Goal: Transaction & Acquisition: Purchase product/service

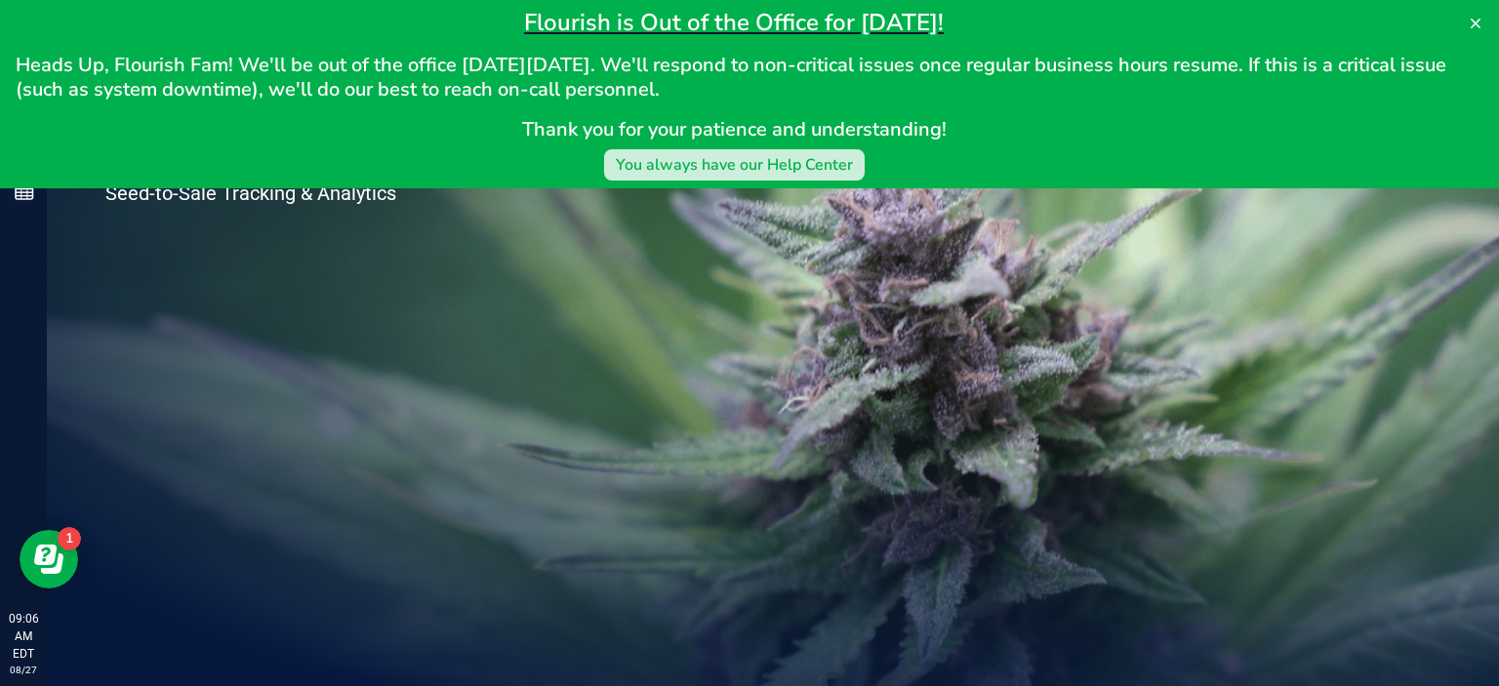
click at [699, 163] on div "You always have our Help Center" at bounding box center [734, 164] width 237 height 23
click at [1469, 23] on icon at bounding box center [1476, 24] width 16 height 16
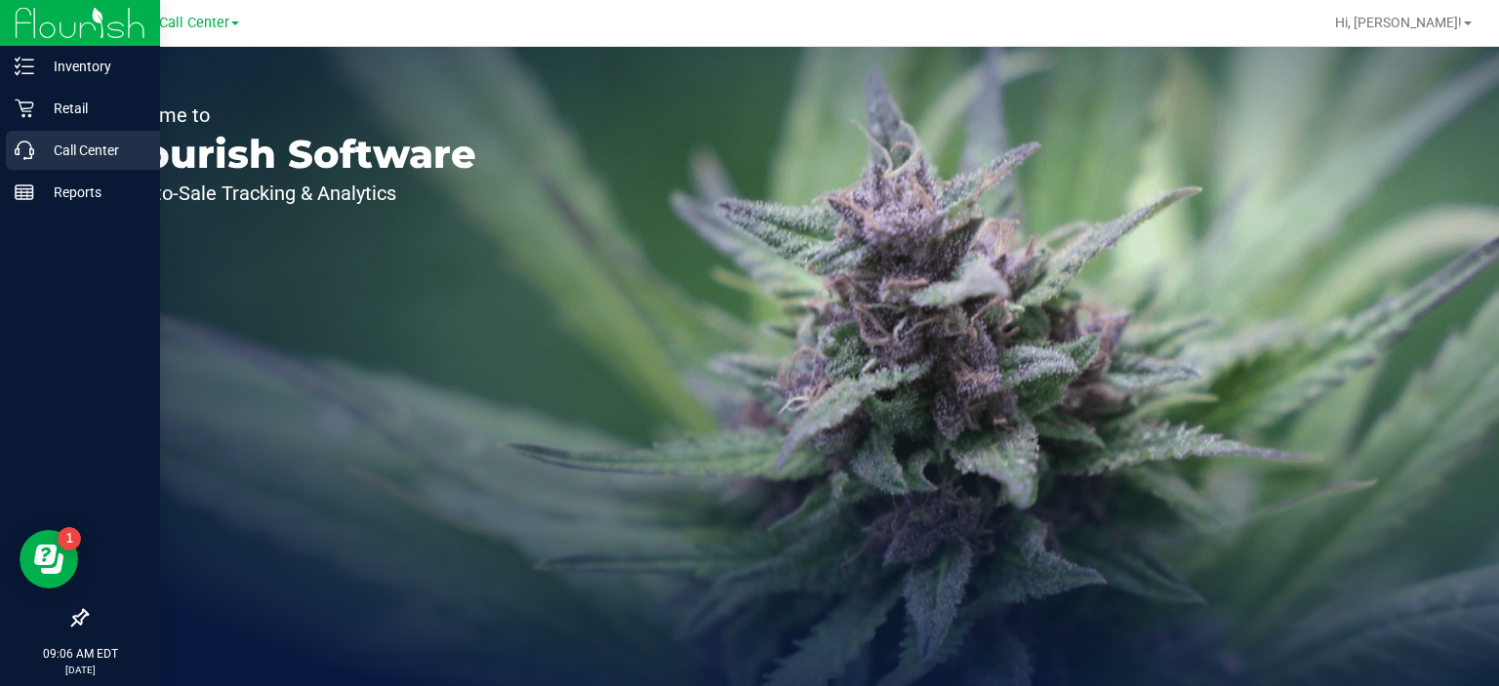
click at [35, 163] on div "Call Center" at bounding box center [83, 150] width 154 height 39
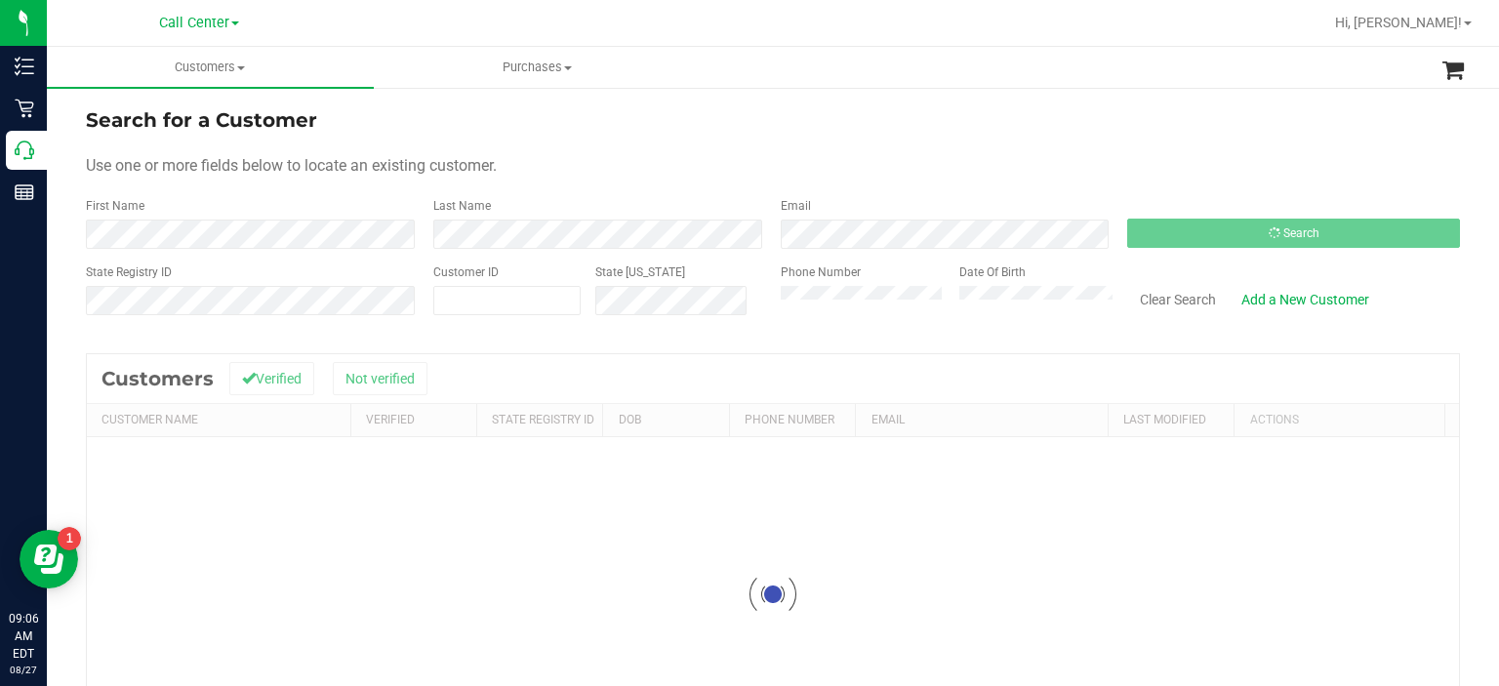
click at [204, 117] on span "Search for a Customer" at bounding box center [201, 119] width 231 height 23
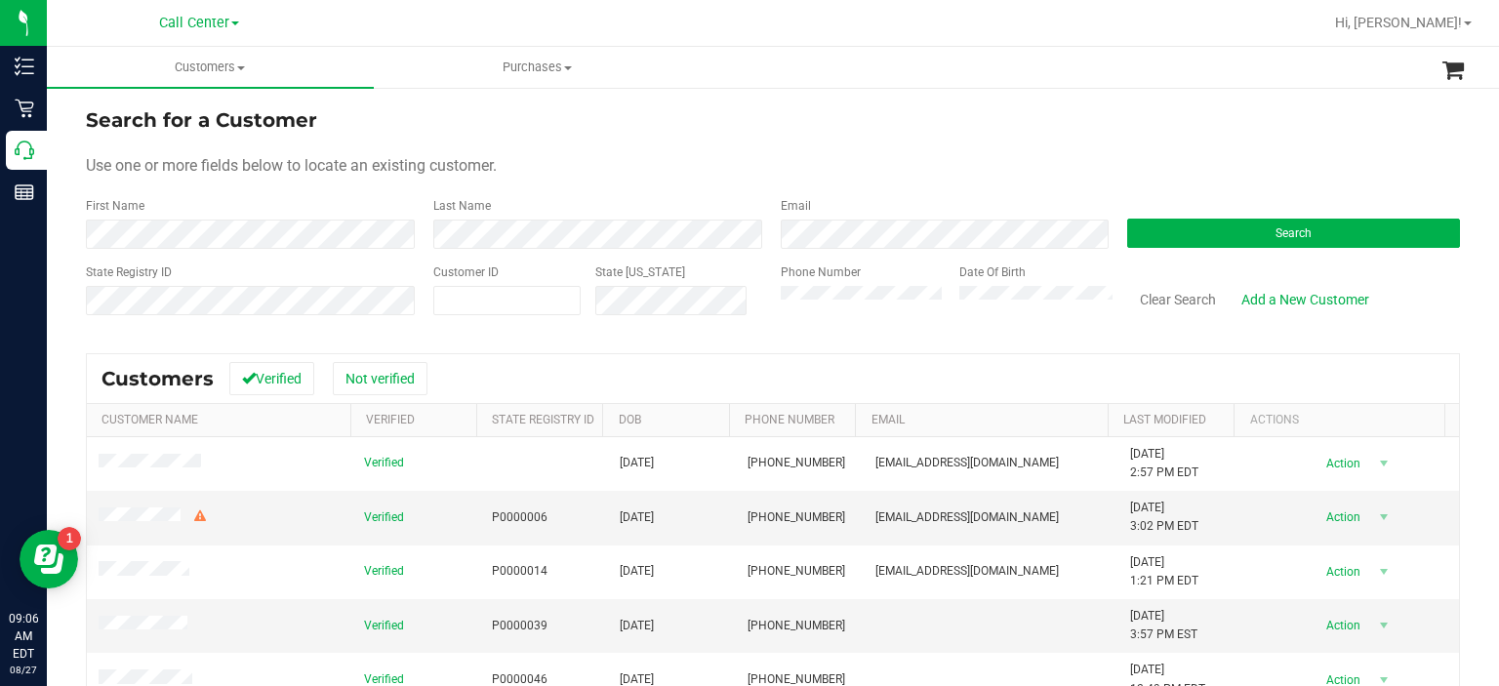
click at [1178, 248] on div "Search" at bounding box center [1285, 223] width 347 height 52
click at [1177, 245] on button "Search" at bounding box center [1293, 233] width 333 height 29
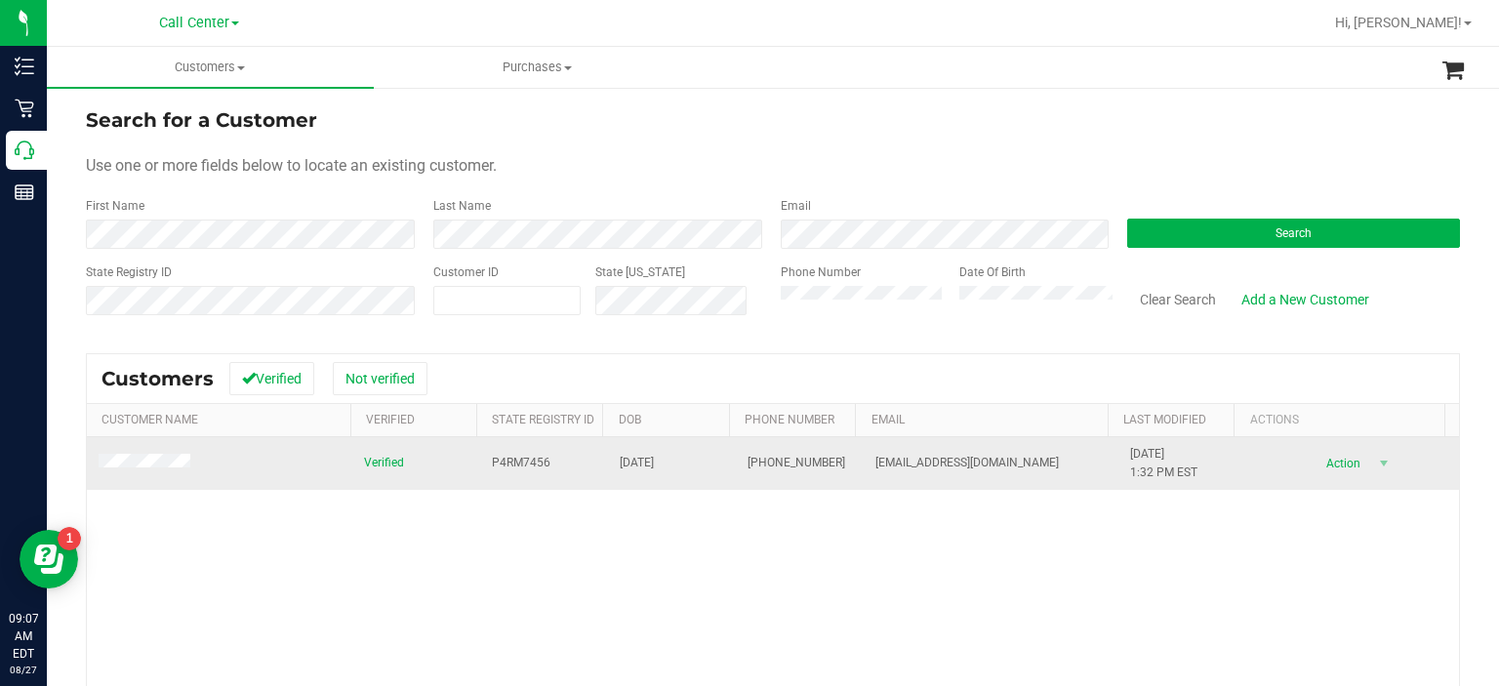
click at [184, 452] on td at bounding box center [219, 463] width 265 height 53
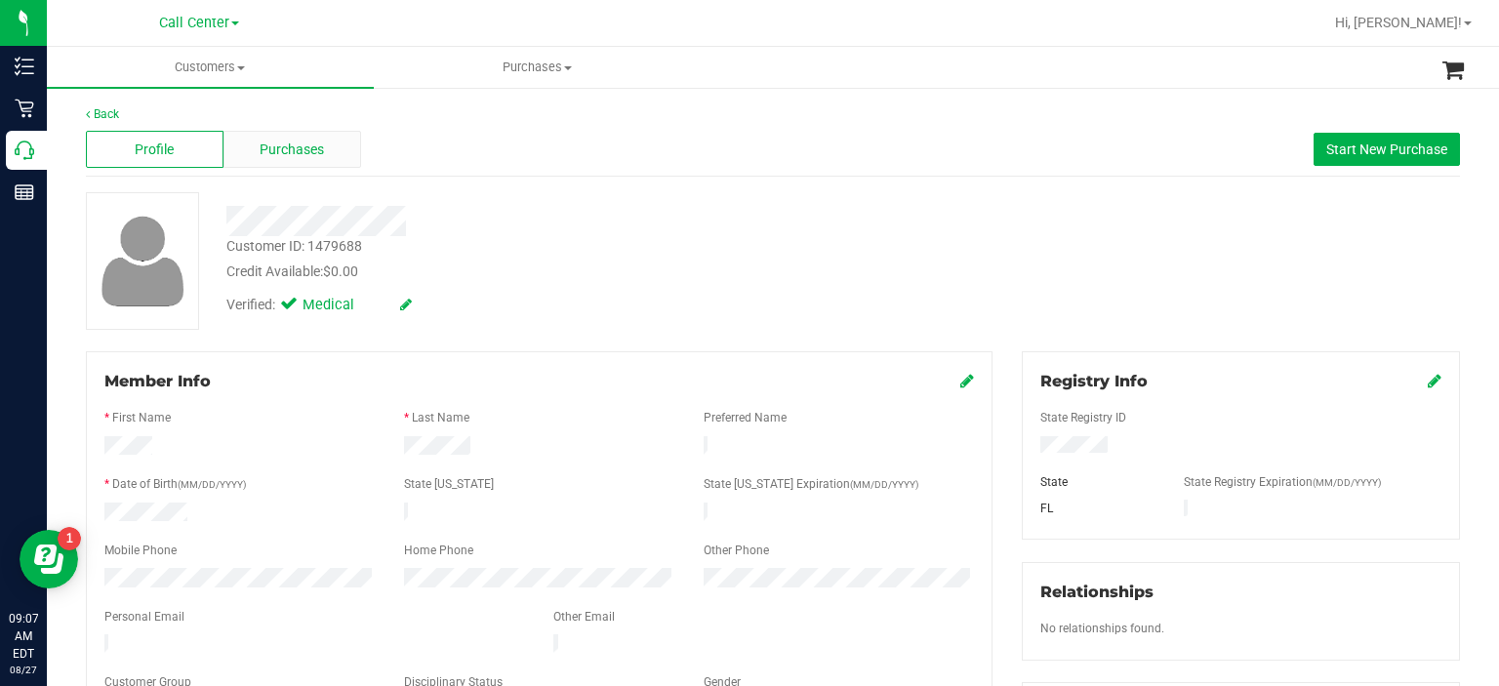
click at [320, 155] on span "Purchases" at bounding box center [292, 150] width 64 height 20
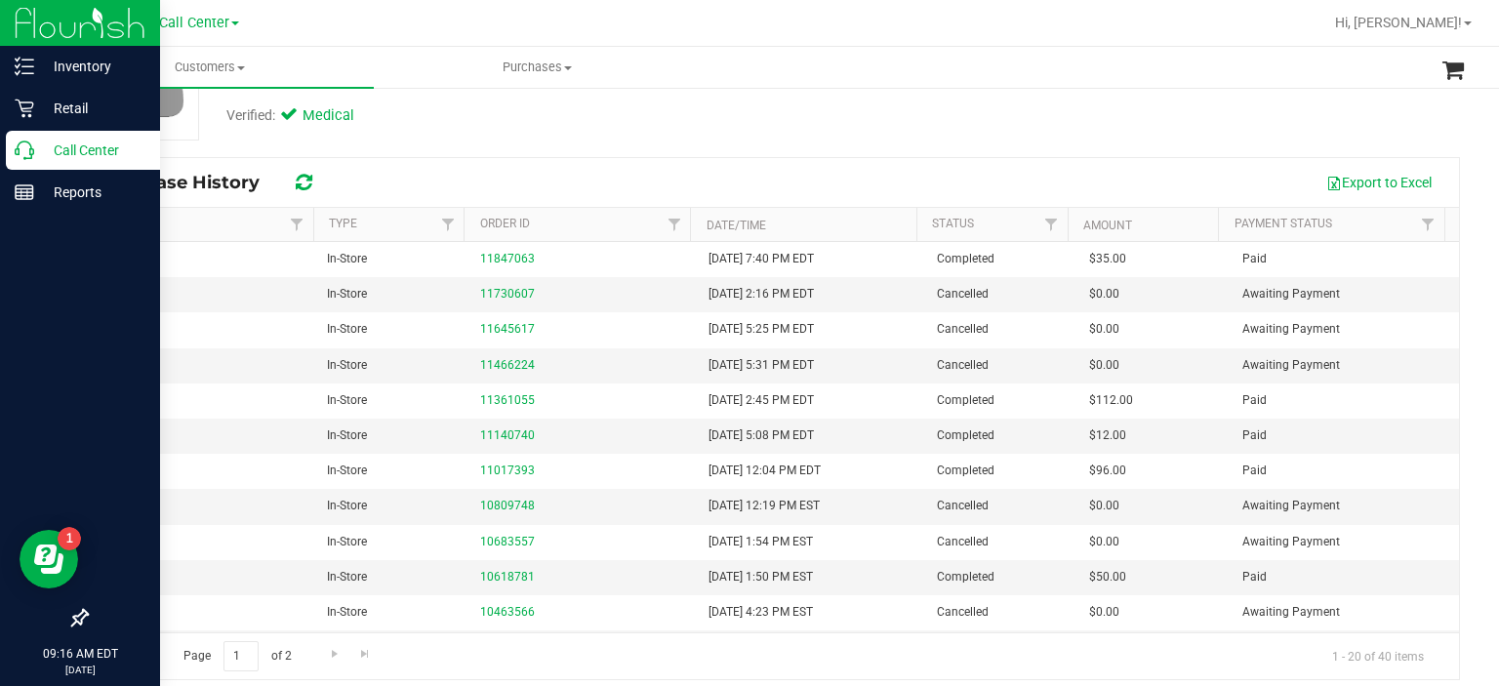
click at [25, 157] on icon at bounding box center [25, 151] width 20 height 20
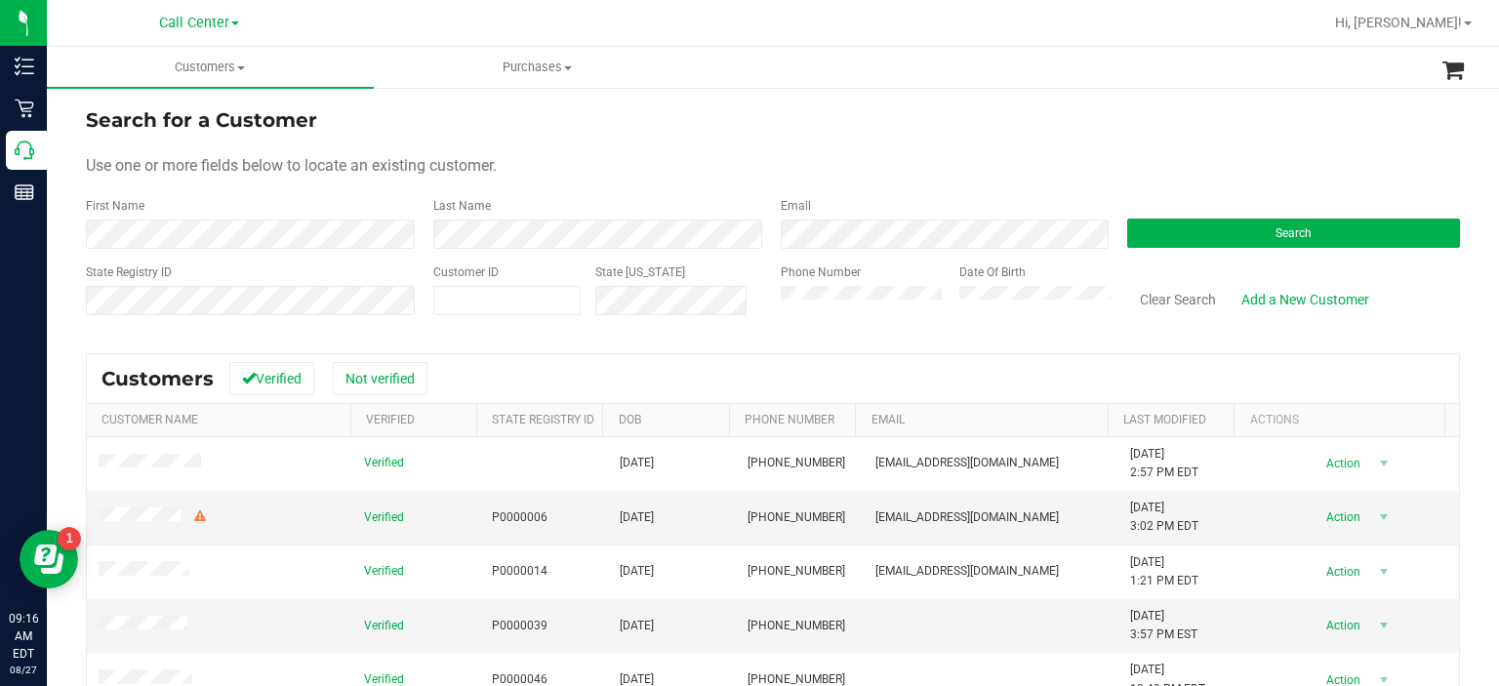
click at [853, 318] on div "Phone Number" at bounding box center [863, 297] width 165 height 69
click at [873, 375] on customer-list "Search for a Customer Use one or more fields below to locate an existing custom…" at bounding box center [773, 510] width 1374 height 811
click at [1171, 227] on button "Search" at bounding box center [1293, 233] width 333 height 29
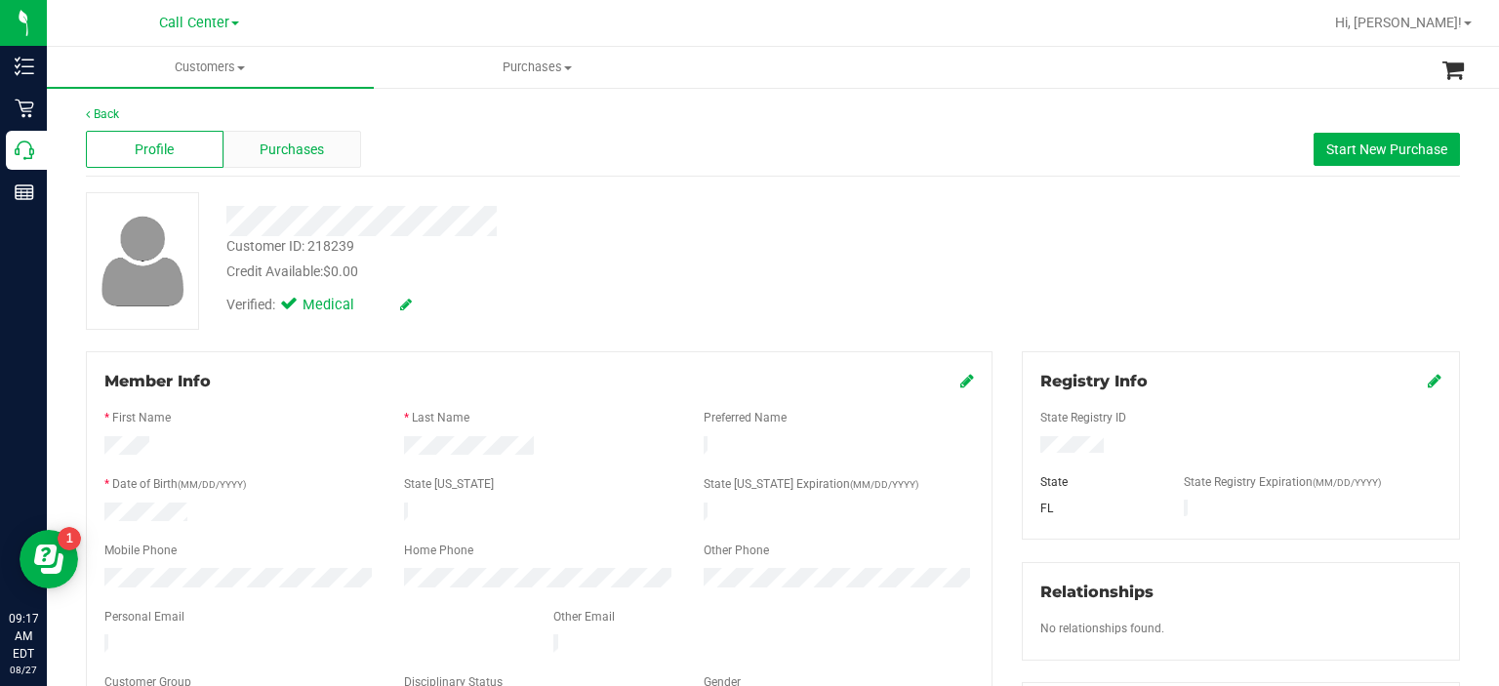
click at [282, 150] on span "Purchases" at bounding box center [292, 150] width 64 height 20
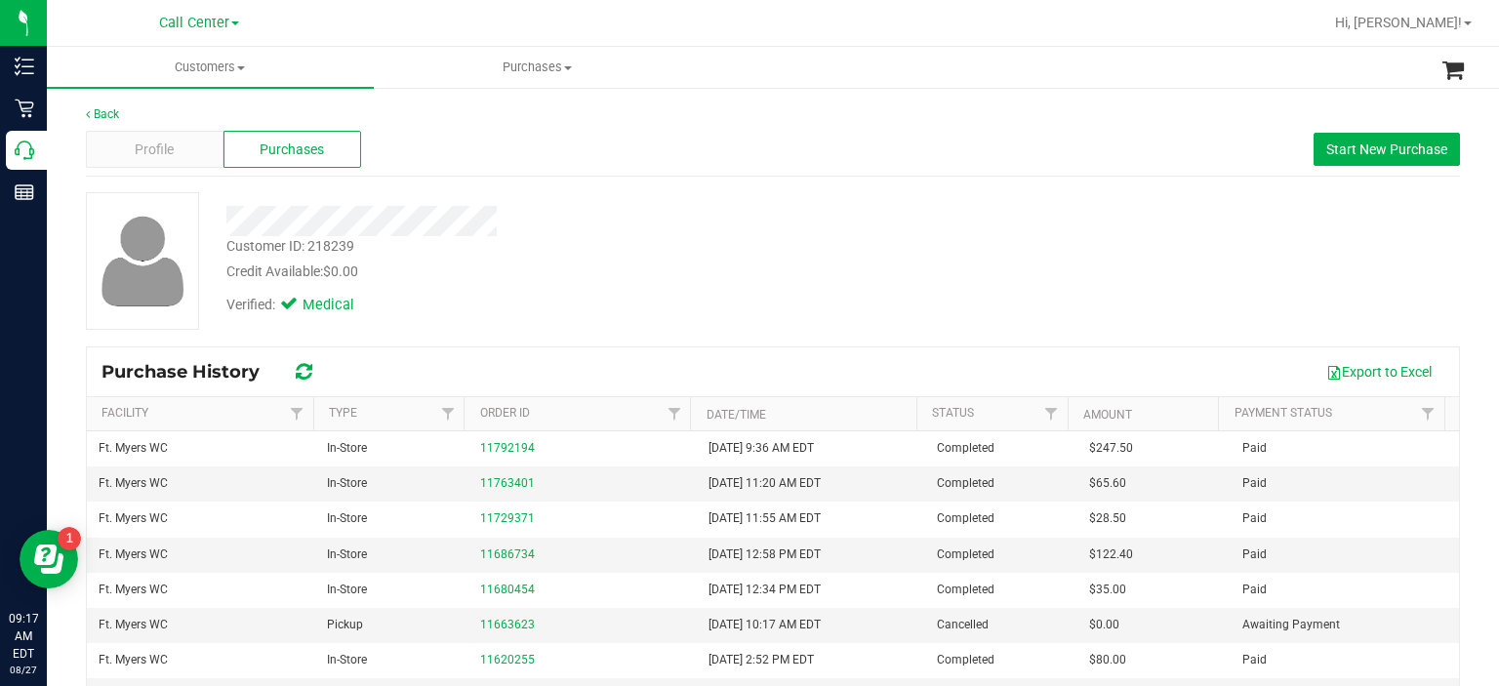
drag, startPoint x: 860, startPoint y: 385, endPoint x: 848, endPoint y: 384, distance: 11.7
click at [848, 384] on div "Export to Excel" at bounding box center [889, 371] width 1110 height 33
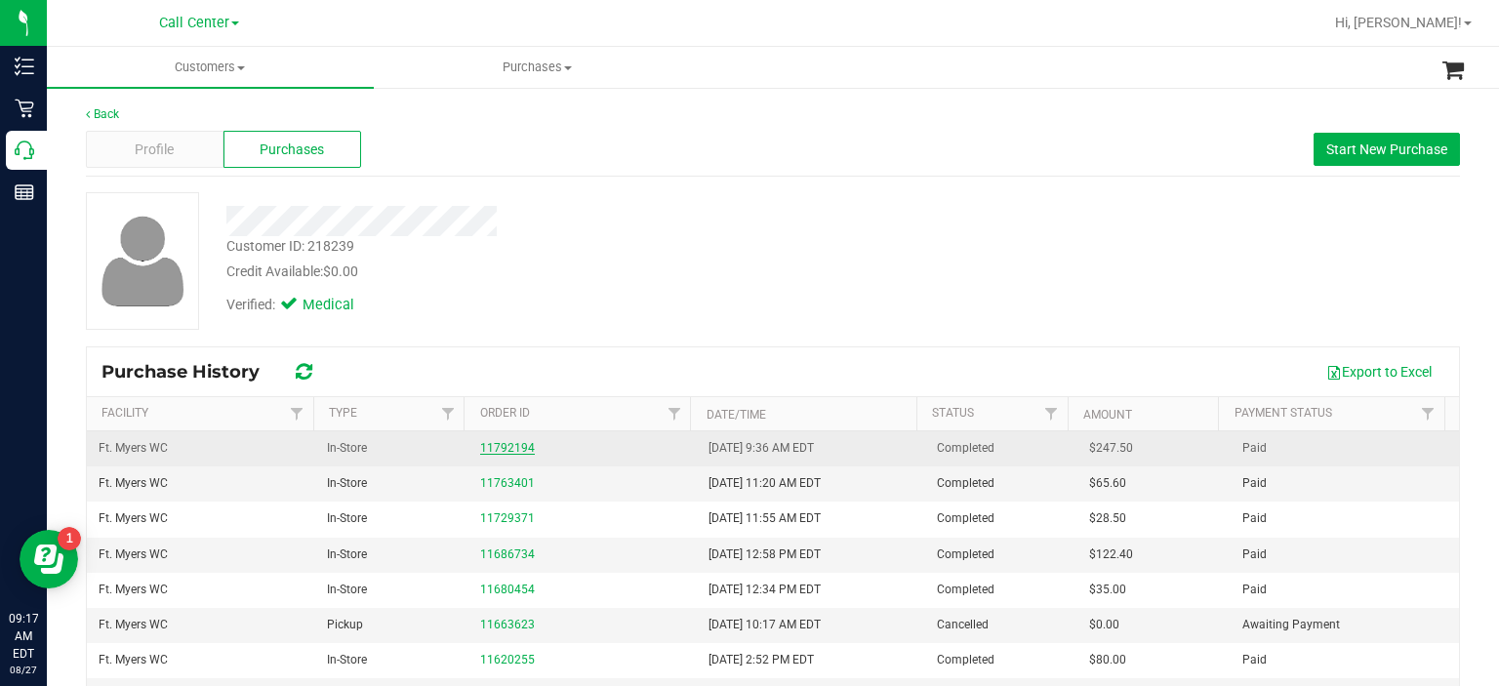
click at [503, 444] on link "11792194" at bounding box center [507, 448] width 55 height 14
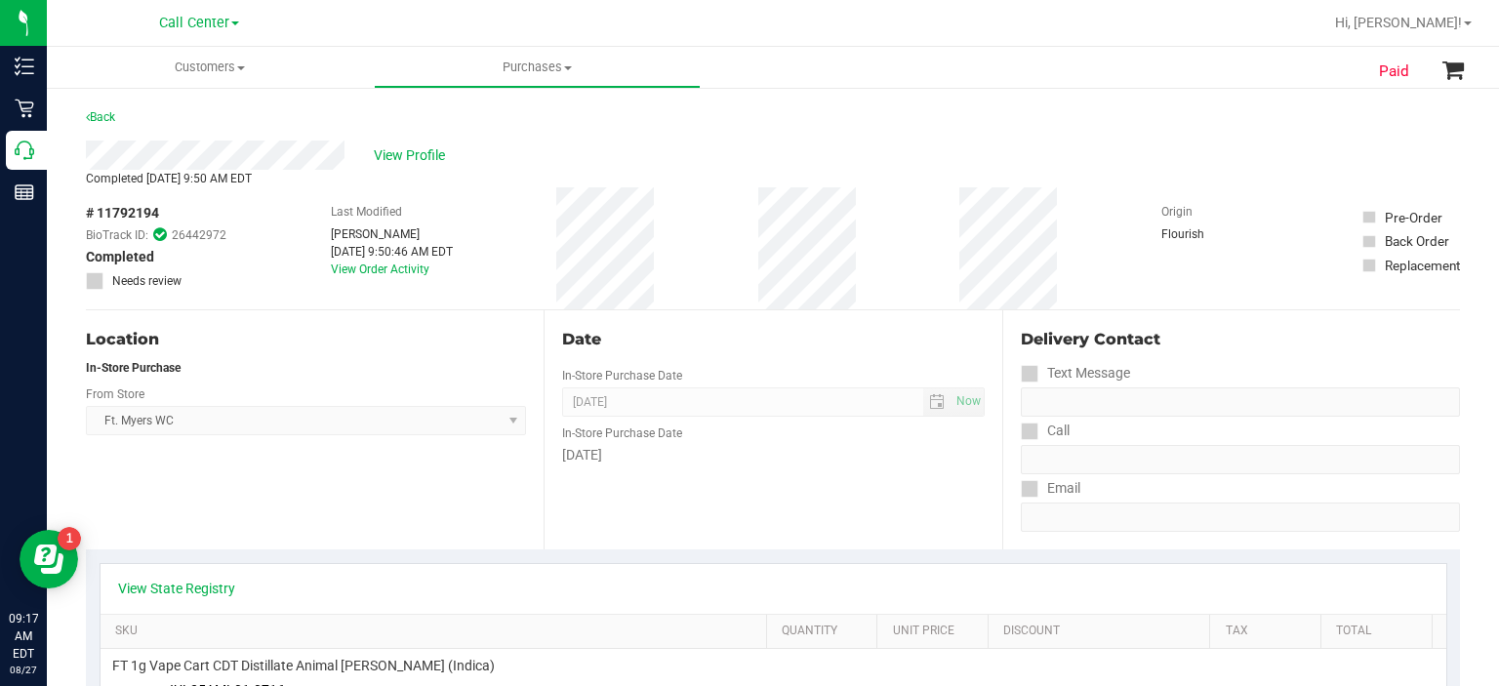
click at [225, 600] on div "View State Registry" at bounding box center [774, 589] width 1346 height 50
click at [209, 592] on link "View State Registry" at bounding box center [176, 589] width 117 height 20
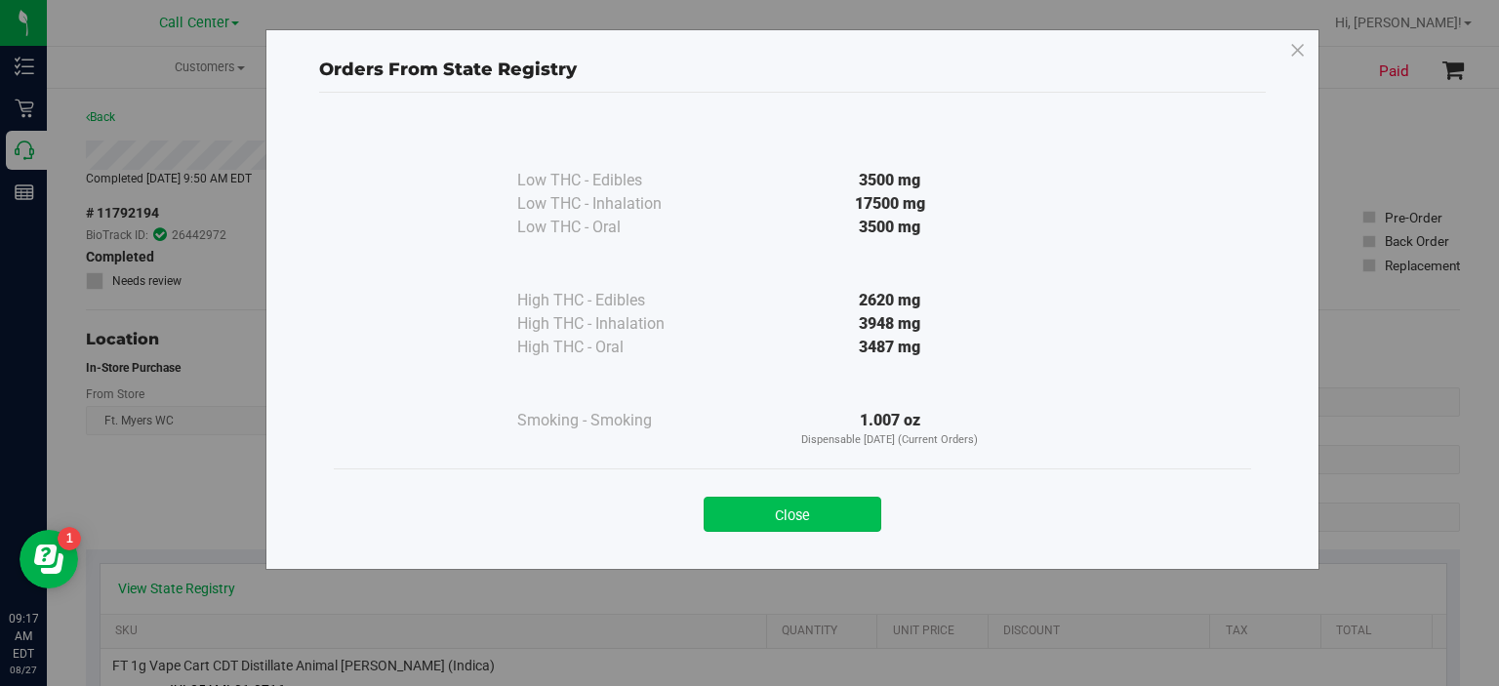
click at [811, 527] on button "Close" at bounding box center [793, 514] width 178 height 35
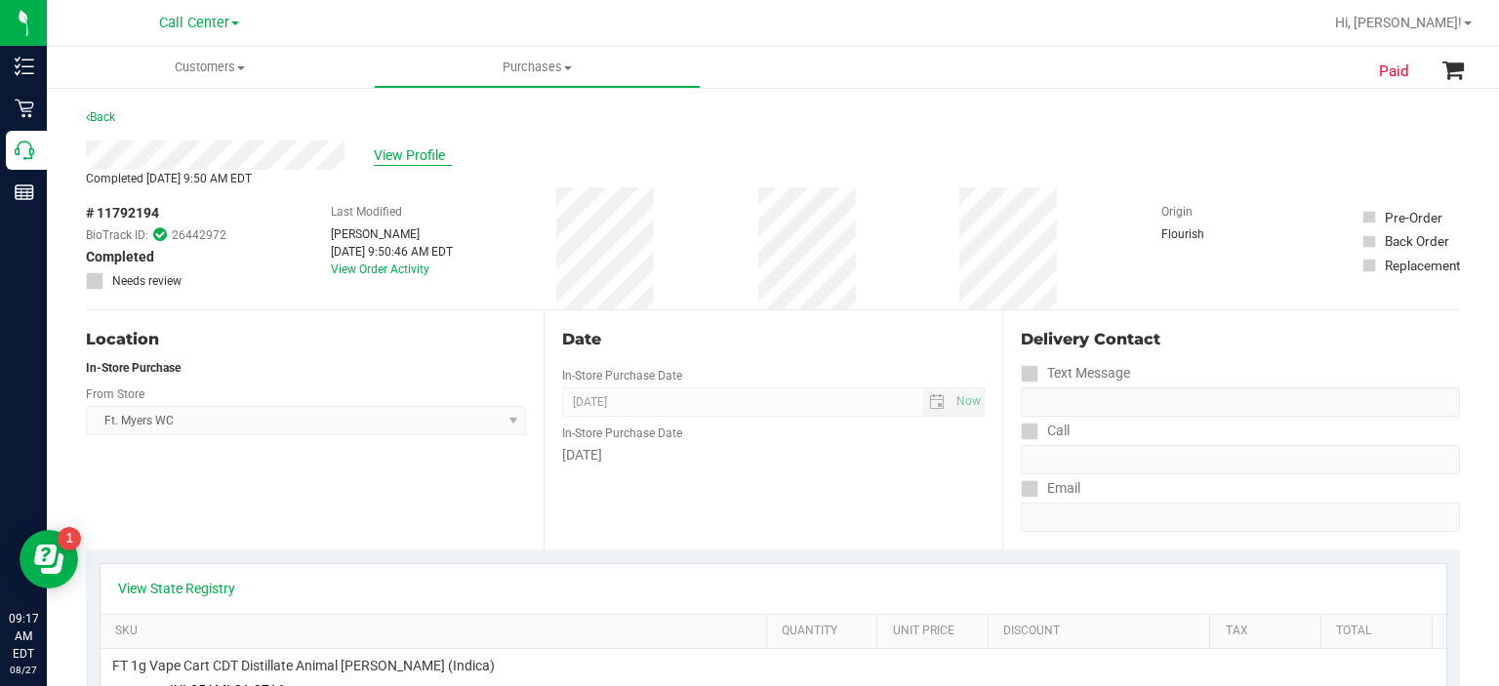
click at [400, 155] on span "View Profile" at bounding box center [413, 155] width 78 height 20
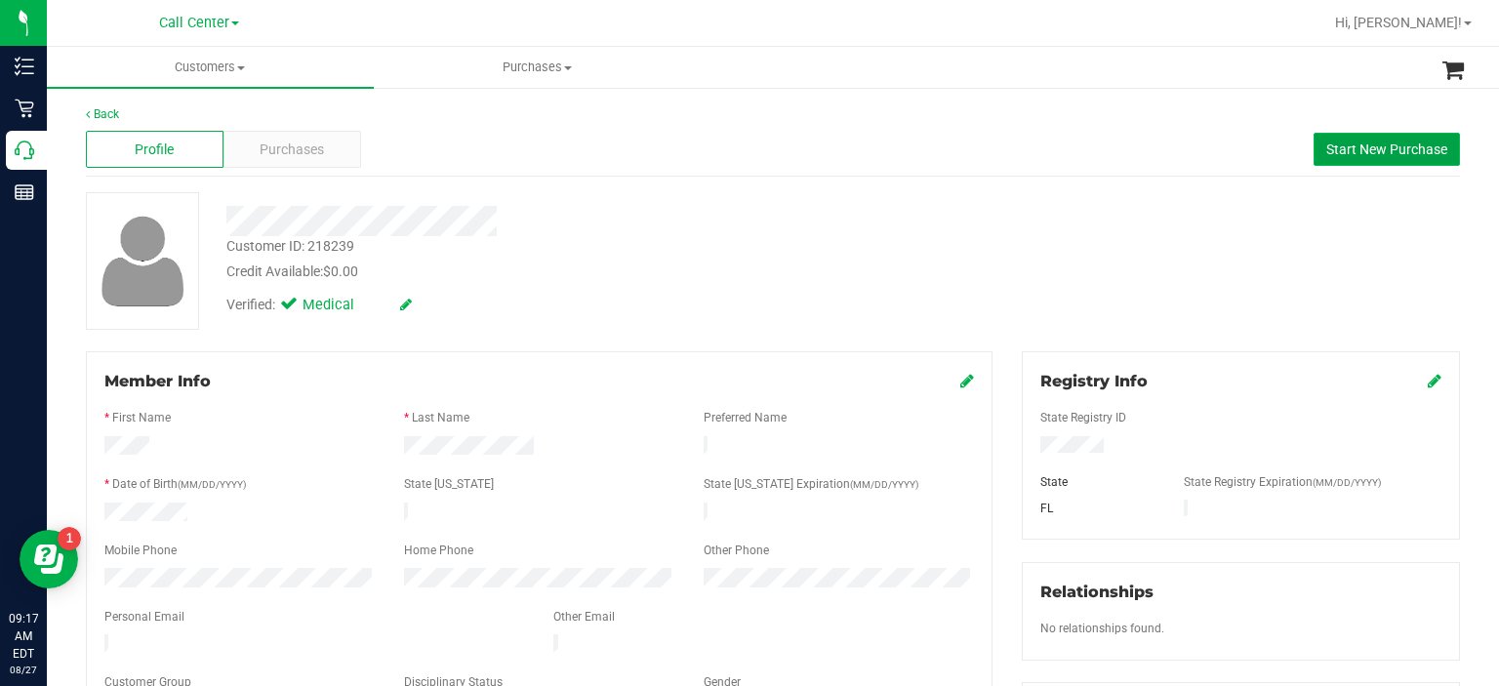
click at [1405, 150] on span "Start New Purchase" at bounding box center [1386, 149] width 121 height 16
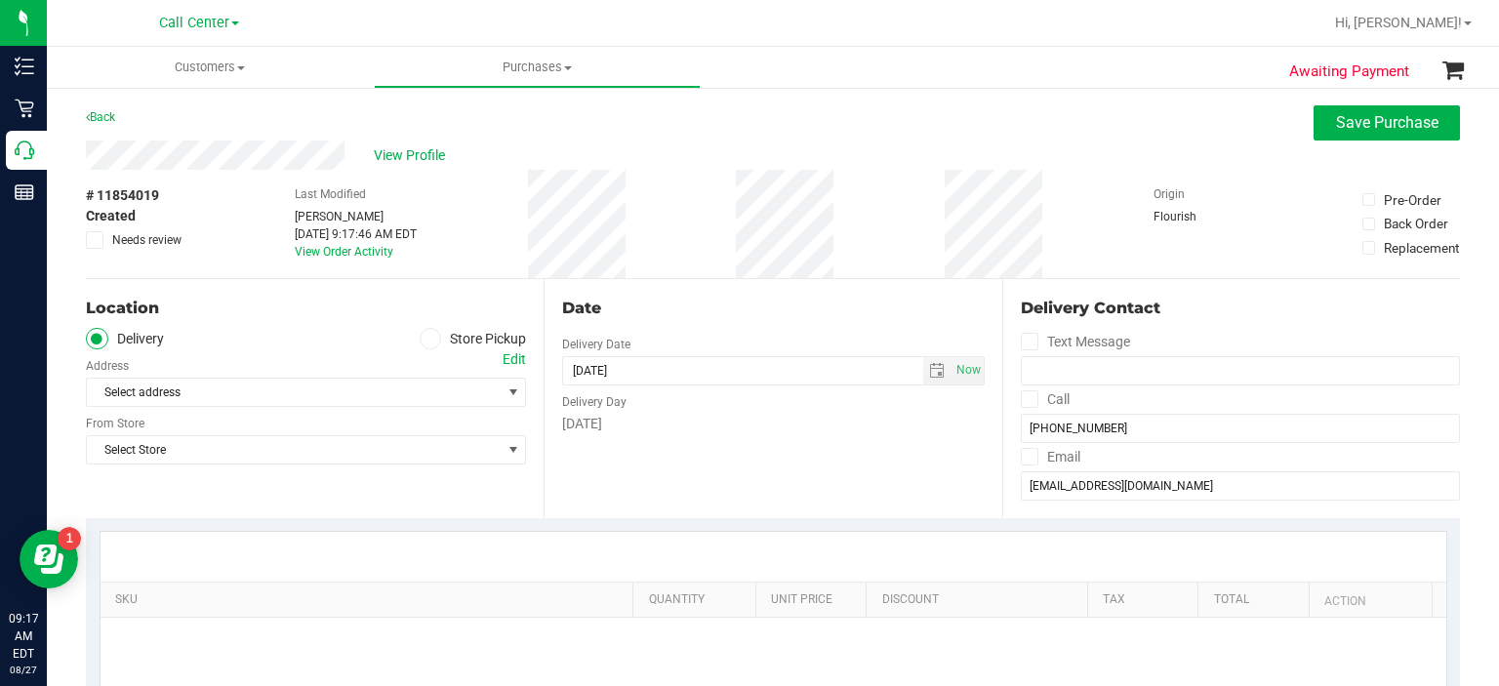
click at [420, 347] on span at bounding box center [431, 339] width 22 height 22
click at [0, 0] on input "Store Pickup" at bounding box center [0, 0] width 0 height 0
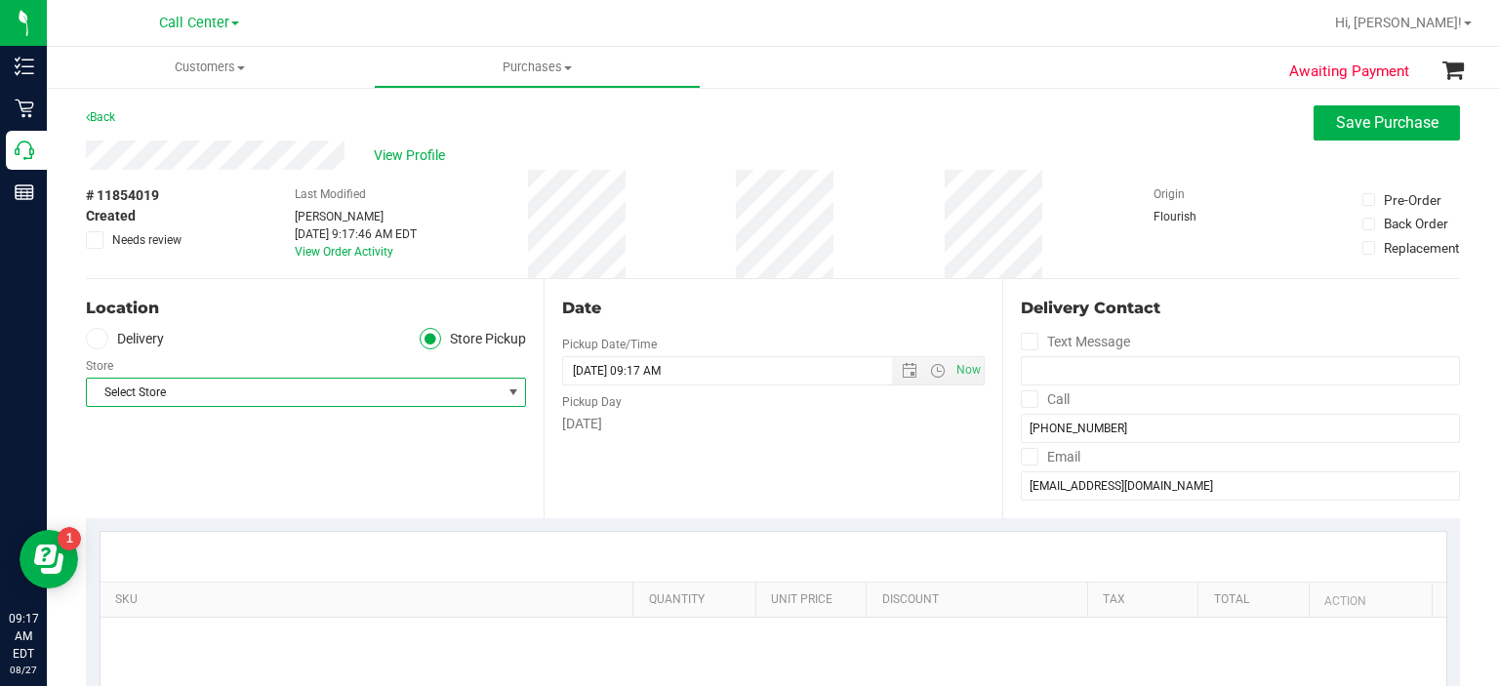
click at [397, 406] on span "Select Store" at bounding box center [306, 392] width 440 height 29
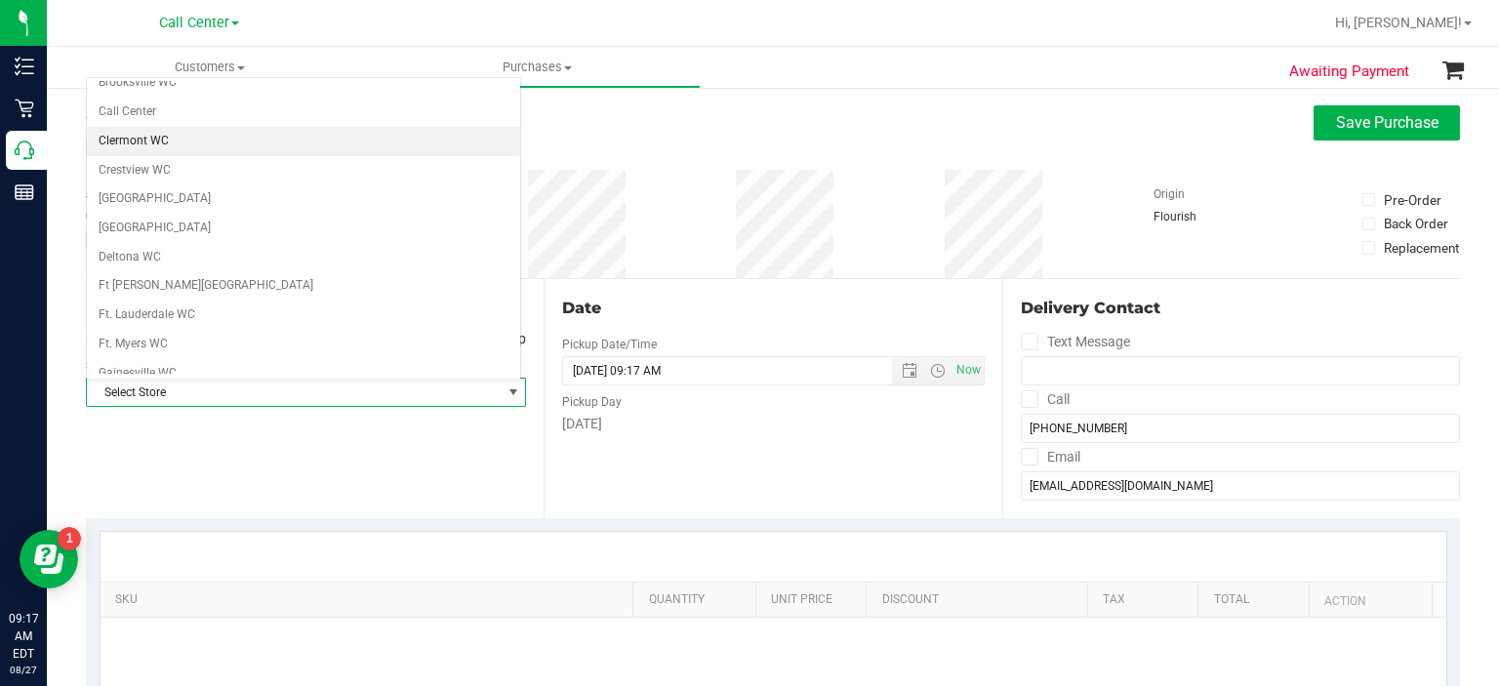
scroll to position [131, 0]
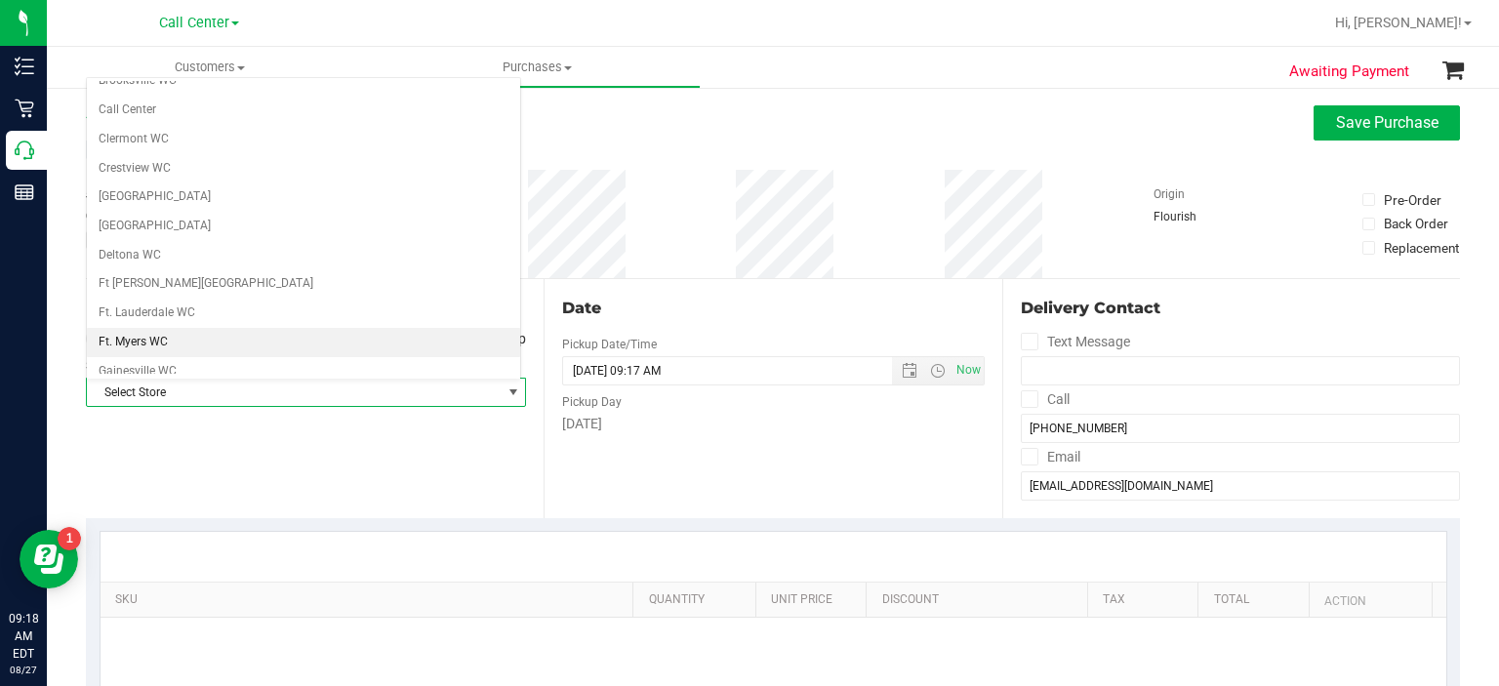
click at [263, 342] on li "Ft. Myers WC" at bounding box center [303, 342] width 433 height 29
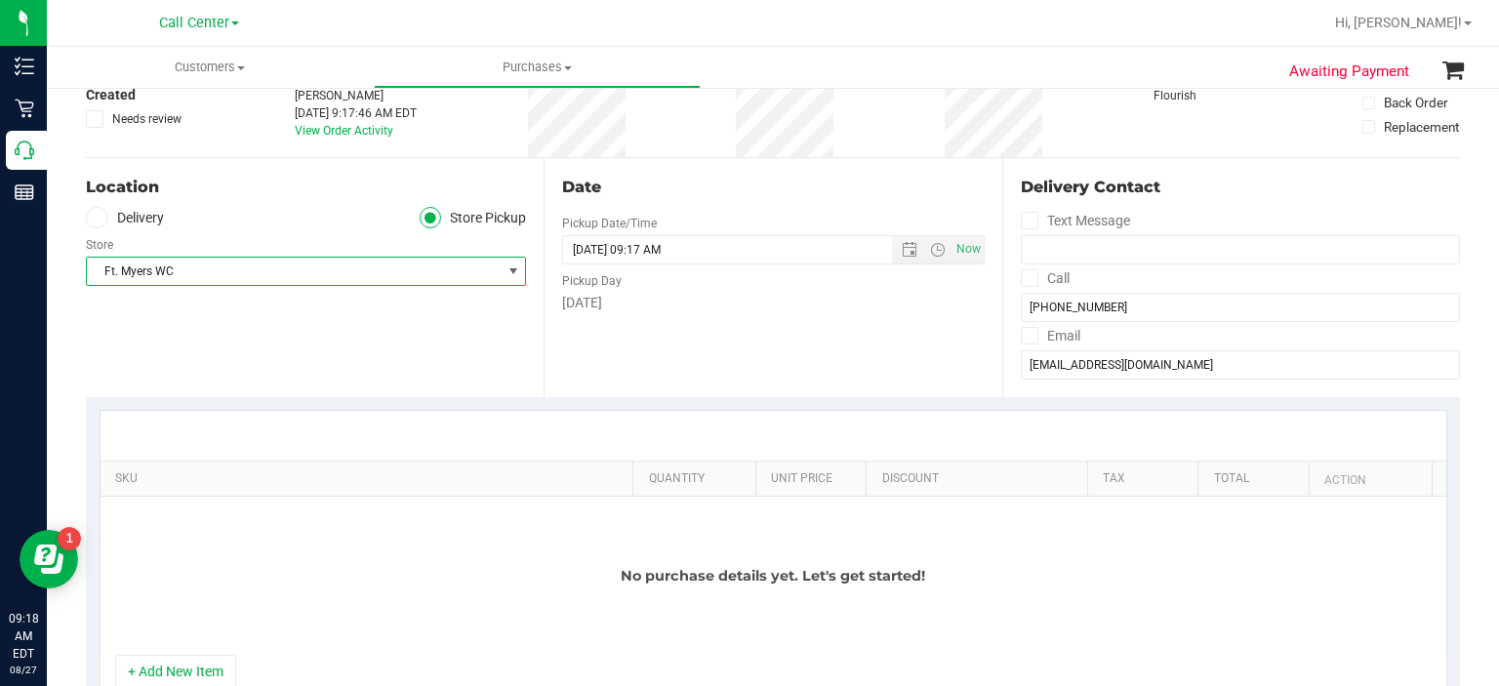
scroll to position [271, 0]
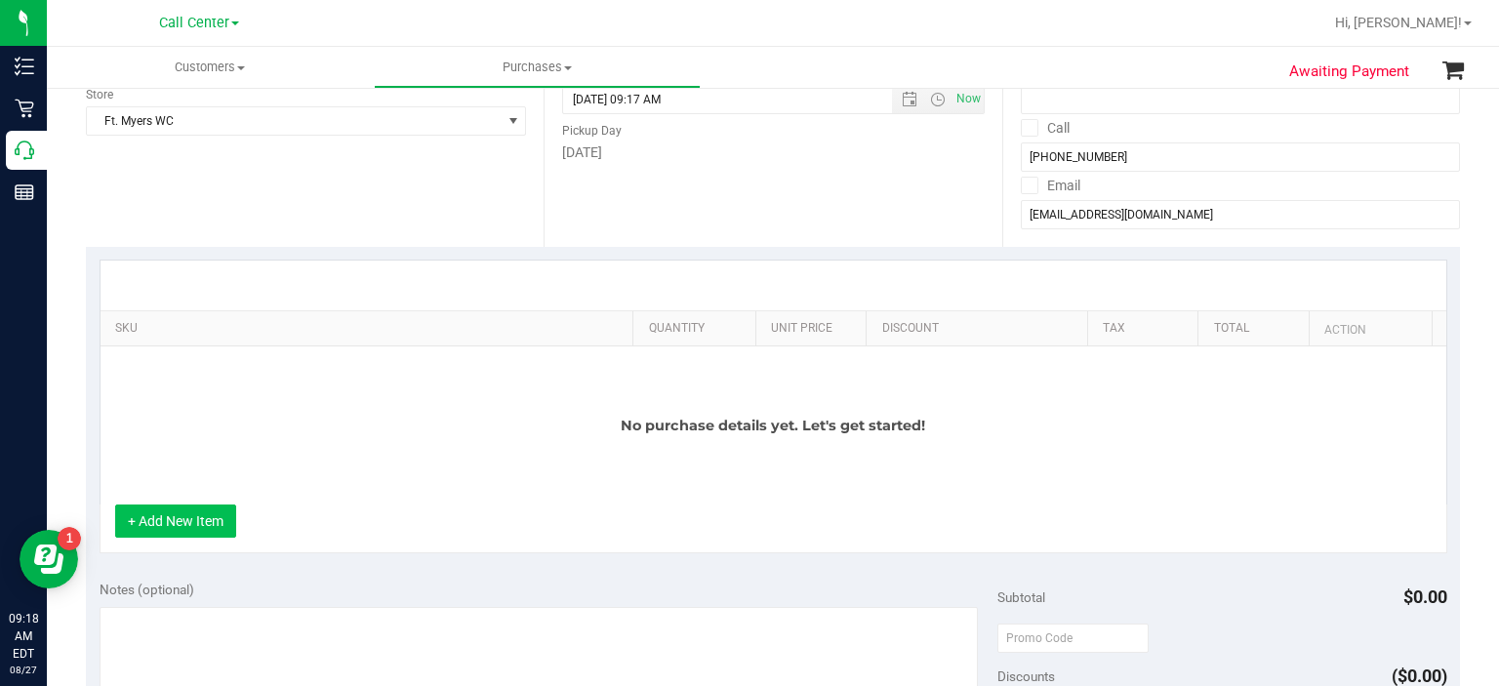
click at [197, 531] on button "+ Add New Item" at bounding box center [175, 520] width 121 height 33
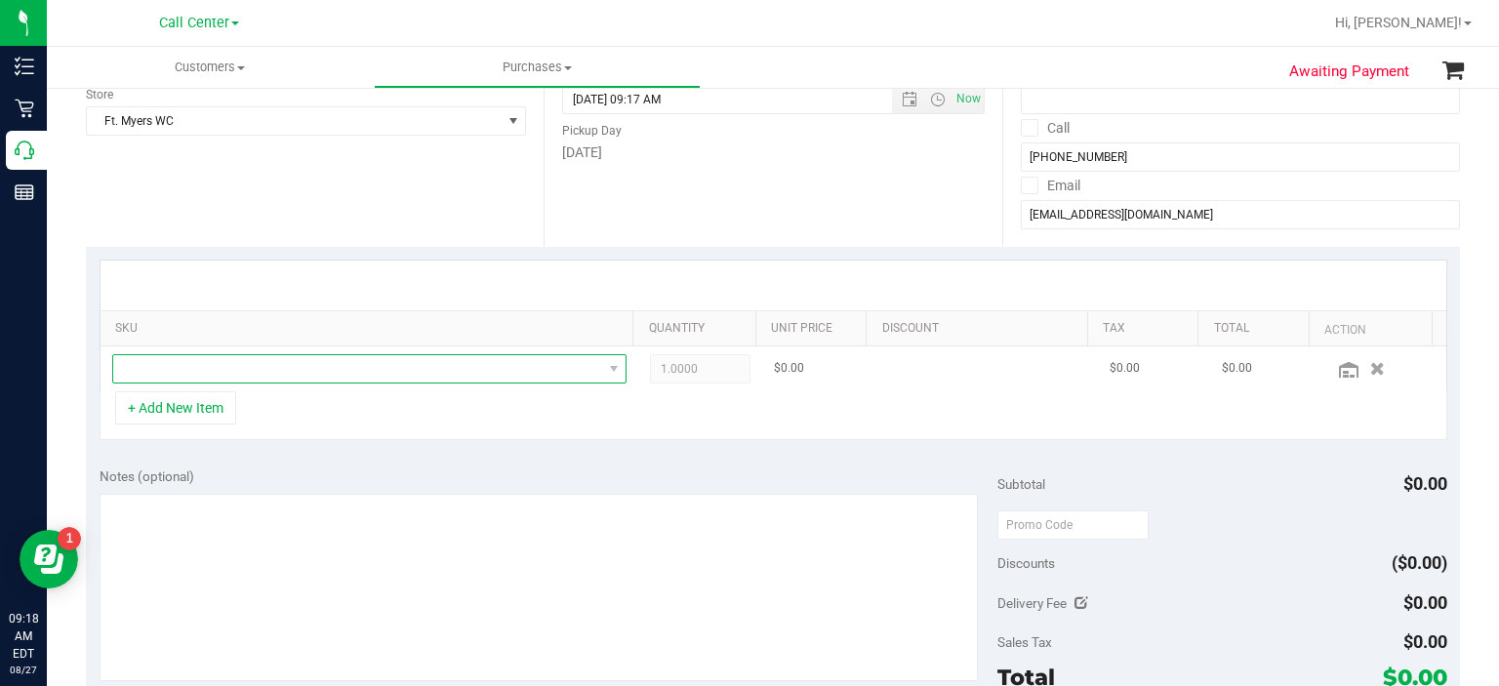
click at [285, 358] on span "NO DATA FOUND" at bounding box center [357, 368] width 489 height 27
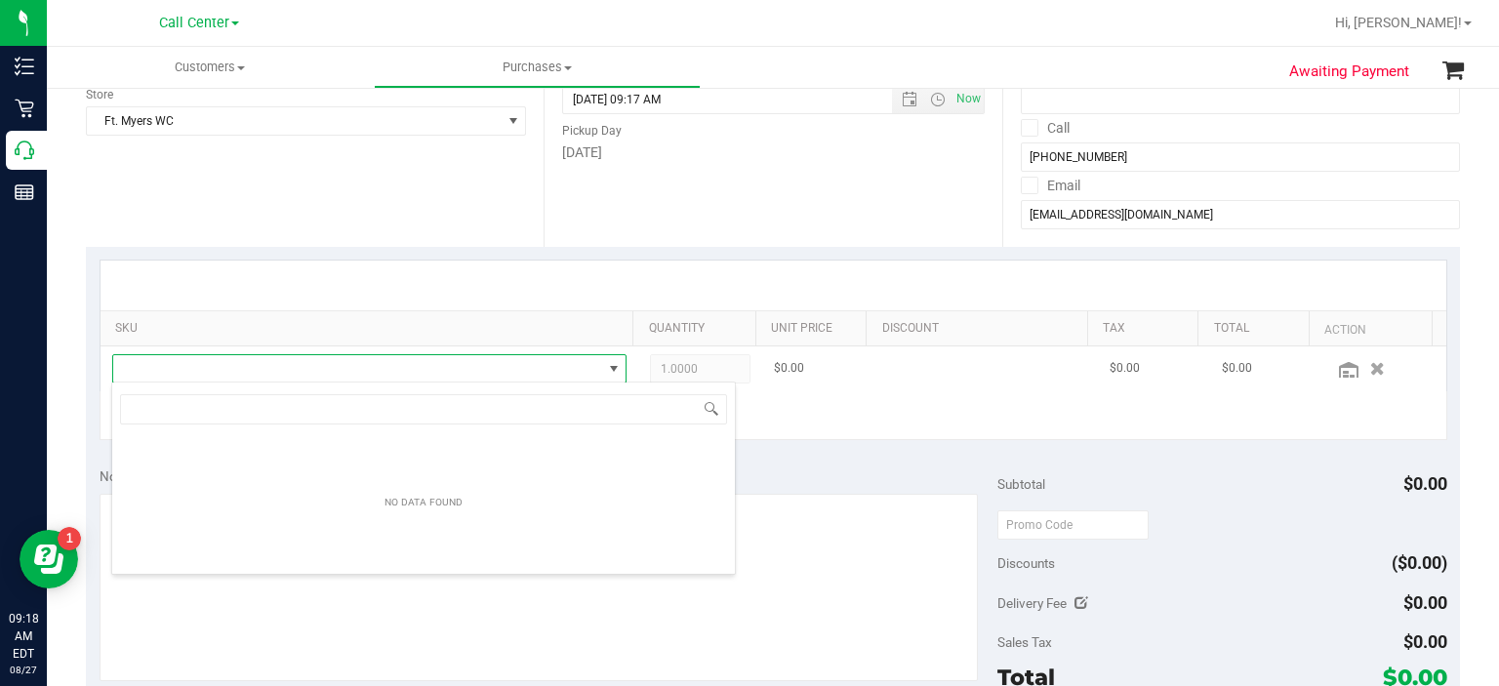
scroll to position [28, 497]
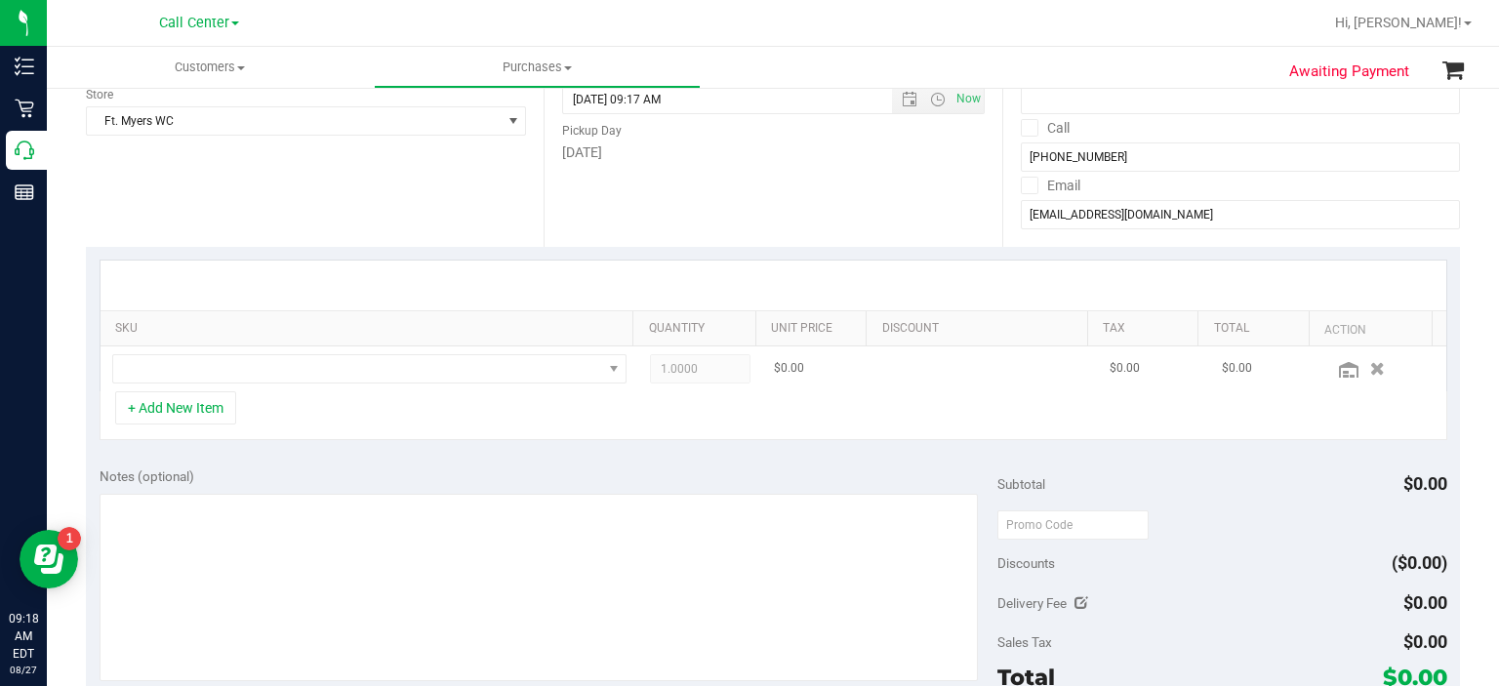
click at [402, 382] on td at bounding box center [370, 368] width 539 height 45
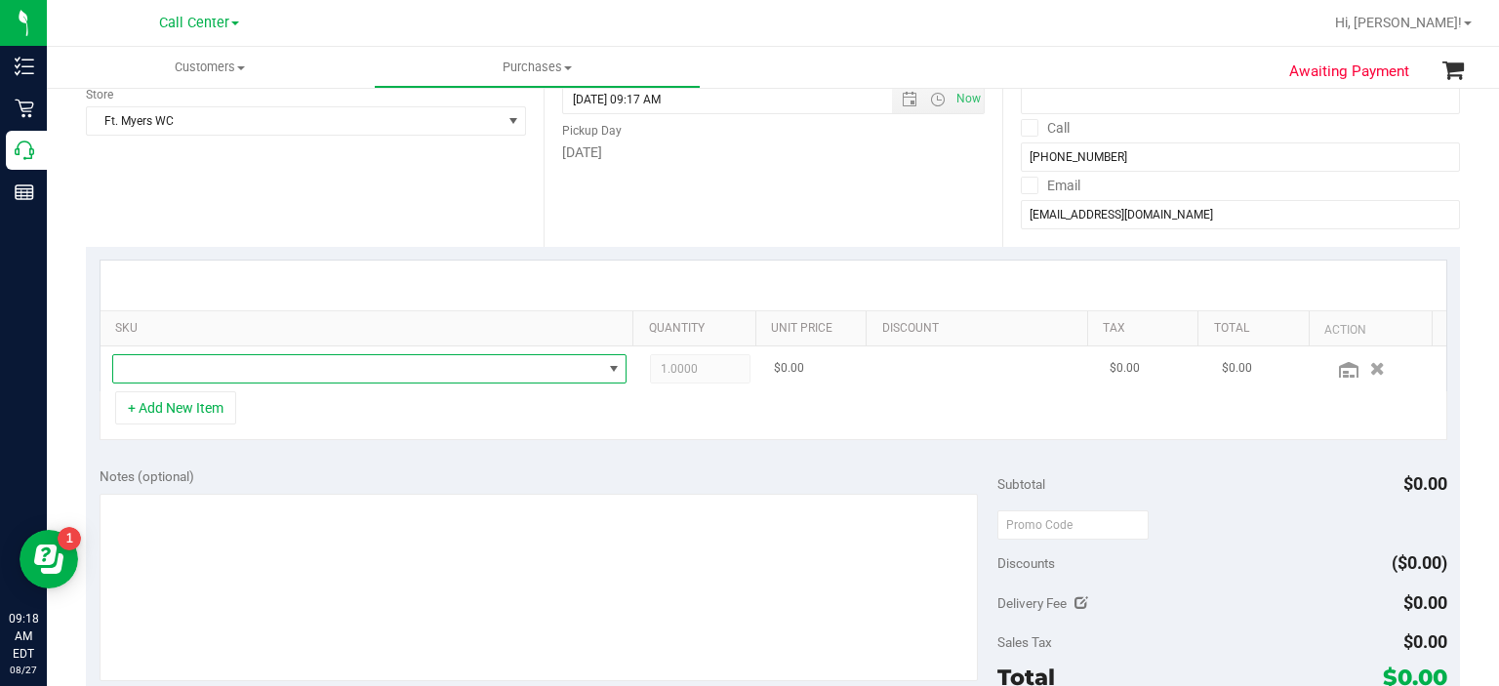
click at [420, 378] on span "NO DATA FOUND" at bounding box center [357, 368] width 489 height 27
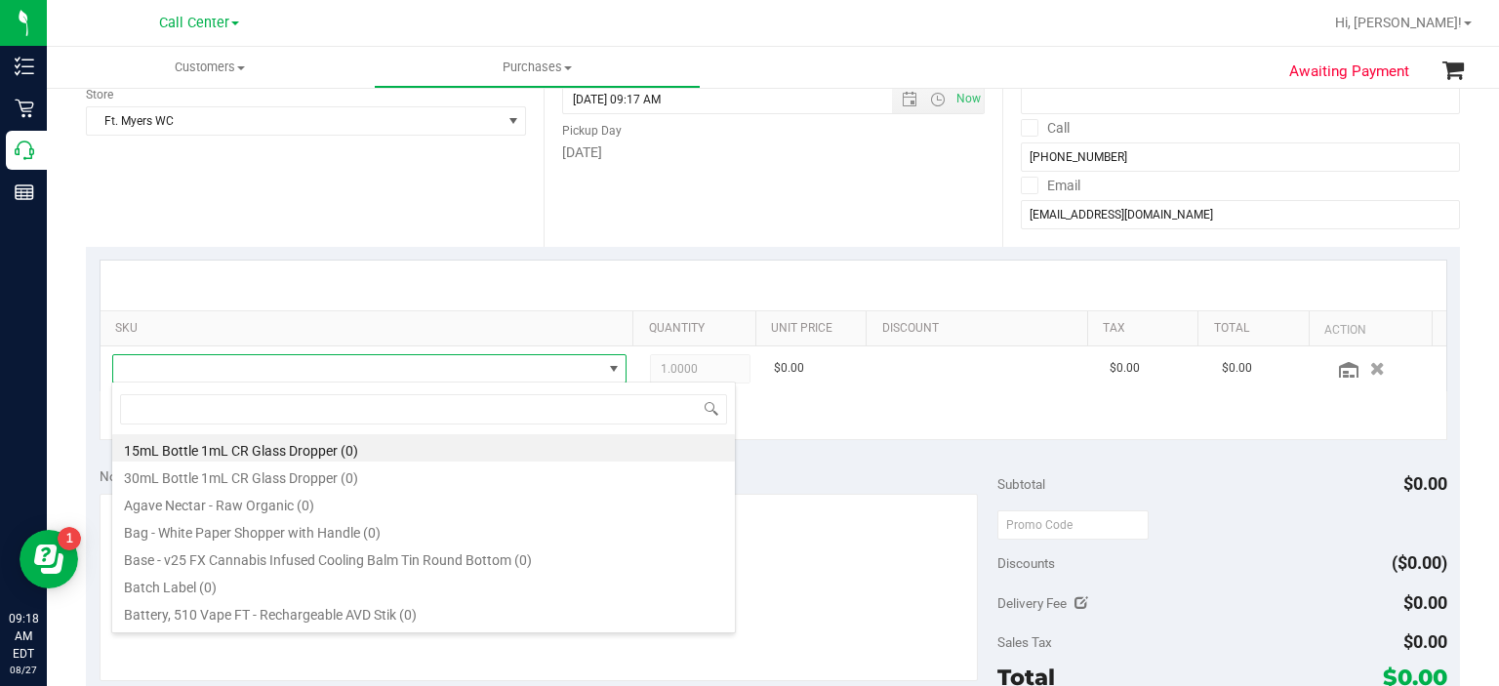
type input "f"
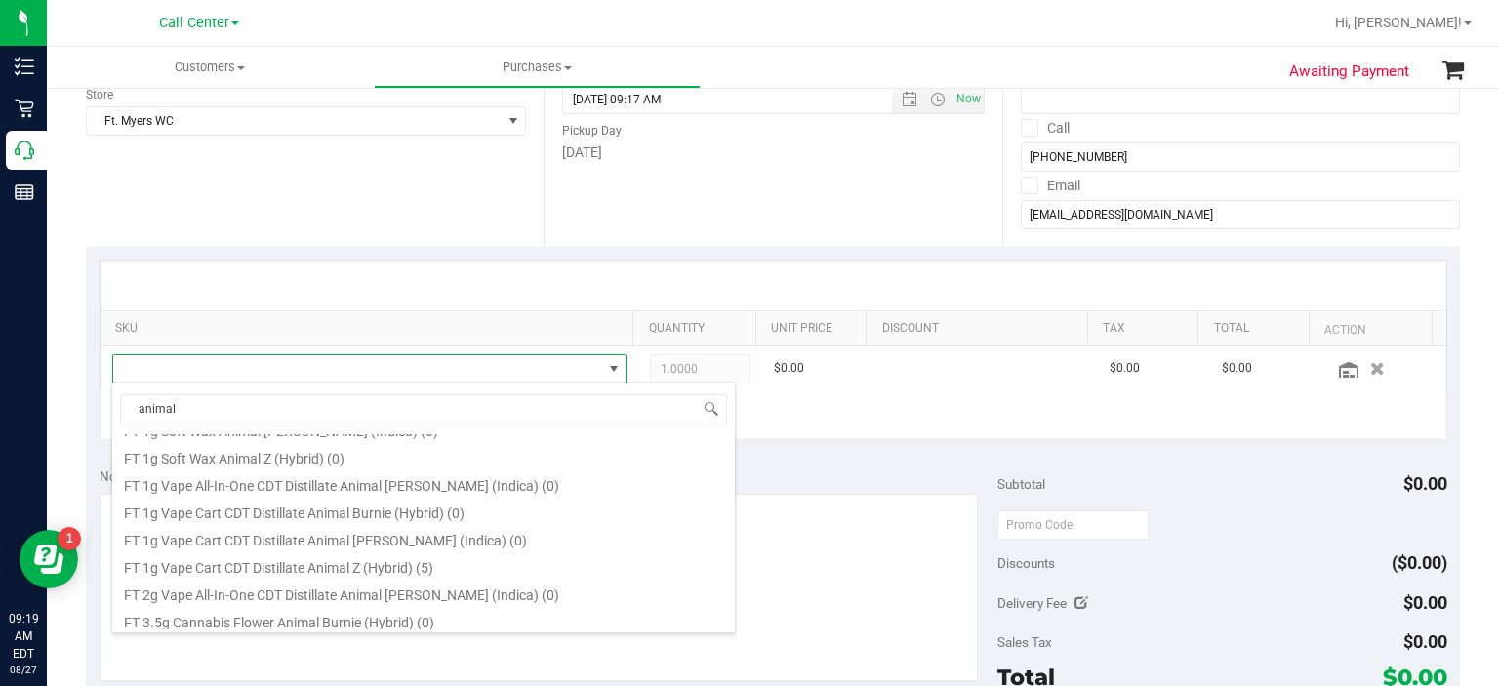
scroll to position [0, 0]
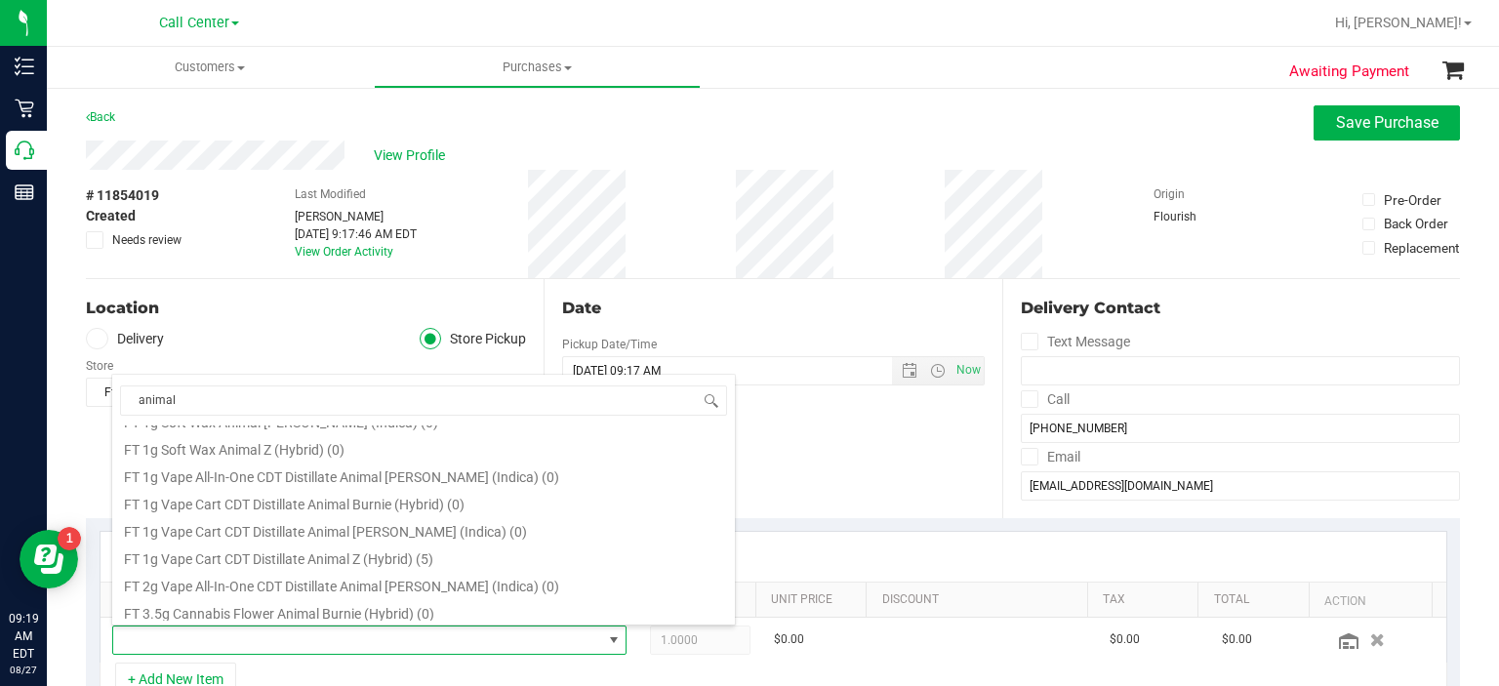
type input "animal"
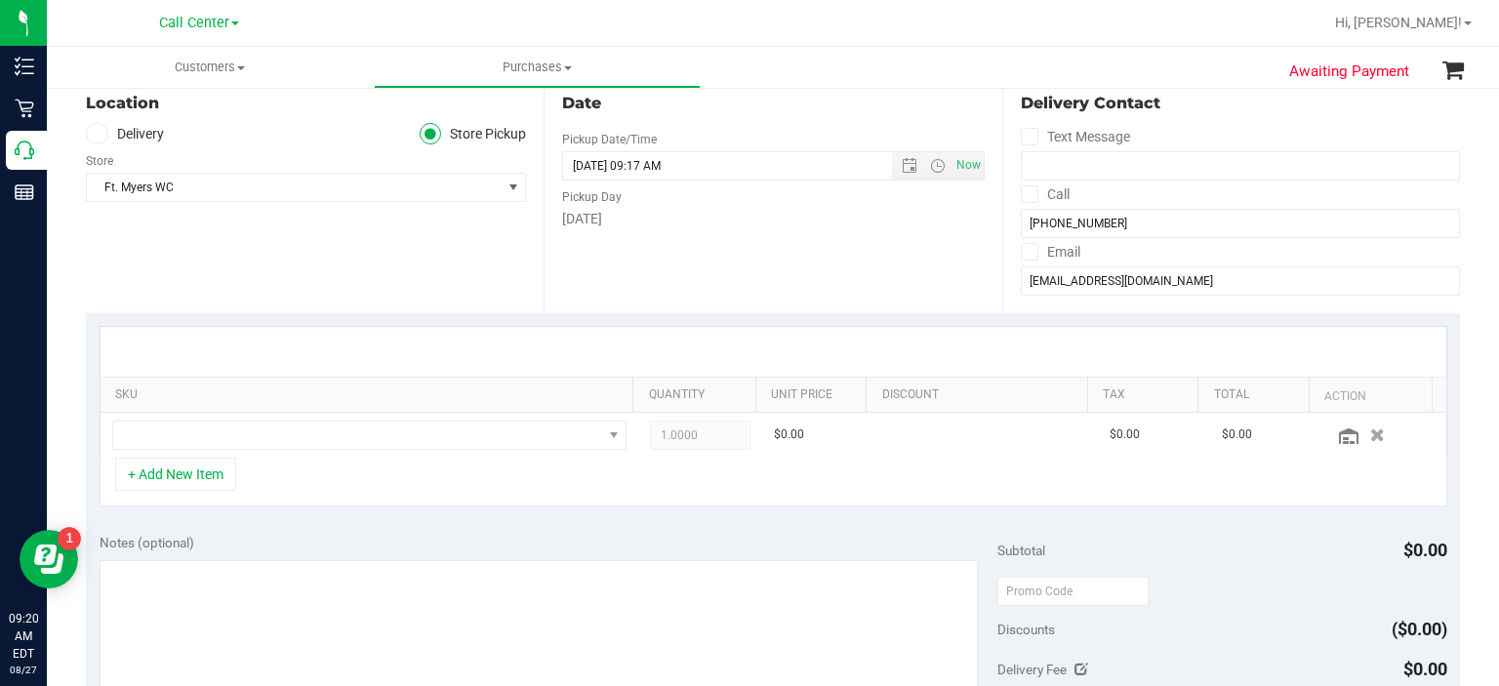
scroll to position [211, 0]
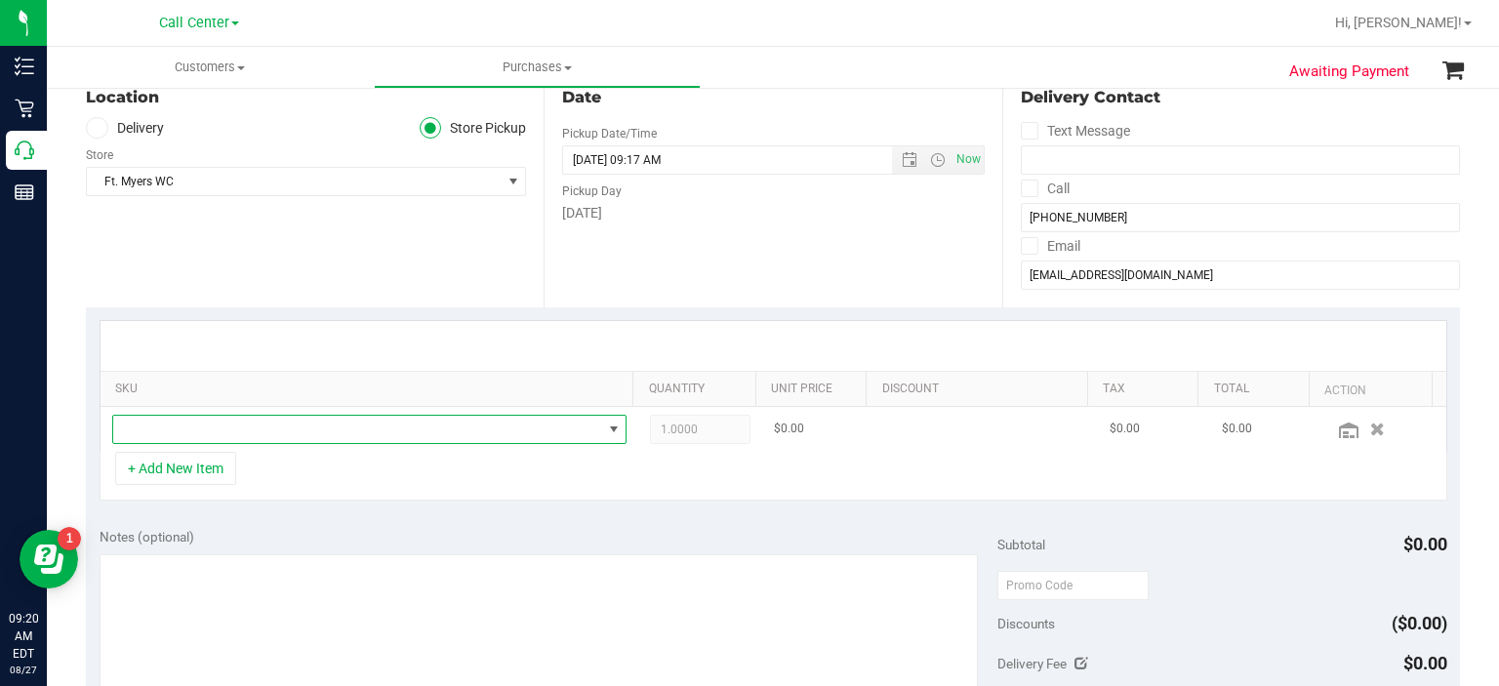
click at [277, 440] on span "NO DATA FOUND" at bounding box center [357, 429] width 489 height 27
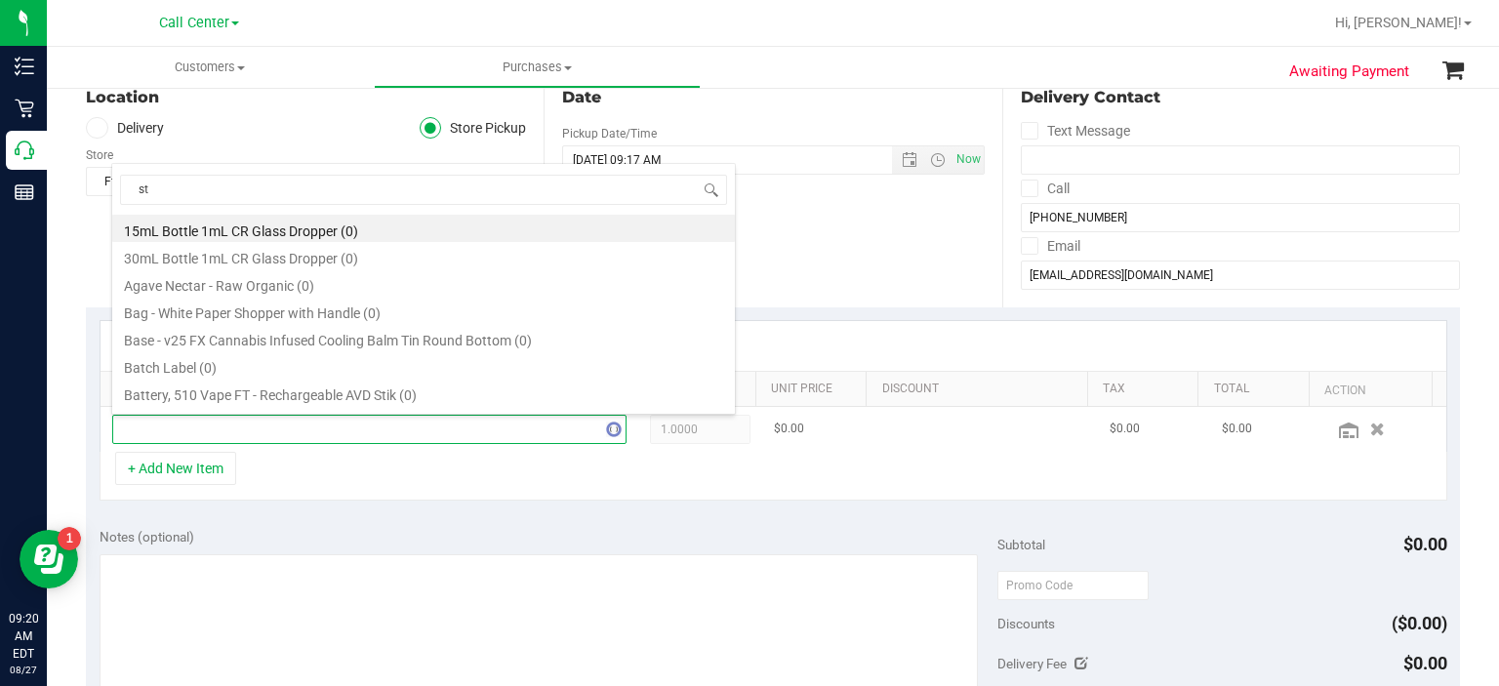
scroll to position [28, 497]
type input "static shock"
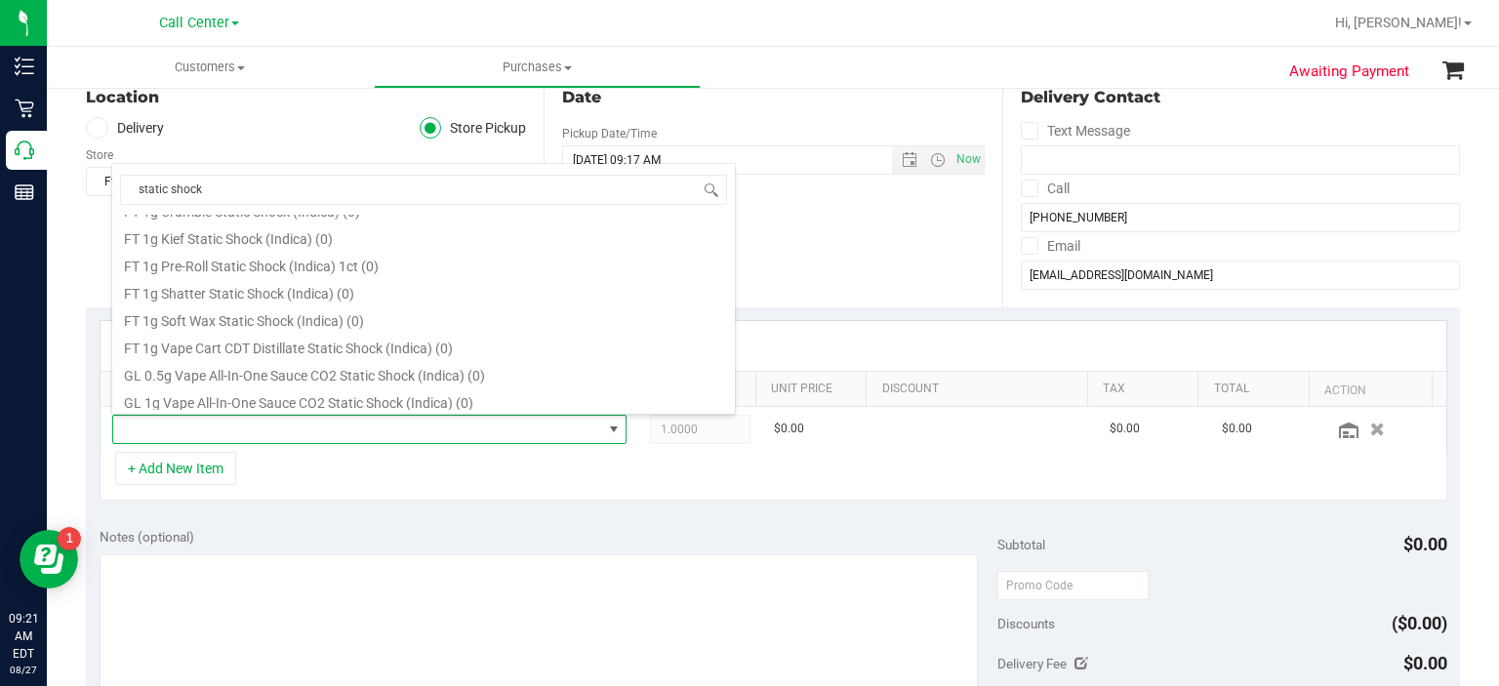
scroll to position [133, 0]
click at [360, 331] on li "FT 1g Vape Cart CDT Distillate Static Shock (Indica) (0)" at bounding box center [423, 341] width 623 height 27
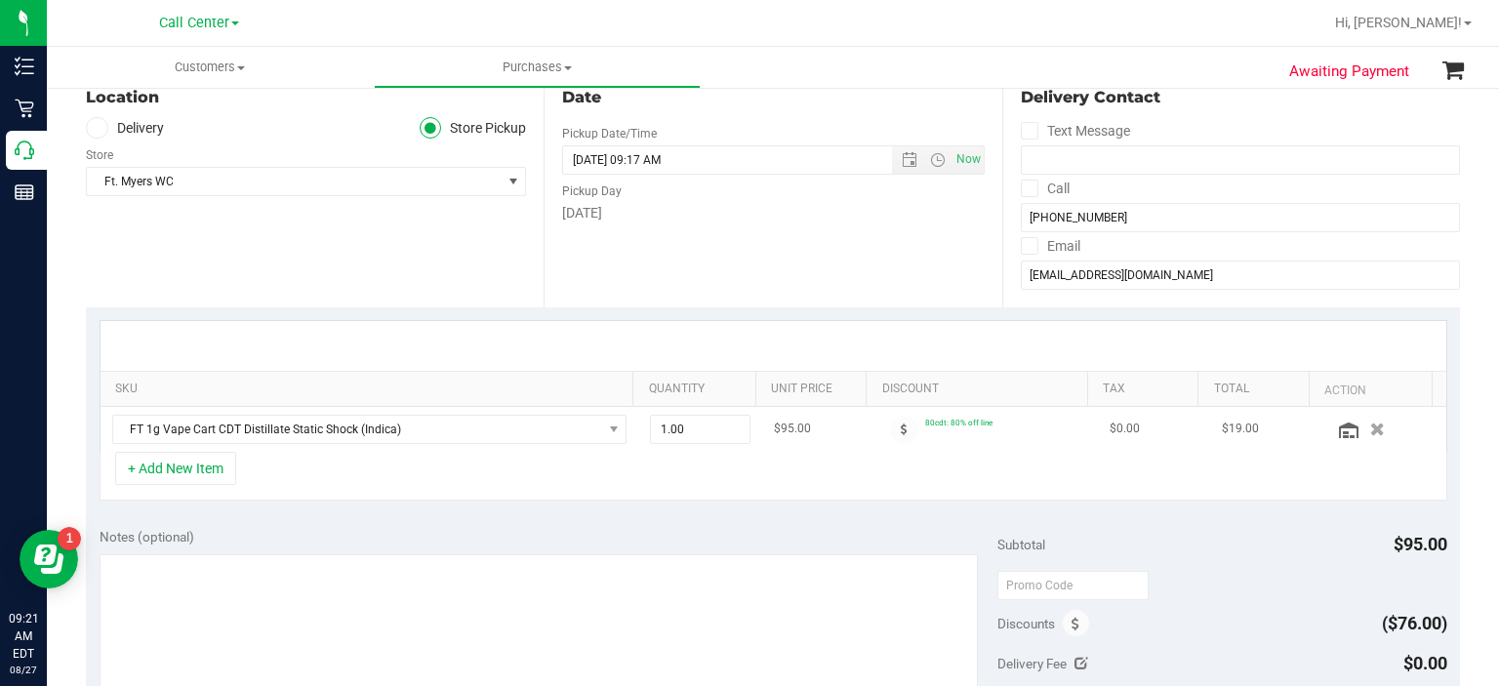
scroll to position [181, 0]
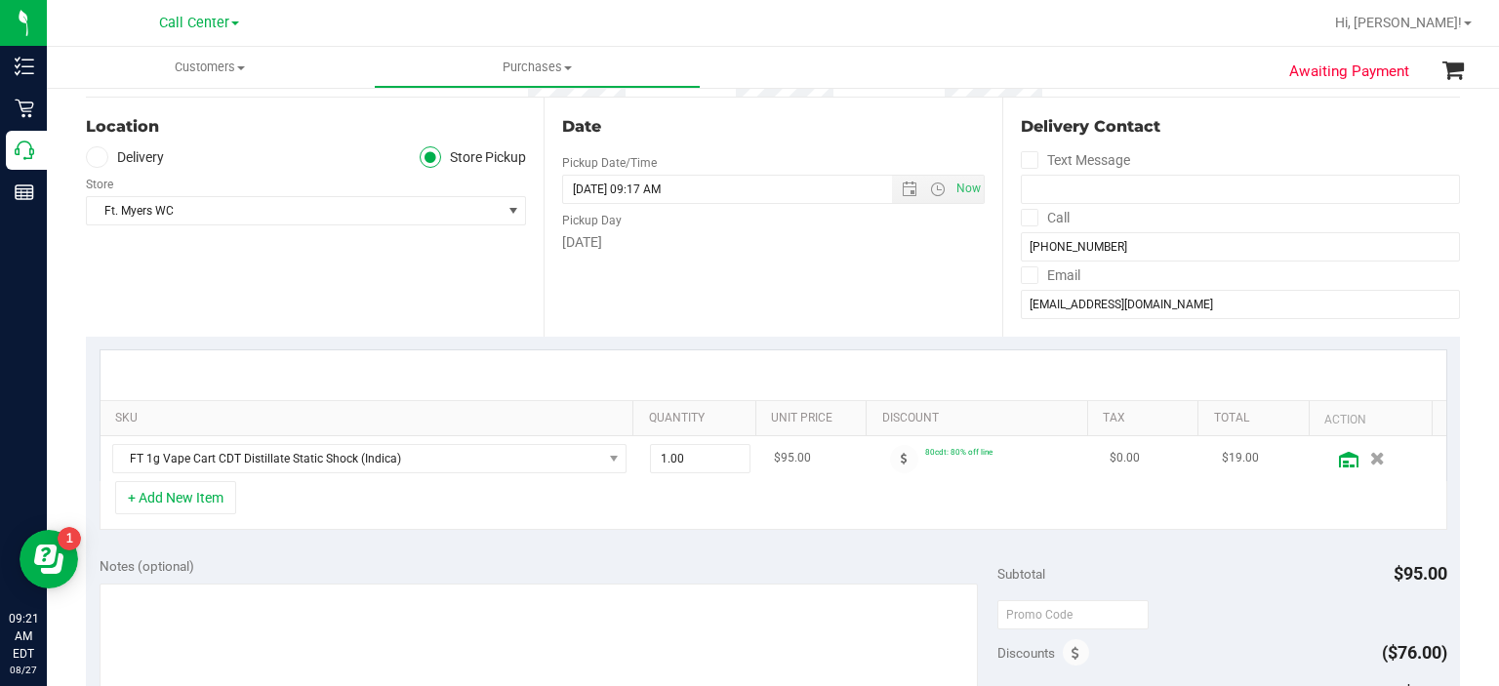
click at [1339, 457] on icon at bounding box center [1349, 460] width 20 height 16
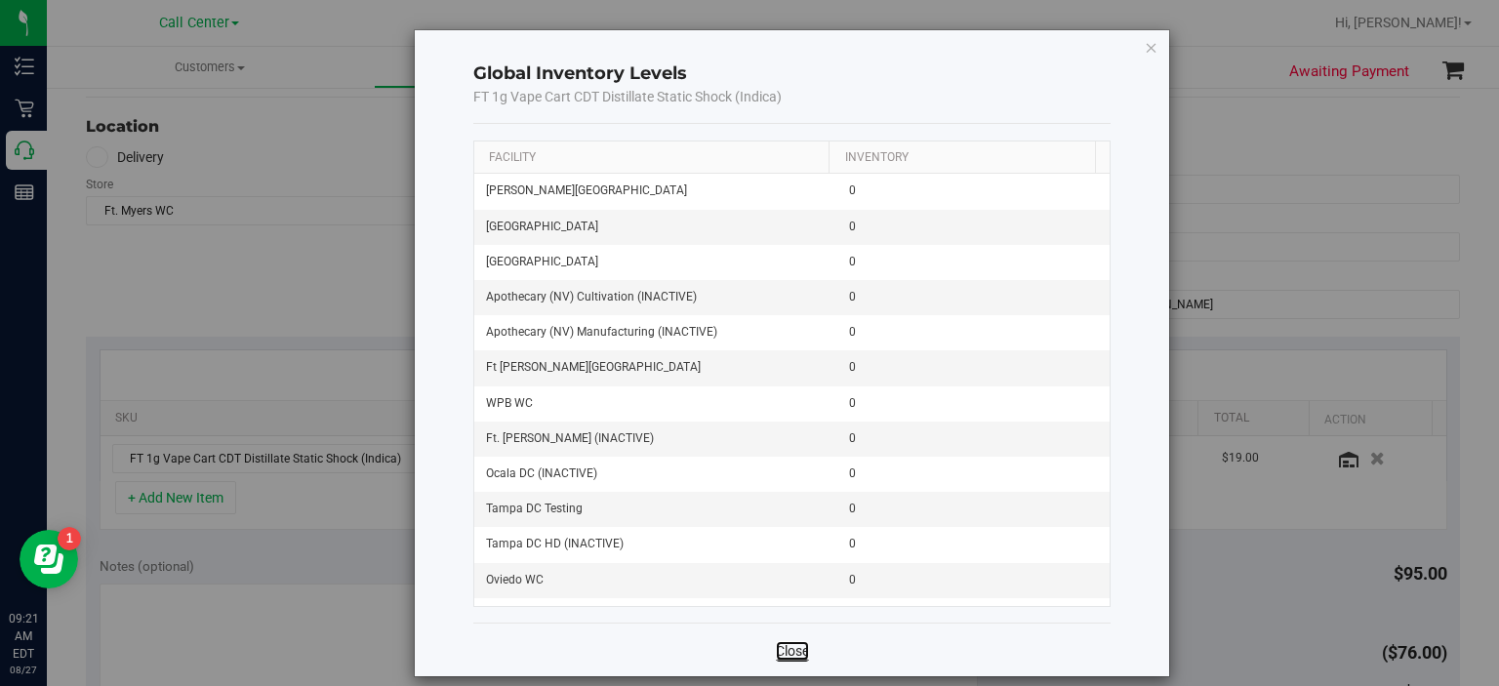
click at [790, 658] on link "Close" at bounding box center [792, 651] width 33 height 20
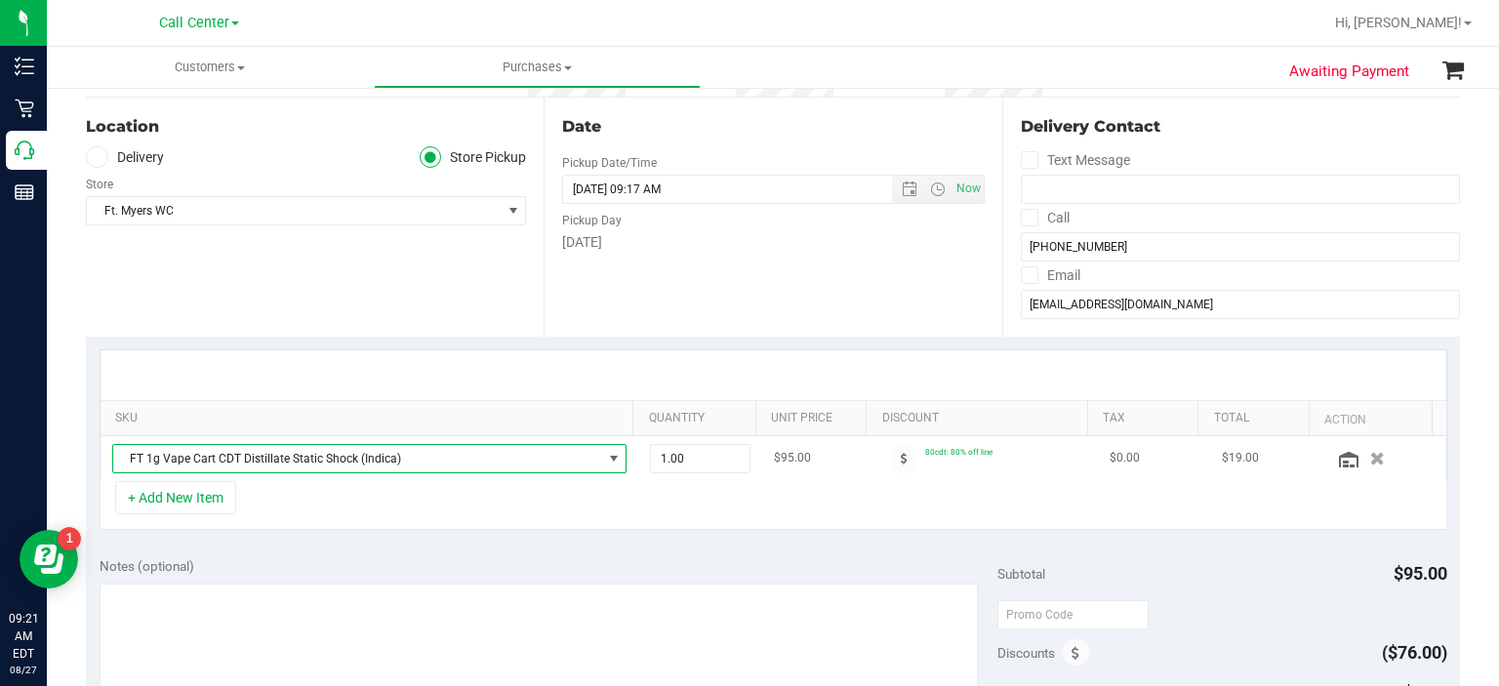
click at [406, 451] on span "FT 1g Vape Cart CDT Distillate Static Shock (Indica)" at bounding box center [357, 458] width 489 height 27
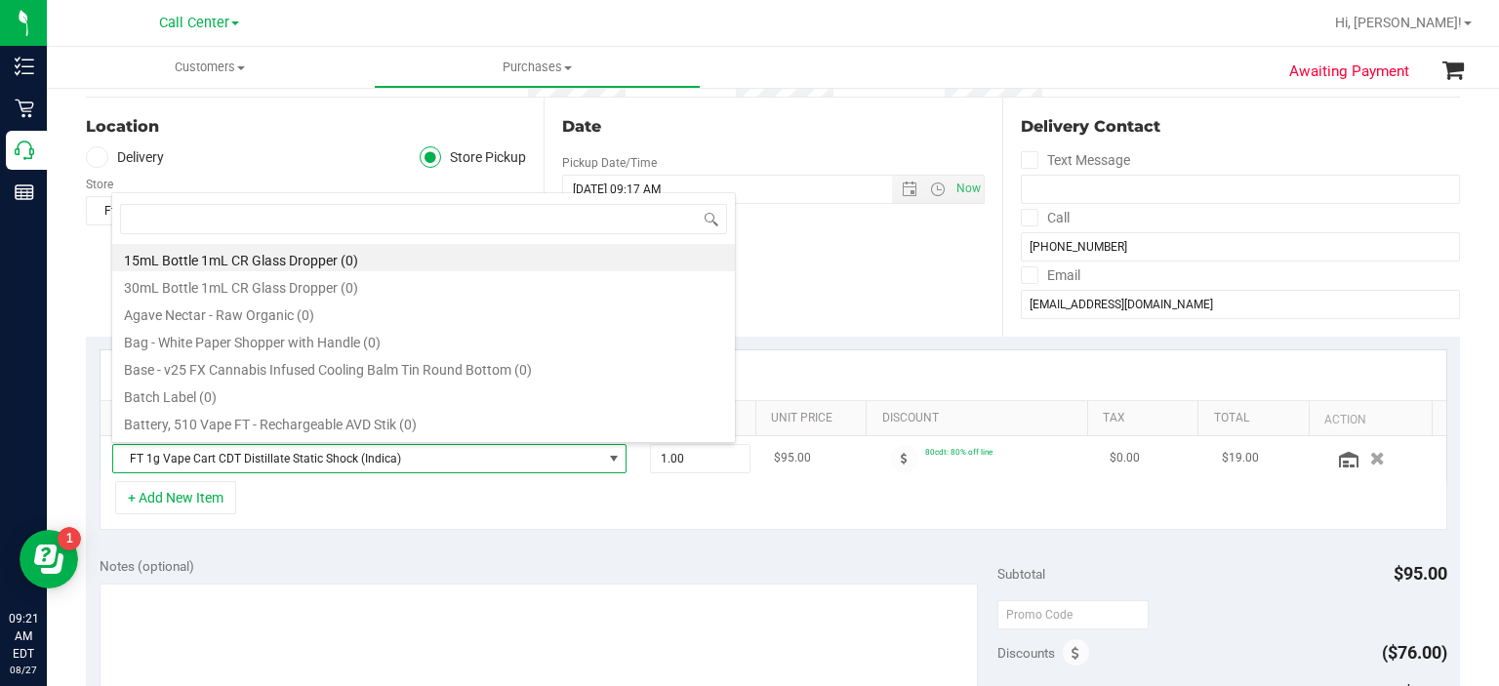
scroll to position [28, 497]
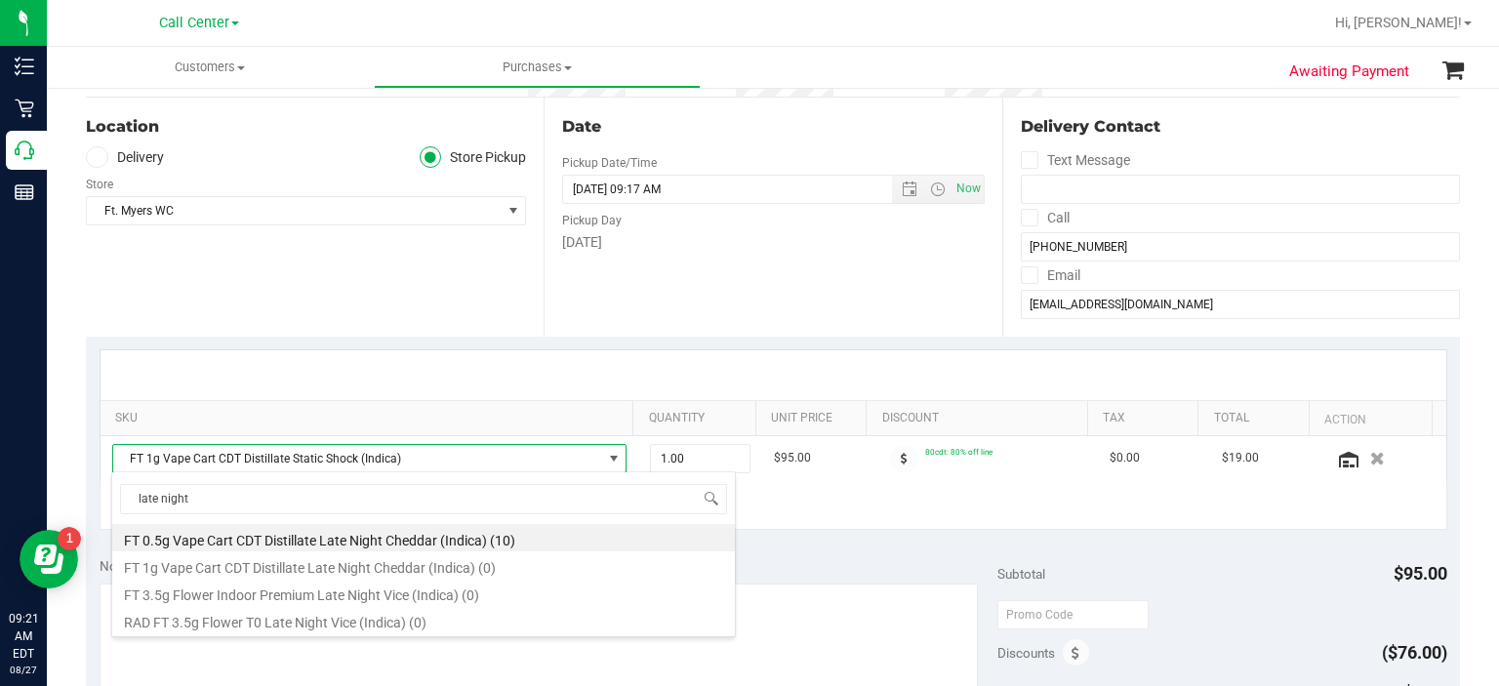
type input "late night"
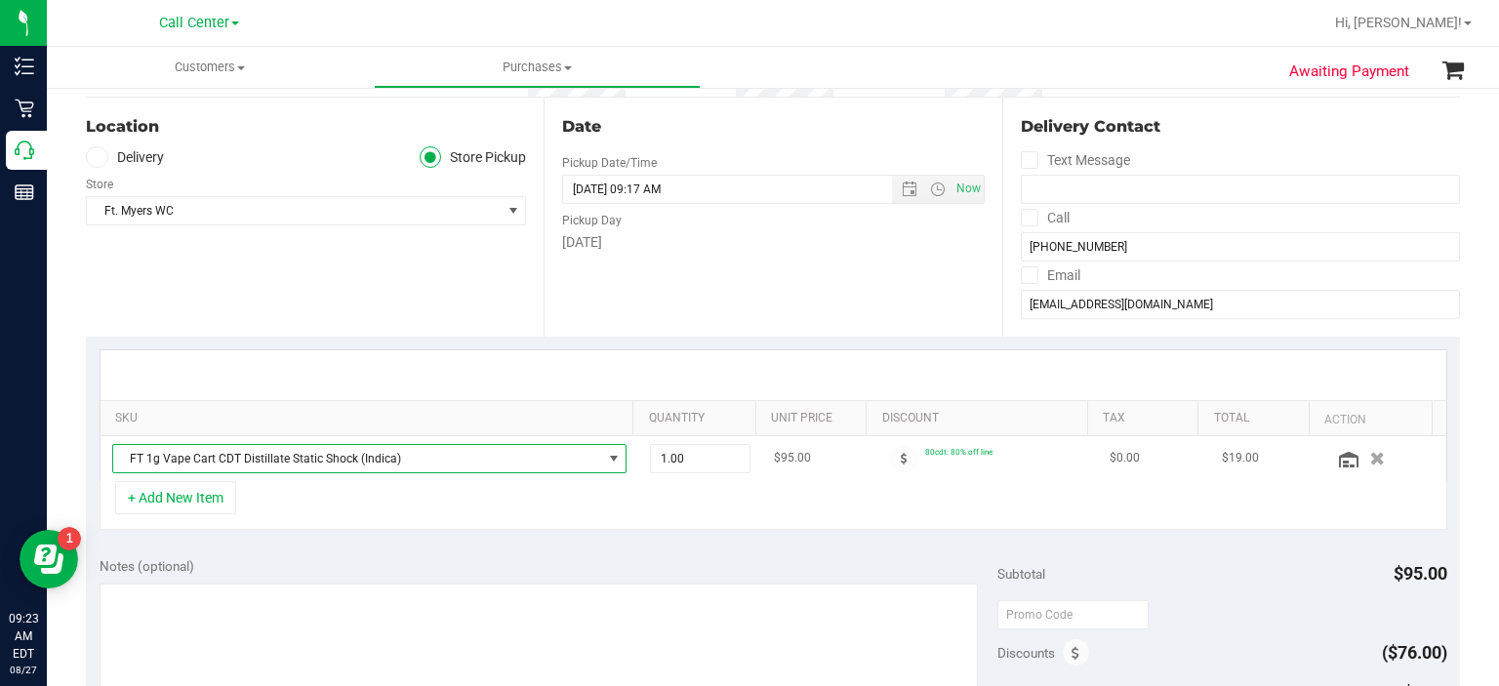
click at [294, 465] on span "FT 1g Vape Cart CDT Distillate Static Shock (Indica)" at bounding box center [357, 458] width 489 height 27
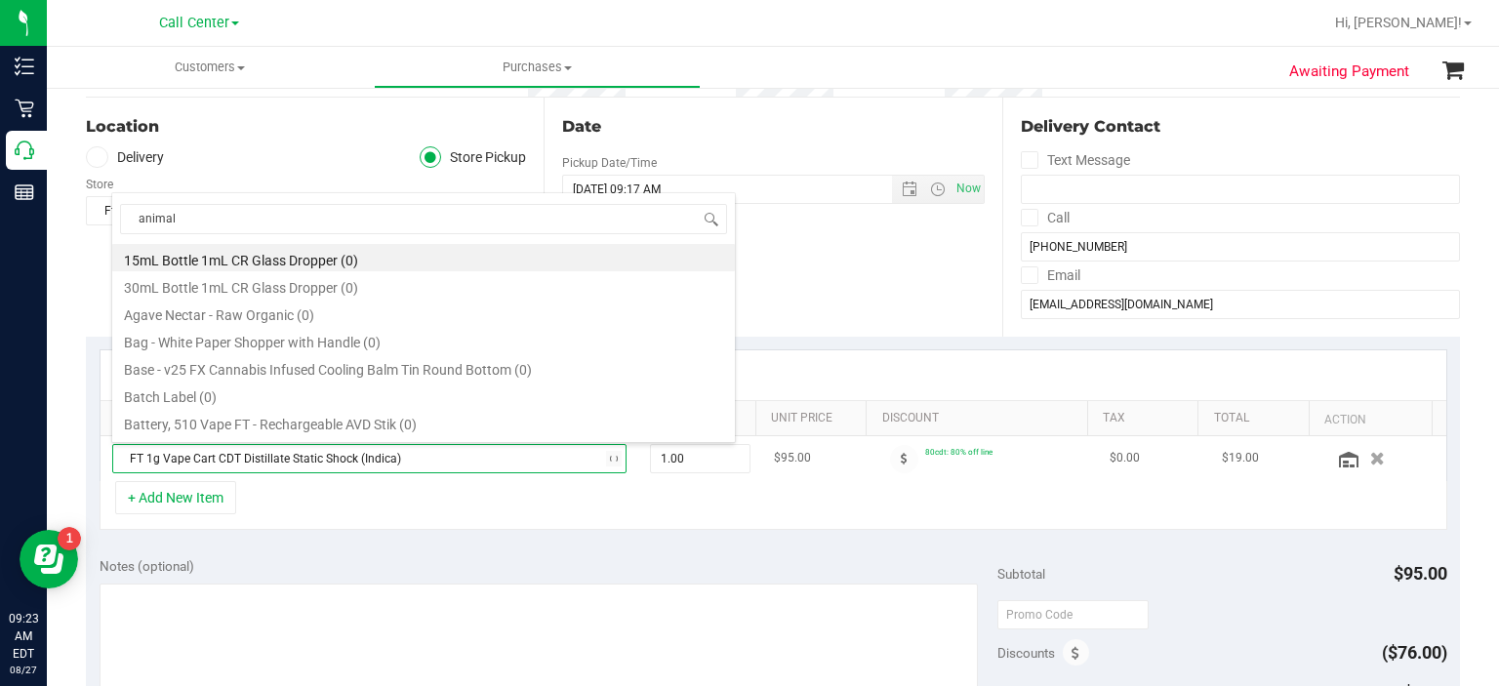
type input "animal z"
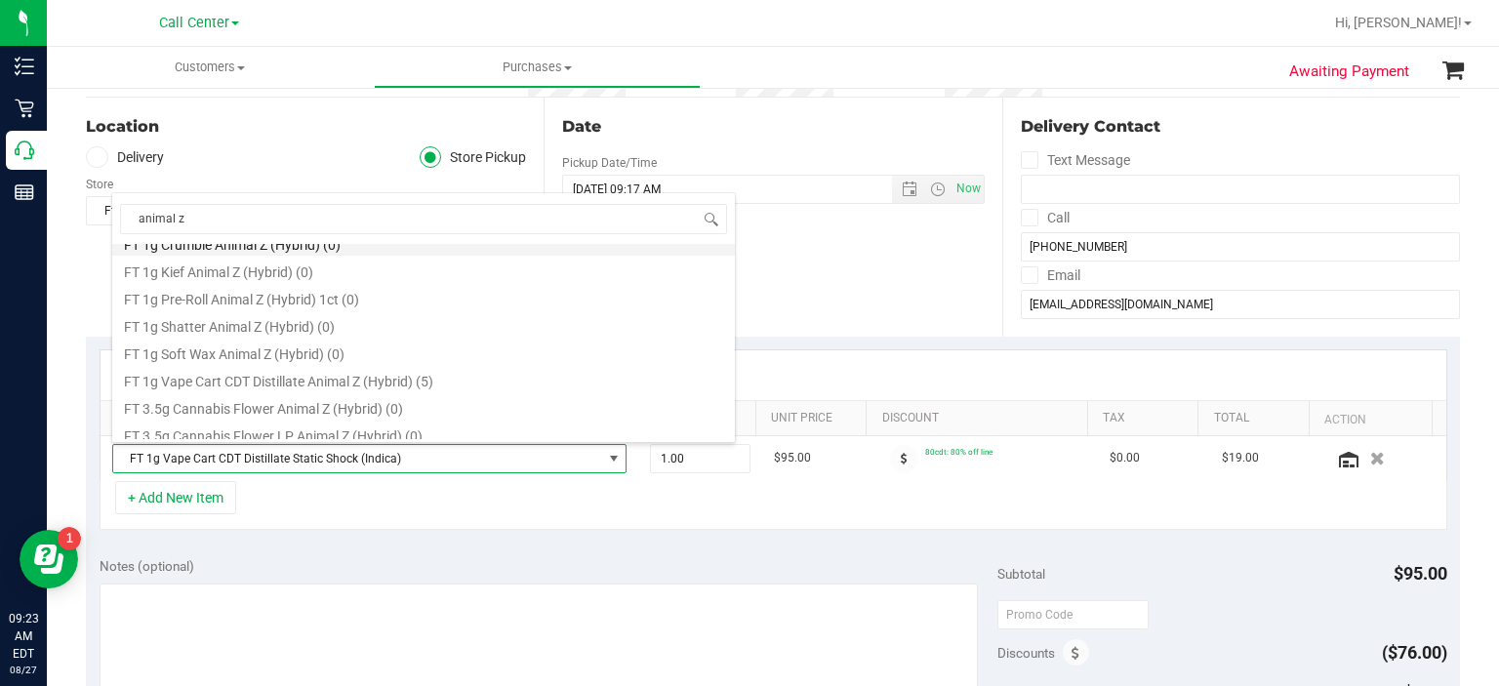
scroll to position [119, 0]
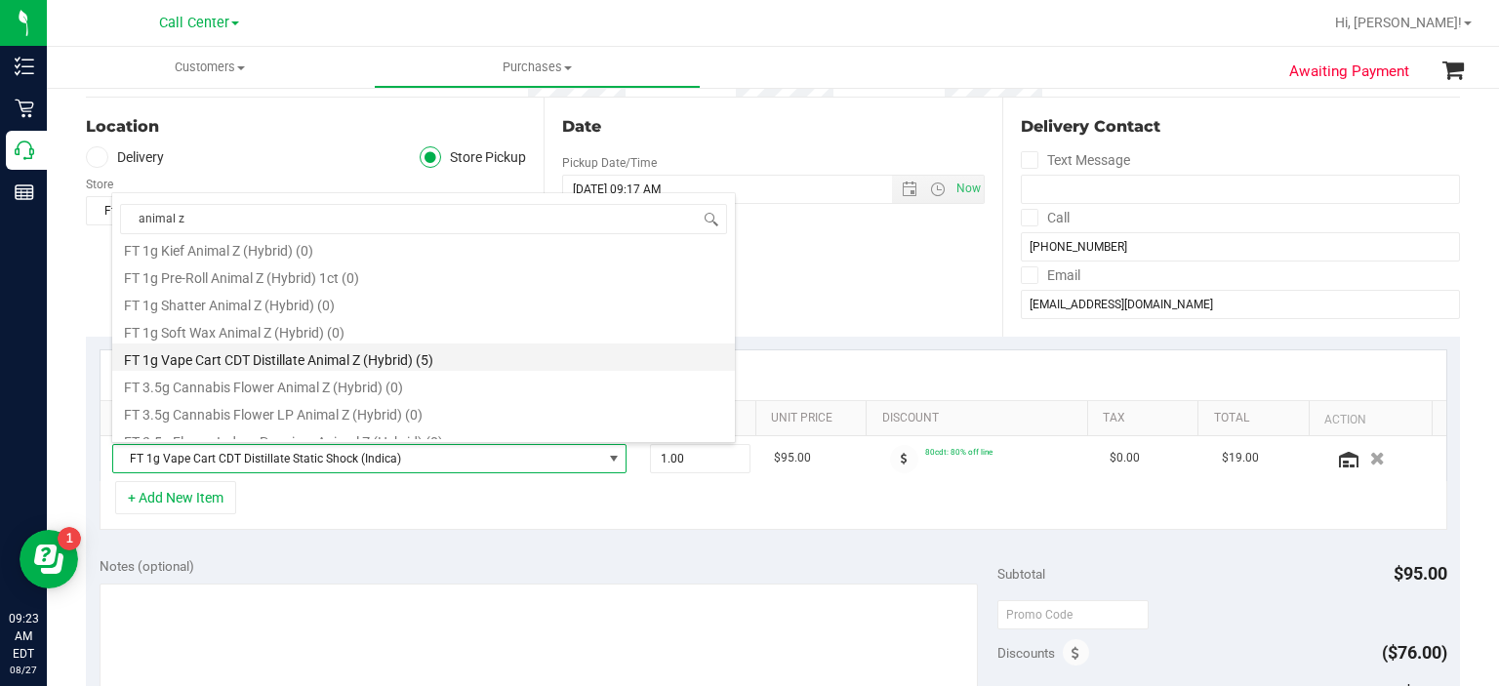
click at [453, 365] on li "FT 1g Vape Cart CDT Distillate Animal Z (Hybrid) (5)" at bounding box center [423, 356] width 623 height 27
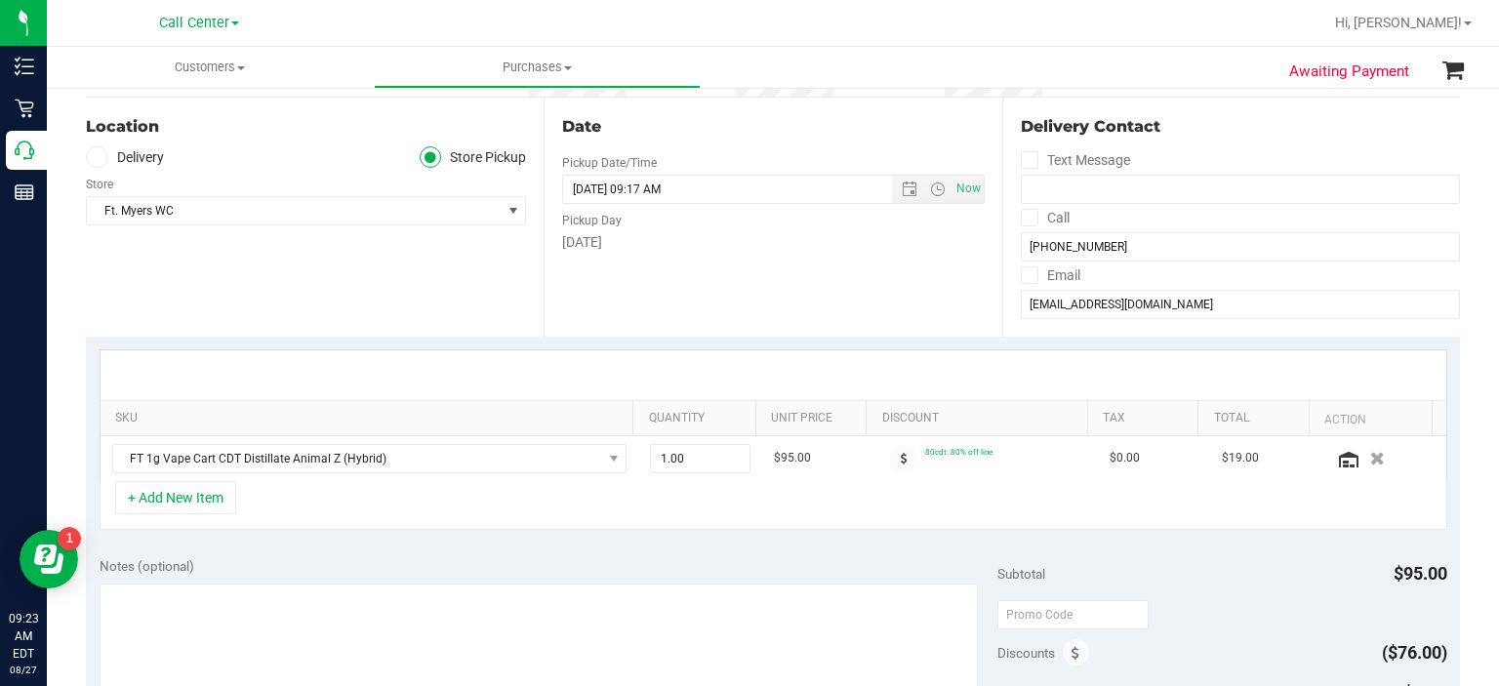
click at [181, 514] on div "+ Add New Item" at bounding box center [774, 505] width 1348 height 49
click at [188, 505] on button "+ Add New Item" at bounding box center [175, 497] width 121 height 33
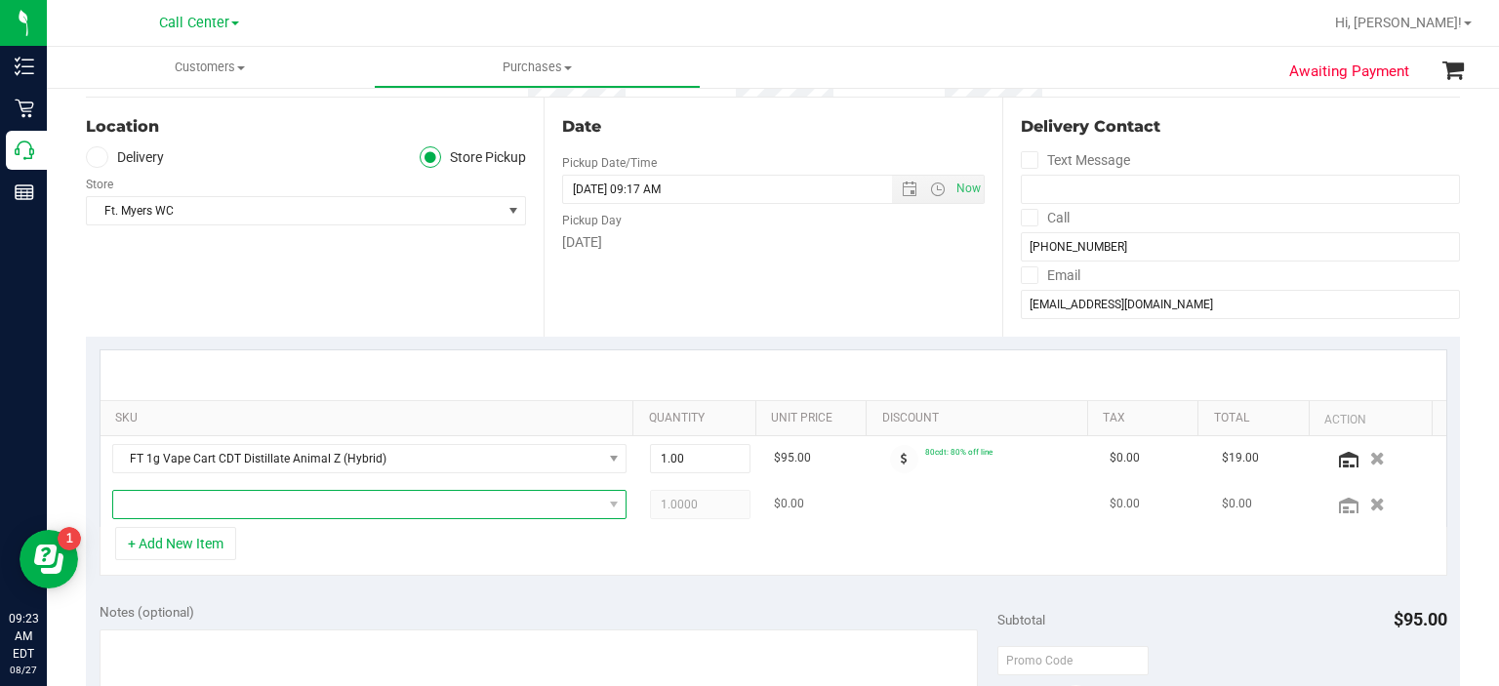
click at [181, 502] on span "NO DATA FOUND" at bounding box center [357, 504] width 489 height 27
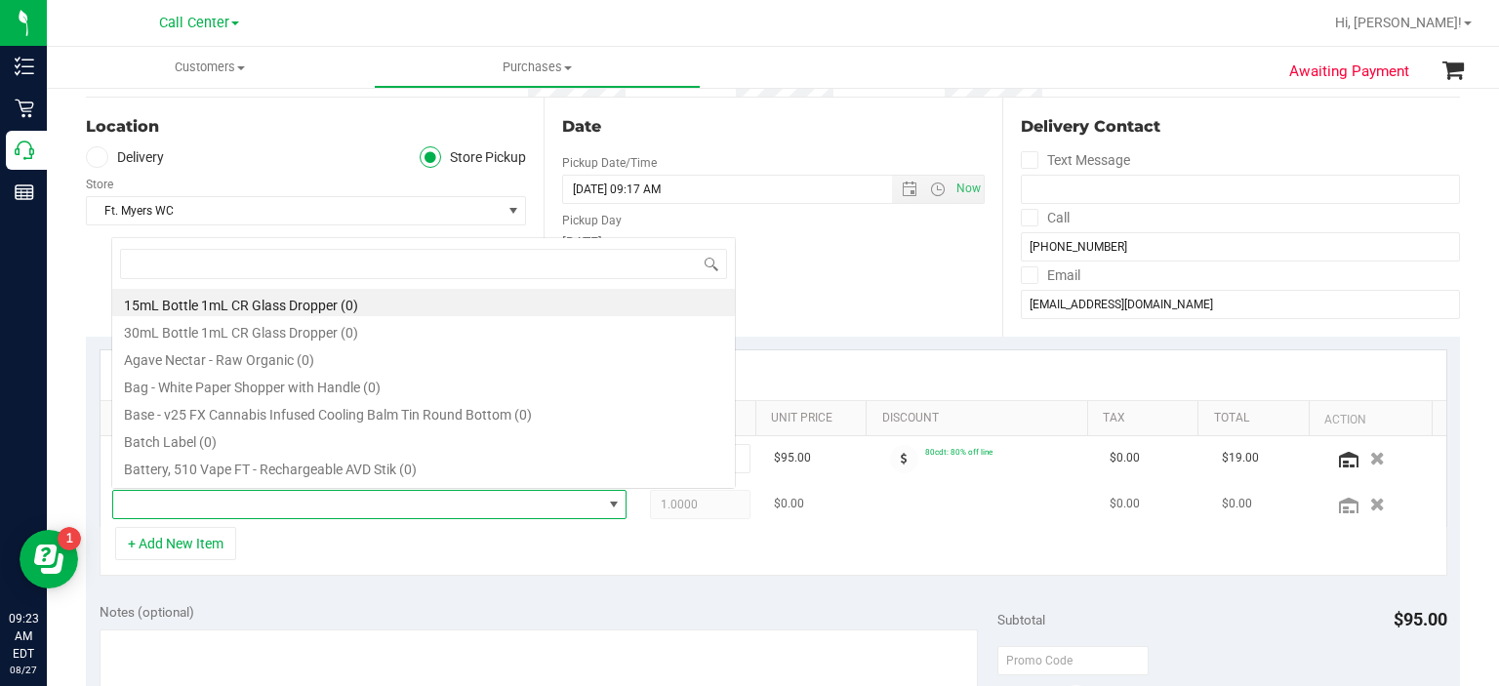
scroll to position [28, 497]
type input "truffle two"
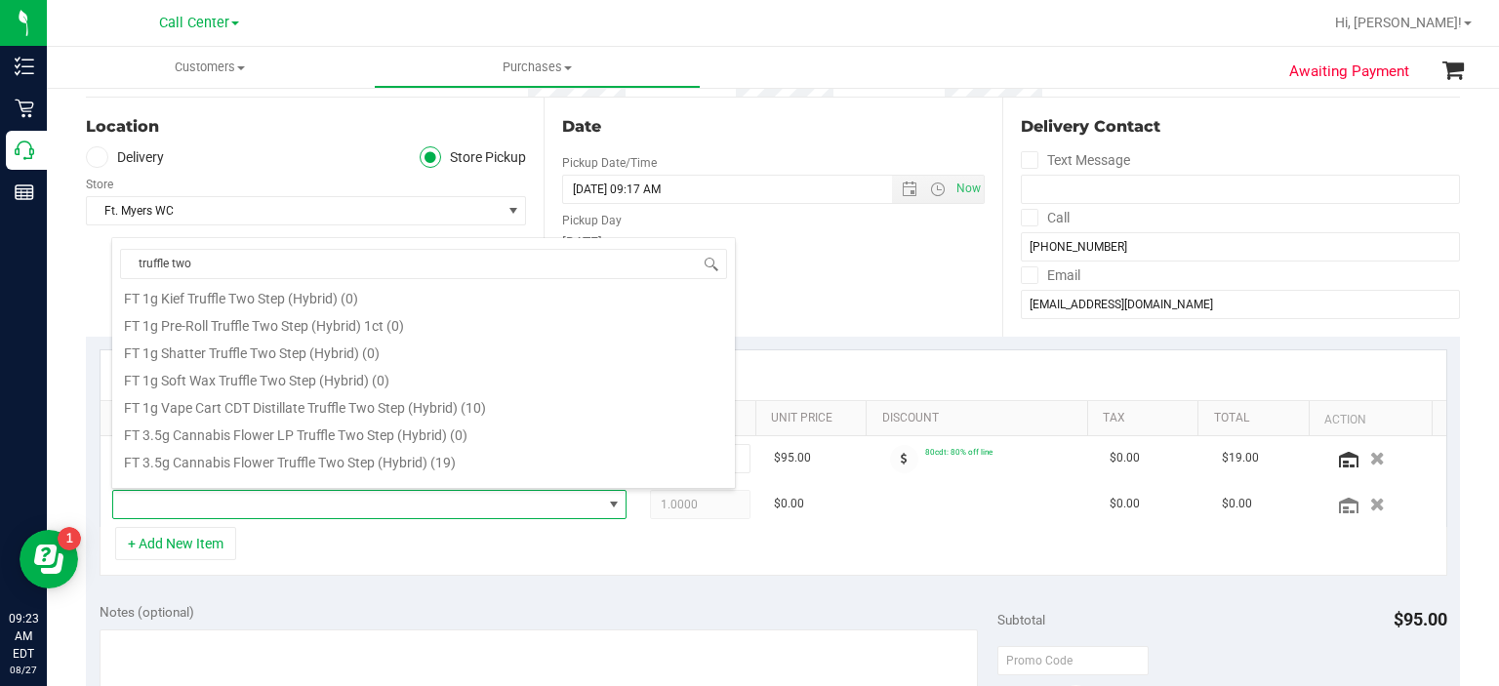
scroll to position [121, 0]
click at [321, 401] on li "FT 1g Vape Cart CDT Distillate Truffle Two Step (Hybrid) (10)" at bounding box center [423, 399] width 623 height 27
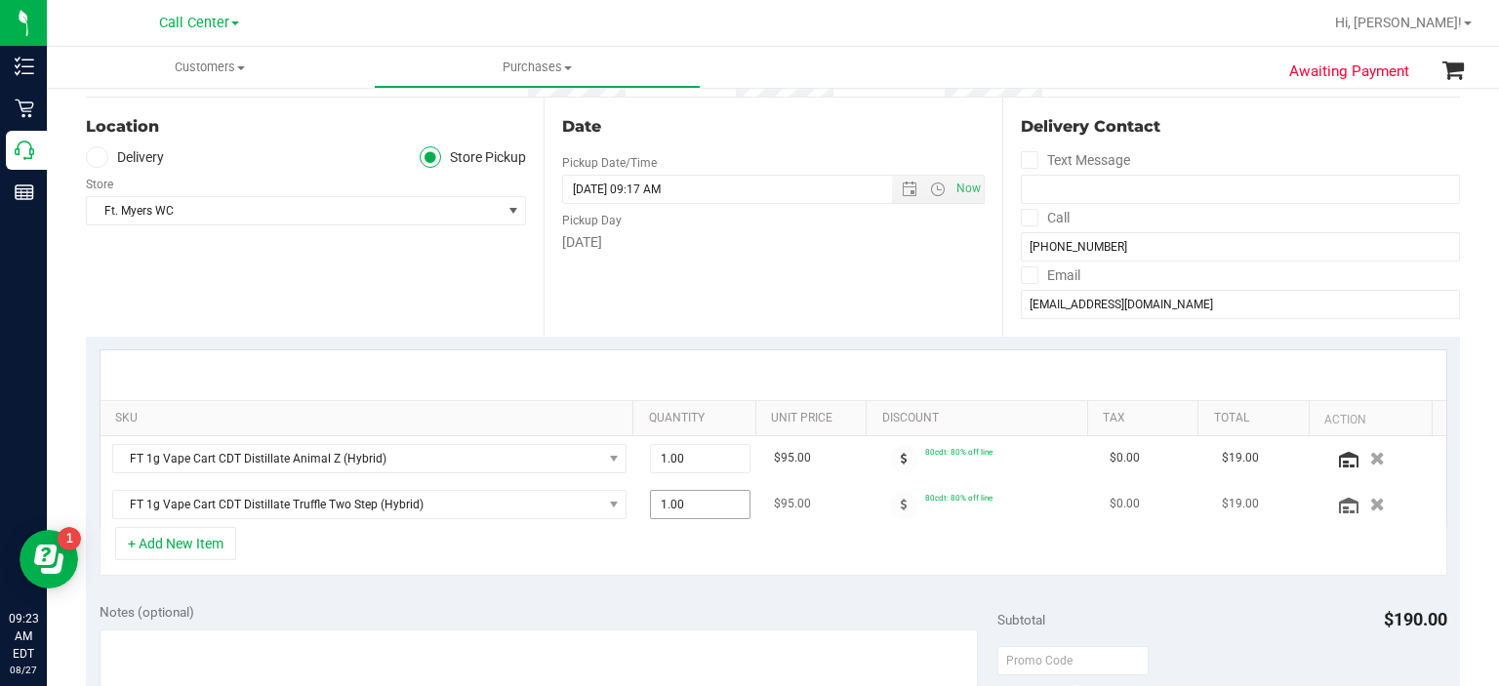
click at [704, 503] on span "1.00 1" at bounding box center [700, 504] width 101 height 29
type input "2"
type input "2.00"
click at [565, 616] on div "Notes (optional)" at bounding box center [549, 612] width 899 height 20
click at [217, 540] on button "+ Add New Item" at bounding box center [175, 543] width 121 height 33
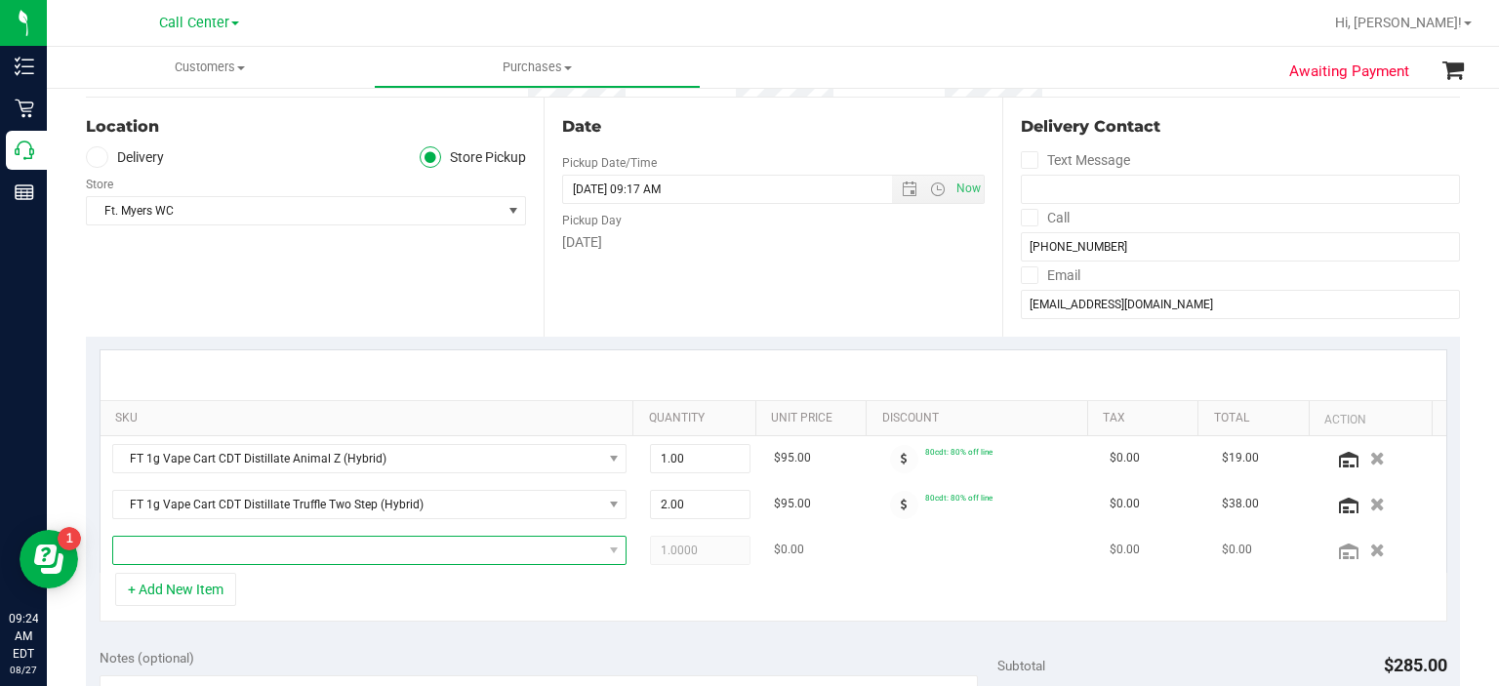
click at [225, 542] on span "NO DATA FOUND" at bounding box center [357, 550] width 489 height 27
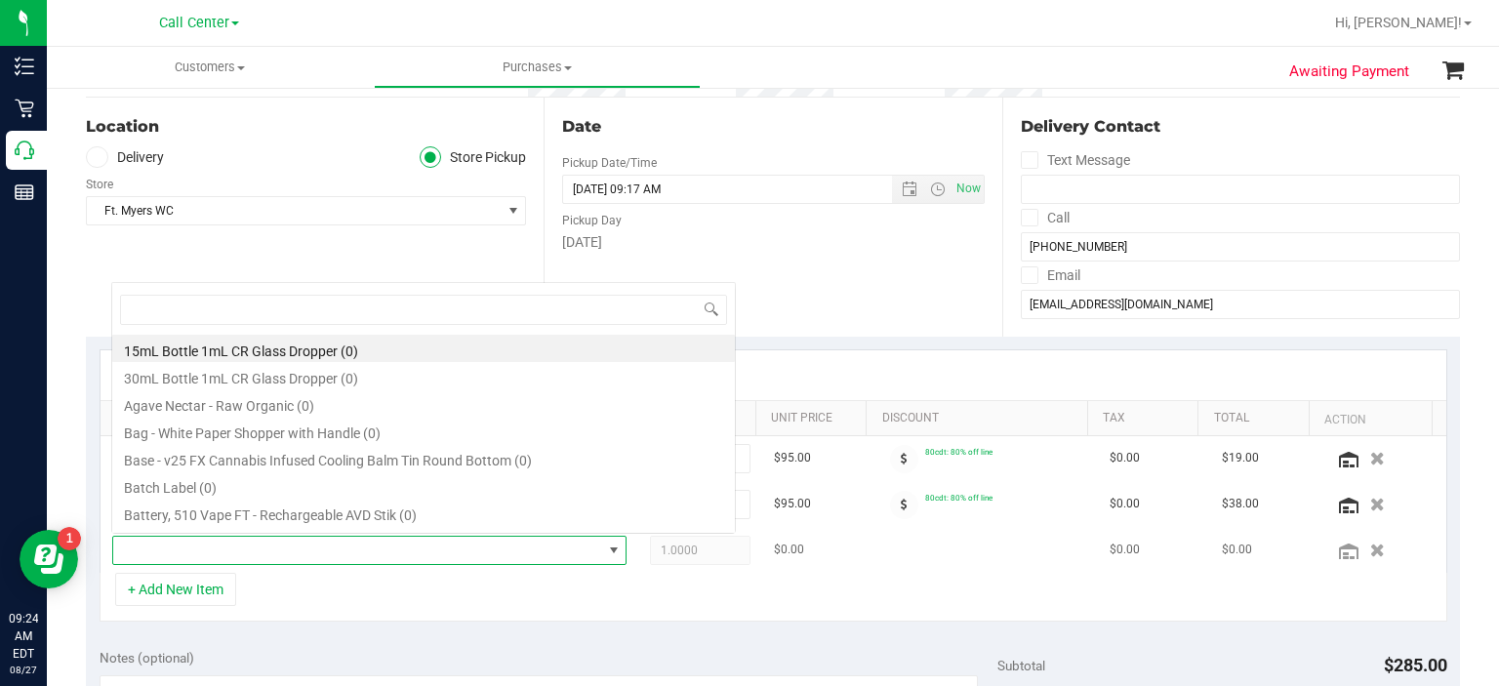
scroll to position [28, 497]
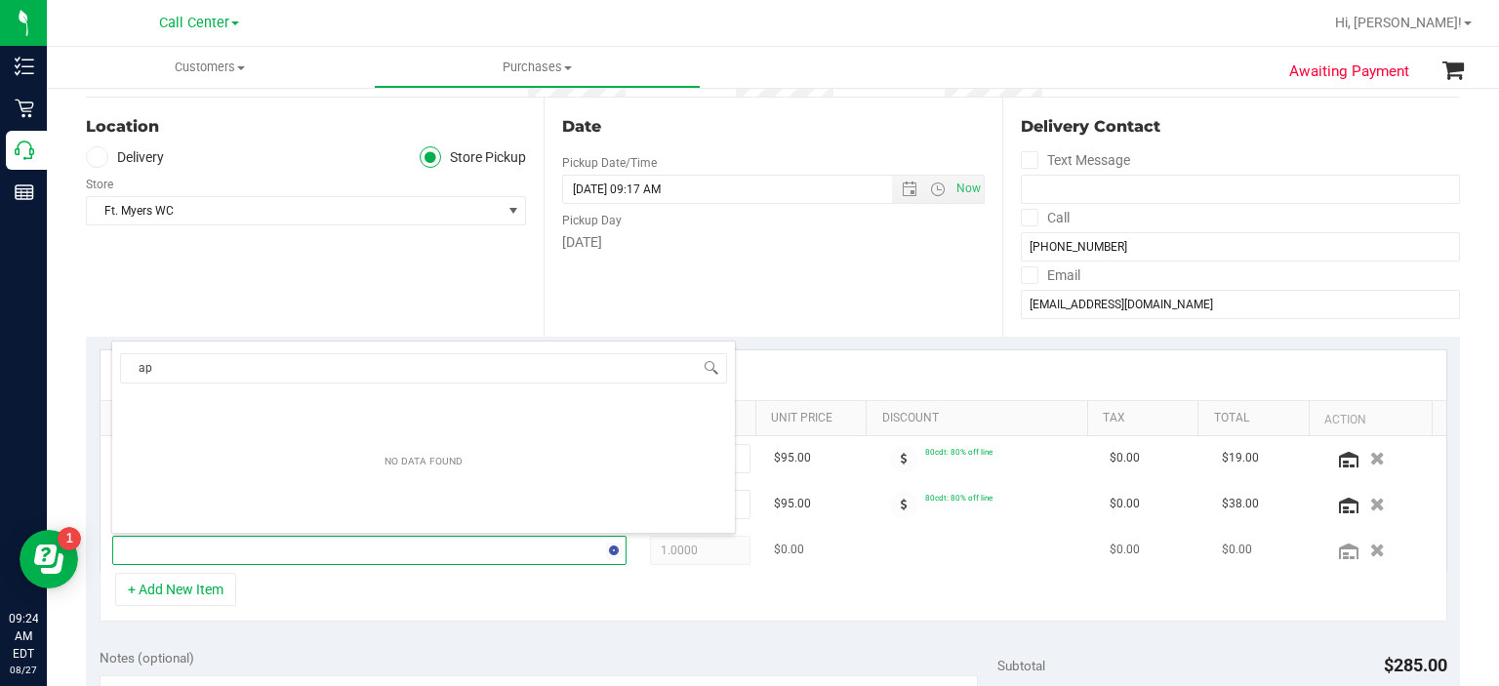
type input "a"
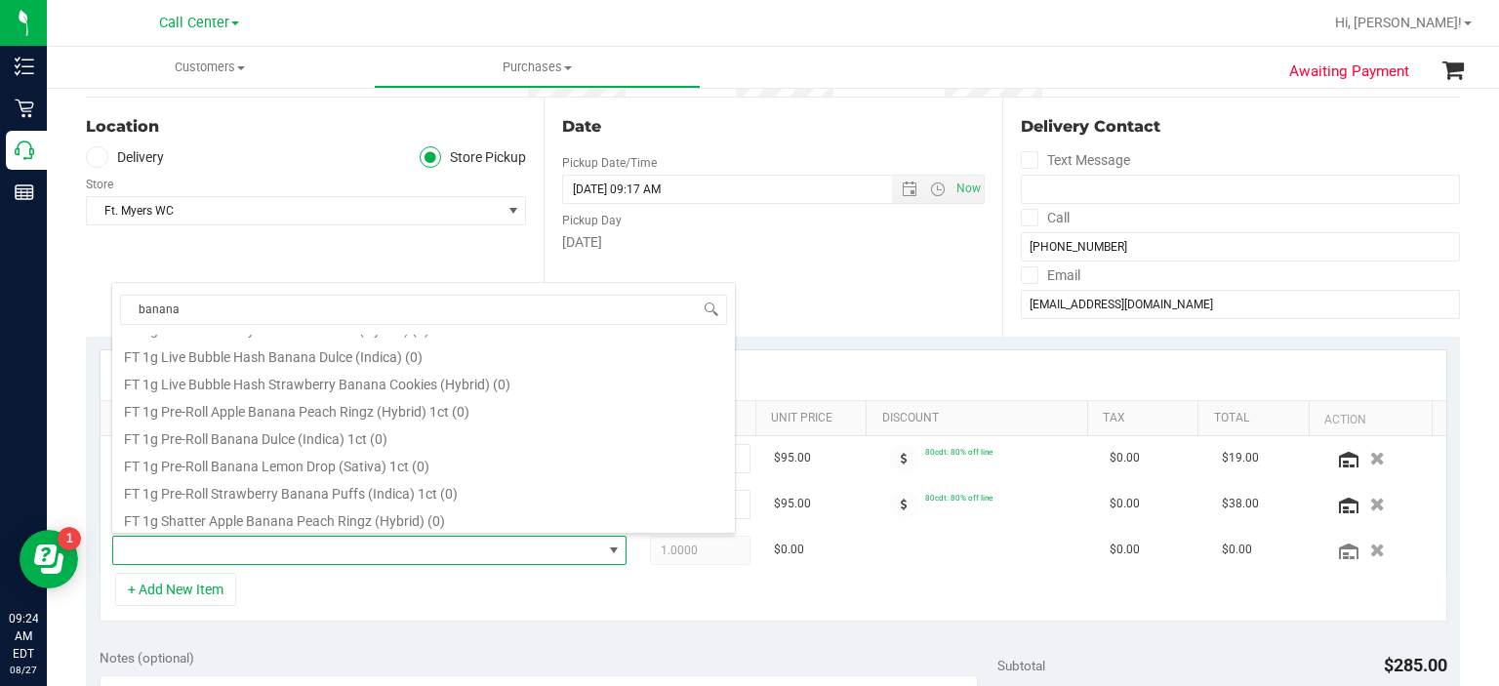
scroll to position [1171, 0]
type input "b"
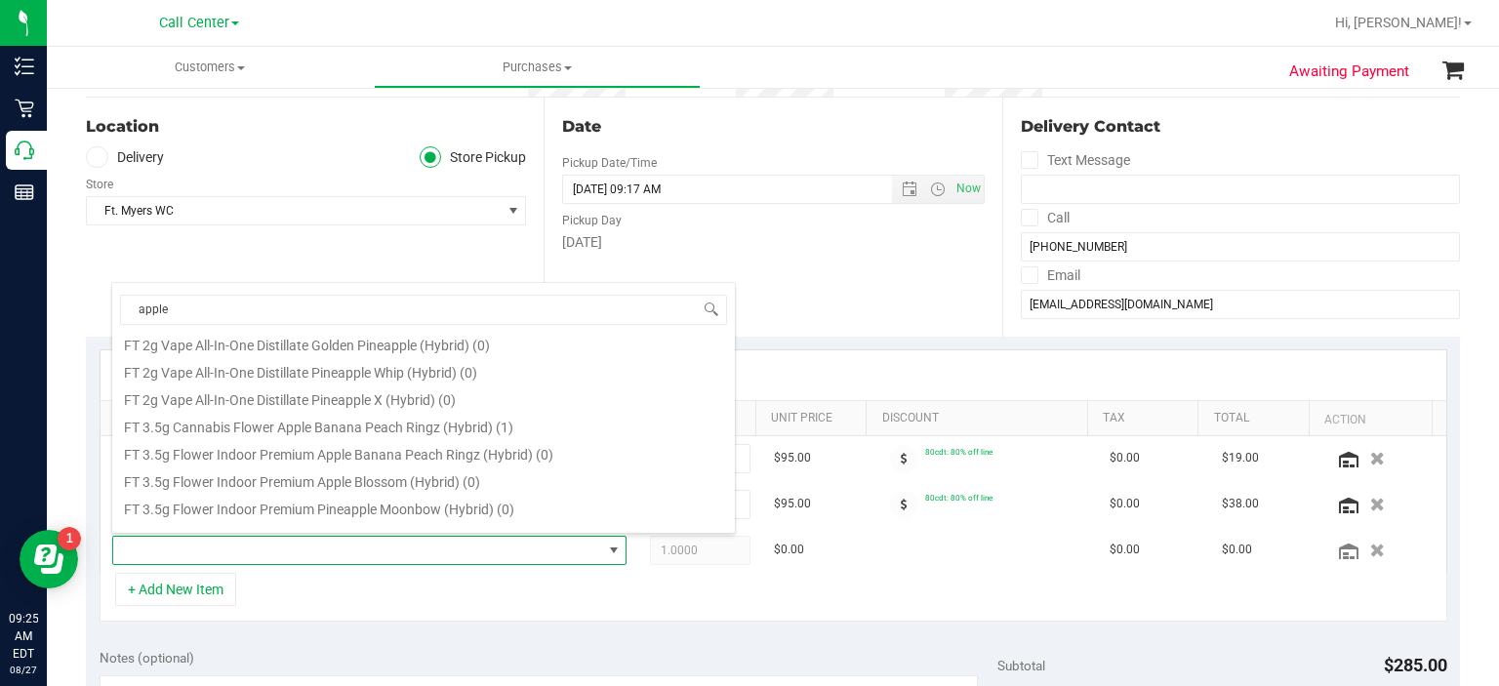
scroll to position [1077, 0]
type input "a"
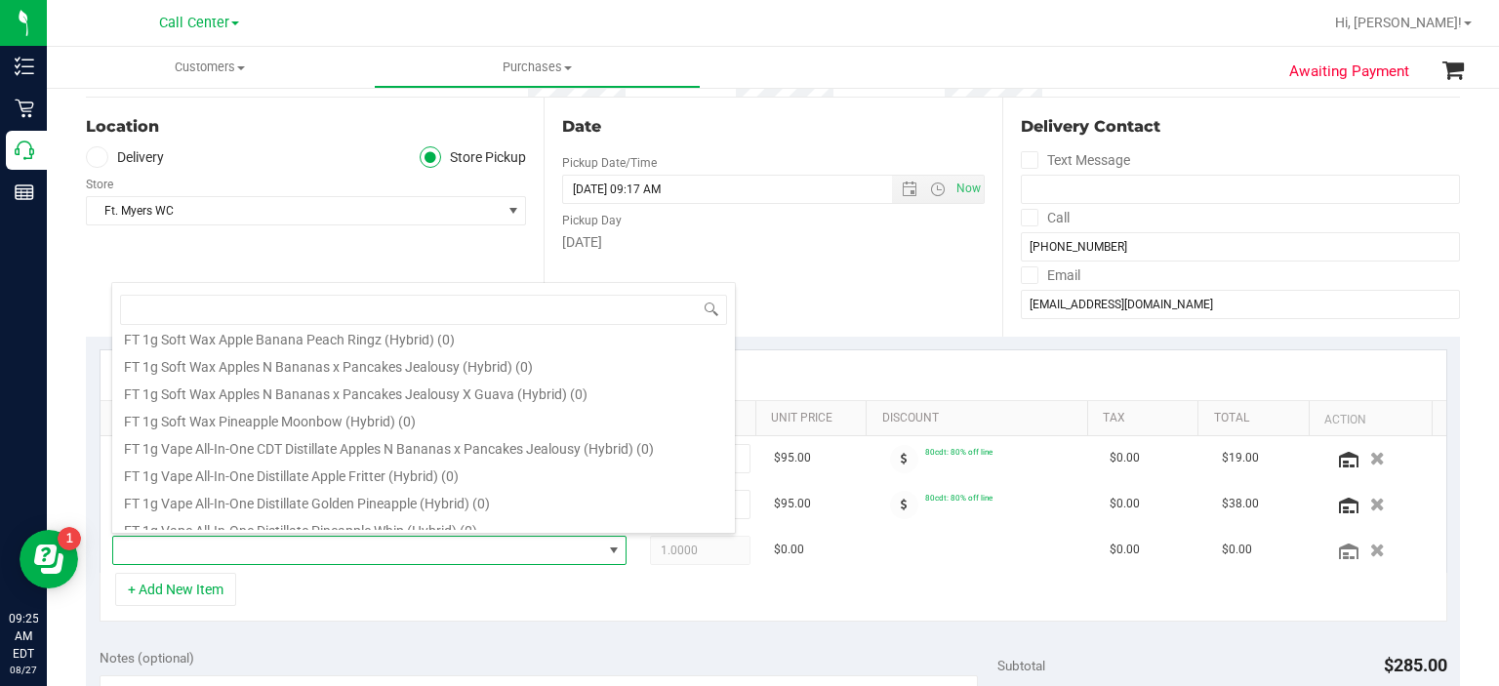
scroll to position [0, 0]
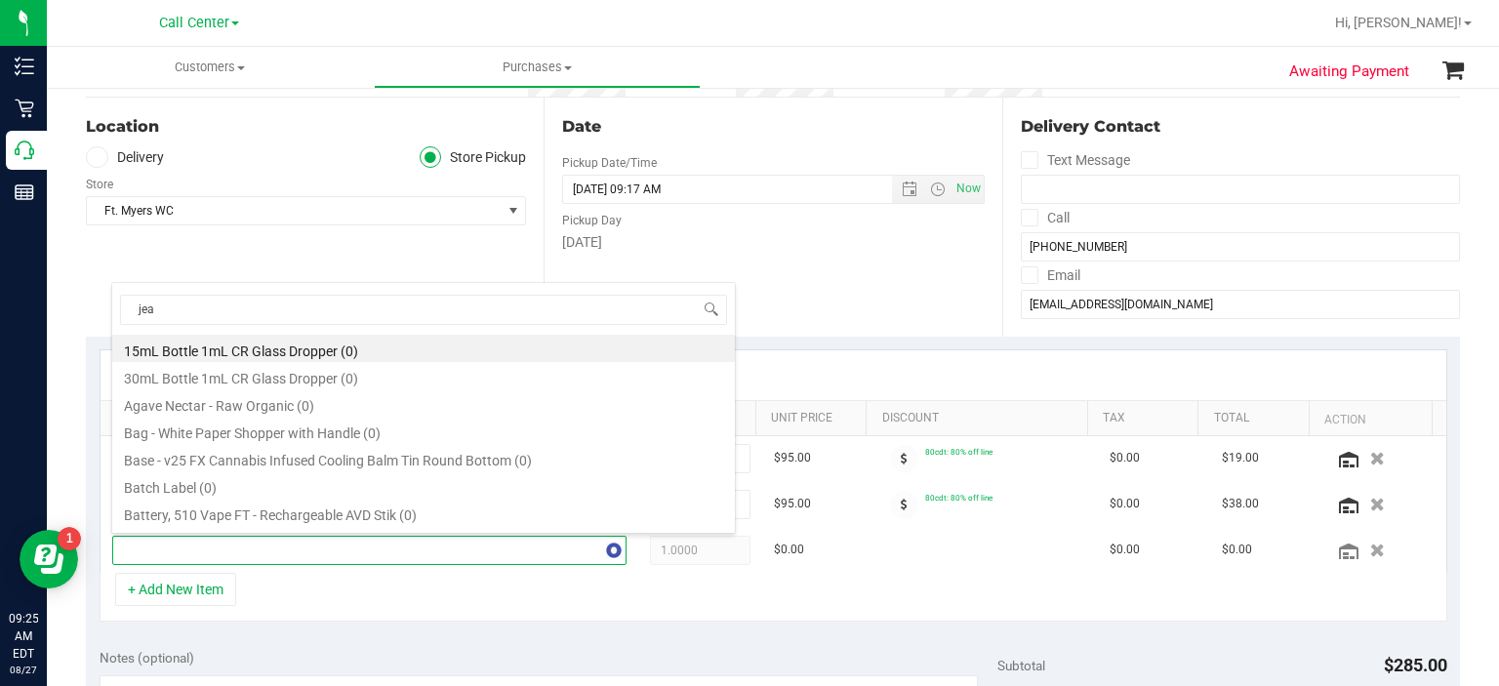
type input "jeal"
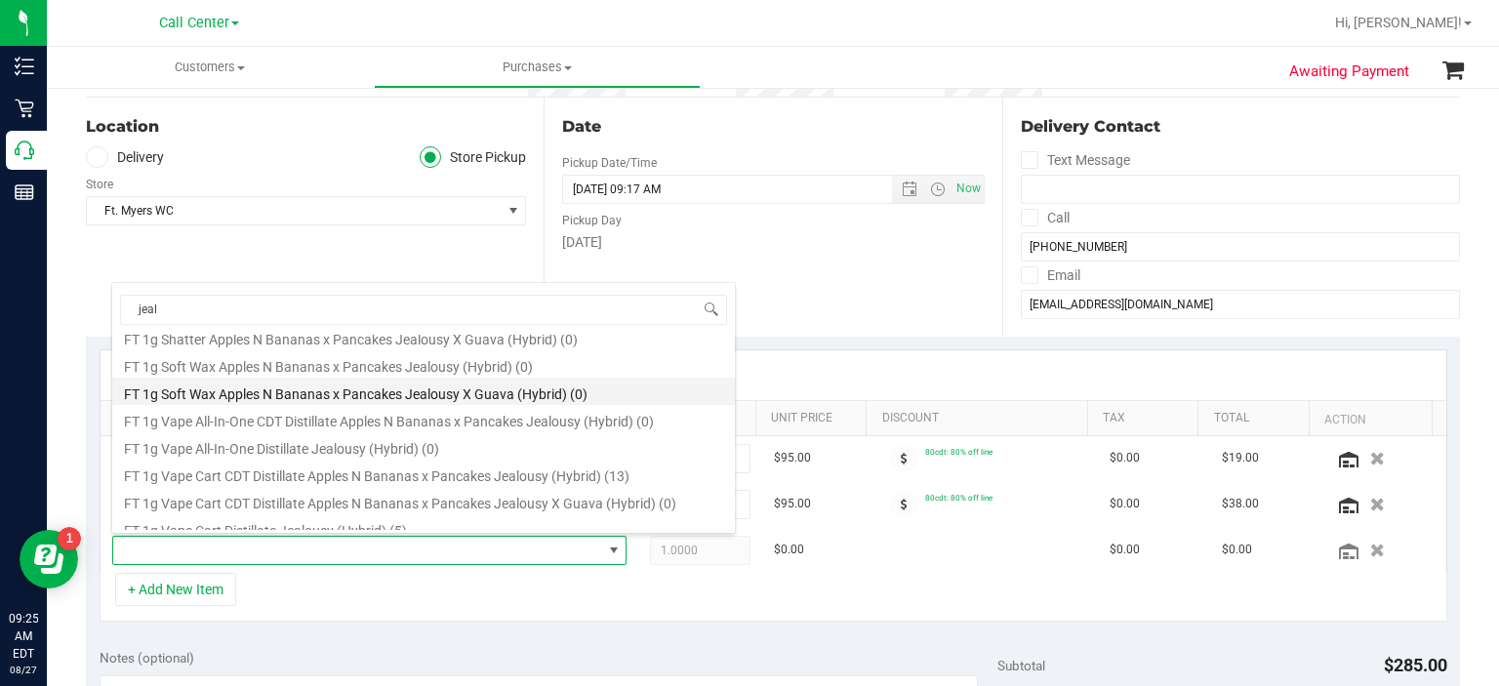
scroll to position [395, 0]
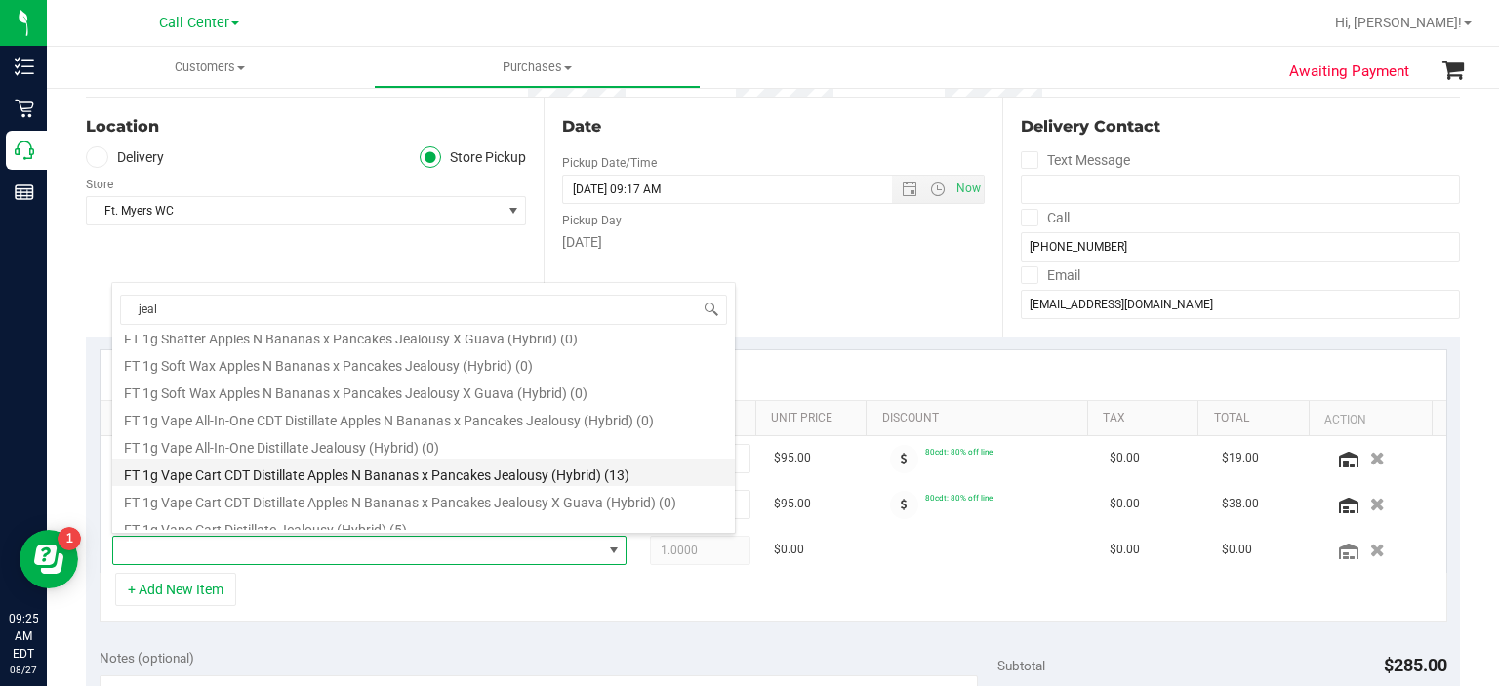
click at [414, 473] on li "FT 1g Vape Cart CDT Distillate Apples N Bananas x Pancakes Jealousy (Hybrid) (1…" at bounding box center [423, 472] width 623 height 27
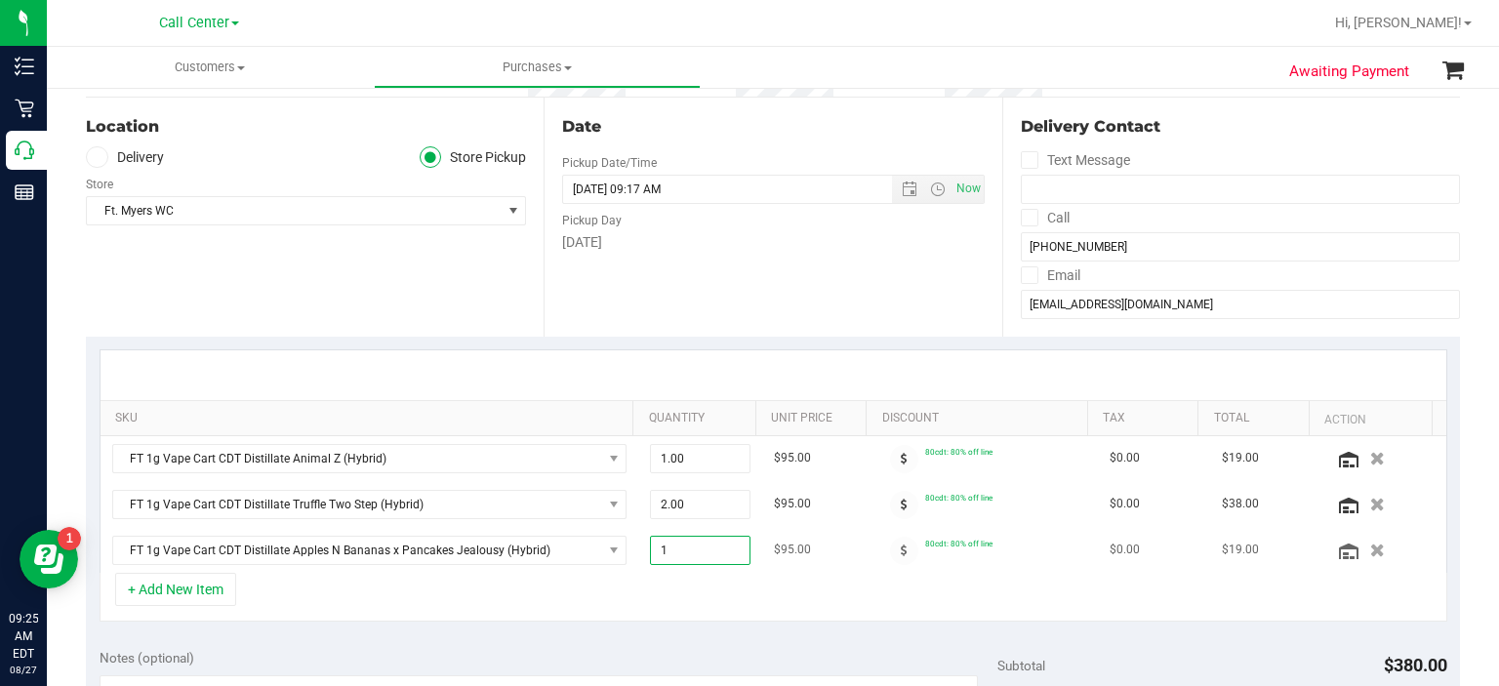
click at [667, 538] on span "1.00 1" at bounding box center [700, 550] width 101 height 29
type input "2"
type input "2.00"
click at [490, 317] on div "Location Delivery Store Pickup Store Ft. [PERSON_NAME] Select Store [PERSON_NAM…" at bounding box center [315, 217] width 458 height 239
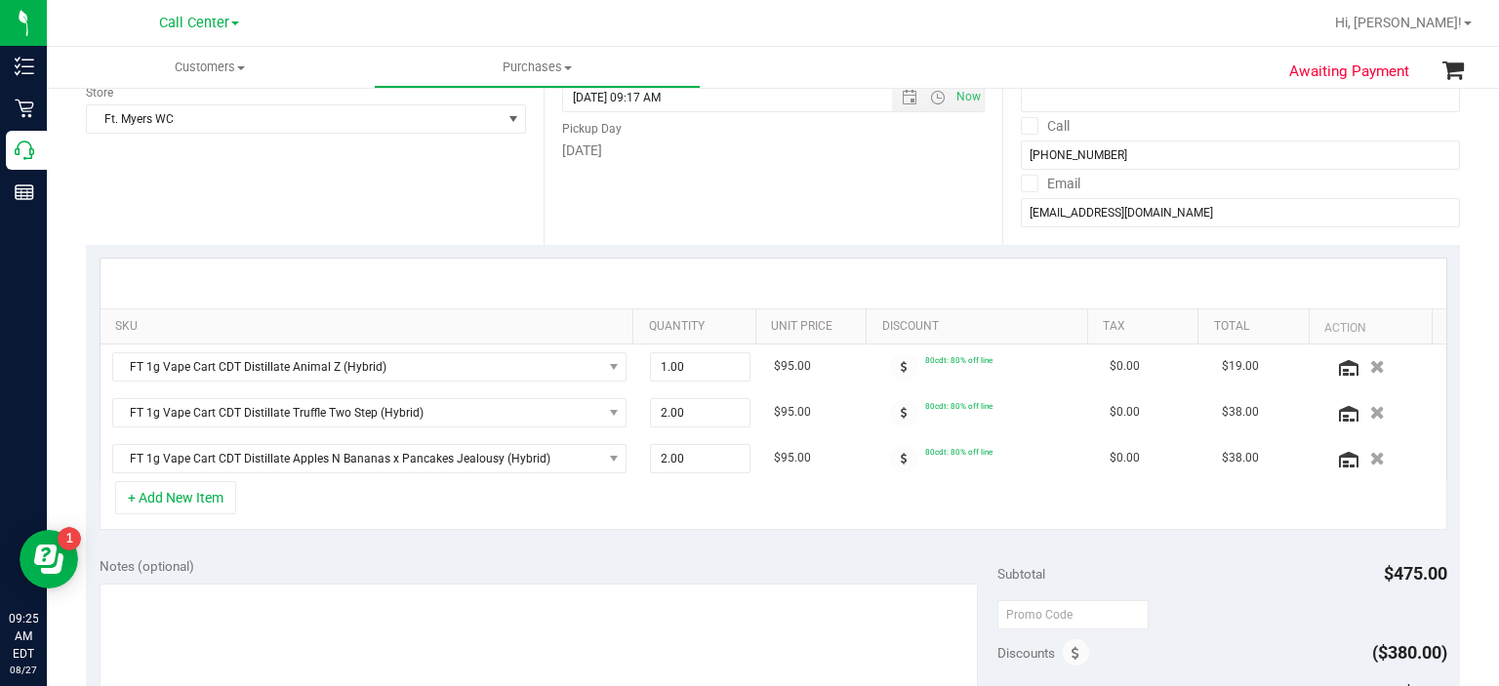
scroll to position [276, 0]
click at [468, 512] on div "+ Add New Item" at bounding box center [774, 502] width 1348 height 49
click at [375, 136] on div "Location Delivery Store Pickup Store Ft. [PERSON_NAME] Select Store [PERSON_NAM…" at bounding box center [315, 122] width 458 height 239
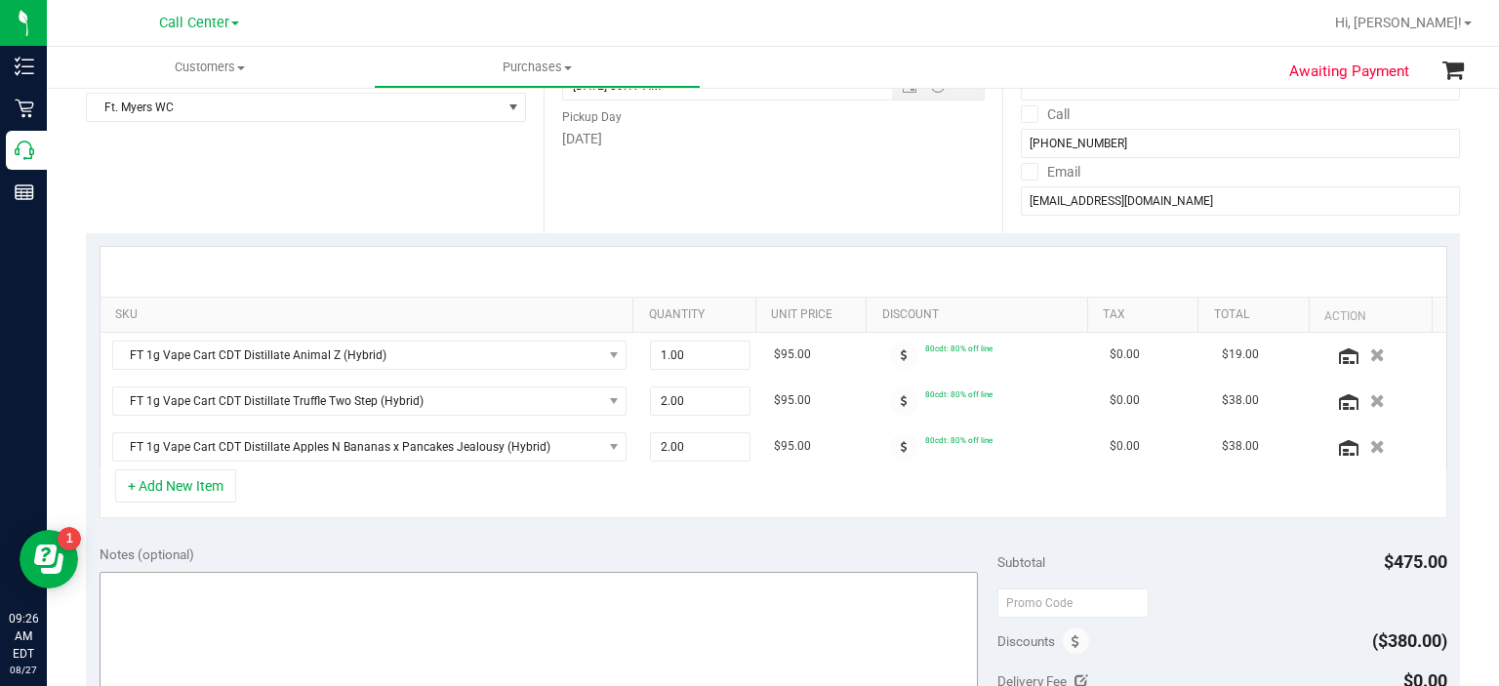
scroll to position [284, 0]
click at [210, 482] on button "+ Add New Item" at bounding box center [175, 486] width 121 height 33
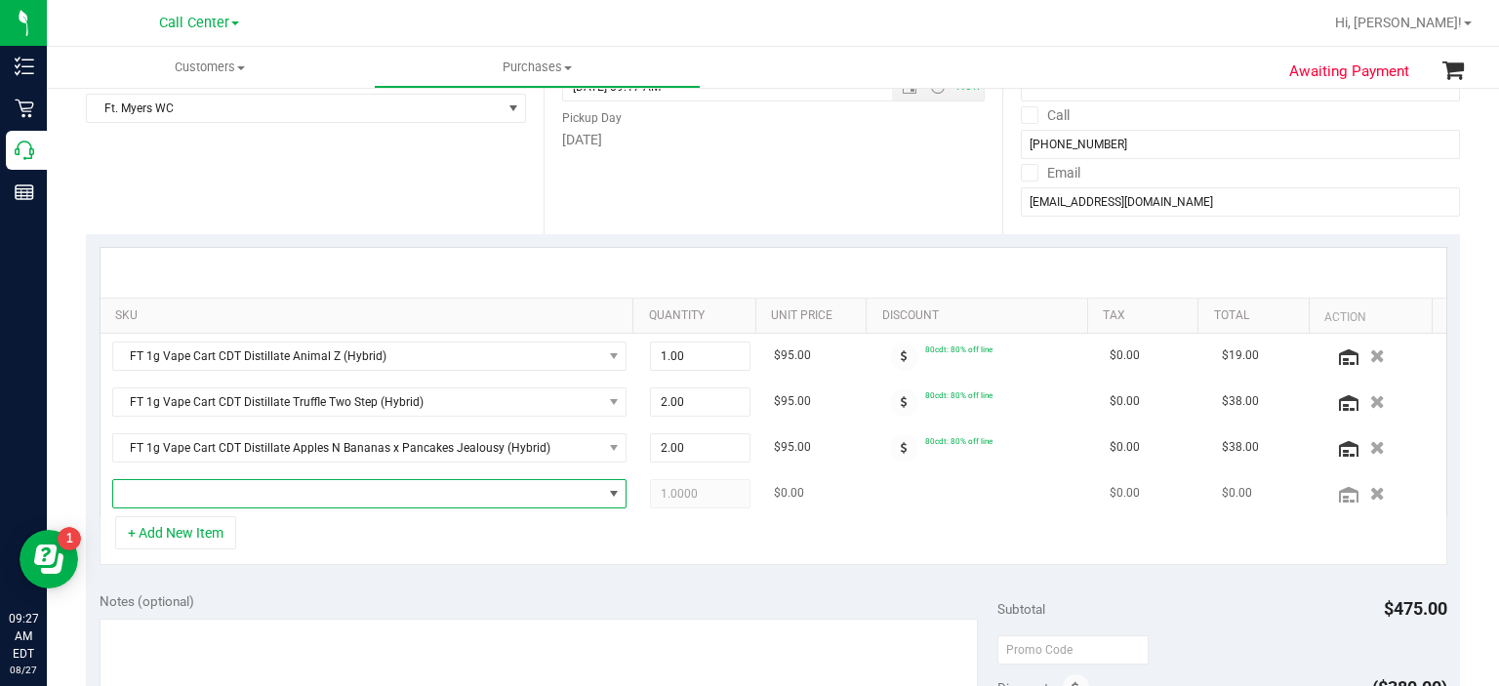
click at [302, 490] on span "NO DATA FOUND" at bounding box center [357, 493] width 489 height 27
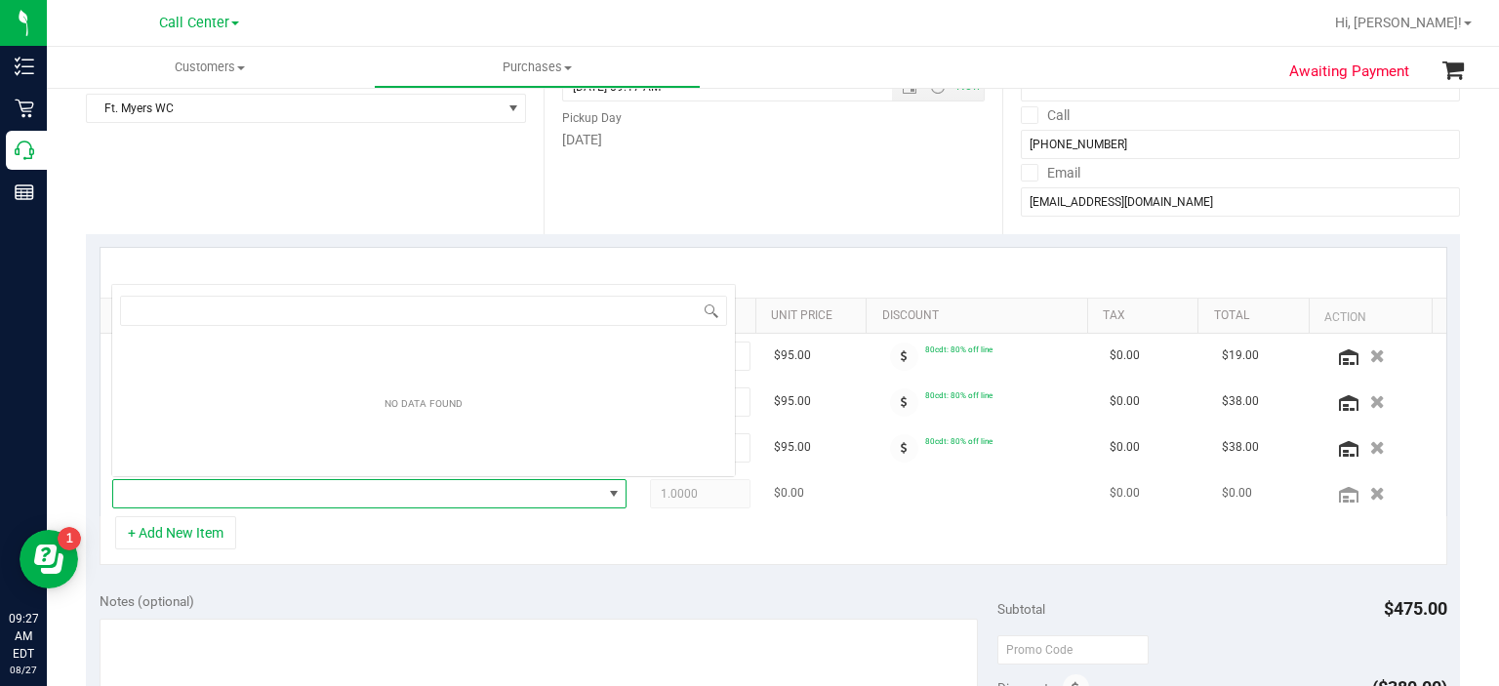
scroll to position [28, 497]
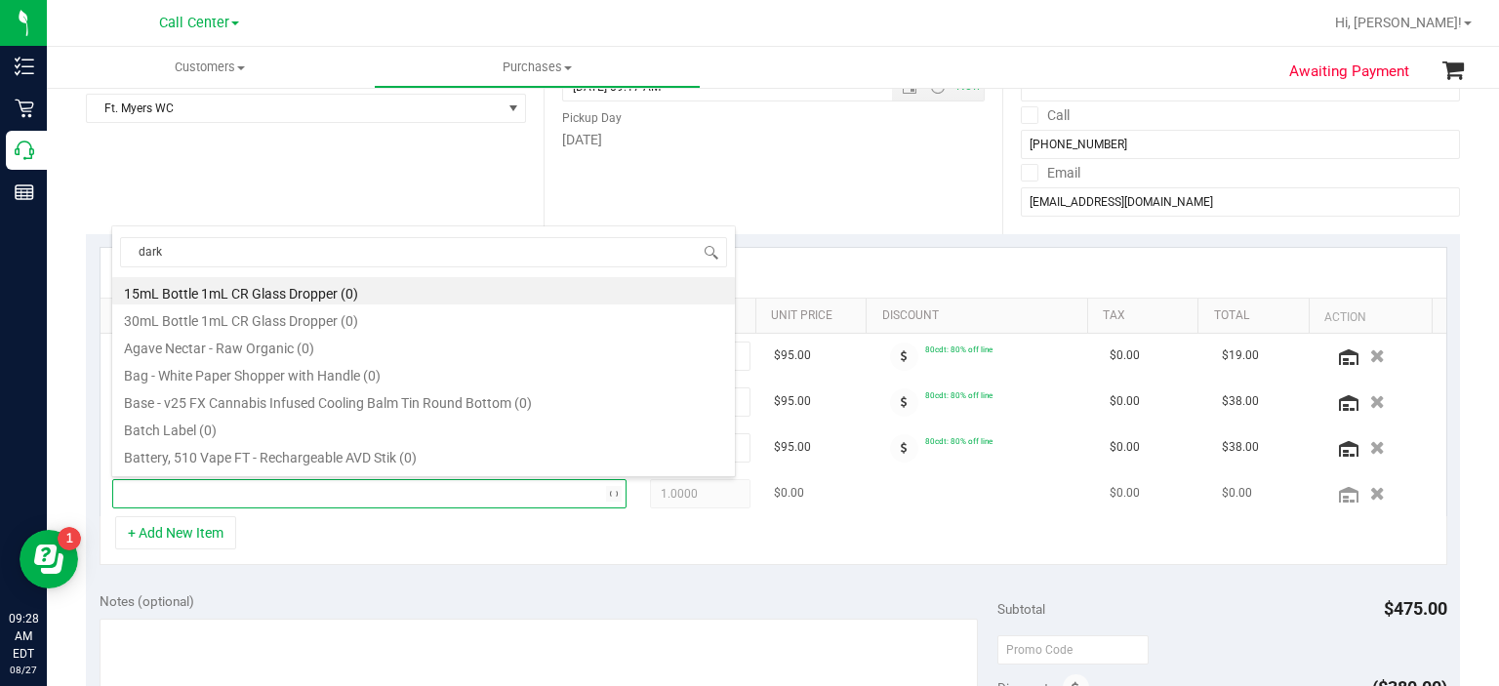
type input "dark c"
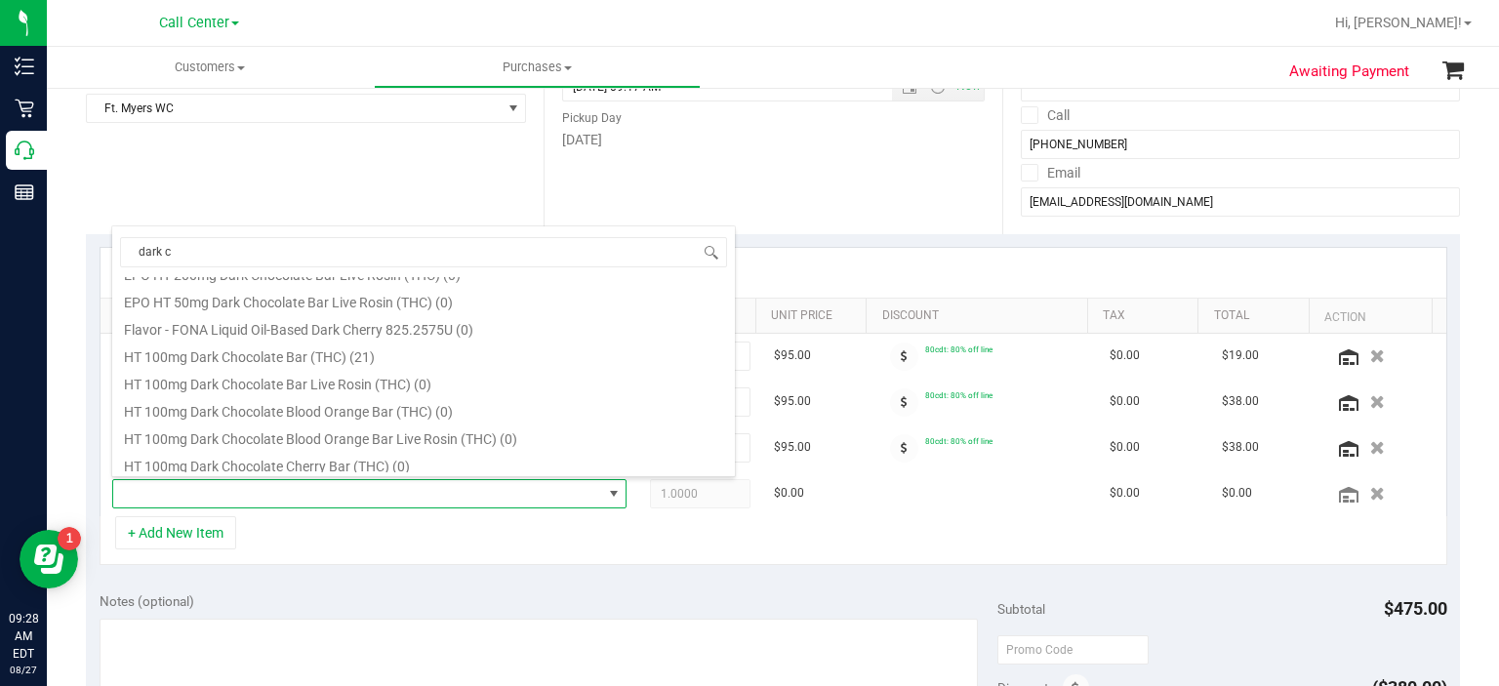
scroll to position [238, 0]
click at [375, 350] on li "HT 100mg Dark Chocolate Bar (THC) (21)" at bounding box center [423, 353] width 623 height 27
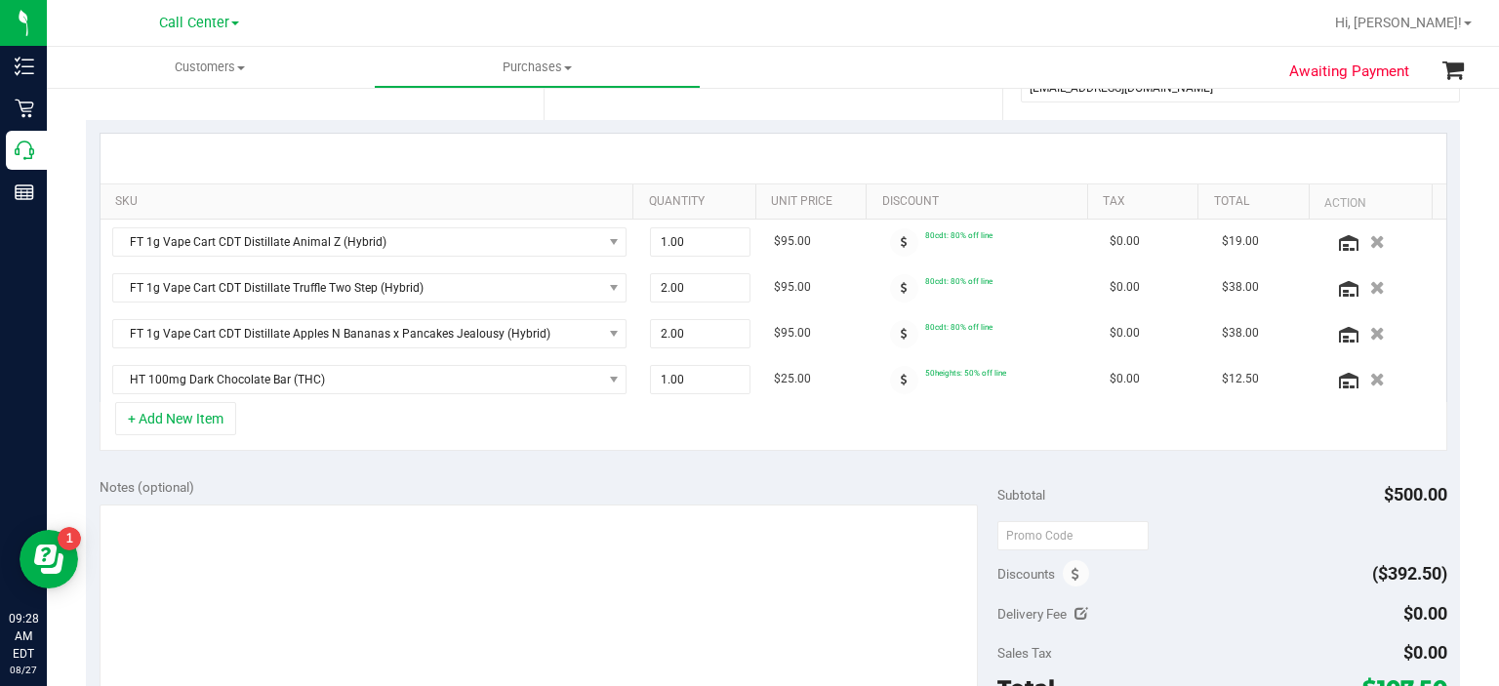
scroll to position [535, 0]
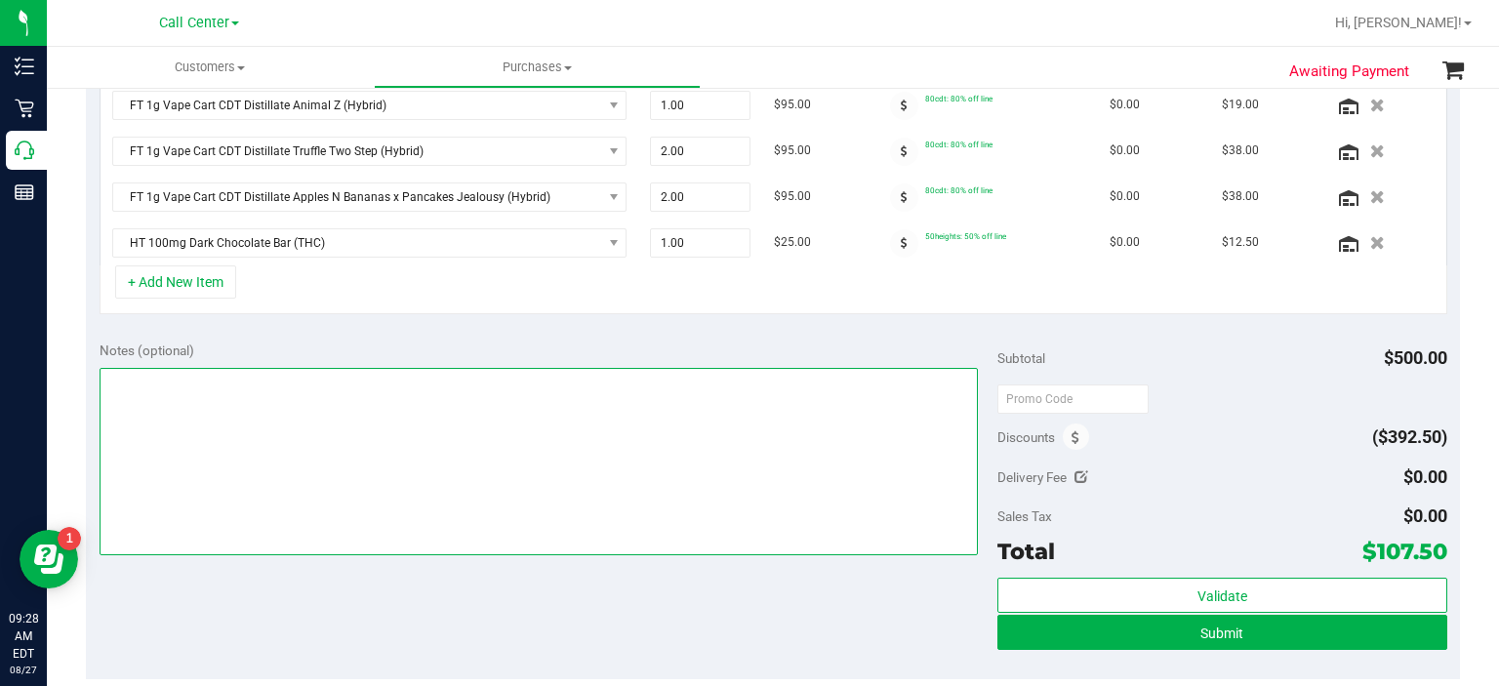
click at [484, 474] on textarea at bounding box center [539, 461] width 879 height 187
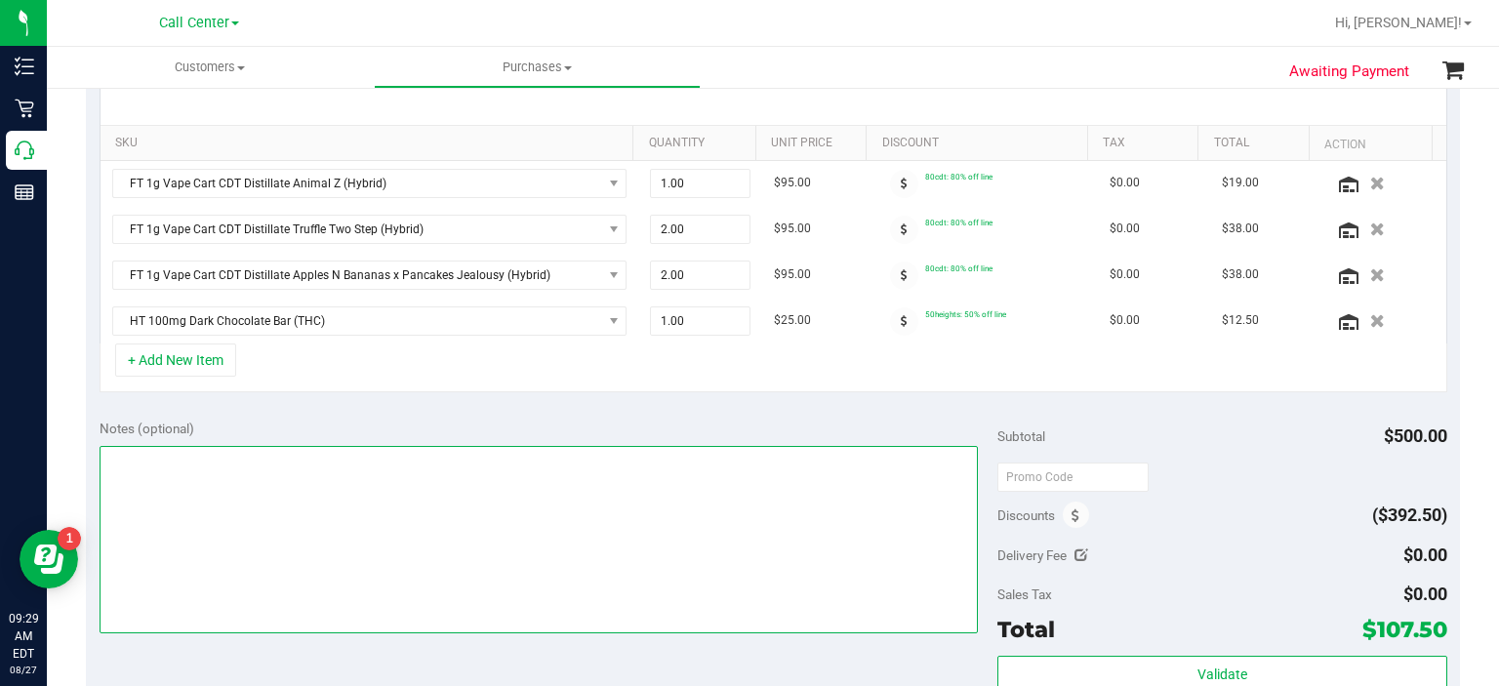
scroll to position [466, 0]
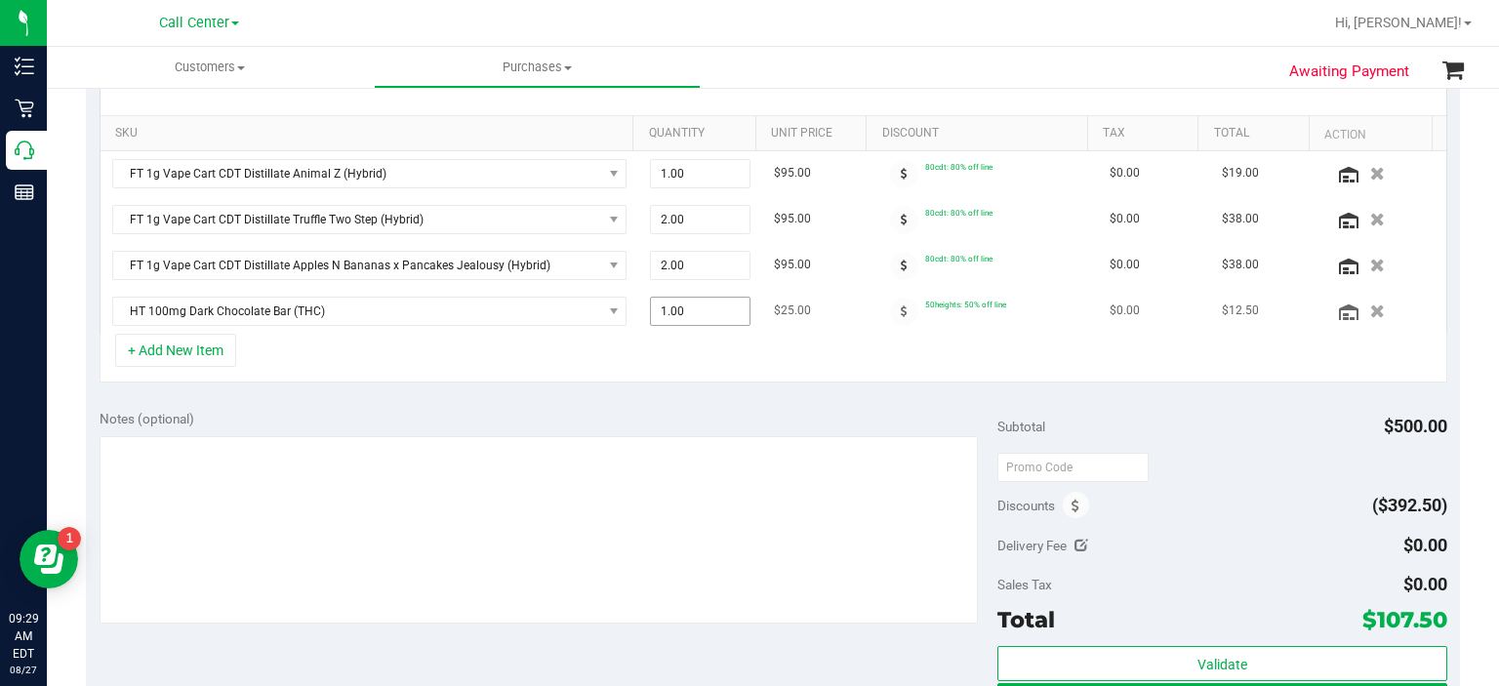
click at [706, 313] on span "1.00 1" at bounding box center [700, 311] width 101 height 29
type input "2"
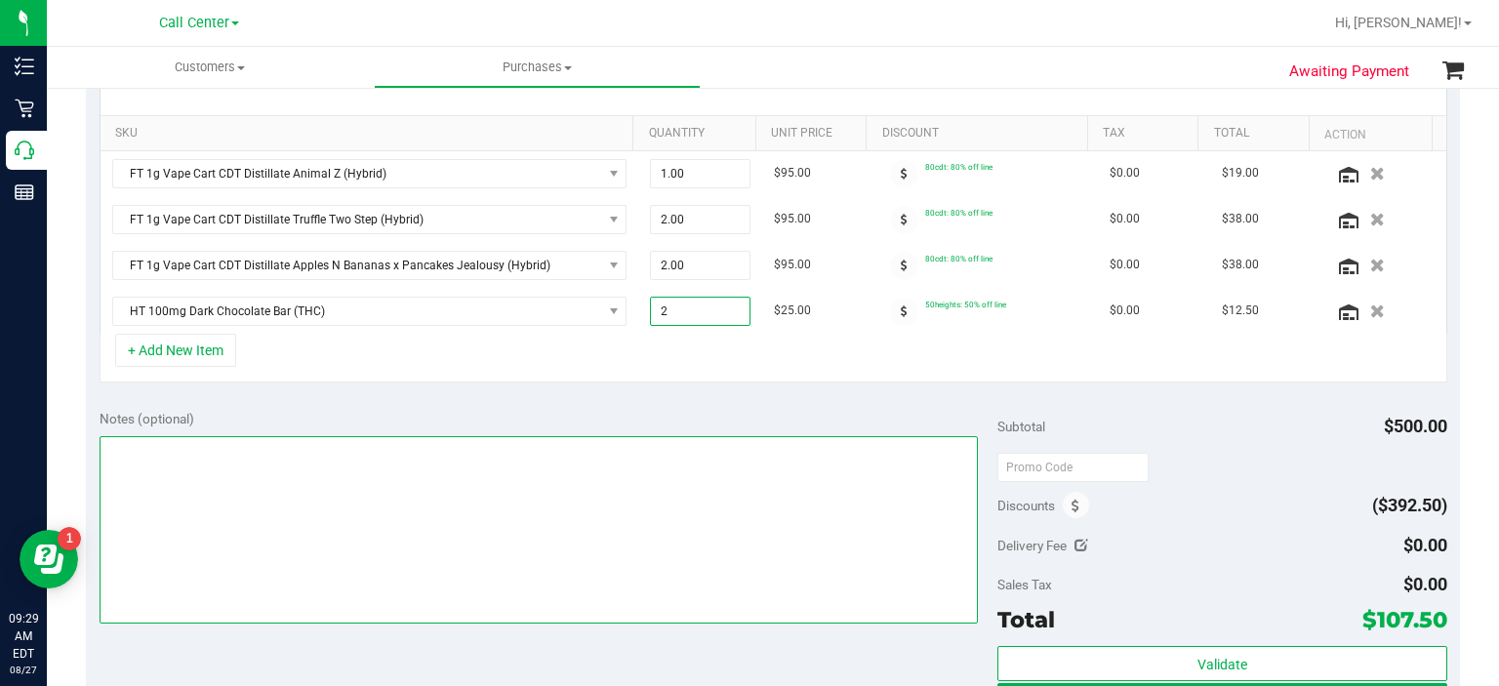
type input "2.00"
click at [621, 551] on textarea at bounding box center [539, 529] width 879 height 187
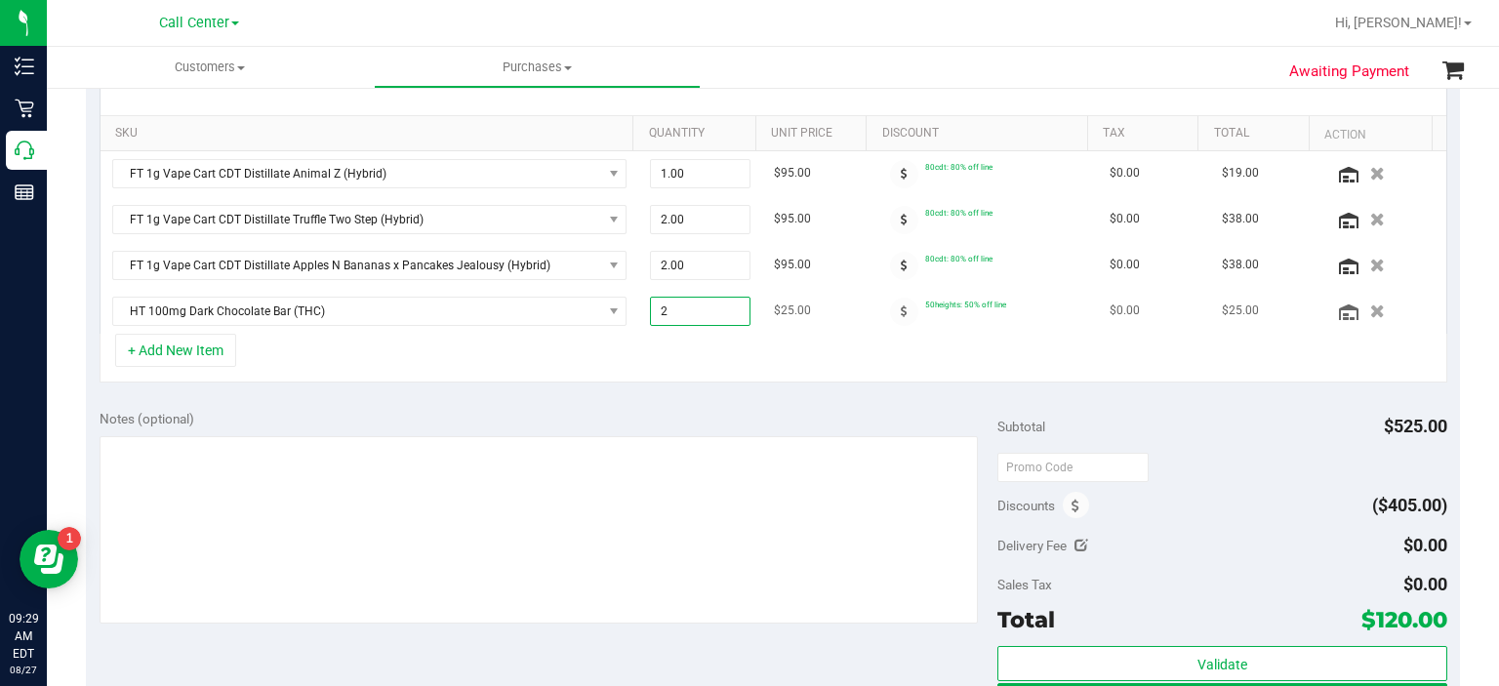
click at [678, 307] on span "2.00 2" at bounding box center [700, 311] width 101 height 29
type input "3"
type input "3.00"
click at [677, 384] on div "SKU Quantity Unit Price Discount Tax Total Action FT 1g Vape Cart CDT Distillat…" at bounding box center [773, 224] width 1374 height 344
click at [716, 317] on span "3.00 3" at bounding box center [700, 311] width 101 height 29
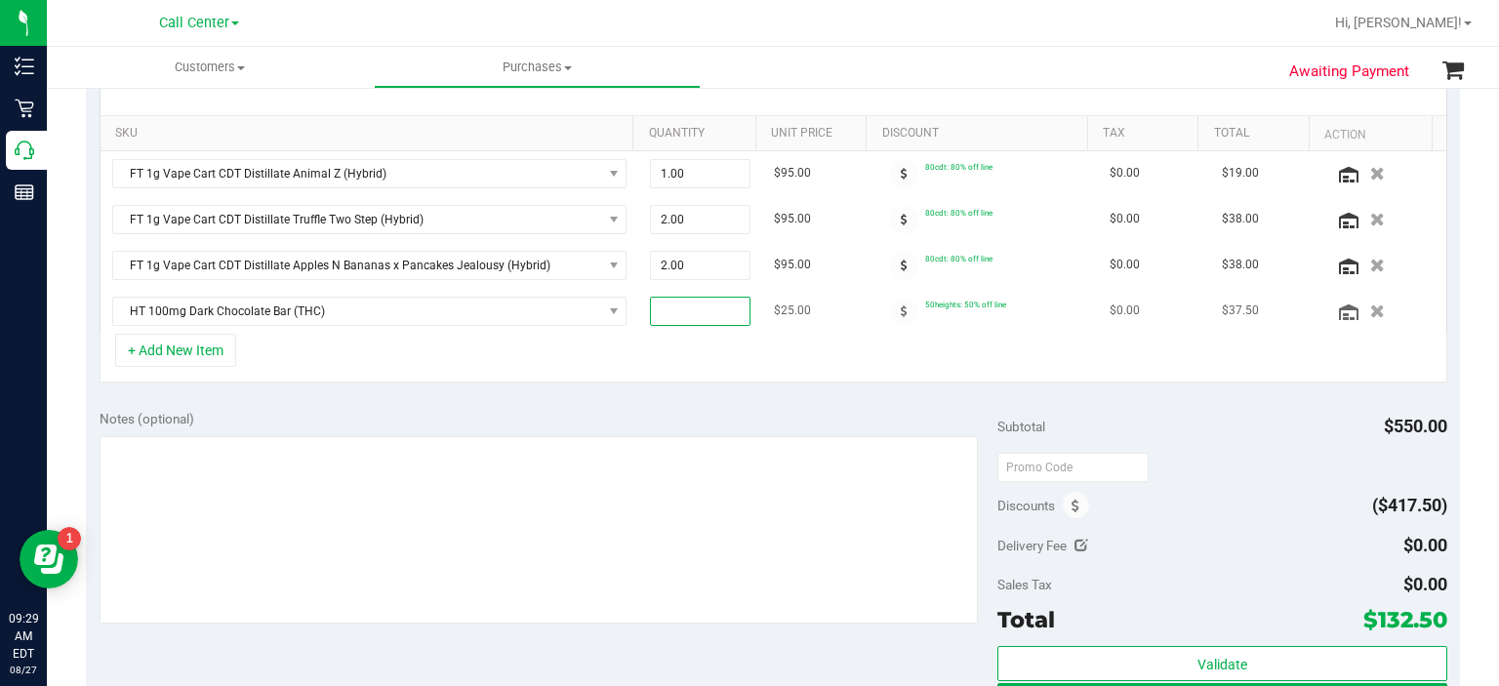
type input "1"
type input "1.00"
click at [698, 409] on div "Notes (optional)" at bounding box center [549, 419] width 899 height 20
click at [182, 346] on button "+ Add New Item" at bounding box center [175, 350] width 121 height 33
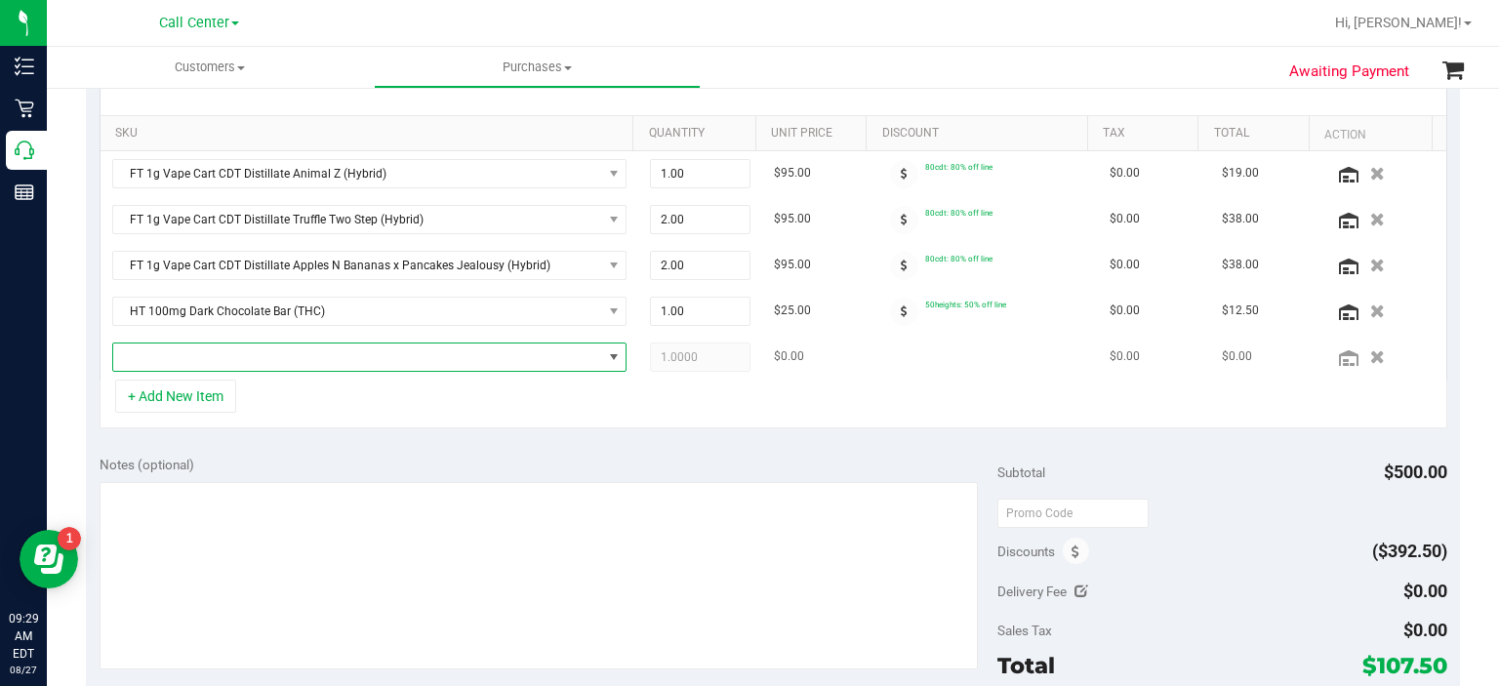
click at [211, 359] on span "NO DATA FOUND" at bounding box center [357, 356] width 489 height 27
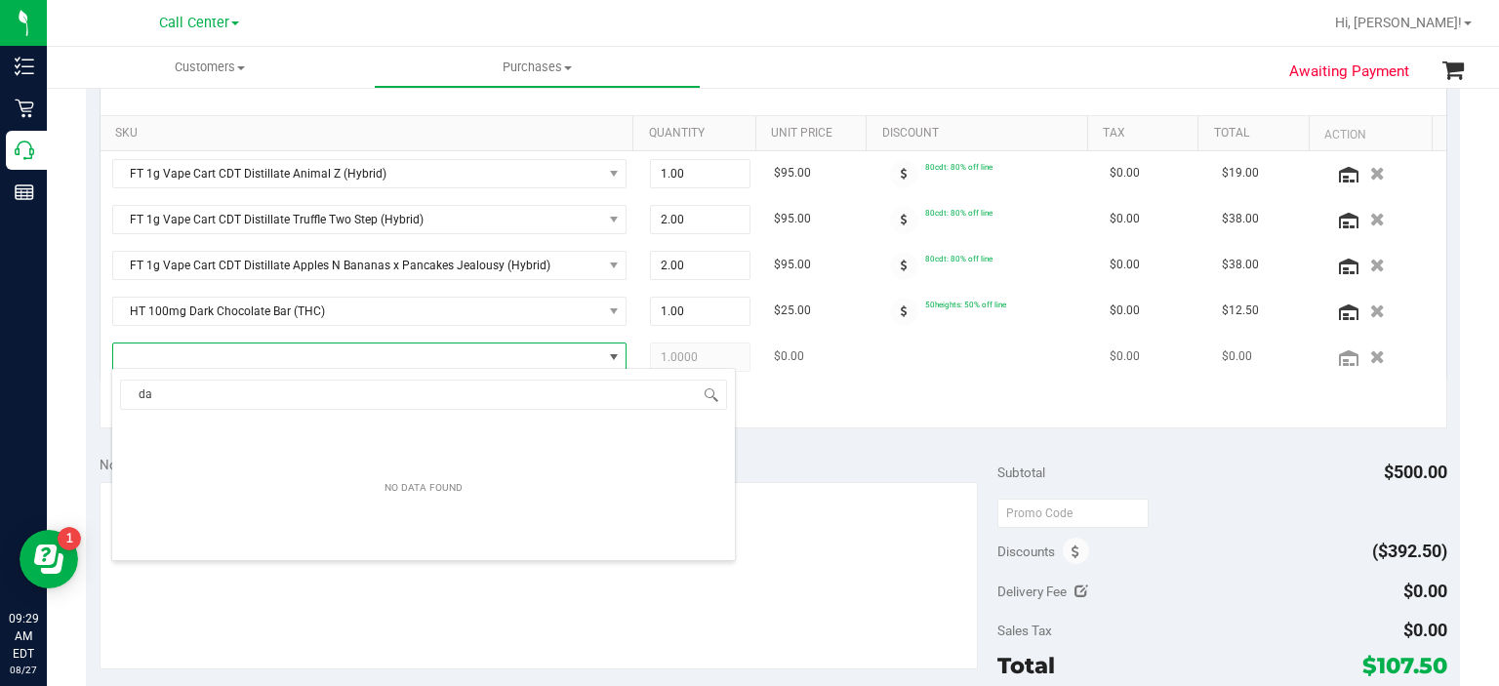
scroll to position [28, 497]
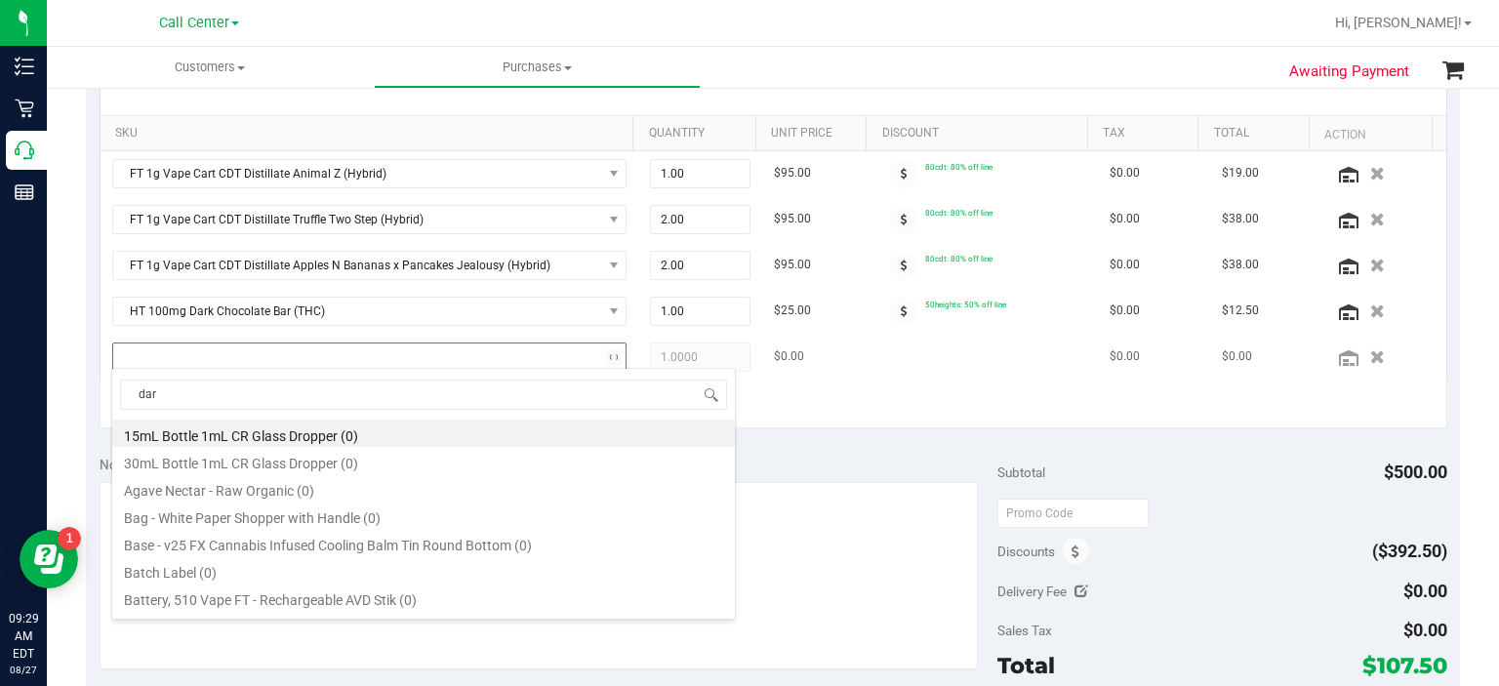
type input "dark"
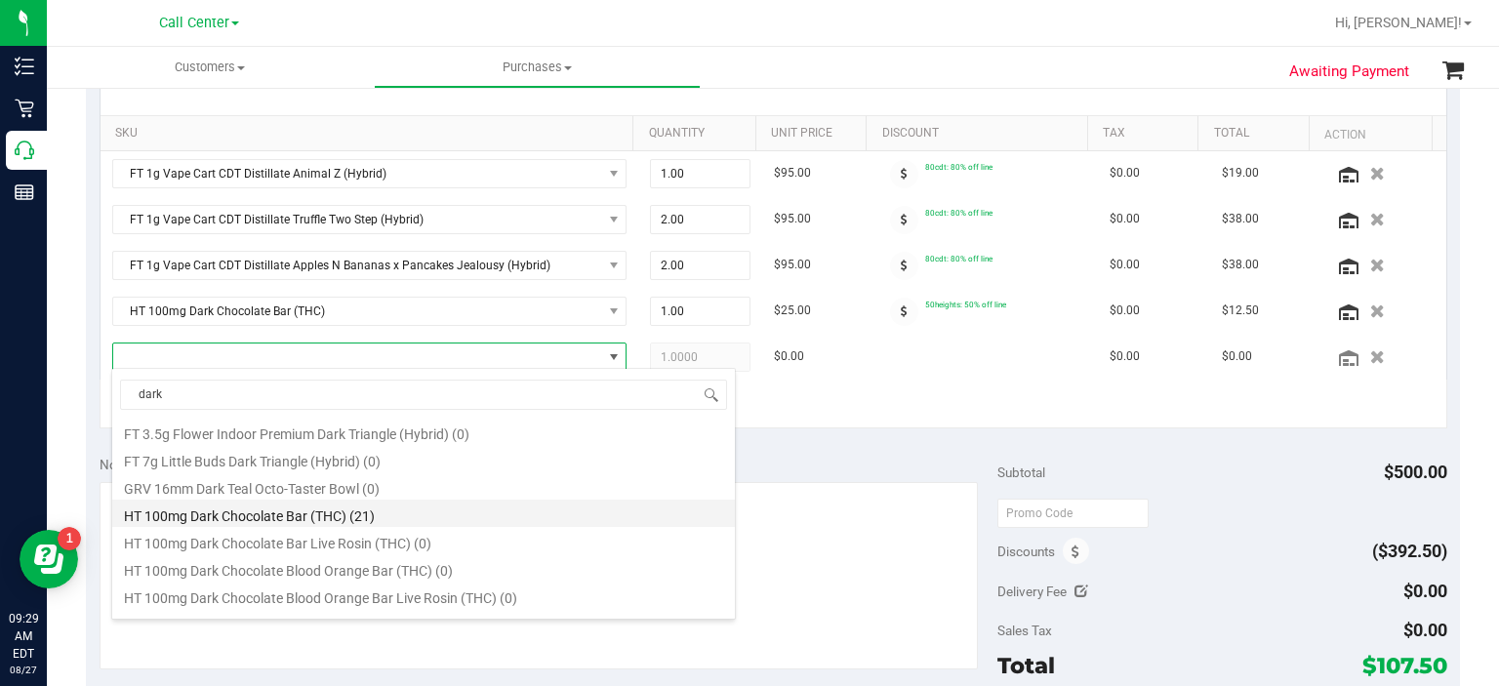
scroll to position [604, 0]
click at [367, 506] on li "HT 100mg Dark Chocolate Bar (THC) (21)" at bounding box center [423, 512] width 623 height 27
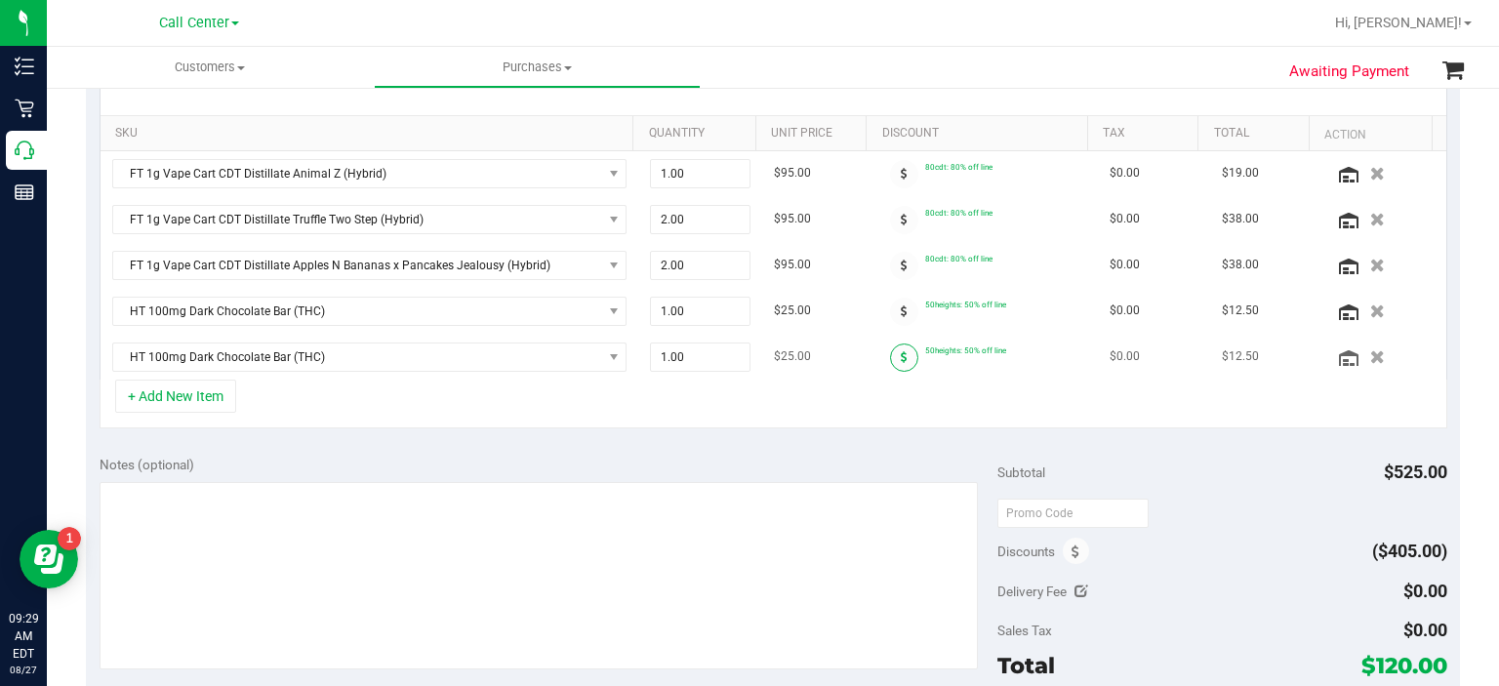
click at [890, 358] on span at bounding box center [904, 357] width 28 height 28
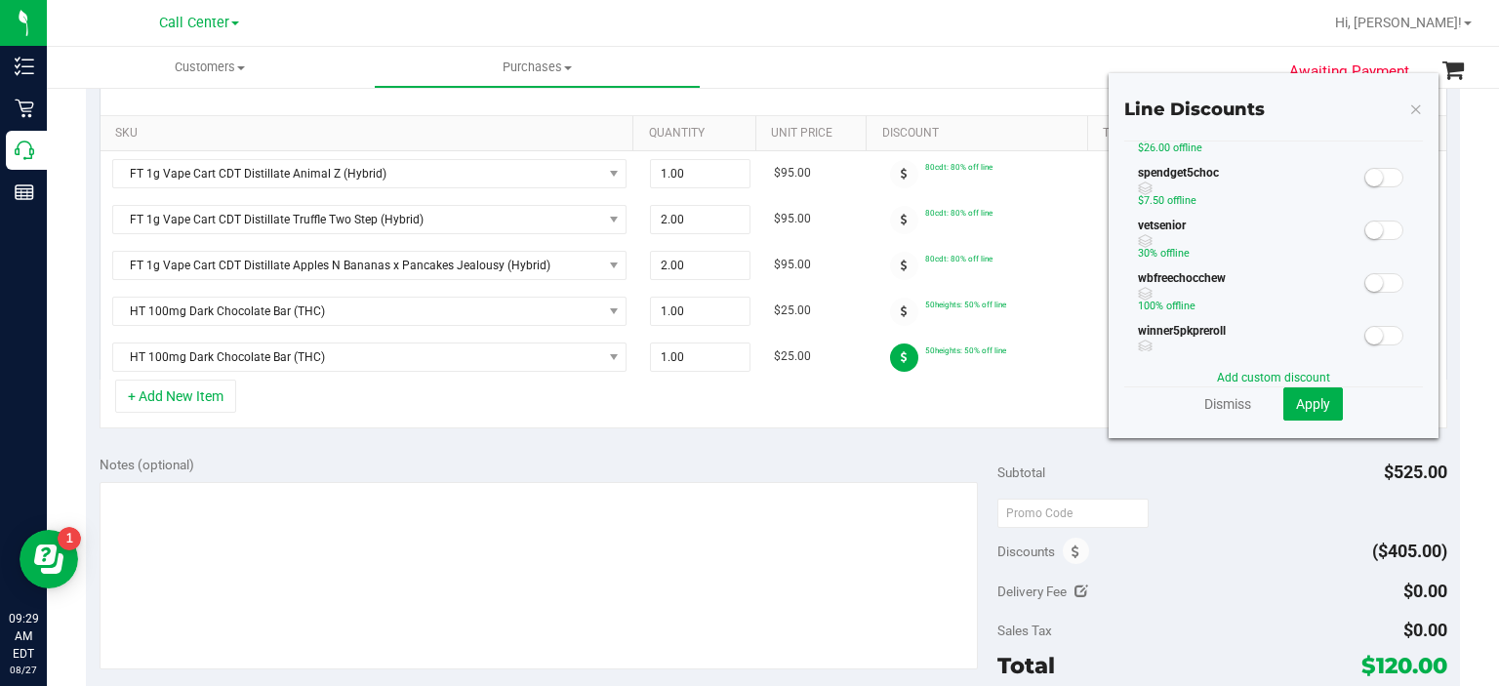
scroll to position [545, 0]
click at [1365, 181] on small at bounding box center [1374, 179] width 18 height 18
click at [1312, 408] on span "Apply" at bounding box center [1313, 404] width 34 height 16
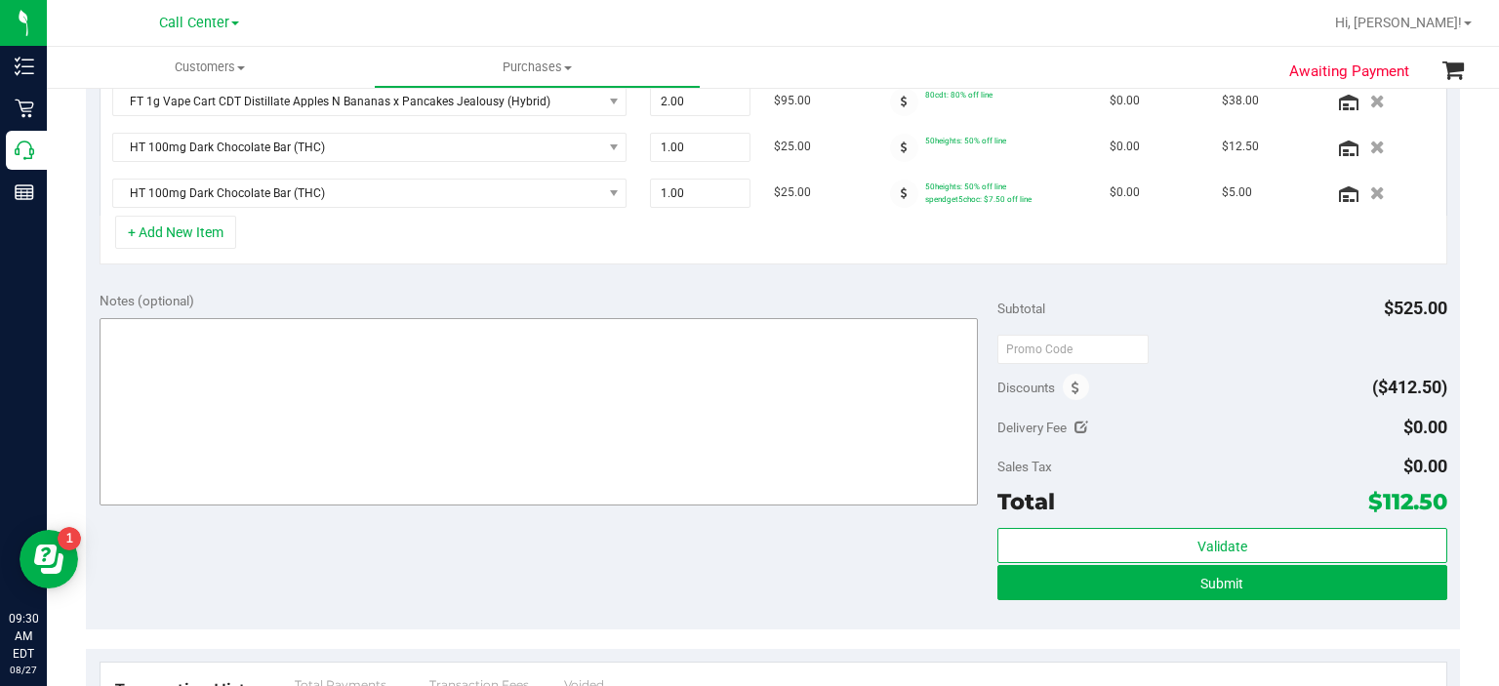
scroll to position [636, 0]
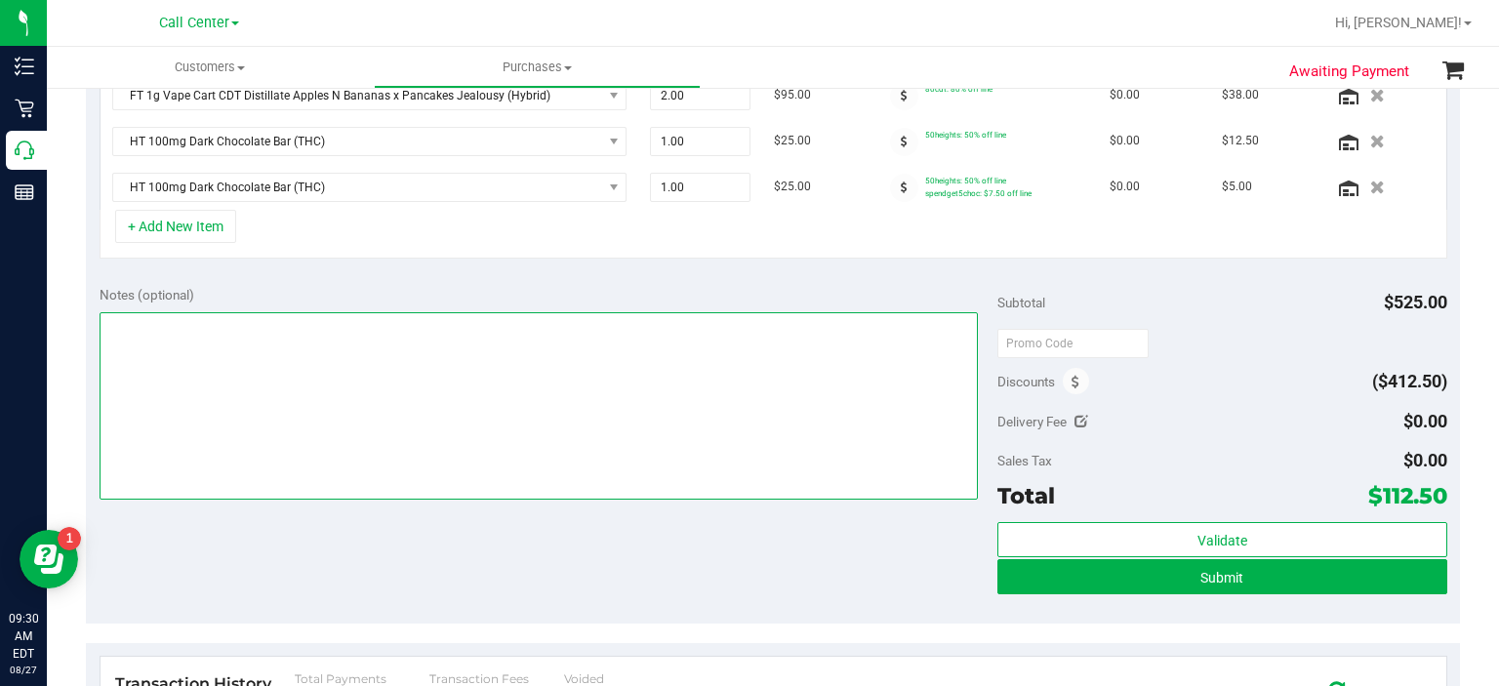
click at [482, 382] on textarea at bounding box center [539, 405] width 879 height 187
type textarea "verified-rs"
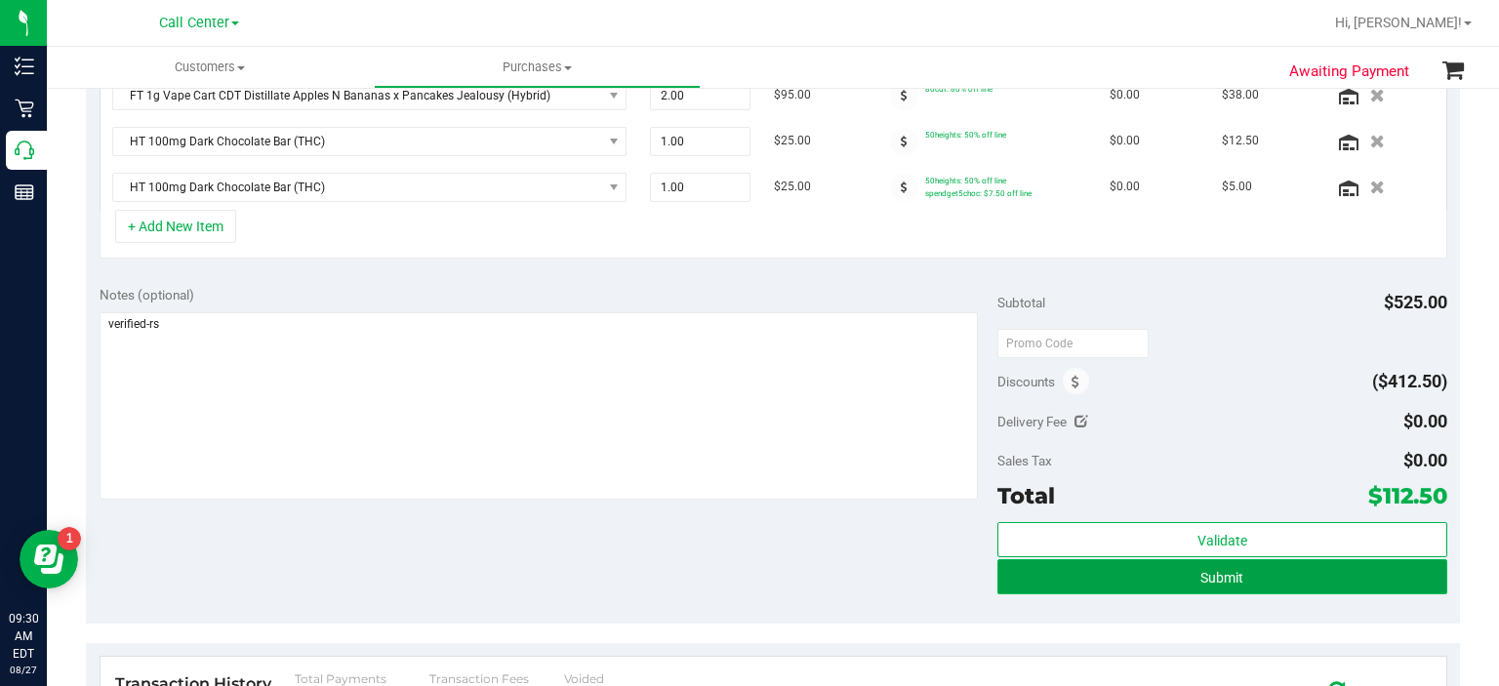
click at [1022, 587] on button "Submit" at bounding box center [1221, 576] width 449 height 35
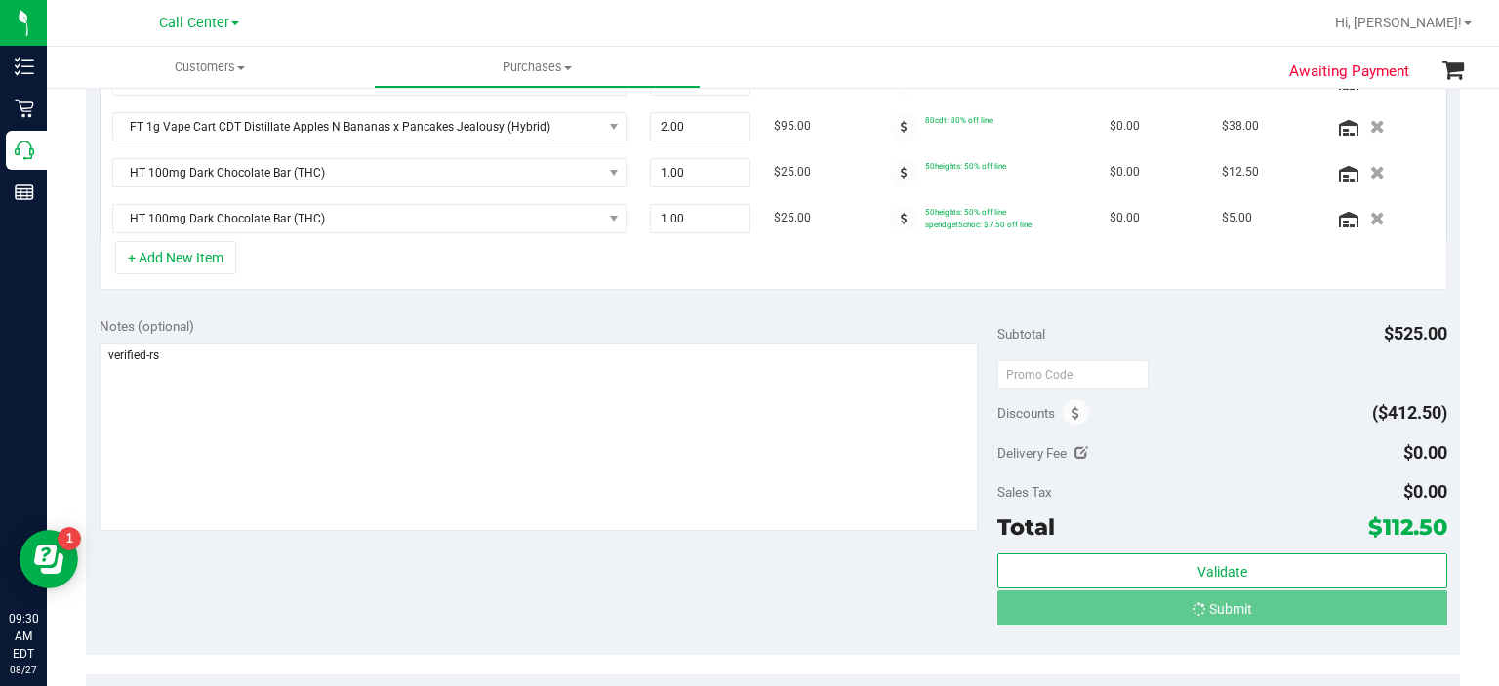
scroll to position [575, 0]
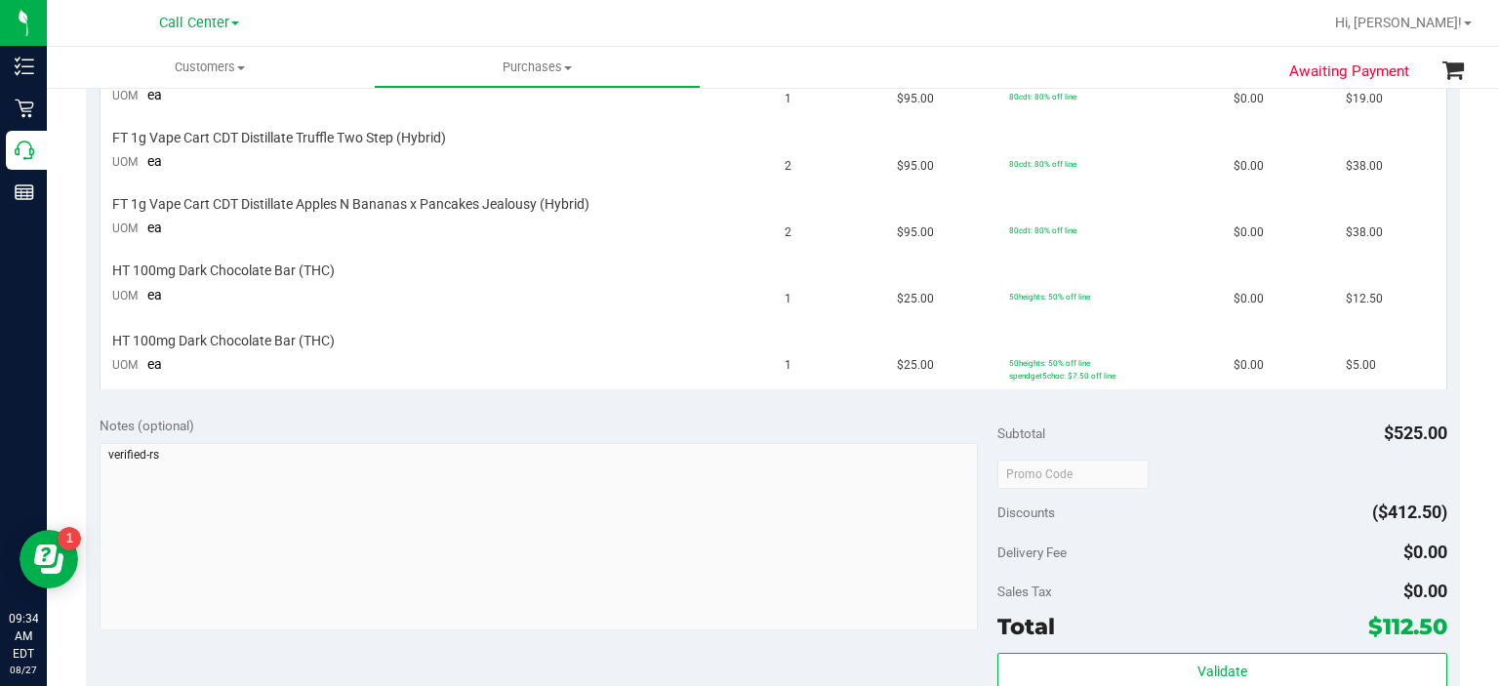
click at [49, 148] on div "Awaiting Payment Back Cancel Purchase View Profile # 11854019 BioTrack ID: - Su…" at bounding box center [773, 325] width 1452 height 1629
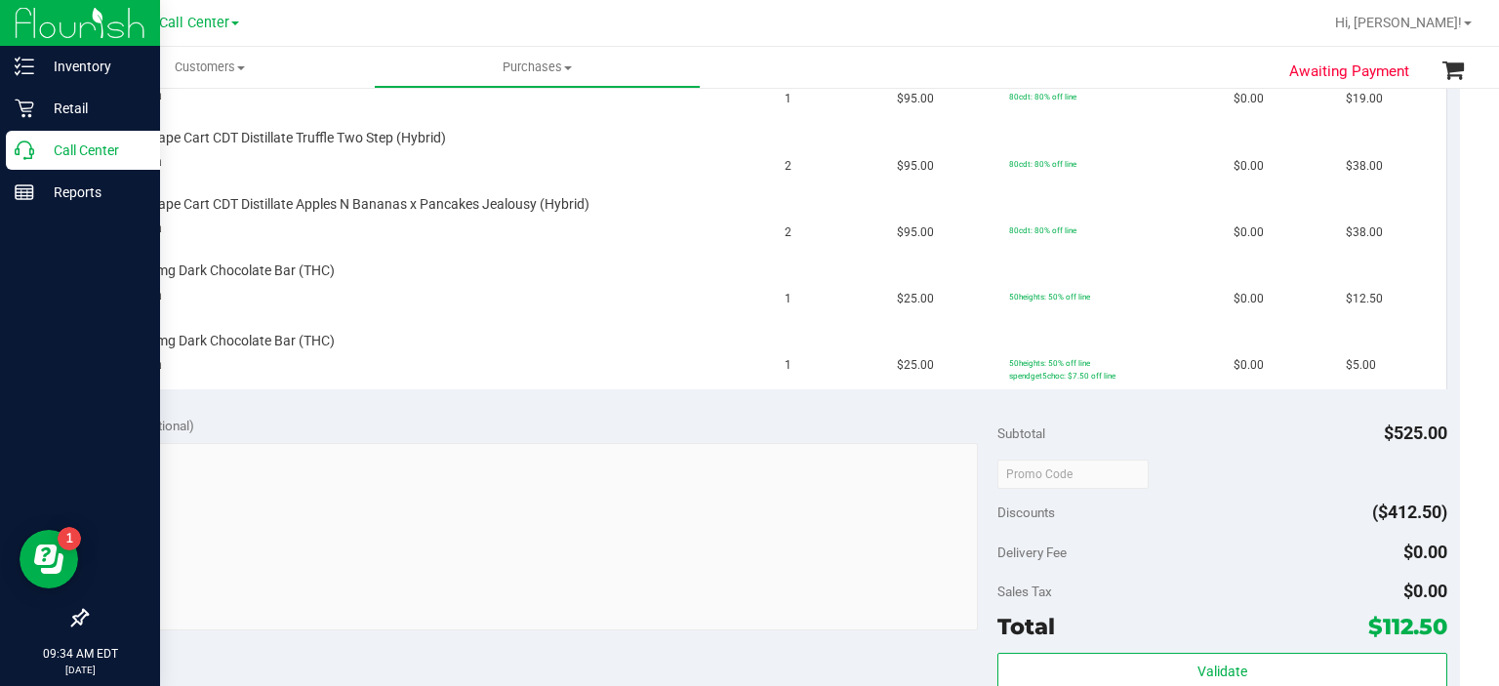
click at [36, 146] on p "Call Center" at bounding box center [92, 150] width 117 height 23
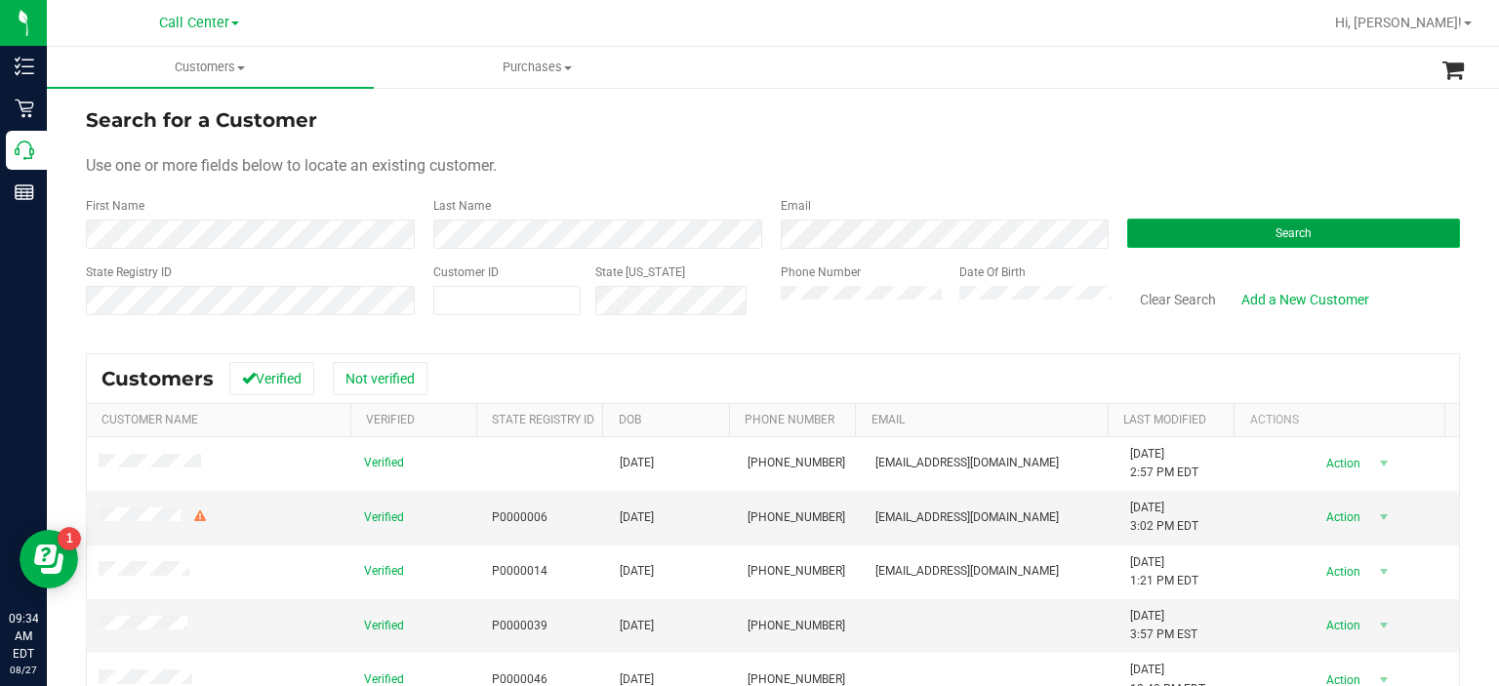
click at [1138, 219] on button "Search" at bounding box center [1293, 233] width 333 height 29
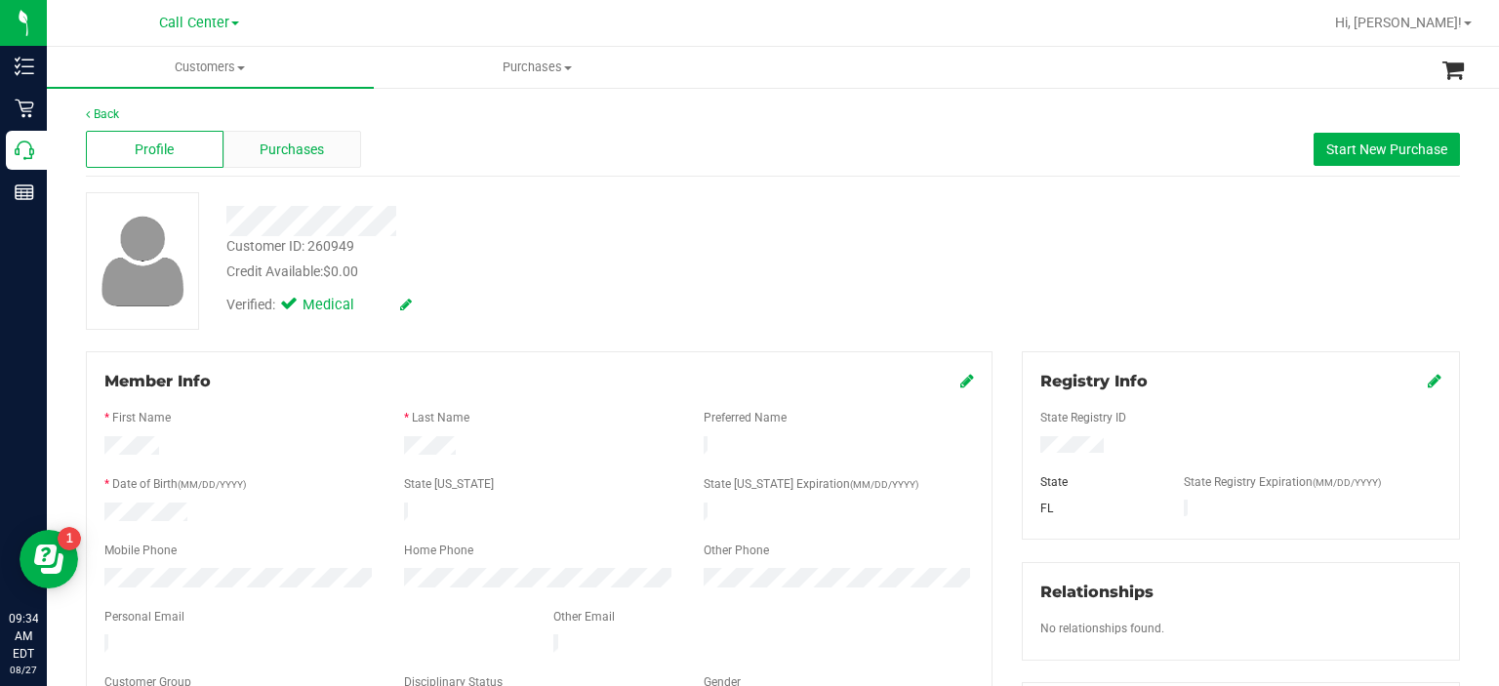
click at [327, 161] on div "Purchases" at bounding box center [292, 149] width 138 height 37
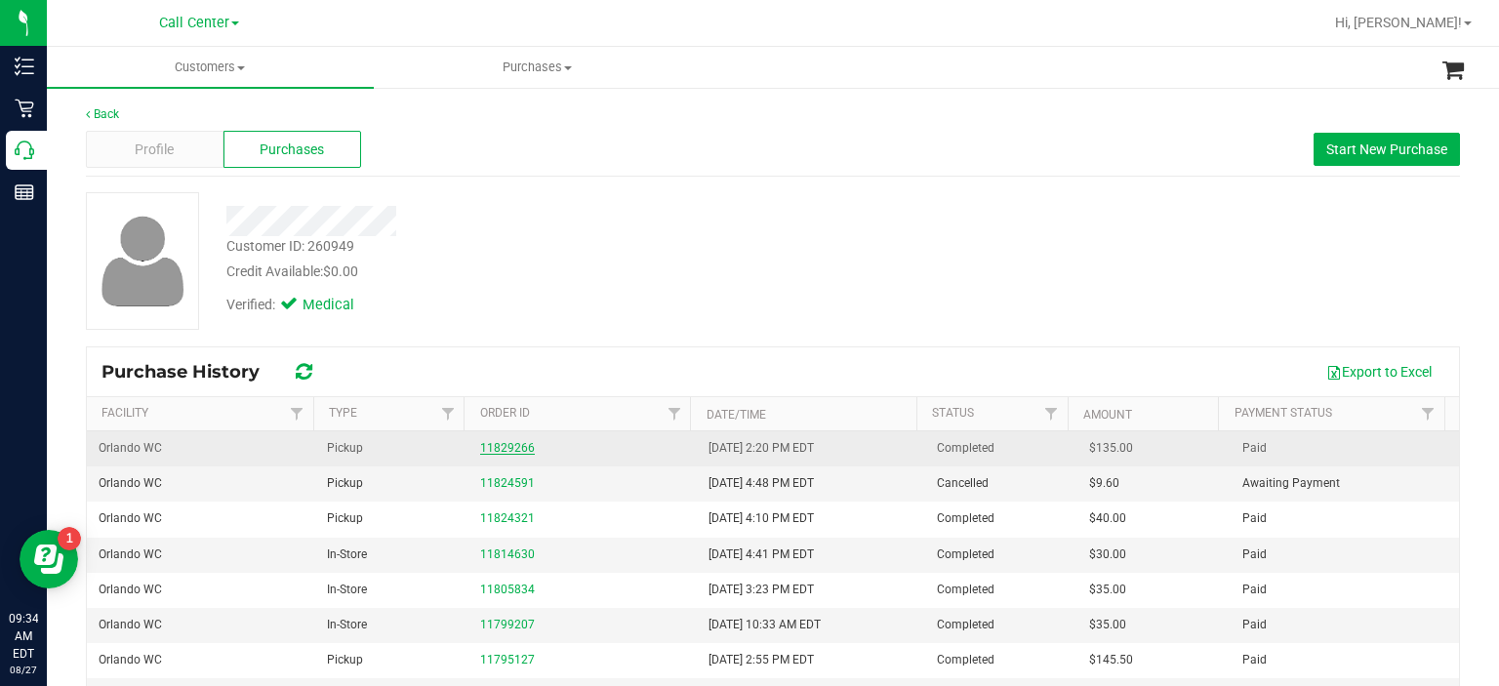
click at [513, 449] on link "11829266" at bounding box center [507, 448] width 55 height 14
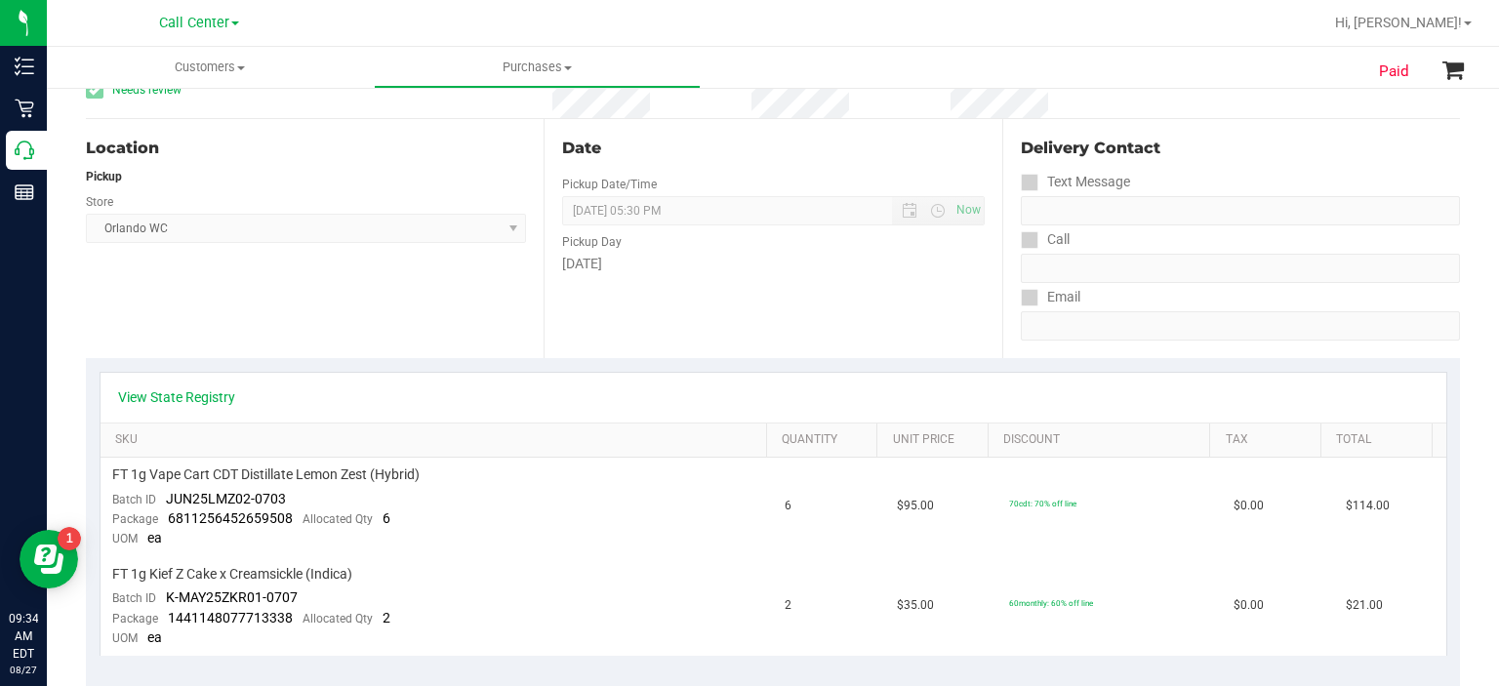
scroll to position [210, 0]
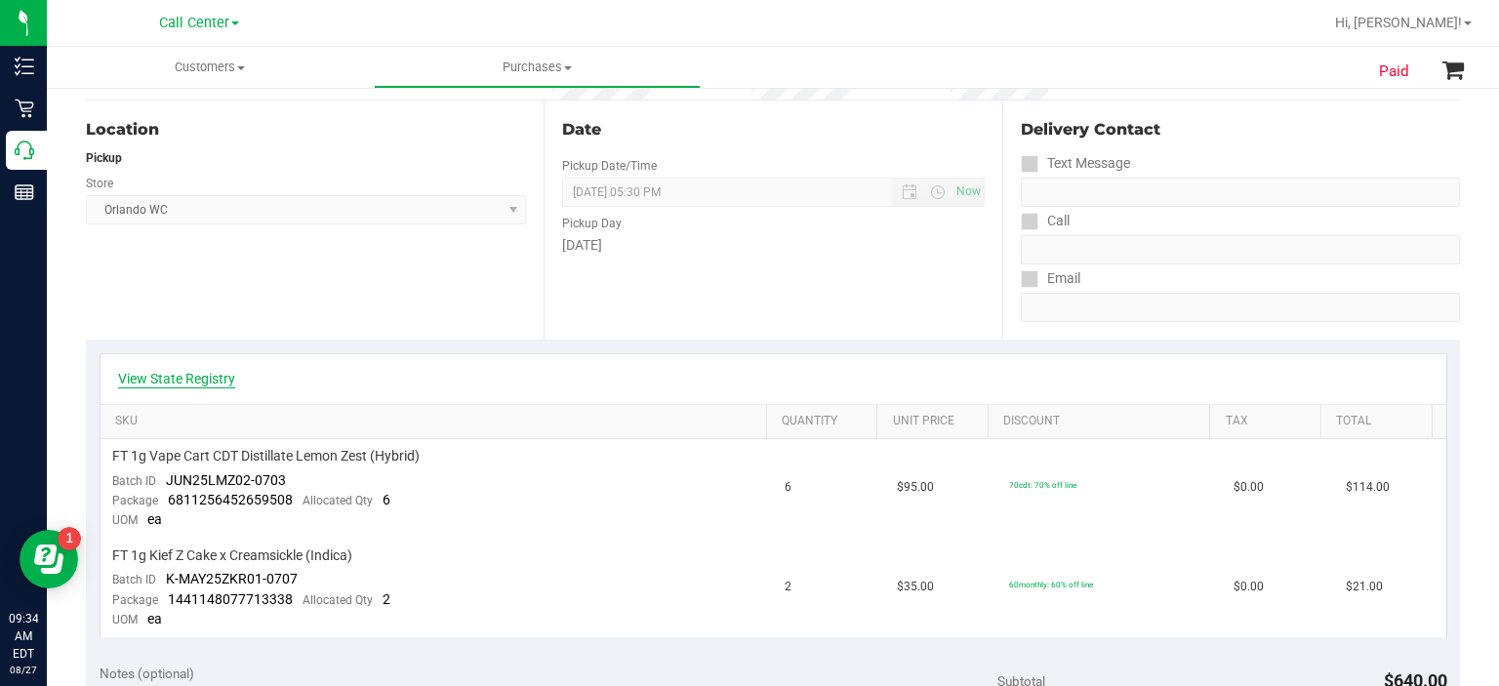
click at [193, 374] on link "View State Registry" at bounding box center [176, 379] width 117 height 20
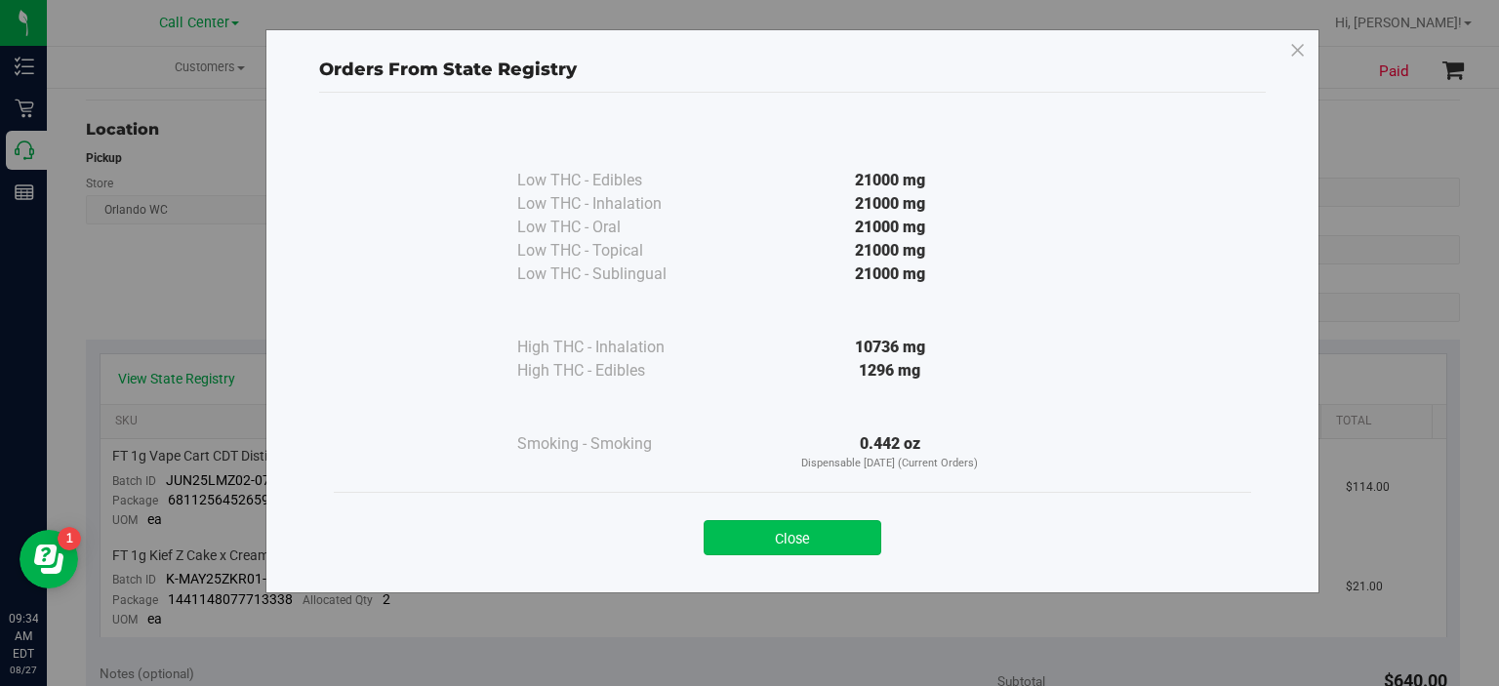
click at [784, 534] on button "Close" at bounding box center [793, 537] width 178 height 35
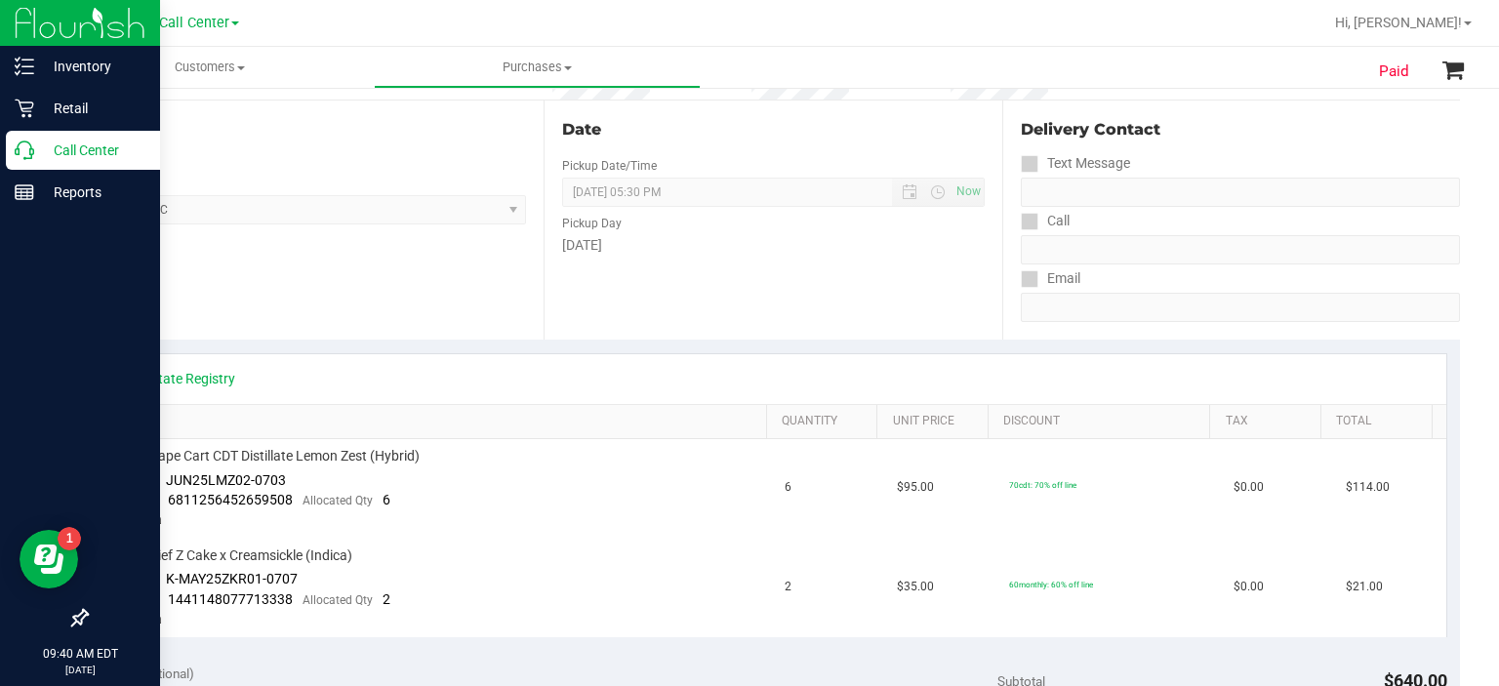
click at [0, 168] on link "Call Center" at bounding box center [80, 152] width 160 height 42
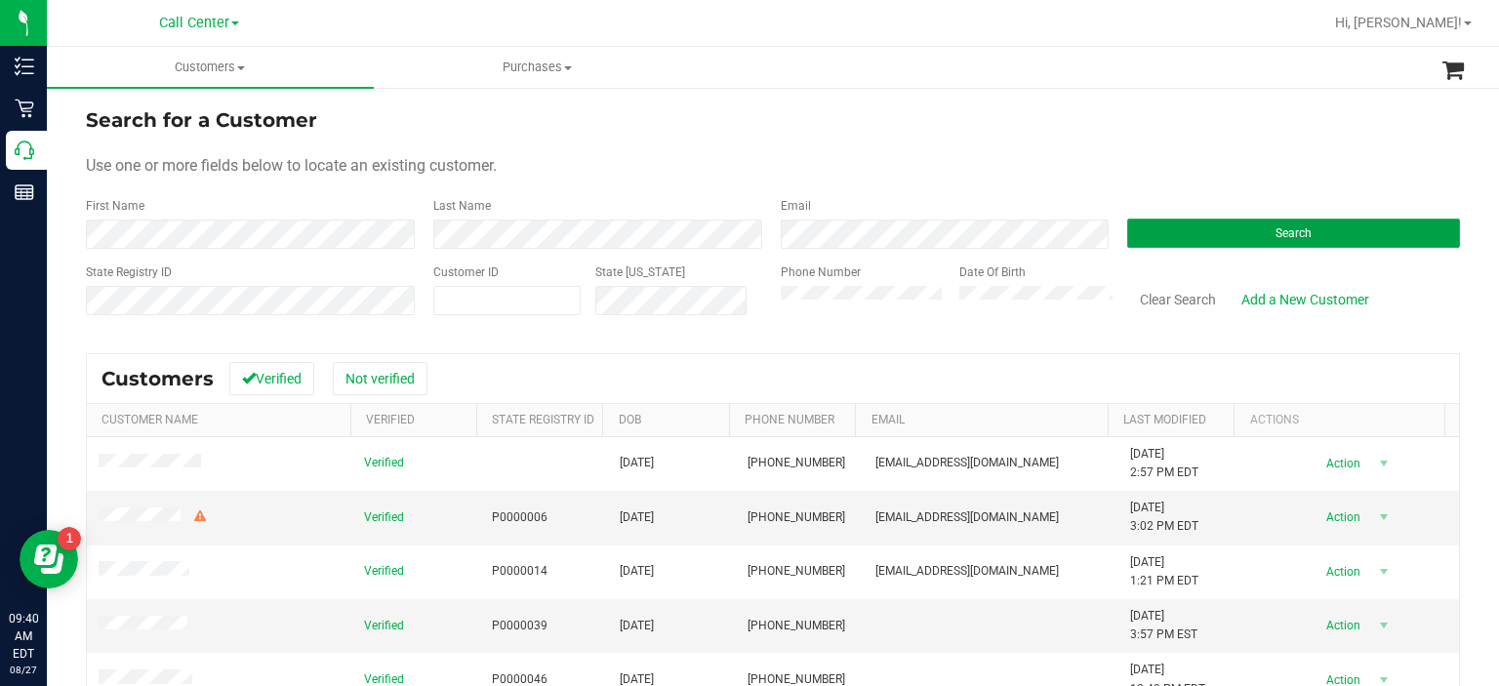
click at [1226, 229] on button "Search" at bounding box center [1293, 233] width 333 height 29
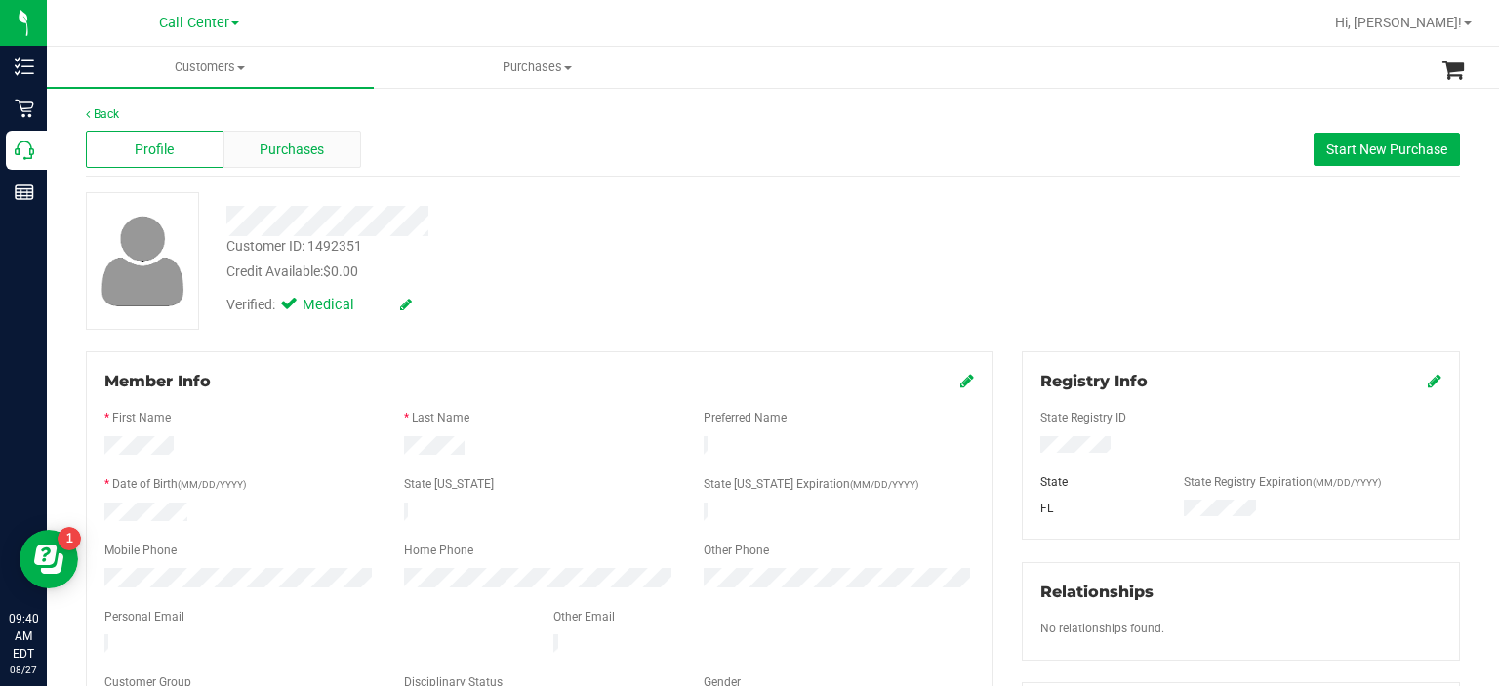
click at [292, 153] on span "Purchases" at bounding box center [292, 150] width 64 height 20
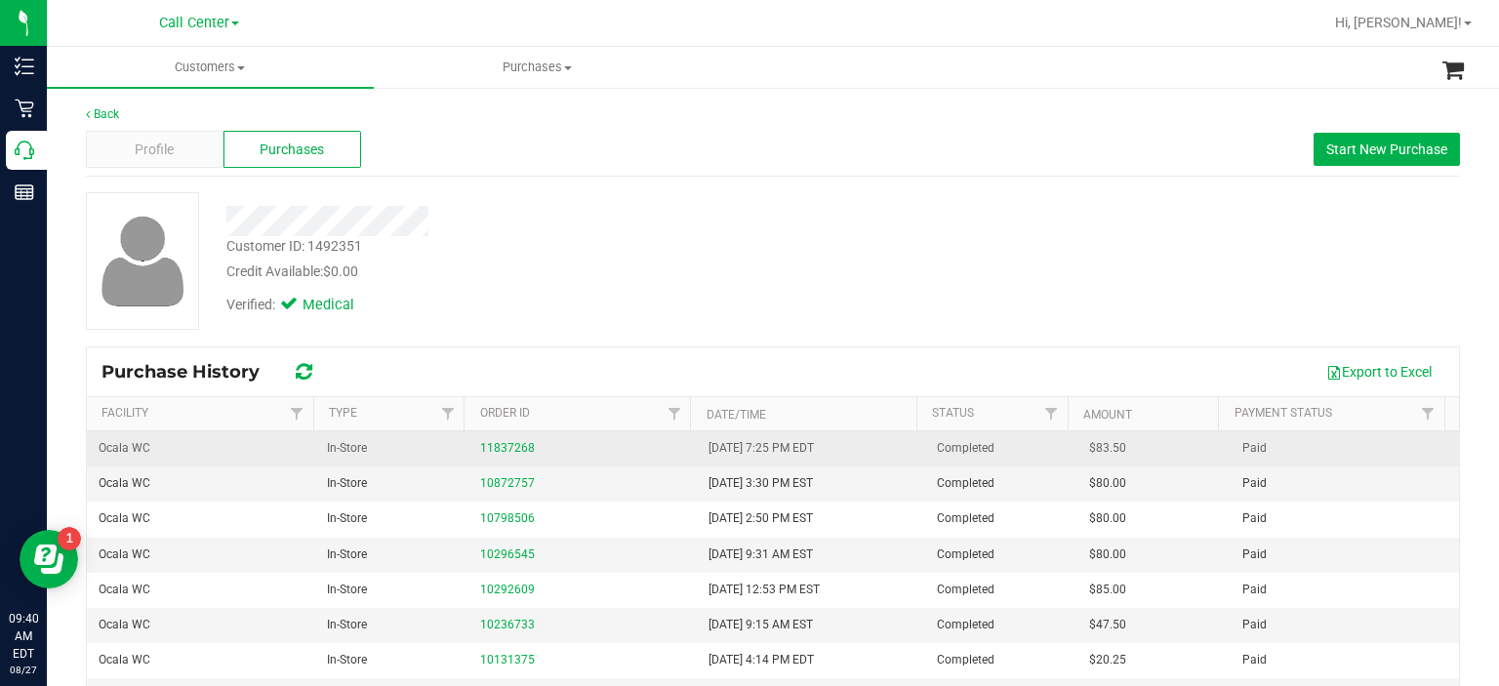
click at [527, 448] on div "11837268" at bounding box center [582, 448] width 205 height 19
click at [503, 448] on link "11837268" at bounding box center [507, 448] width 55 height 14
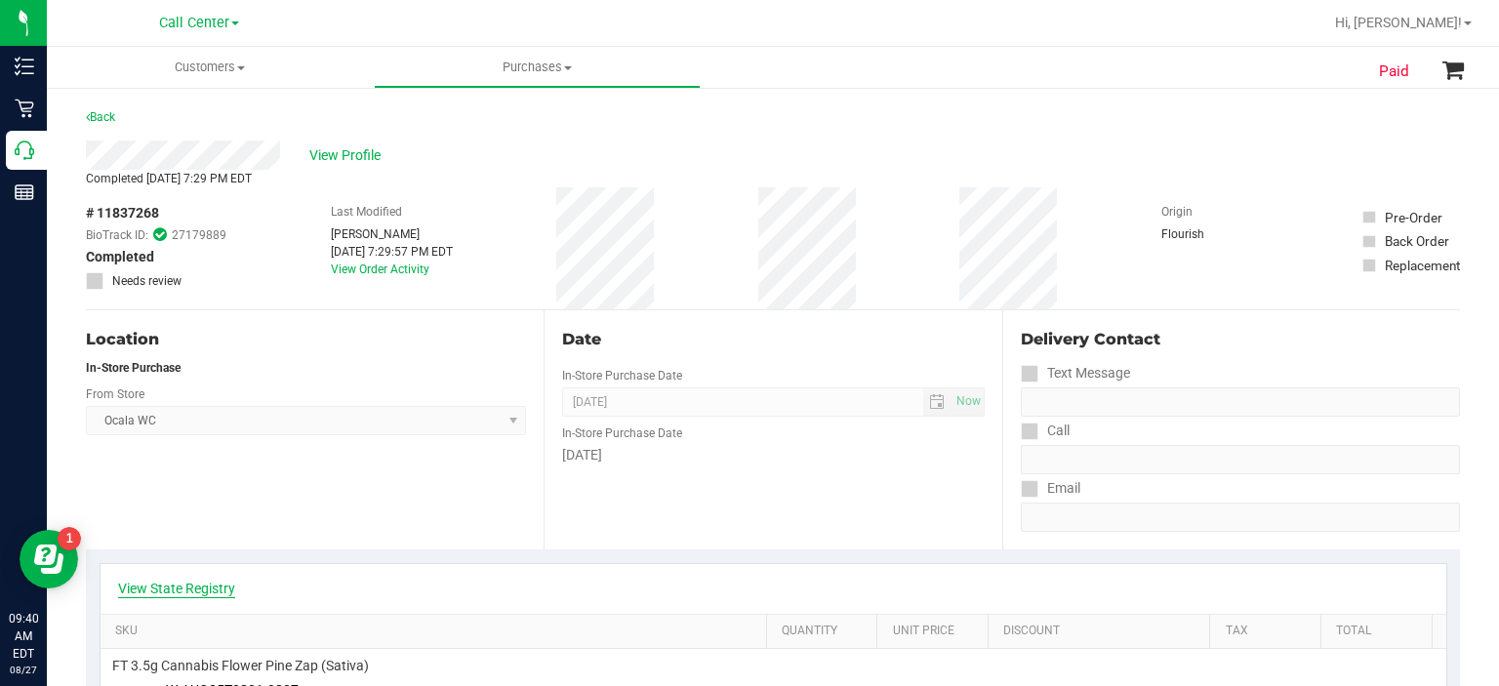
click at [206, 595] on link "View State Registry" at bounding box center [176, 589] width 117 height 20
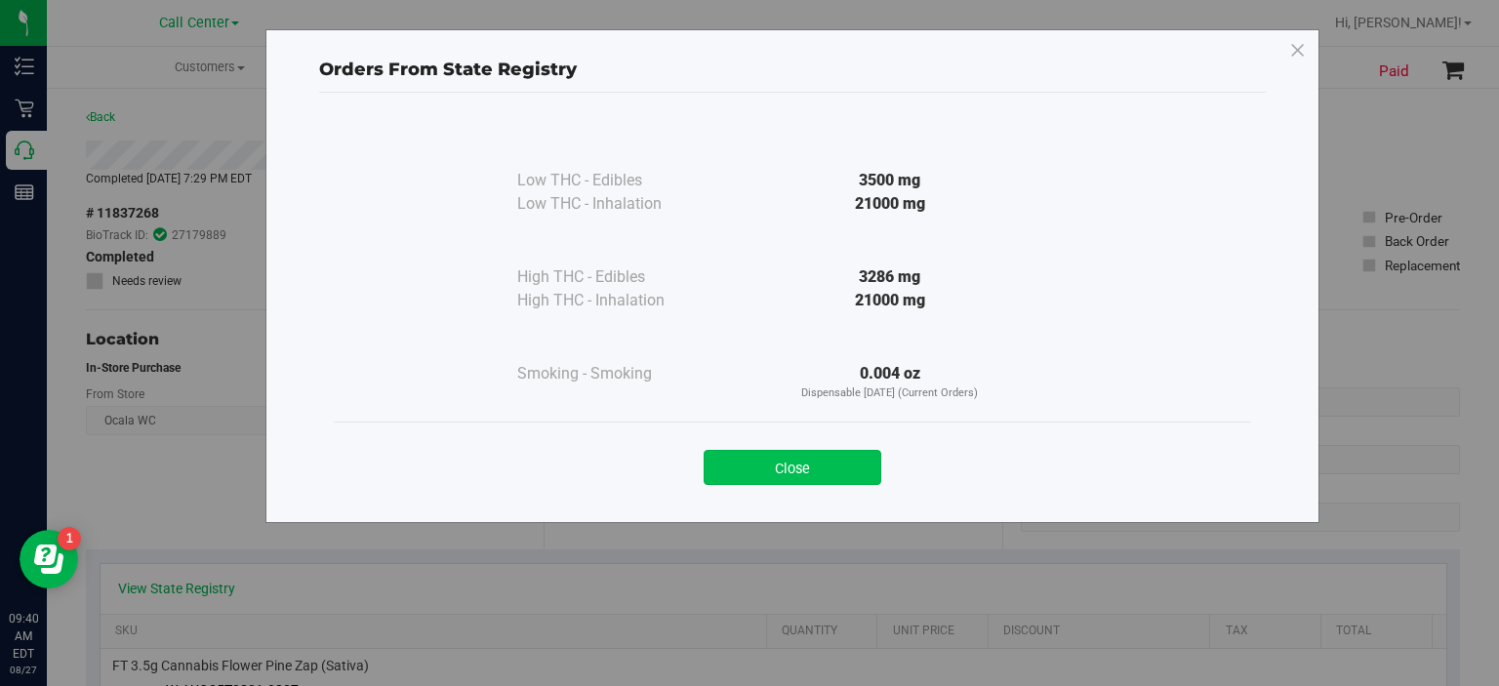
click at [777, 467] on button "Close" at bounding box center [793, 467] width 178 height 35
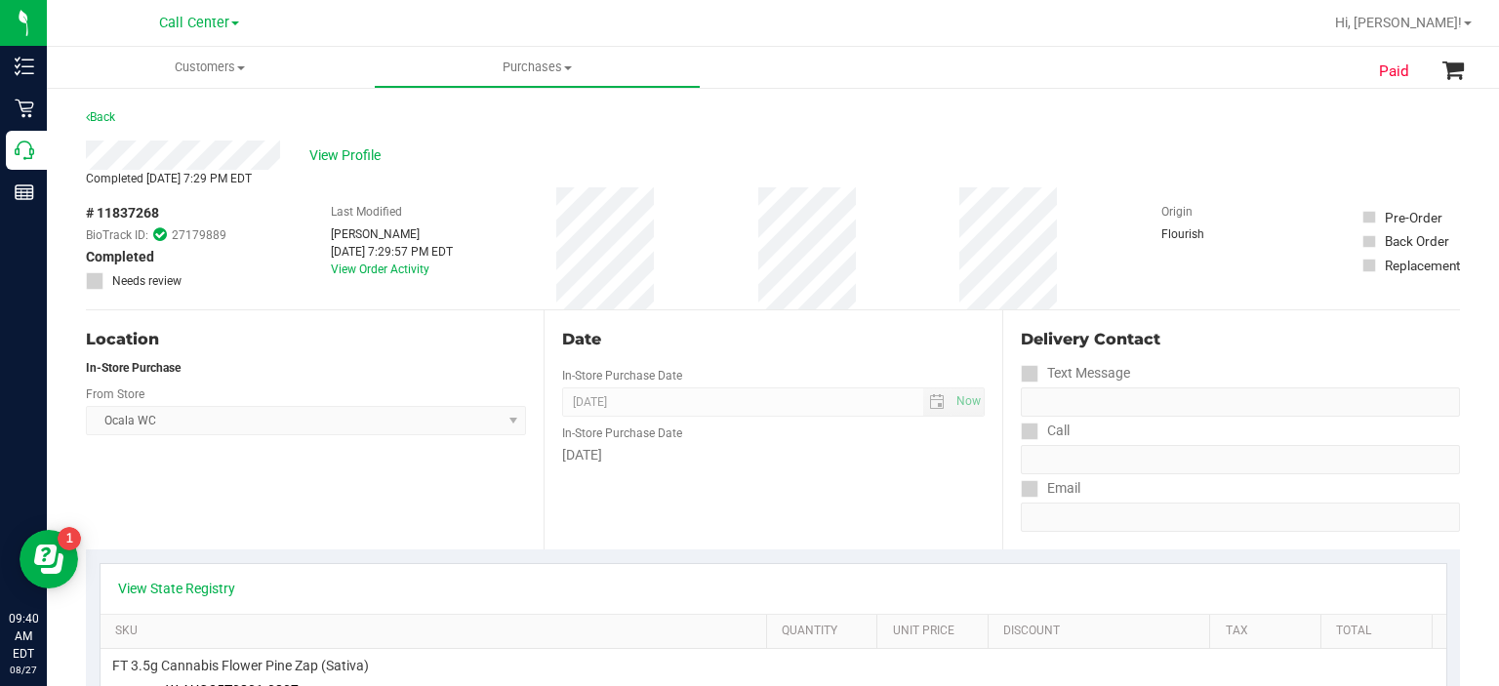
click at [754, 226] on div "# 11837268 BioTrack ID: 27179889 Completed Needs review Last Modified [PERSON_N…" at bounding box center [773, 248] width 1374 height 122
click at [316, 150] on span "View Profile" at bounding box center [348, 155] width 78 height 20
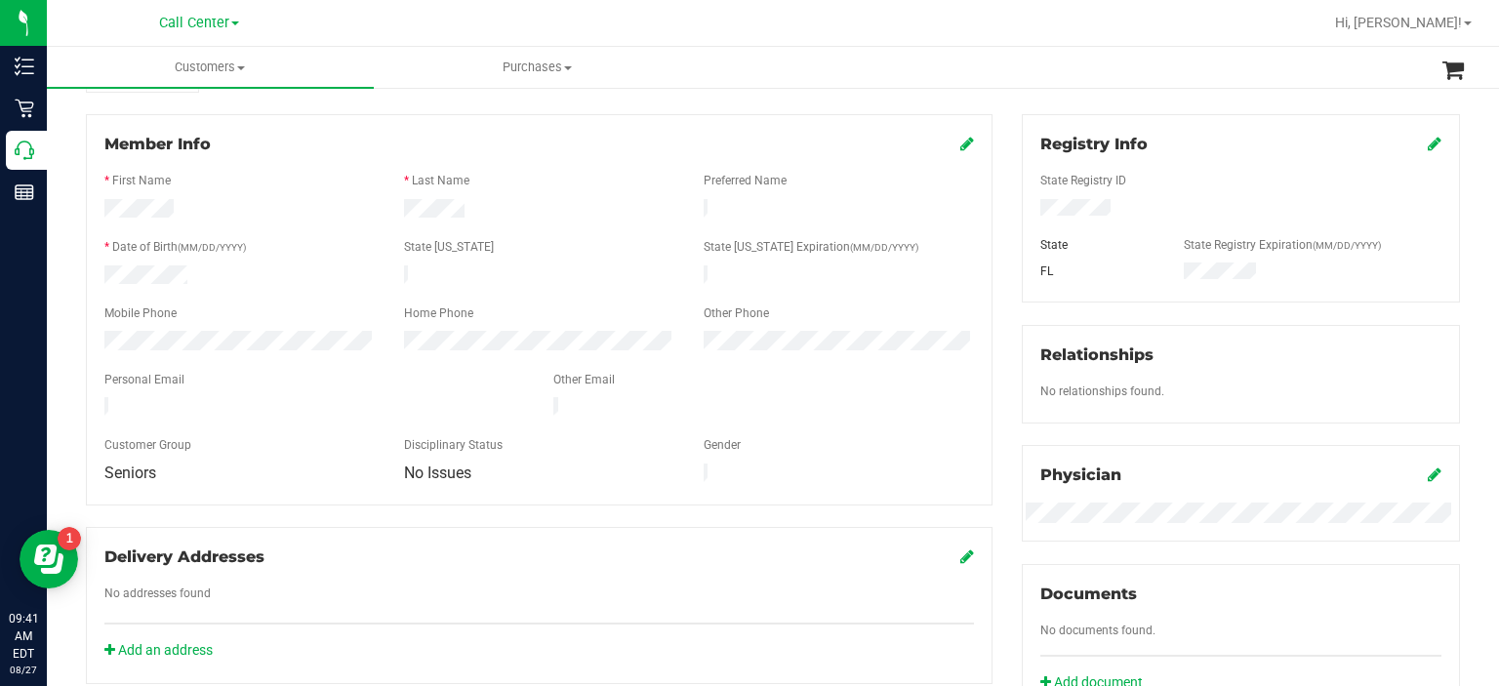
scroll to position [238, 0]
drag, startPoint x: 203, startPoint y: 263, endPoint x: 59, endPoint y: 260, distance: 144.5
click at [67, 268] on div "Back Profile Purchases Start New Purchase Customer ID: 1492351 Credit Available…" at bounding box center [773, 511] width 1452 height 1327
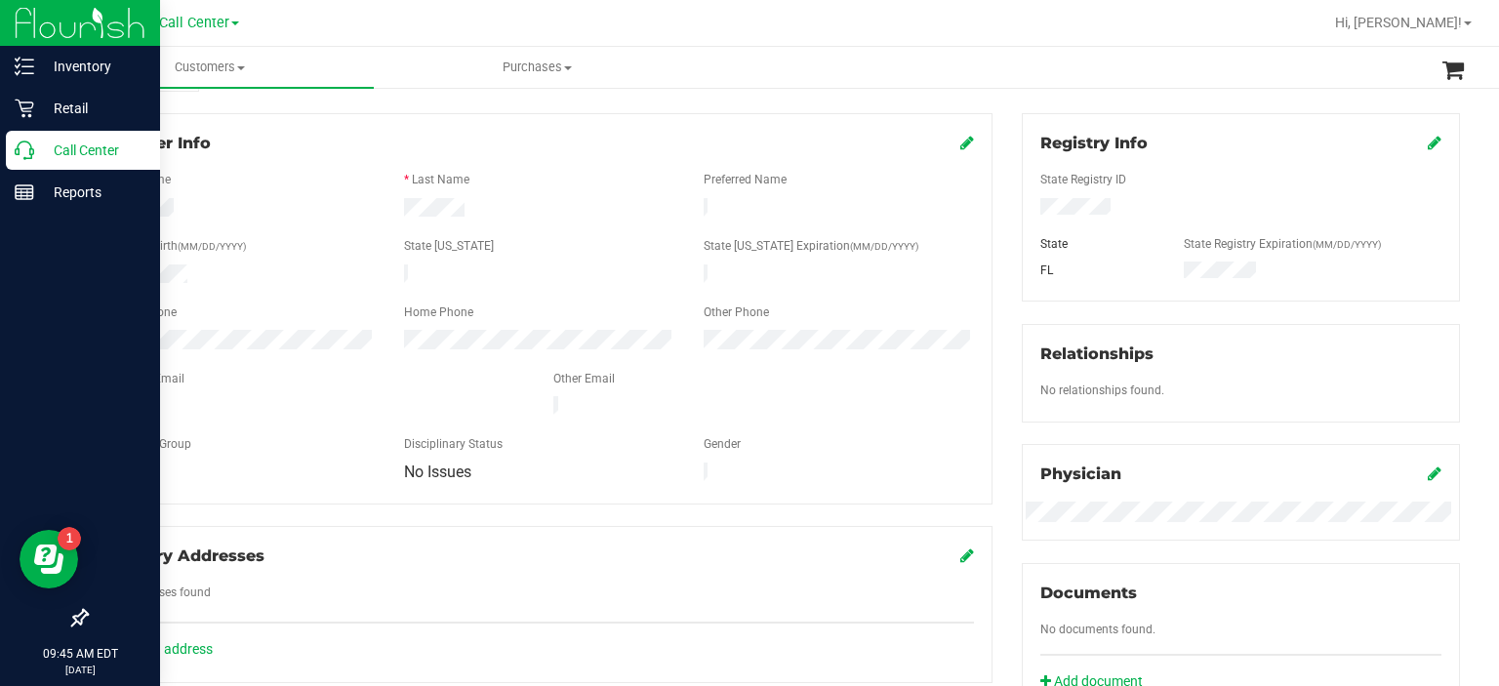
click at [31, 136] on div "Call Center" at bounding box center [83, 150] width 154 height 39
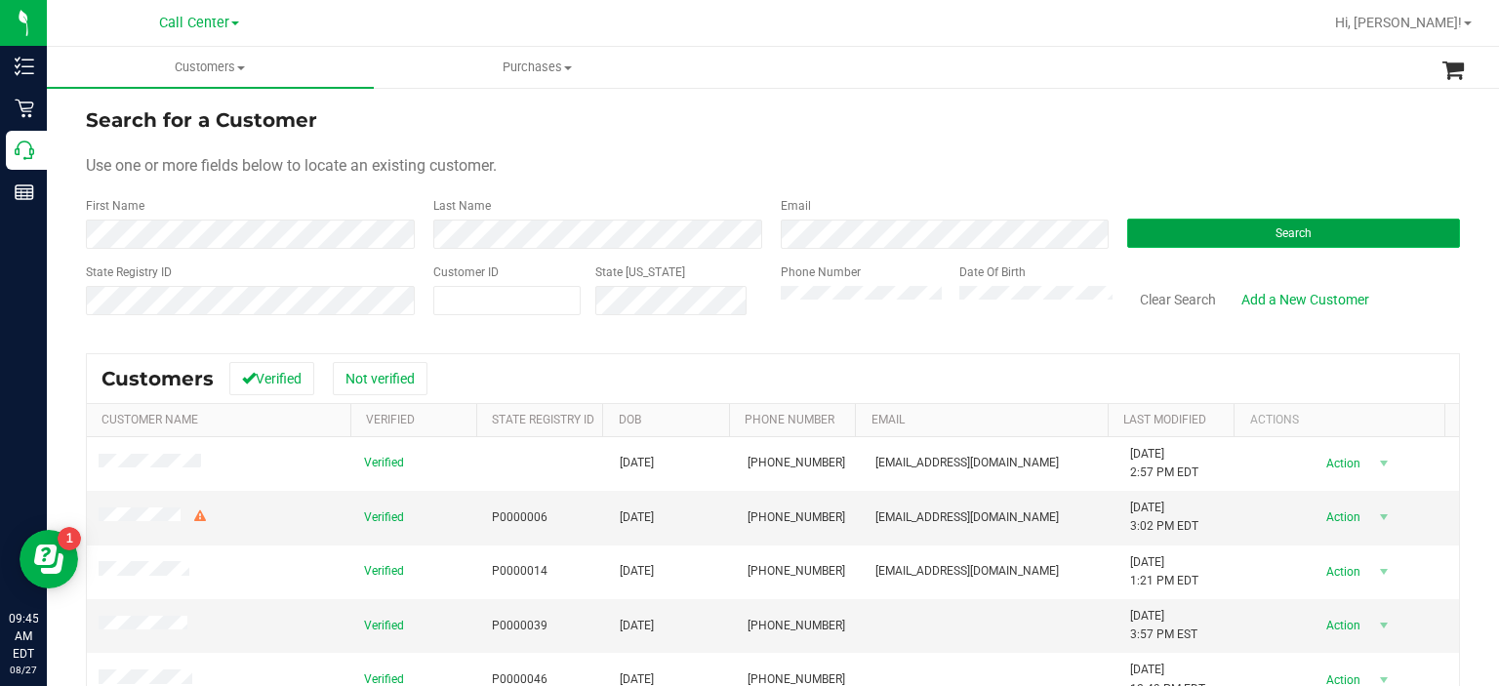
click at [1163, 231] on button "Search" at bounding box center [1293, 233] width 333 height 29
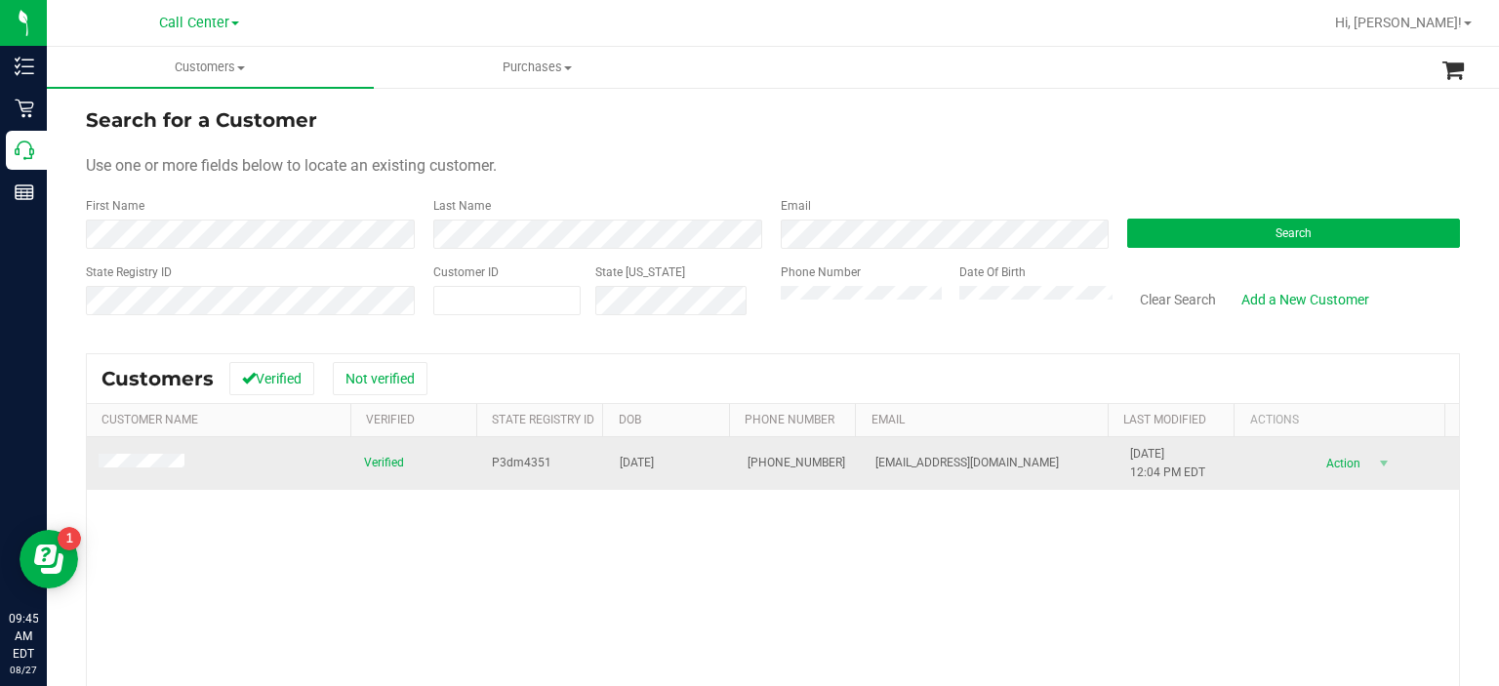
click at [132, 455] on span at bounding box center [145, 464] width 92 height 20
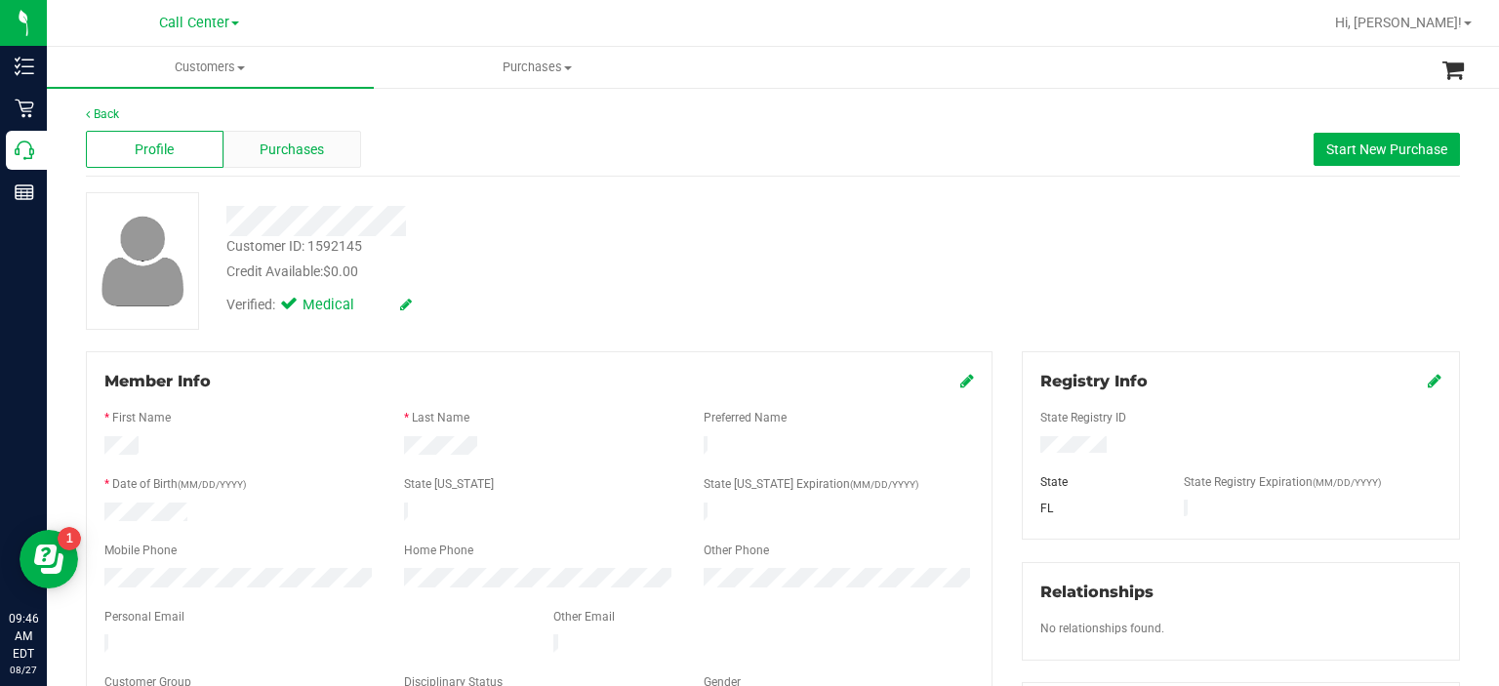
click at [337, 151] on div "Purchases" at bounding box center [292, 149] width 138 height 37
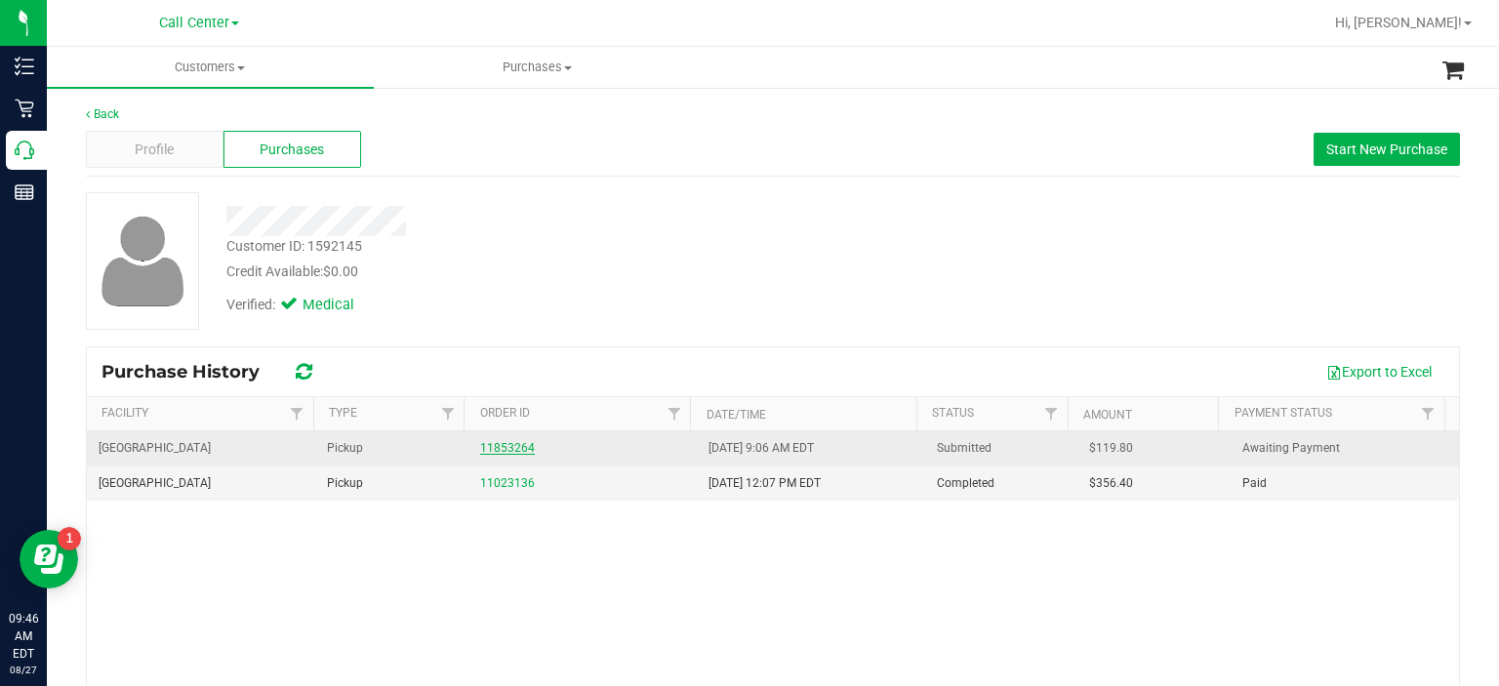
click at [480, 444] on link "11853264" at bounding box center [507, 448] width 55 height 14
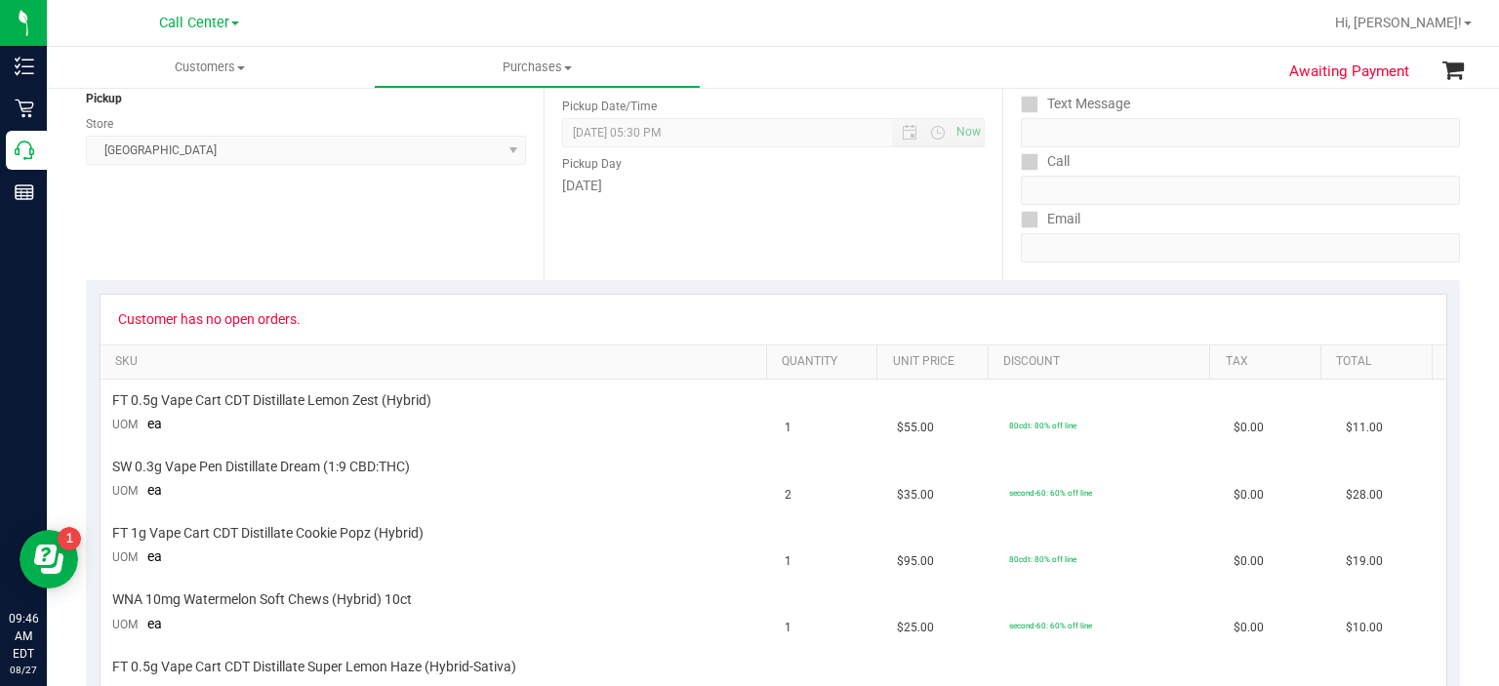
scroll to position [246, 0]
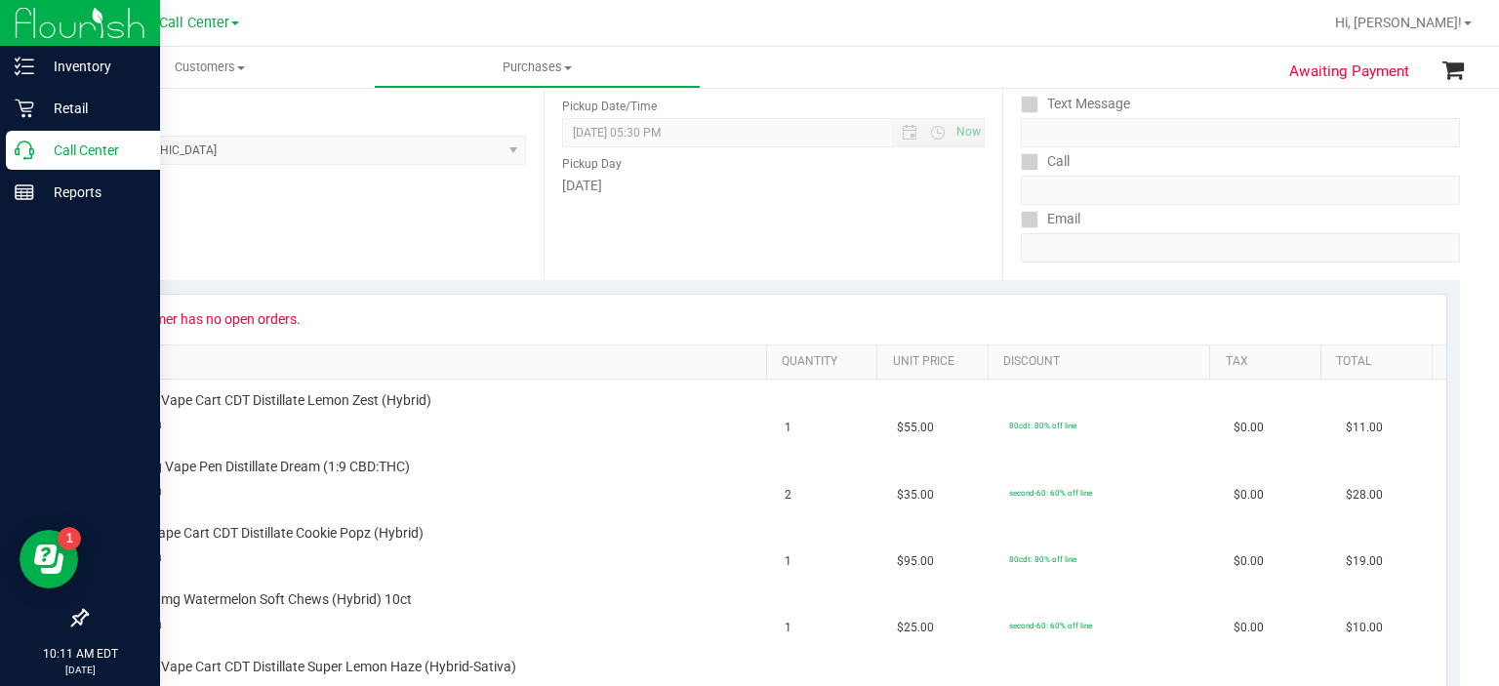
click at [26, 147] on icon at bounding box center [25, 151] width 20 height 20
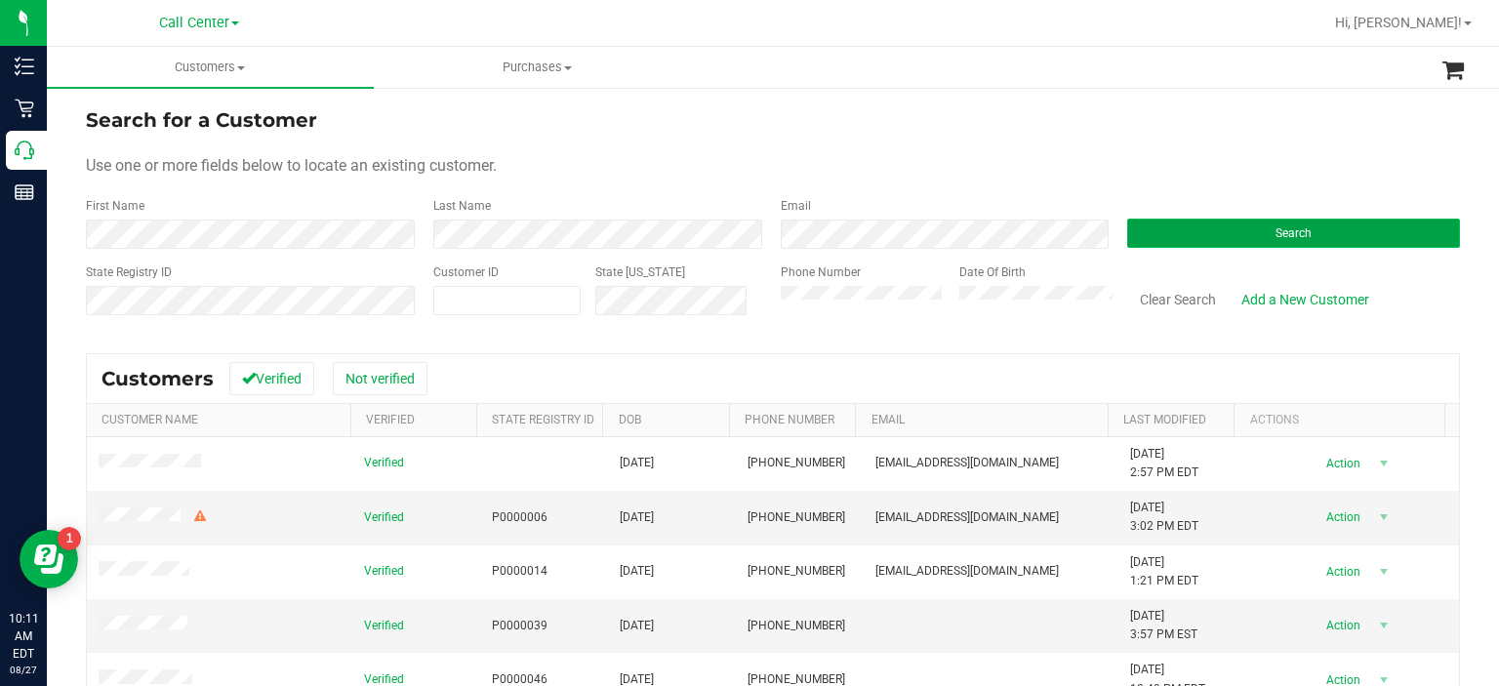
click at [1186, 221] on button "Search" at bounding box center [1293, 233] width 333 height 29
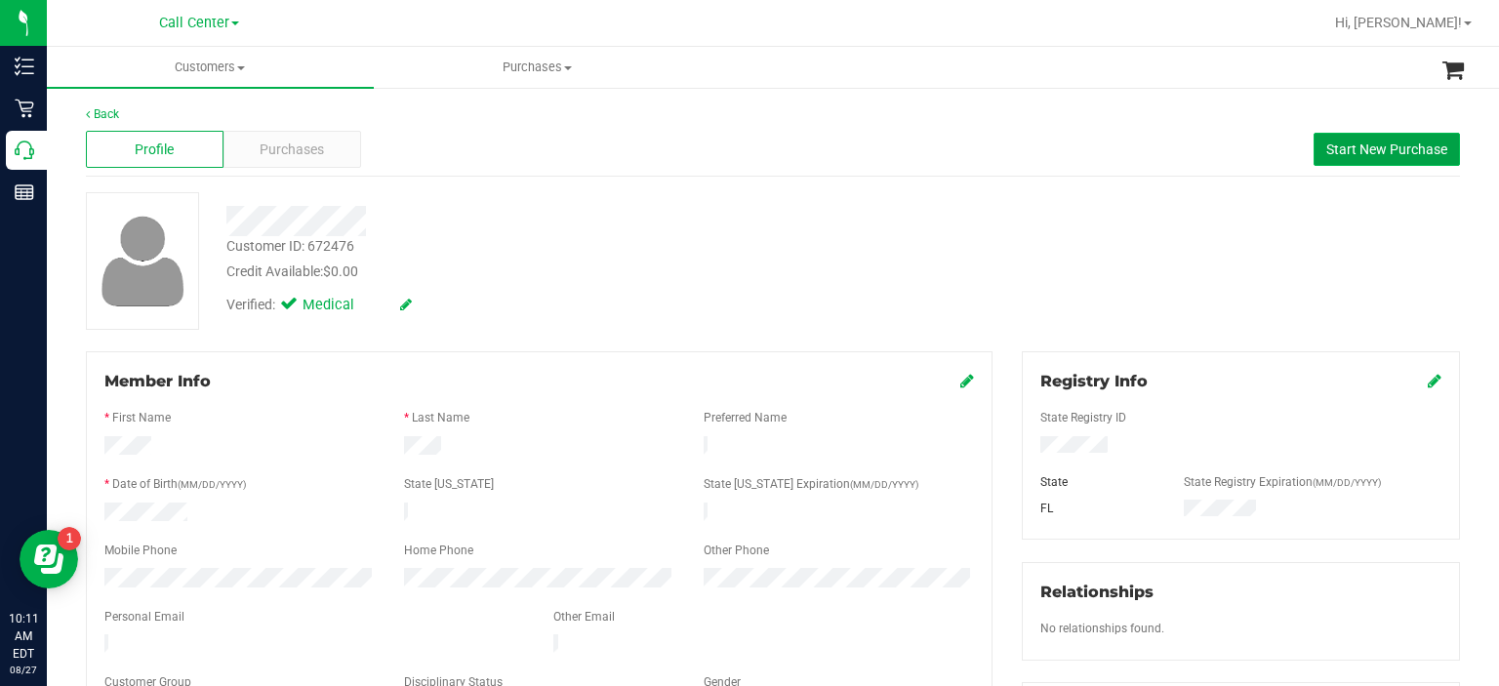
click at [1329, 145] on span "Start New Purchase" at bounding box center [1386, 149] width 121 height 16
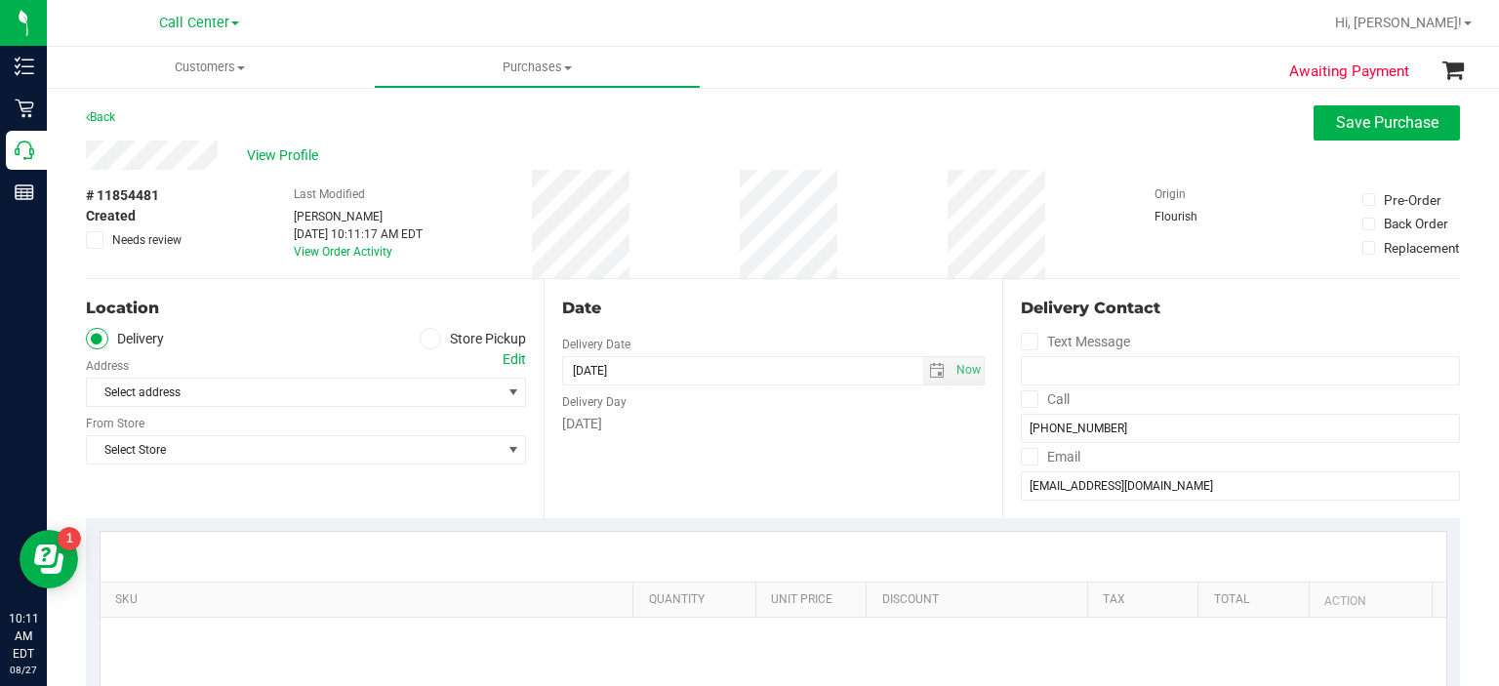
click at [424, 339] on icon at bounding box center [430, 339] width 12 height 0
click at [0, 0] on input "Store Pickup" at bounding box center [0, 0] width 0 height 0
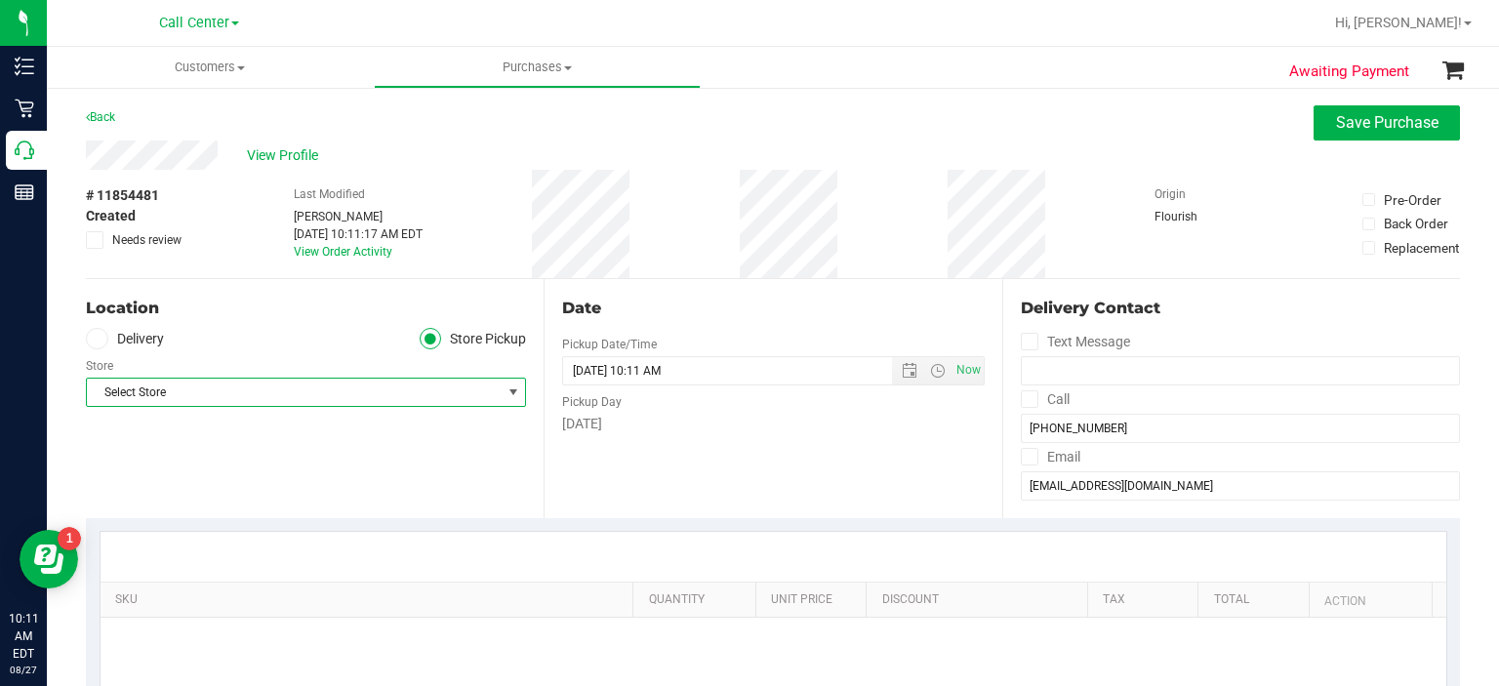
click at [381, 383] on span "Select Store" at bounding box center [294, 392] width 414 height 27
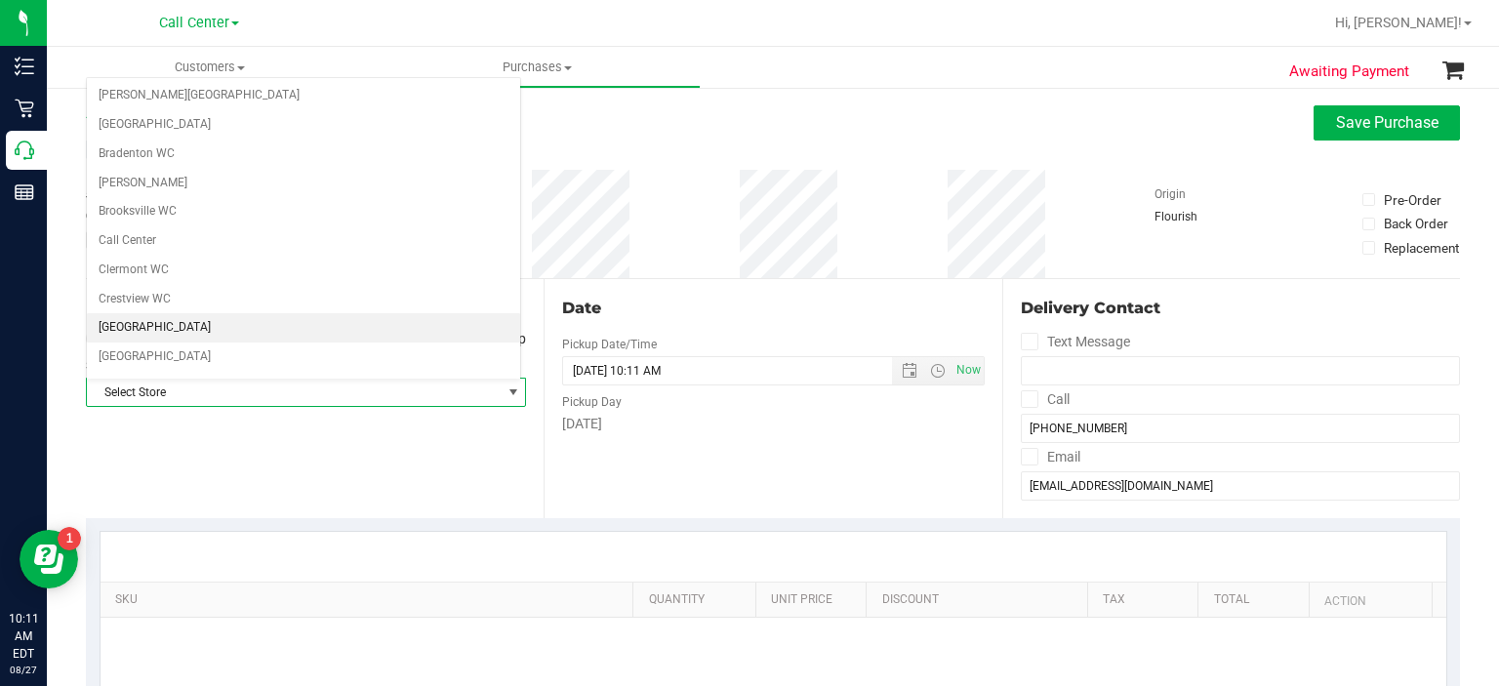
click at [203, 317] on li "[GEOGRAPHIC_DATA]" at bounding box center [303, 327] width 433 height 29
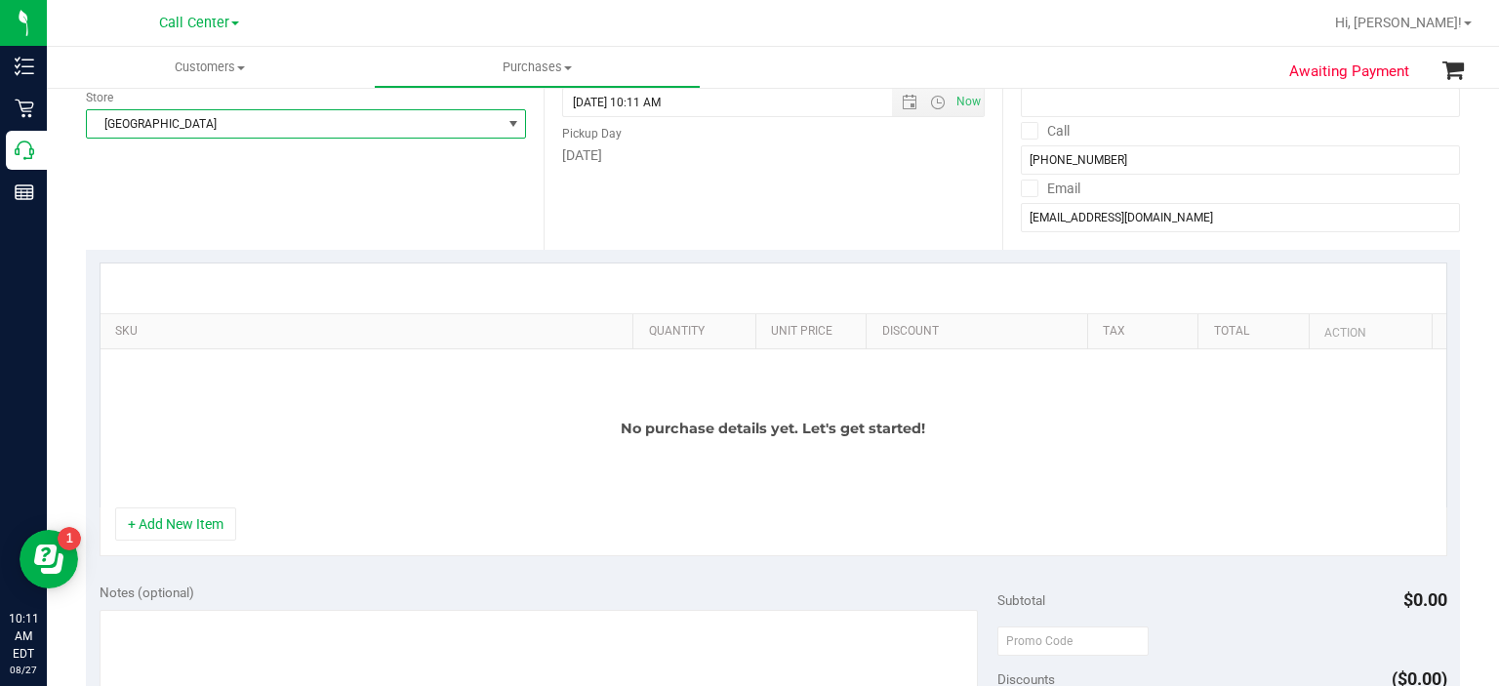
scroll to position [269, 0]
click at [167, 512] on button "+ Add New Item" at bounding box center [175, 522] width 121 height 33
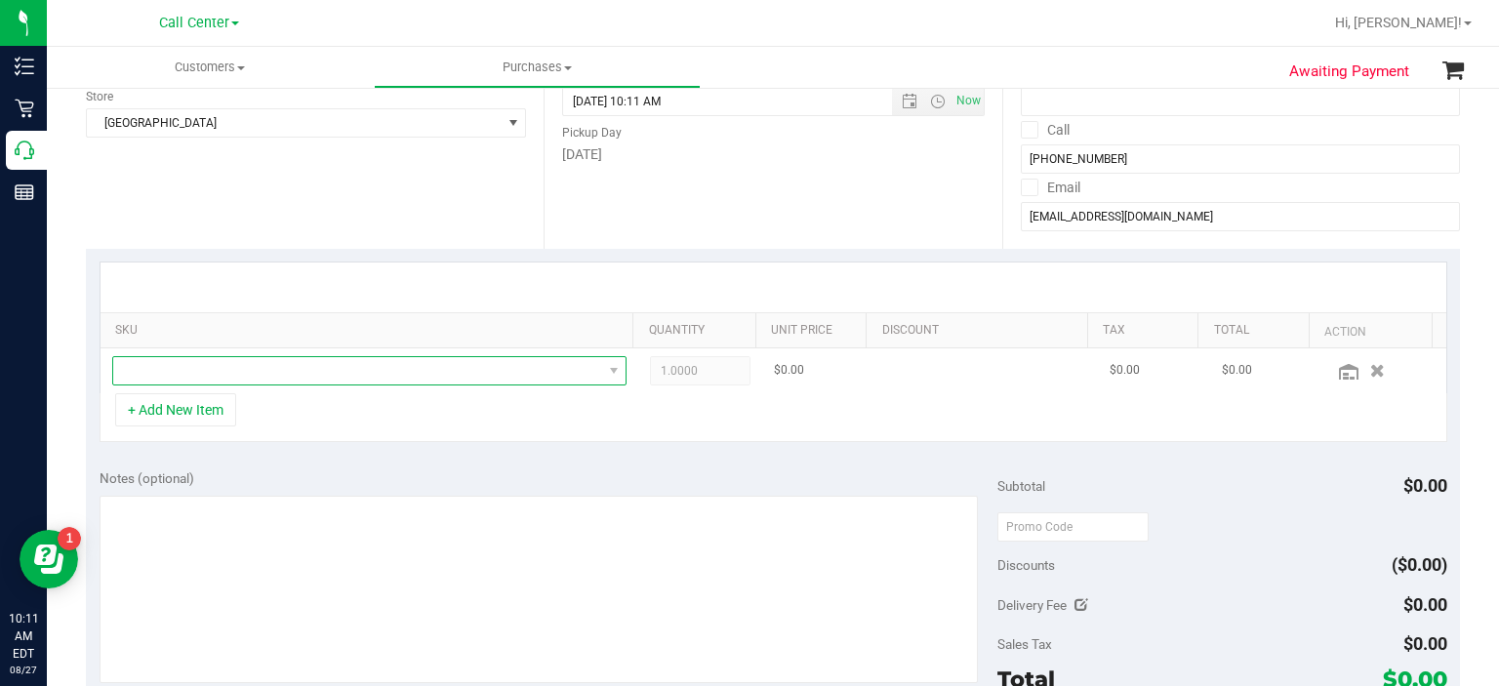
click at [235, 369] on span "NO DATA FOUND" at bounding box center [357, 370] width 489 height 27
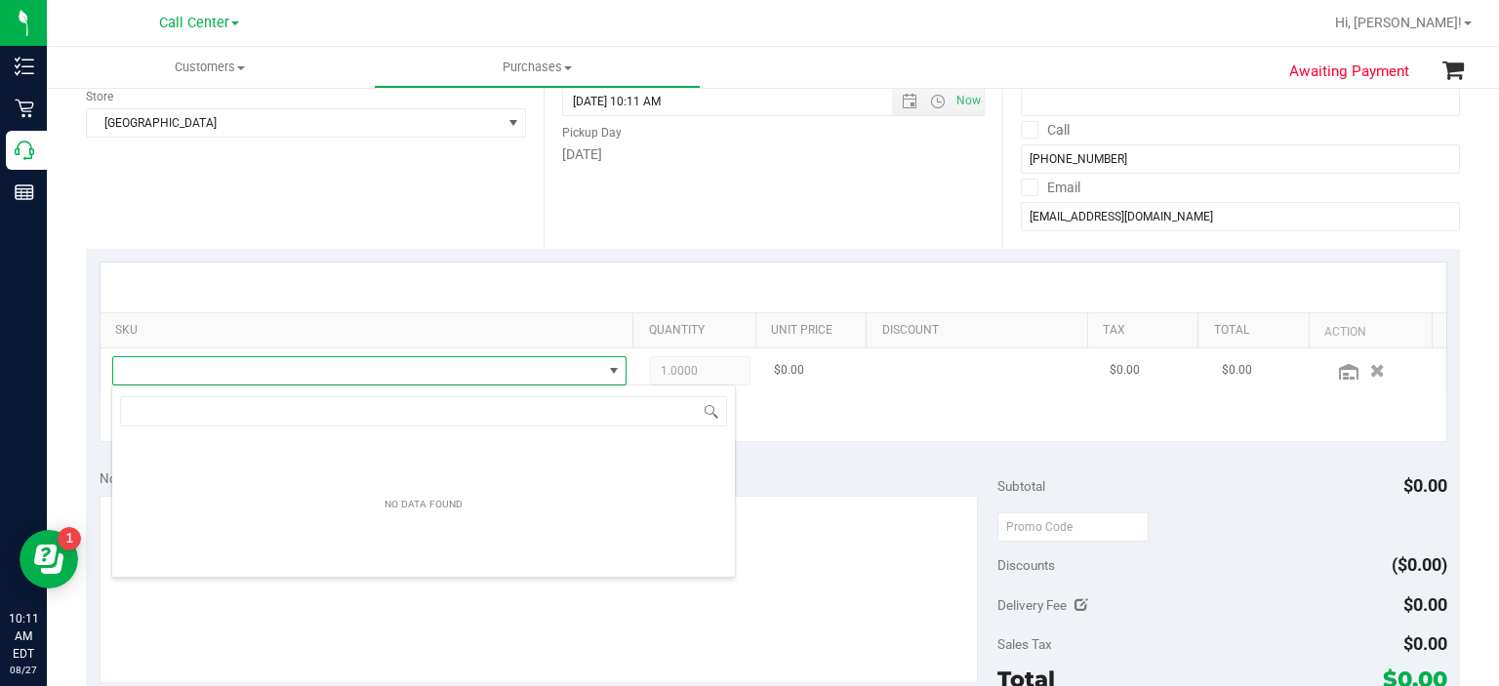
scroll to position [28, 497]
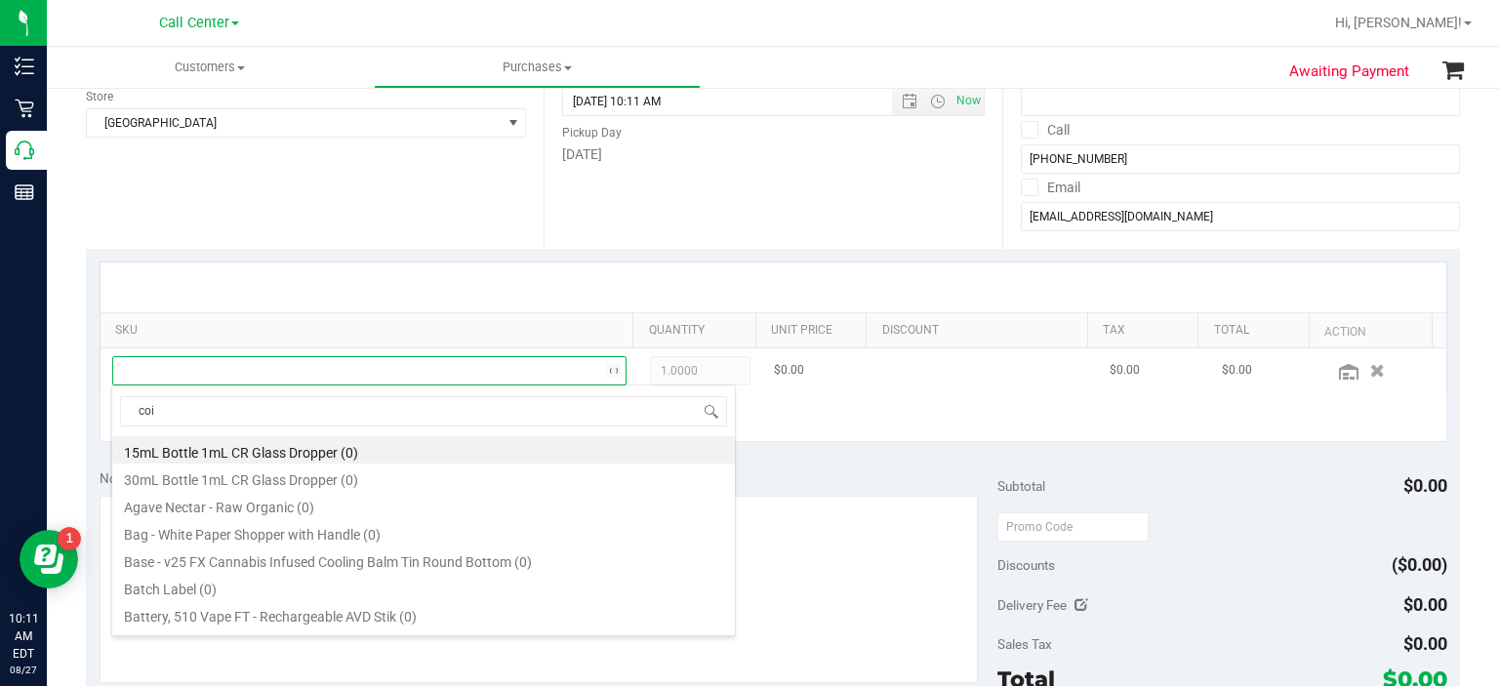
type input "coin"
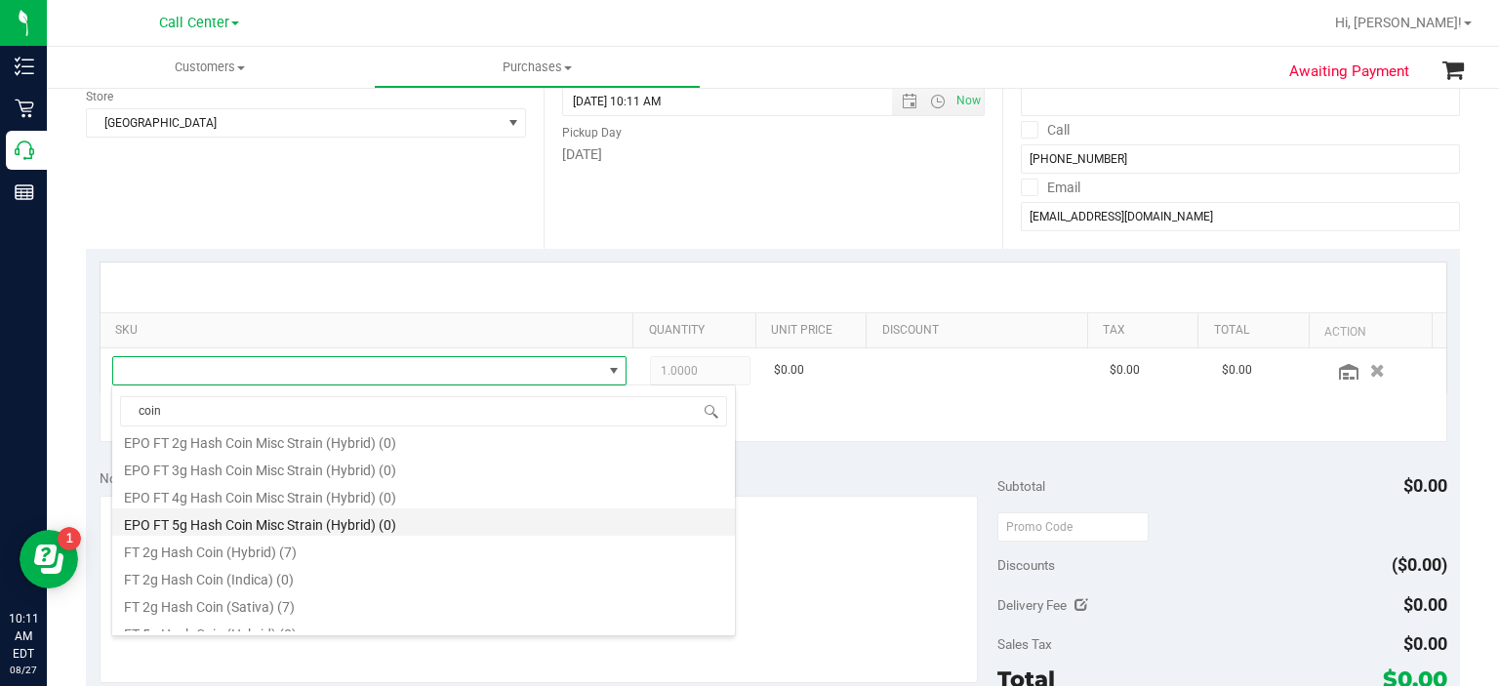
scroll to position [47, 0]
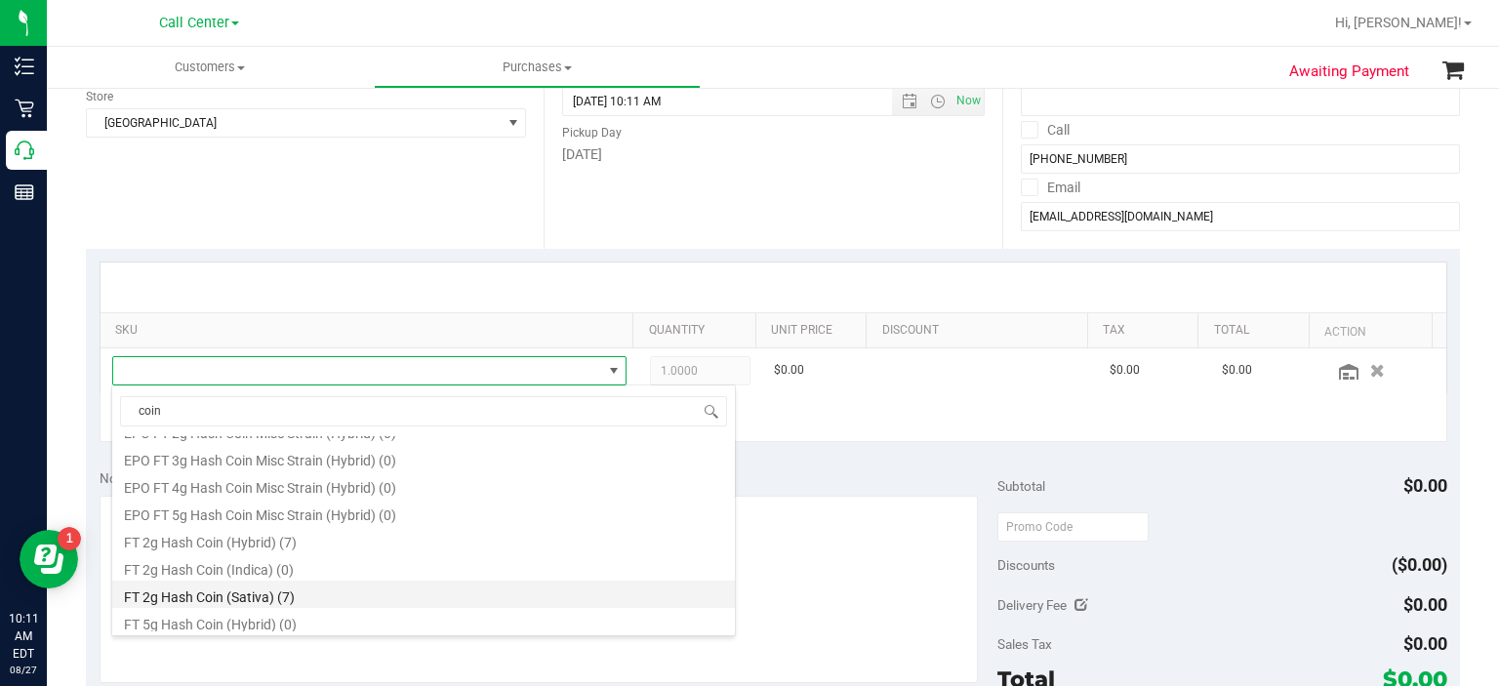
click at [302, 592] on li "FT 2g Hash Coin (Sativa) (7)" at bounding box center [423, 594] width 623 height 27
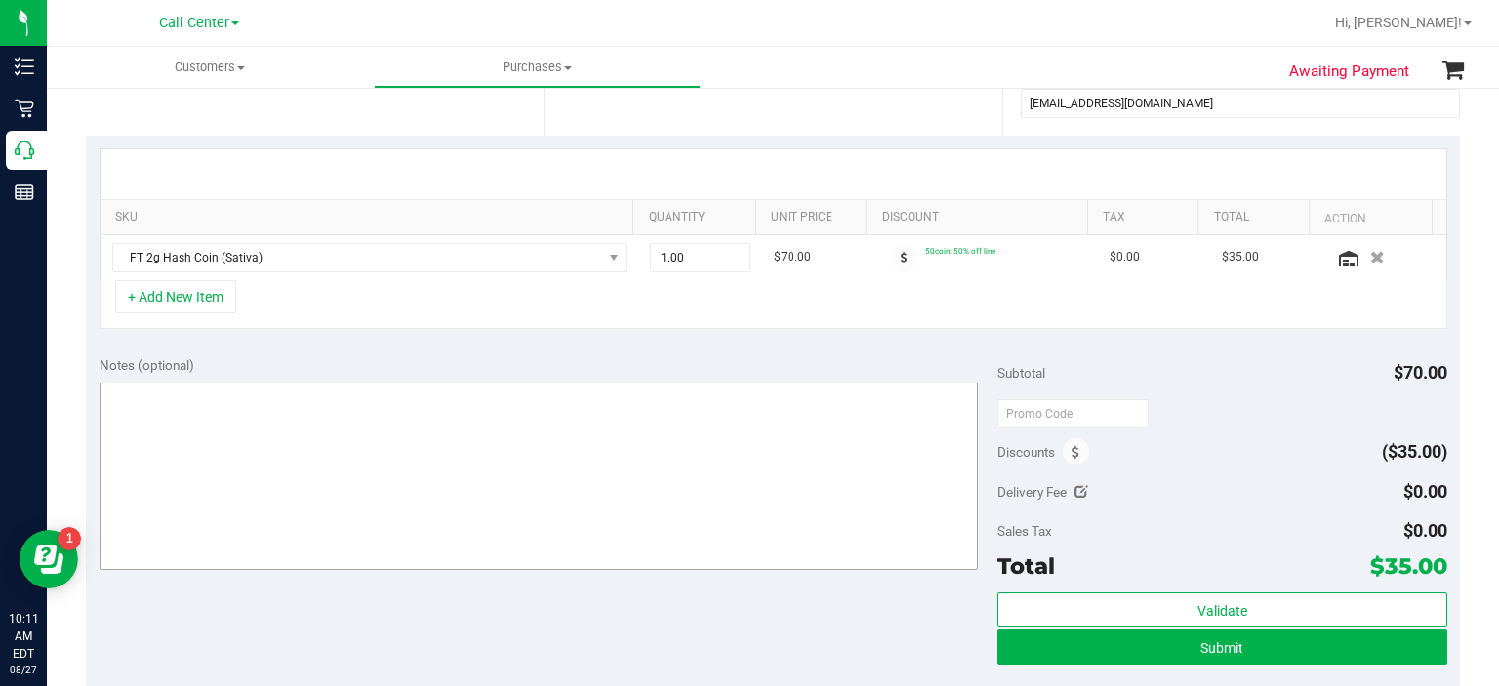
scroll to position [425, 0]
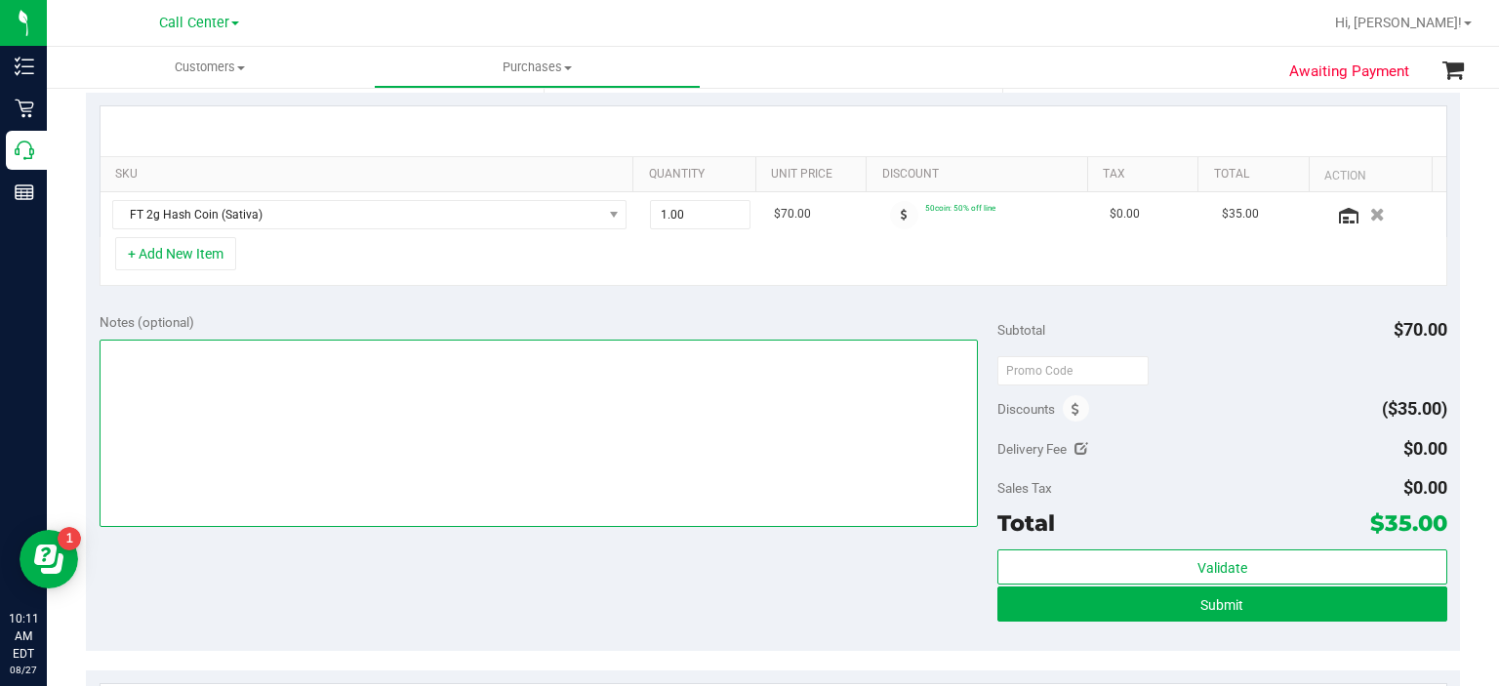
click at [811, 468] on textarea at bounding box center [539, 433] width 879 height 187
type textarea "verified-rs"
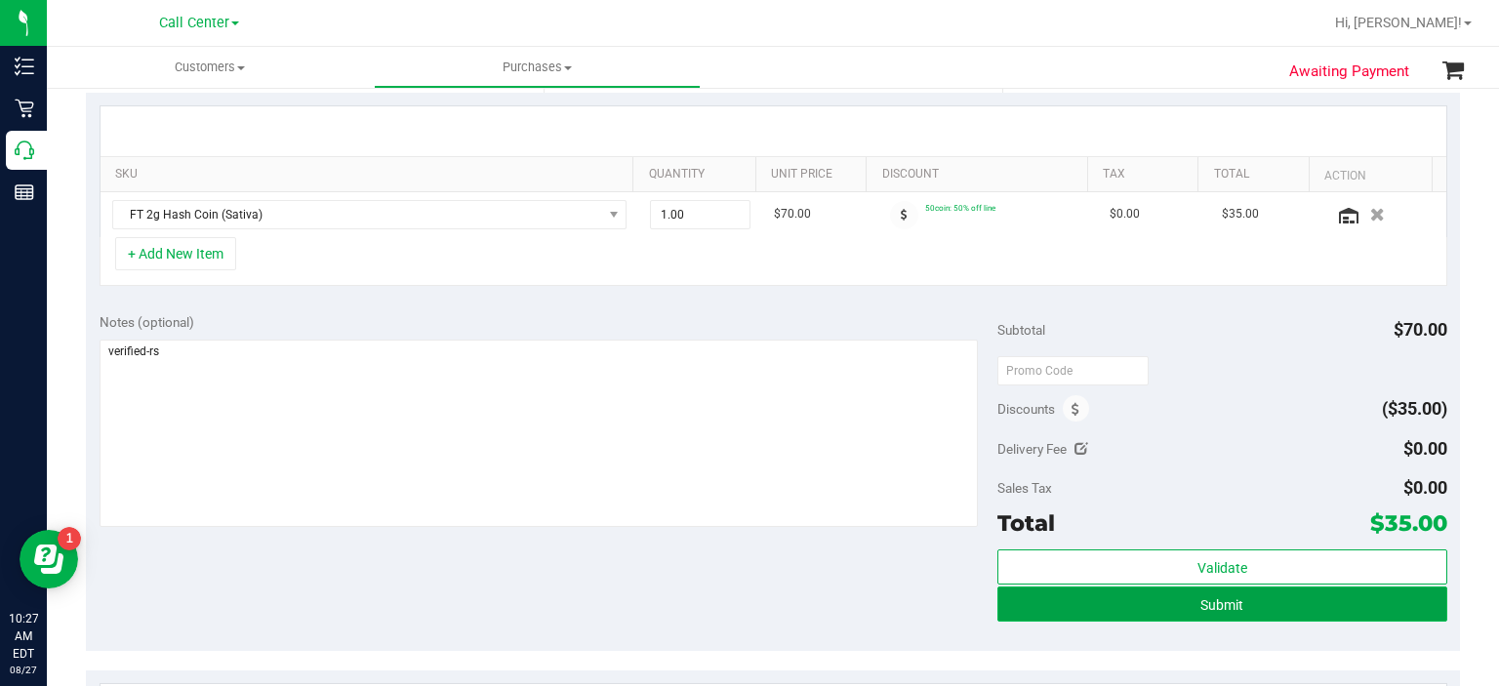
click at [1093, 605] on button "Submit" at bounding box center [1221, 603] width 449 height 35
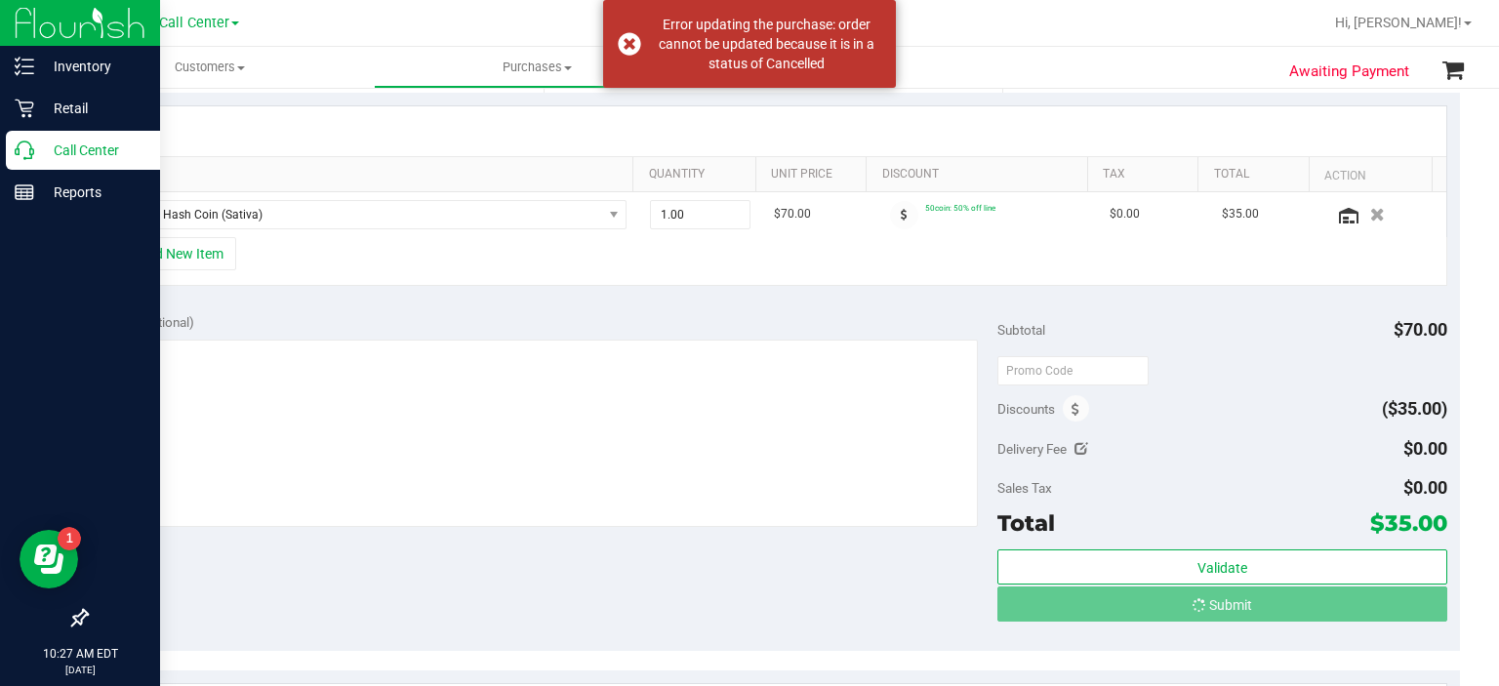
click at [47, 155] on p "Call Center" at bounding box center [92, 150] width 117 height 23
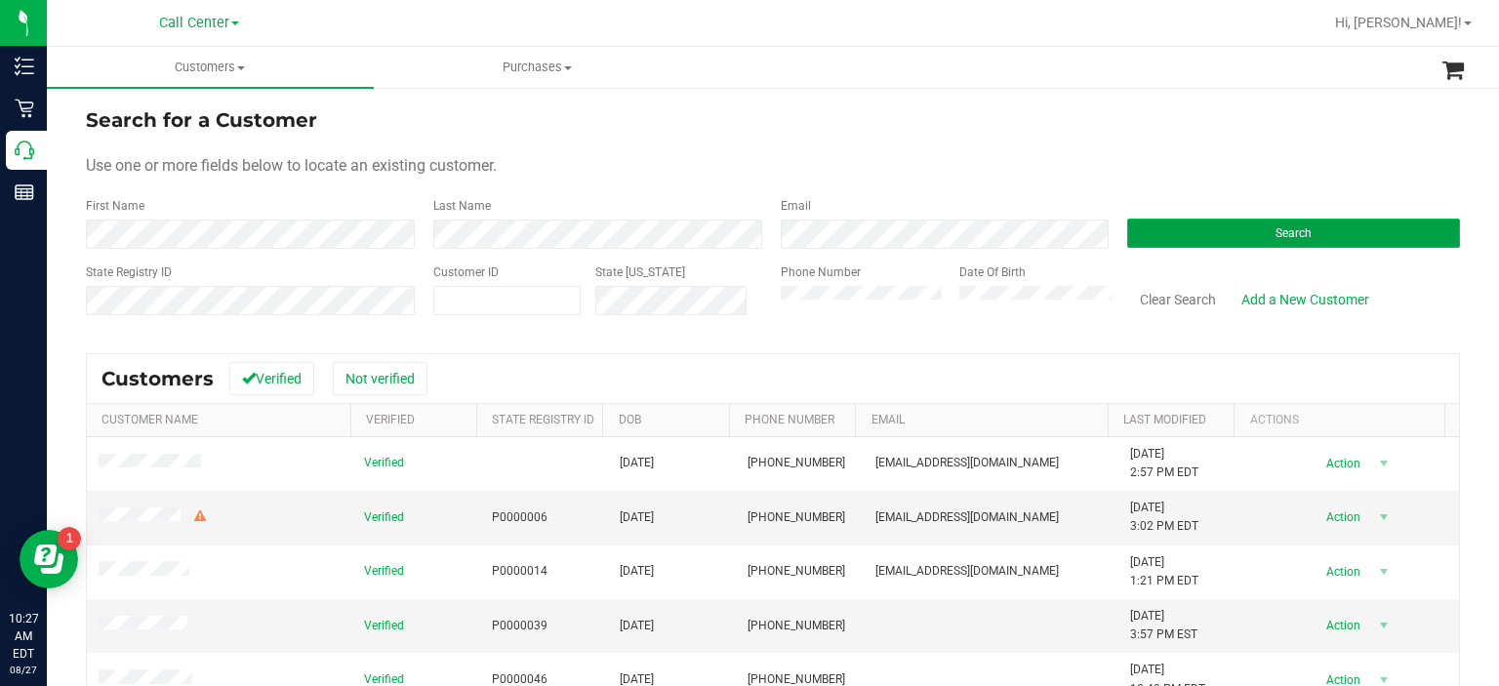
click at [1183, 230] on button "Search" at bounding box center [1293, 233] width 333 height 29
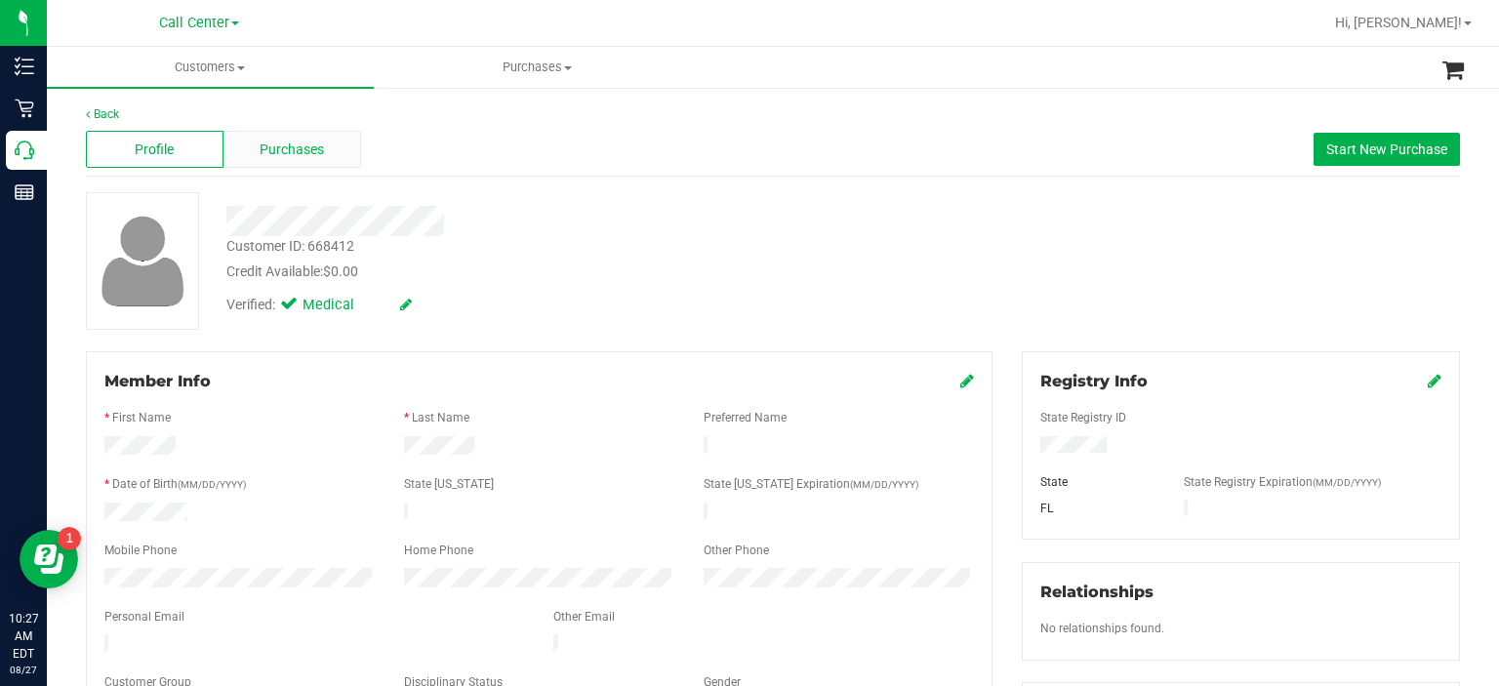
click at [314, 140] on span "Purchases" at bounding box center [292, 150] width 64 height 20
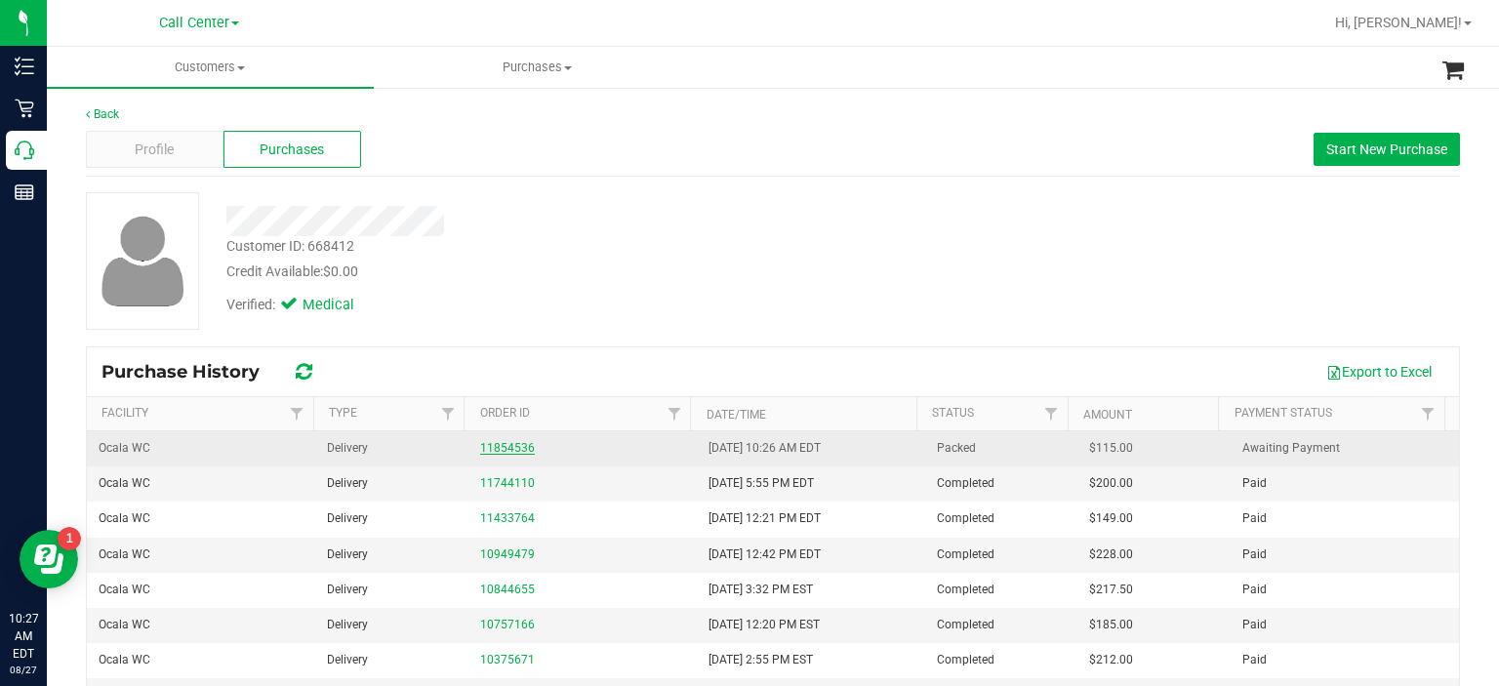
click at [480, 441] on link "11854536" at bounding box center [507, 448] width 55 height 14
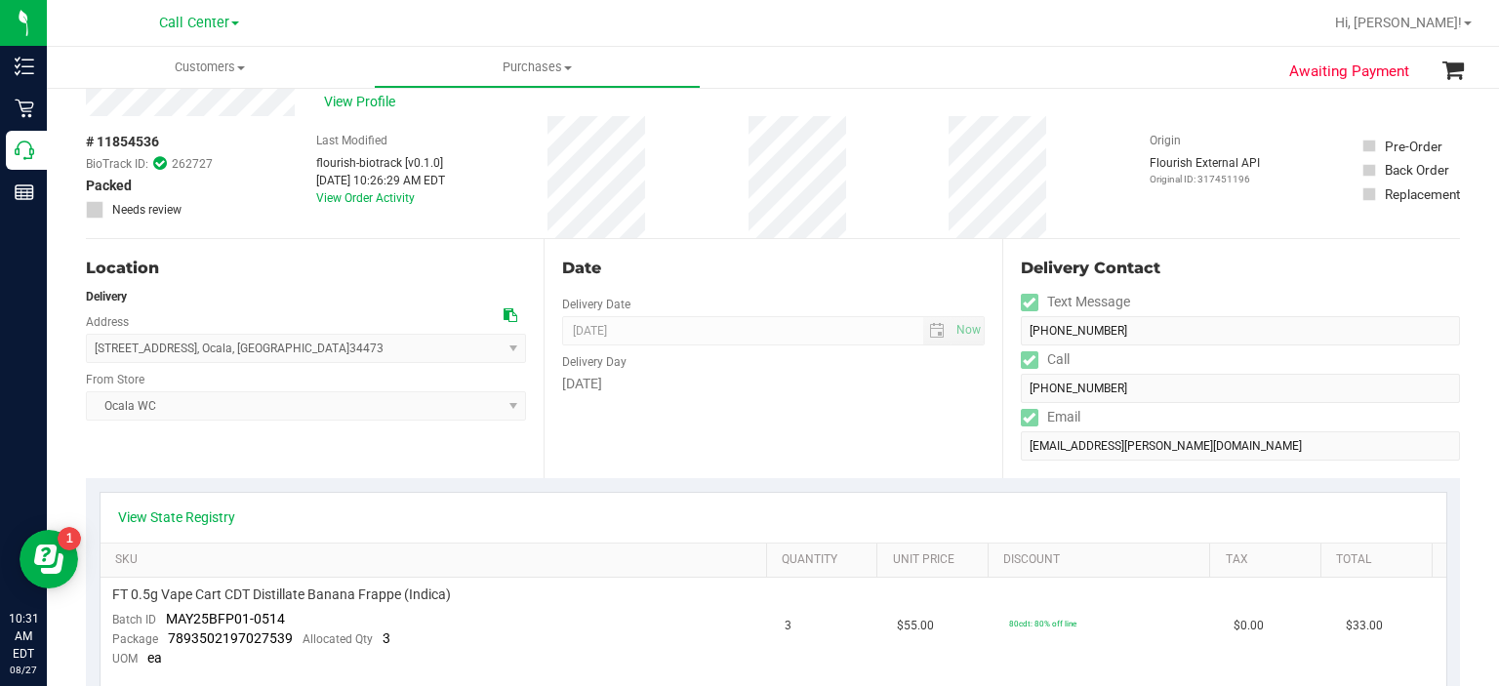
scroll to position [55, 0]
drag, startPoint x: 192, startPoint y: 140, endPoint x: 94, endPoint y: 135, distance: 98.7
click at [94, 135] on div "# 11854536 BioTrack ID: 262727 Packed Needs review" at bounding box center [149, 174] width 127 height 87
copy div "11854536"
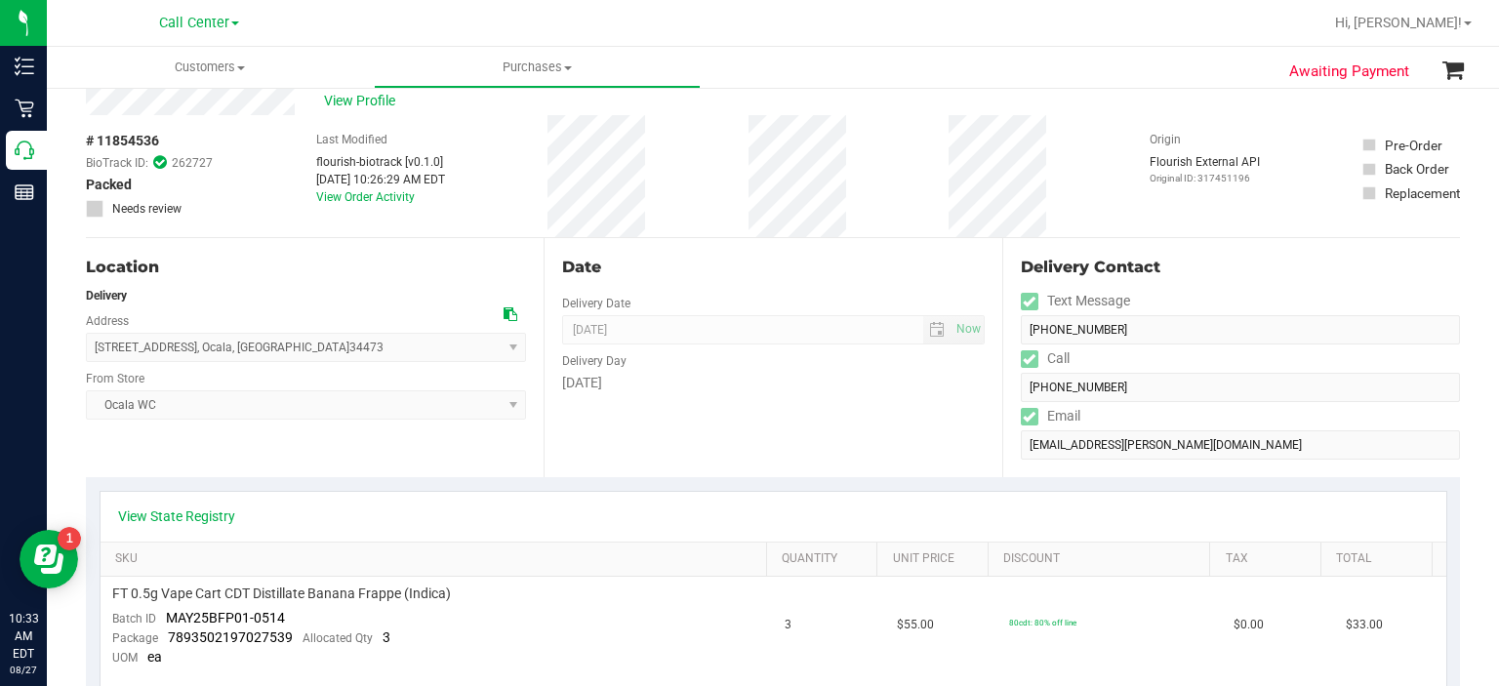
scroll to position [0, 0]
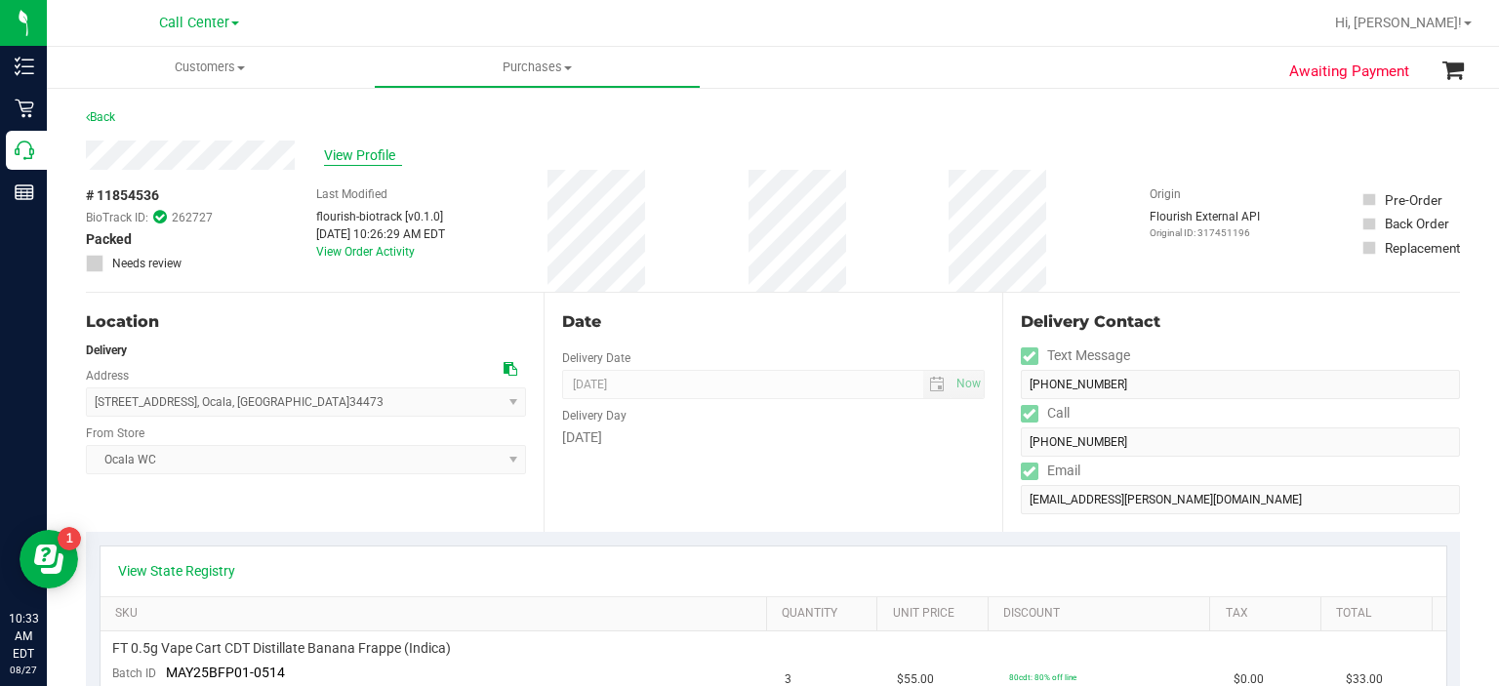
click at [337, 161] on span "View Profile" at bounding box center [363, 155] width 78 height 20
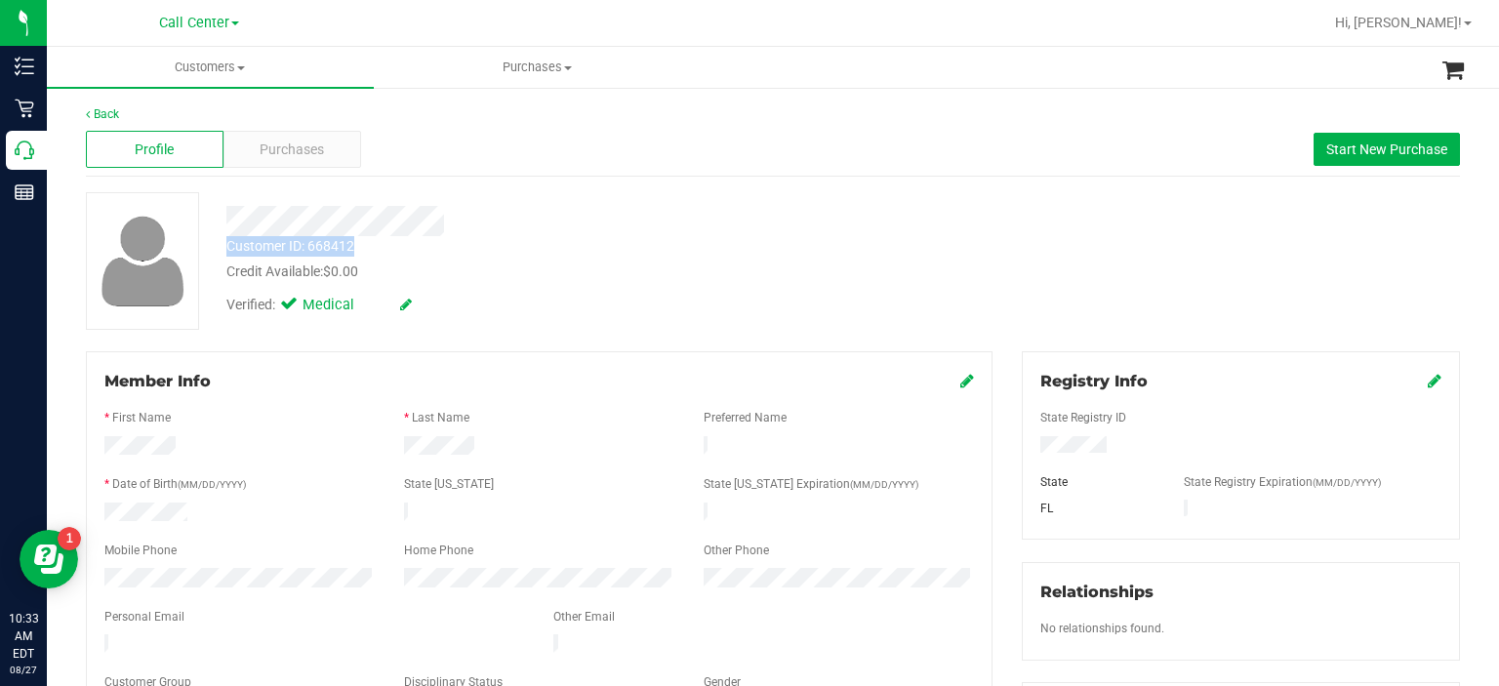
drag, startPoint x: 362, startPoint y: 245, endPoint x: 221, endPoint y: 247, distance: 141.5
click at [221, 247] on div "Customer ID: 668412 Credit Available: $0.00" at bounding box center [563, 259] width 702 height 46
copy div "Customer ID: 668412"
click at [272, 147] on span "Purchases" at bounding box center [292, 150] width 64 height 20
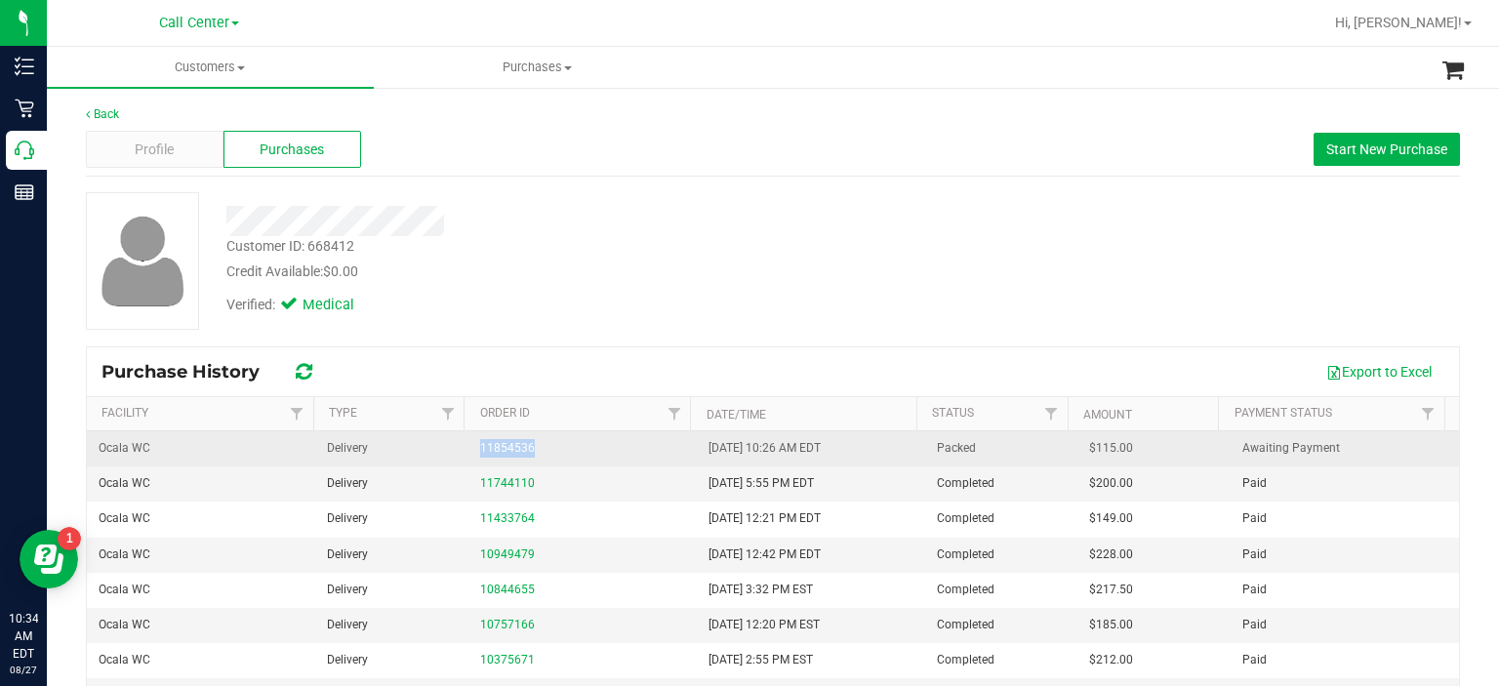
drag, startPoint x: 531, startPoint y: 452, endPoint x: 410, endPoint y: 430, distance: 122.9
click at [441, 456] on tr "Ocala WC Delivery 11854536 [DATE] 10:26 AM EDT Packed $115.00 Awaiting Payment" at bounding box center [773, 448] width 1372 height 35
drag, startPoint x: 488, startPoint y: 455, endPoint x: 480, endPoint y: 440, distance: 16.6
copy tr "11854536"
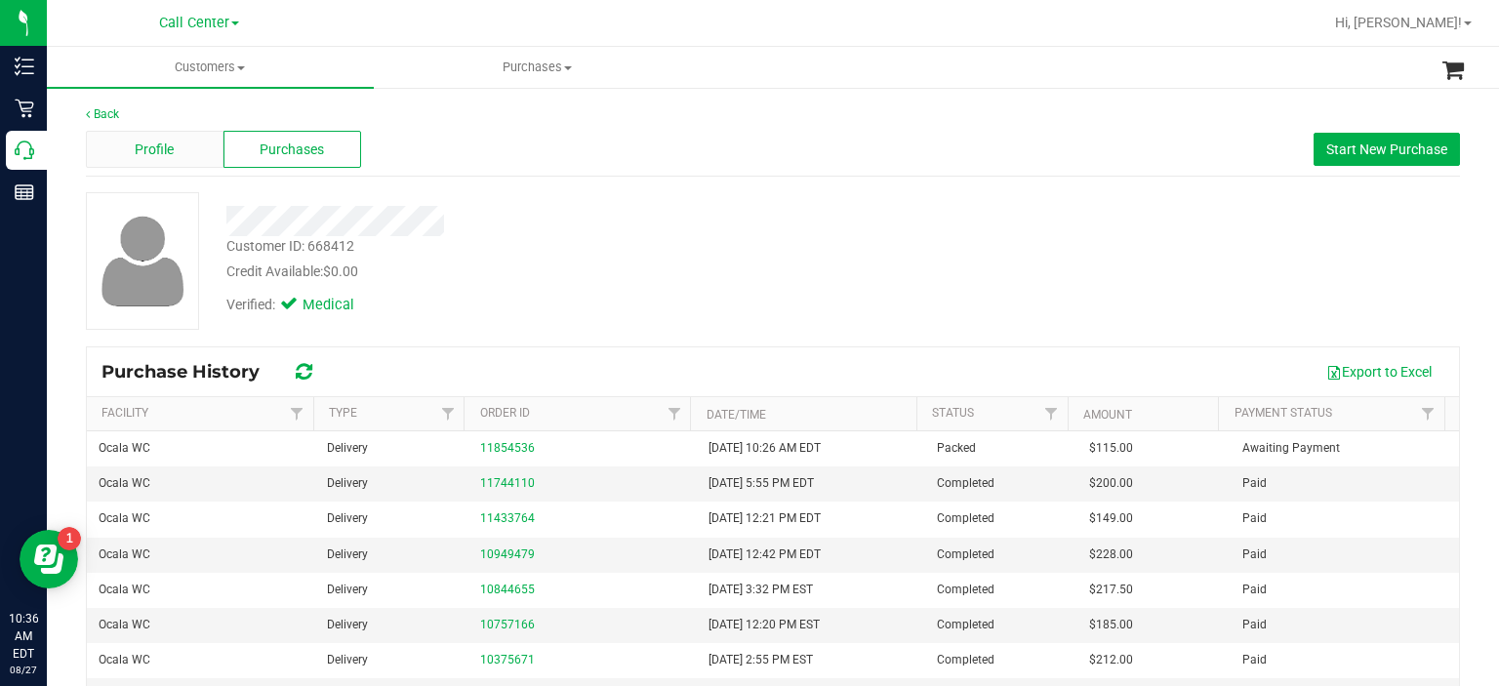
click at [164, 156] on span "Profile" at bounding box center [154, 150] width 39 height 20
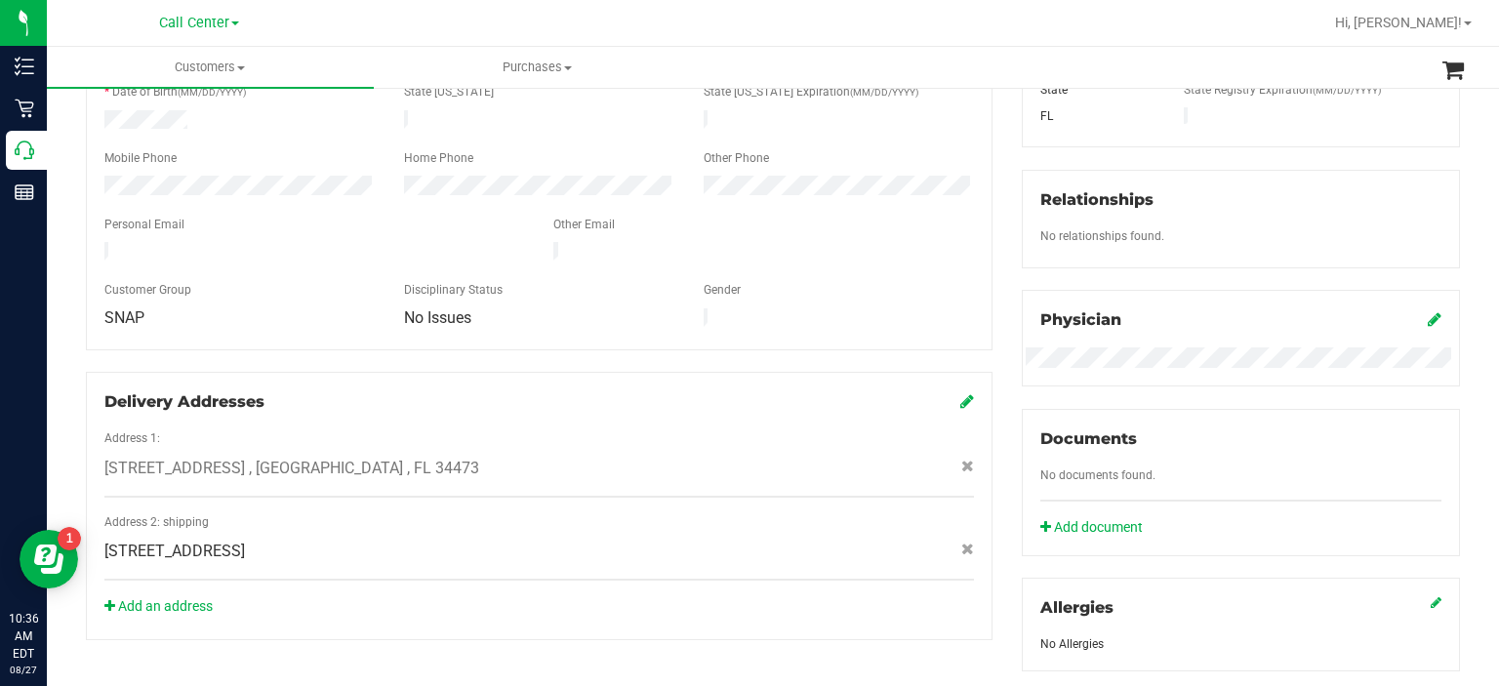
scroll to position [722, 0]
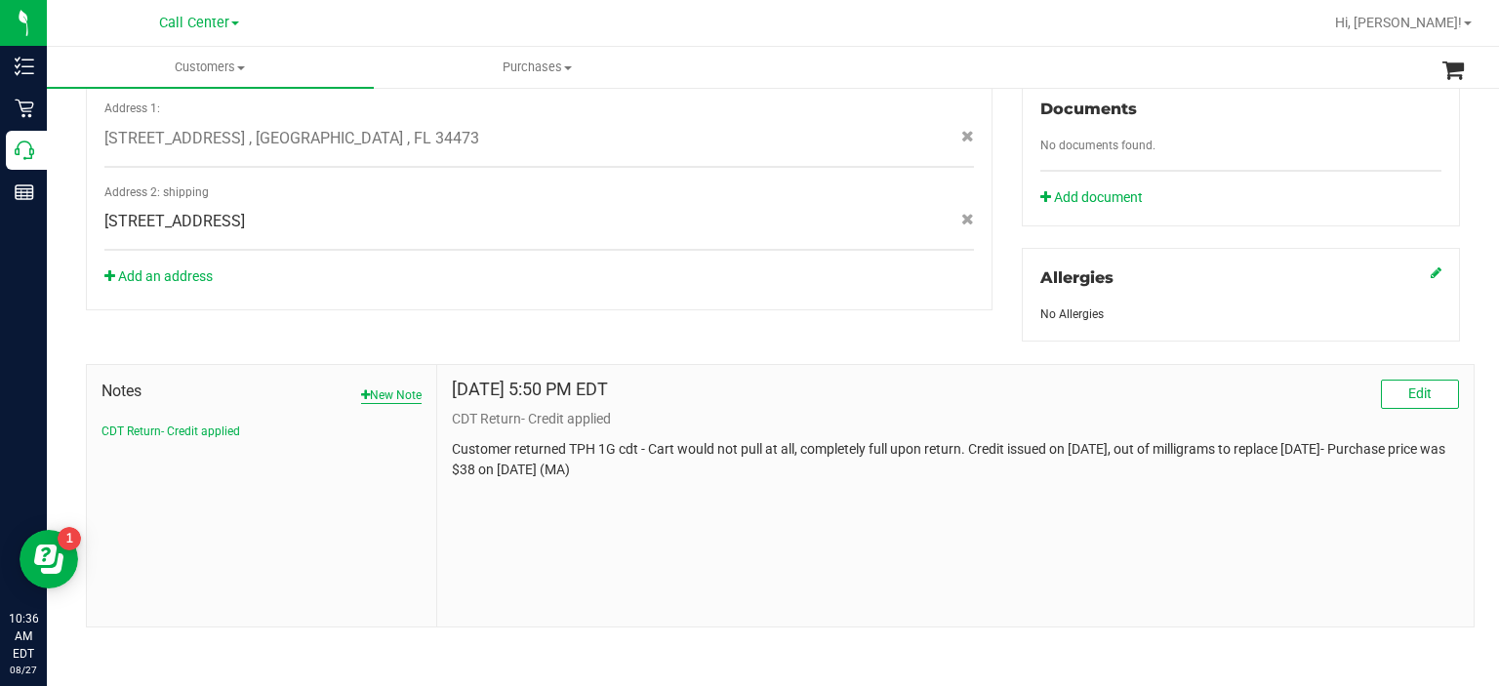
click at [381, 388] on button "New Note" at bounding box center [391, 395] width 60 height 18
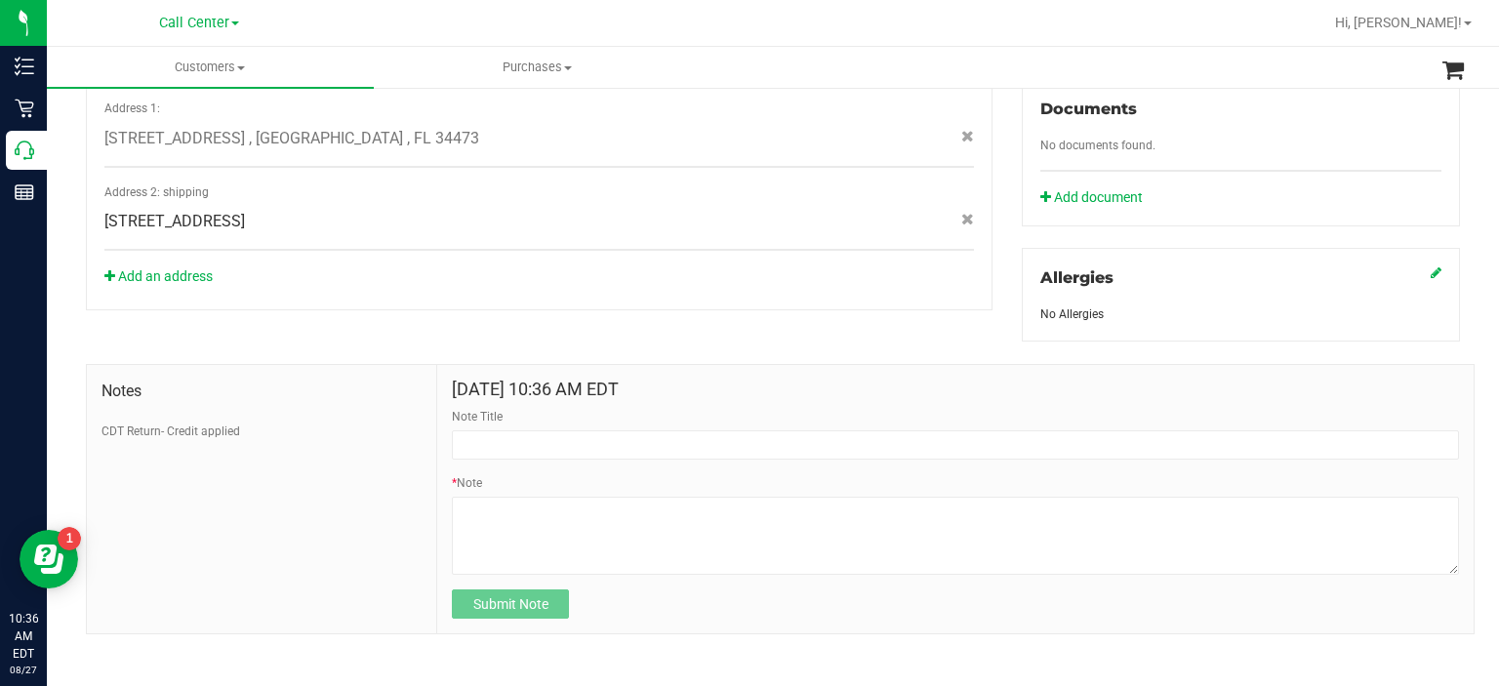
click at [482, 425] on div "Note Title" at bounding box center [955, 434] width 1007 height 52
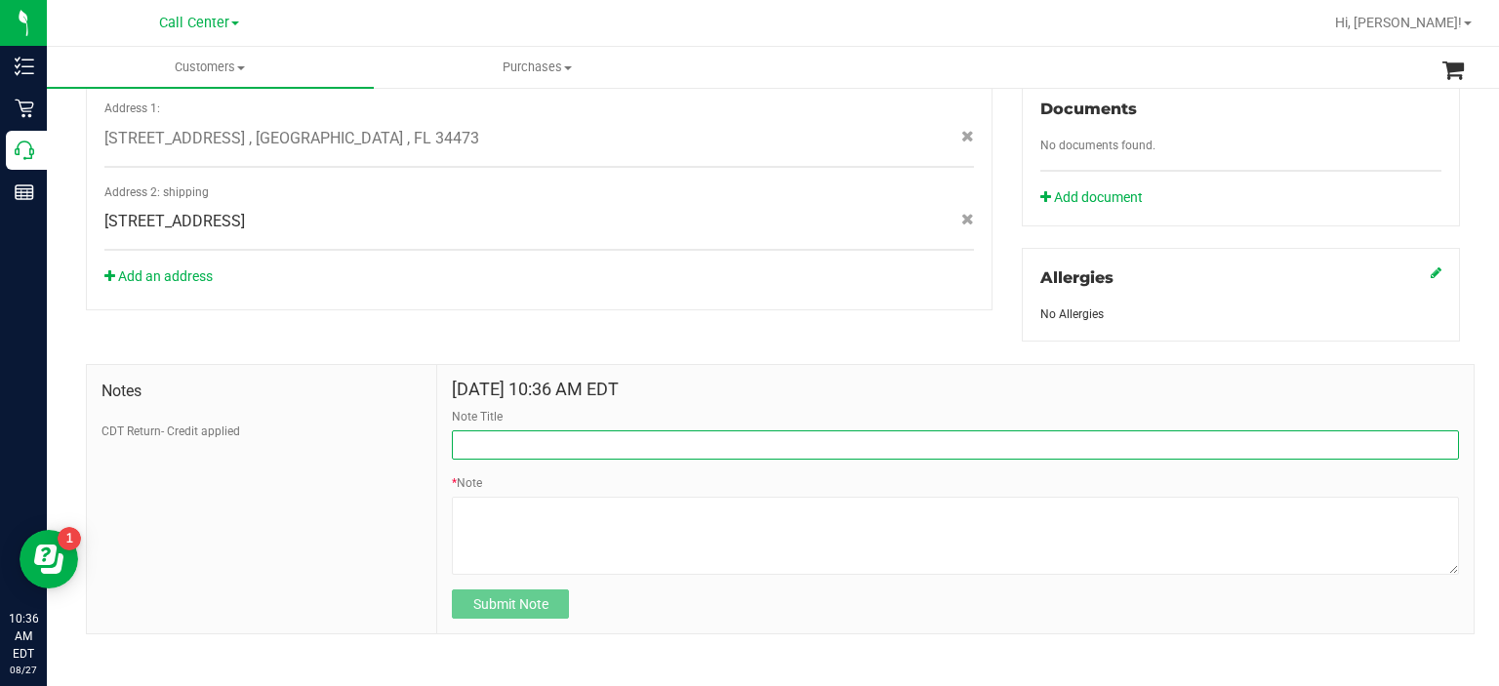
click at [488, 435] on input "Note Title" at bounding box center [955, 444] width 1007 height 29
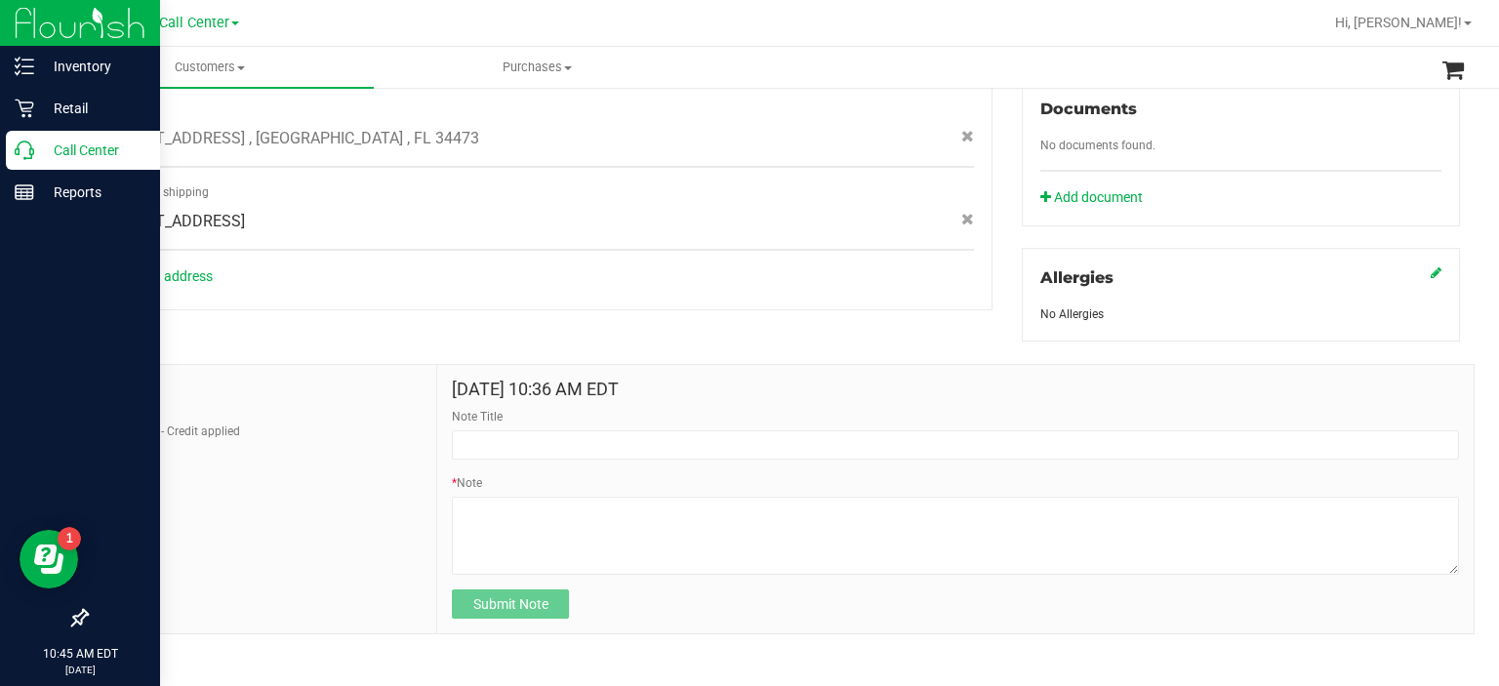
click at [21, 157] on icon at bounding box center [25, 151] width 20 height 20
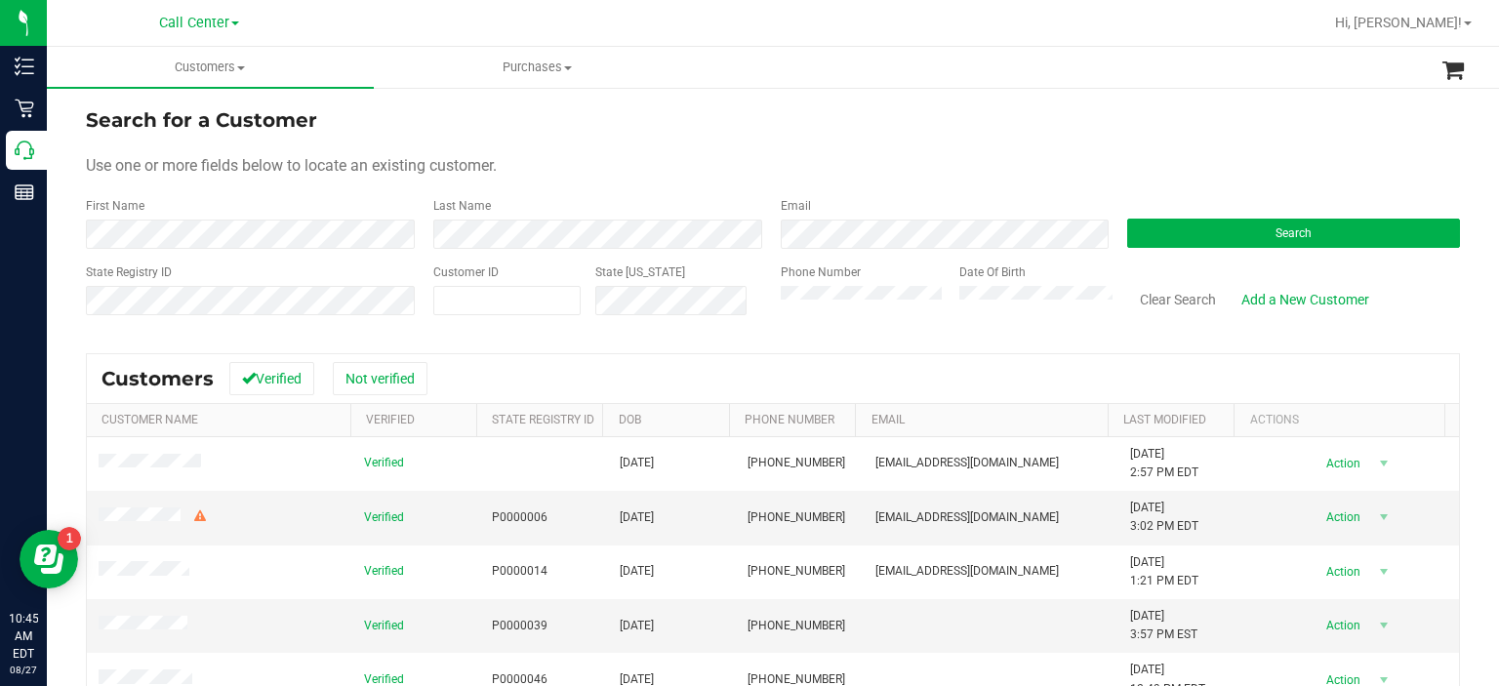
click at [822, 315] on div "Phone Number" at bounding box center [863, 297] width 165 height 69
click at [1187, 244] on button "Search" at bounding box center [1293, 233] width 333 height 29
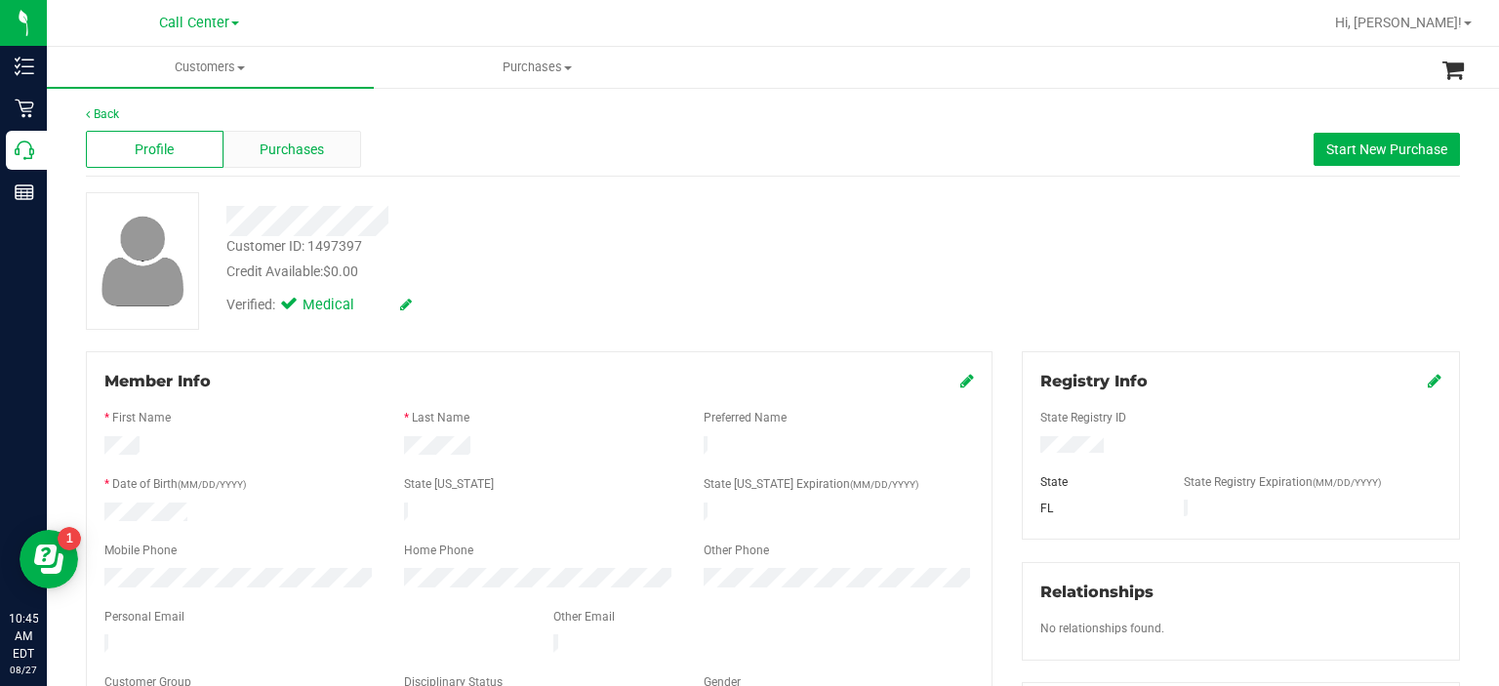
click at [287, 153] on span "Purchases" at bounding box center [292, 150] width 64 height 20
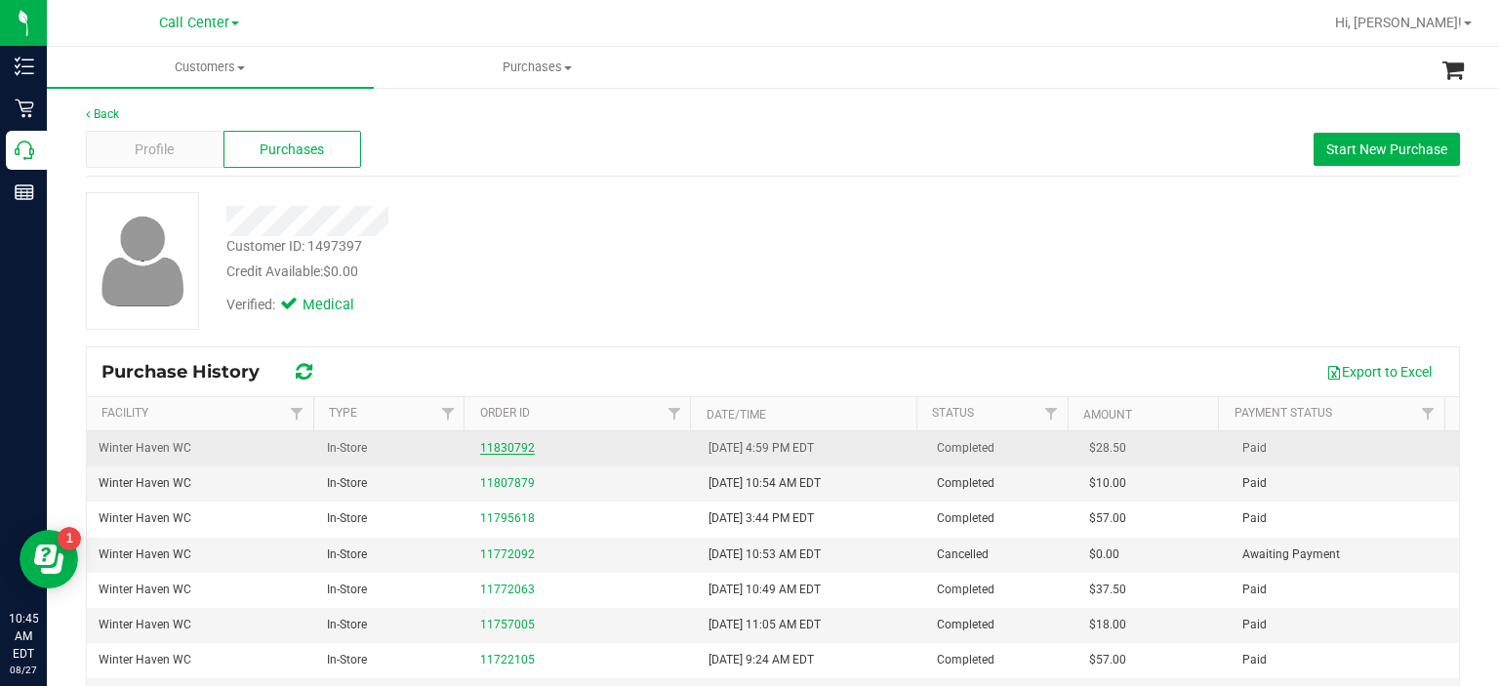
click at [488, 445] on link "11830792" at bounding box center [507, 448] width 55 height 14
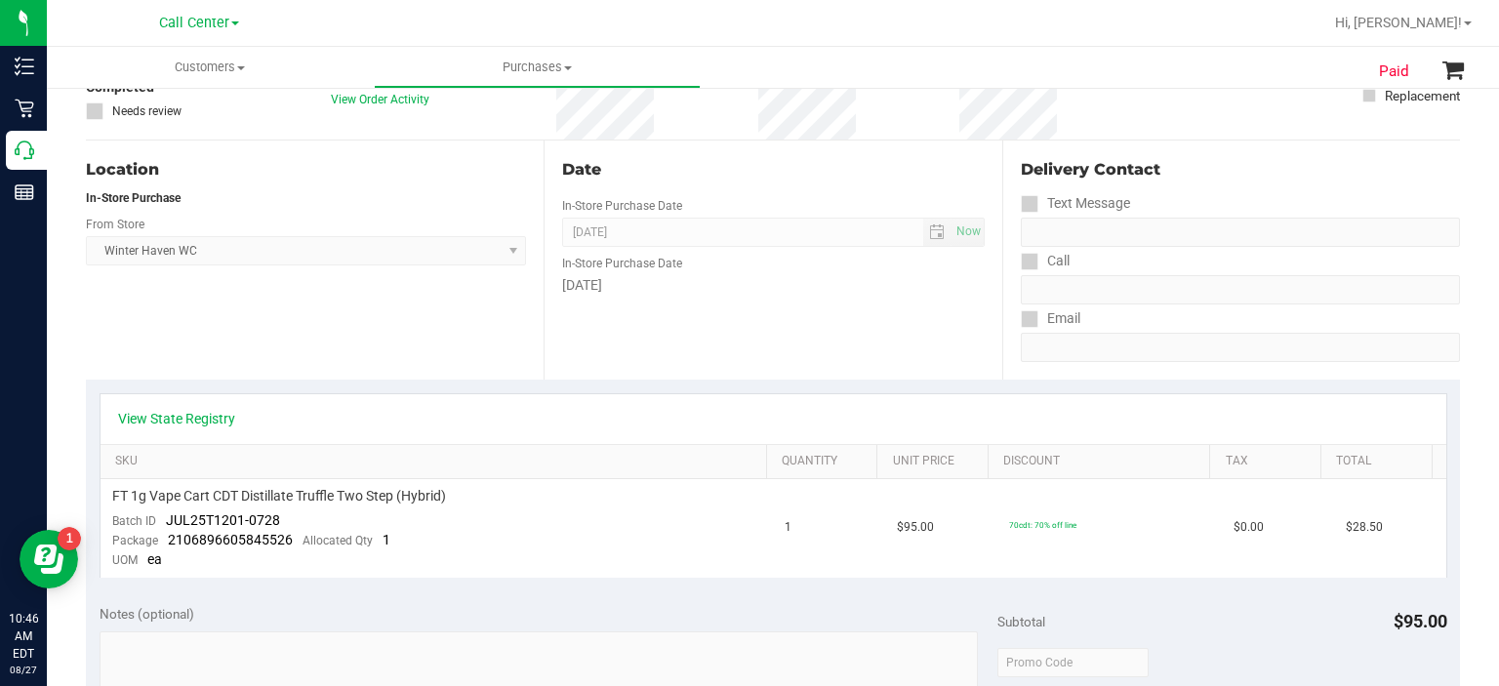
scroll to position [175, 0]
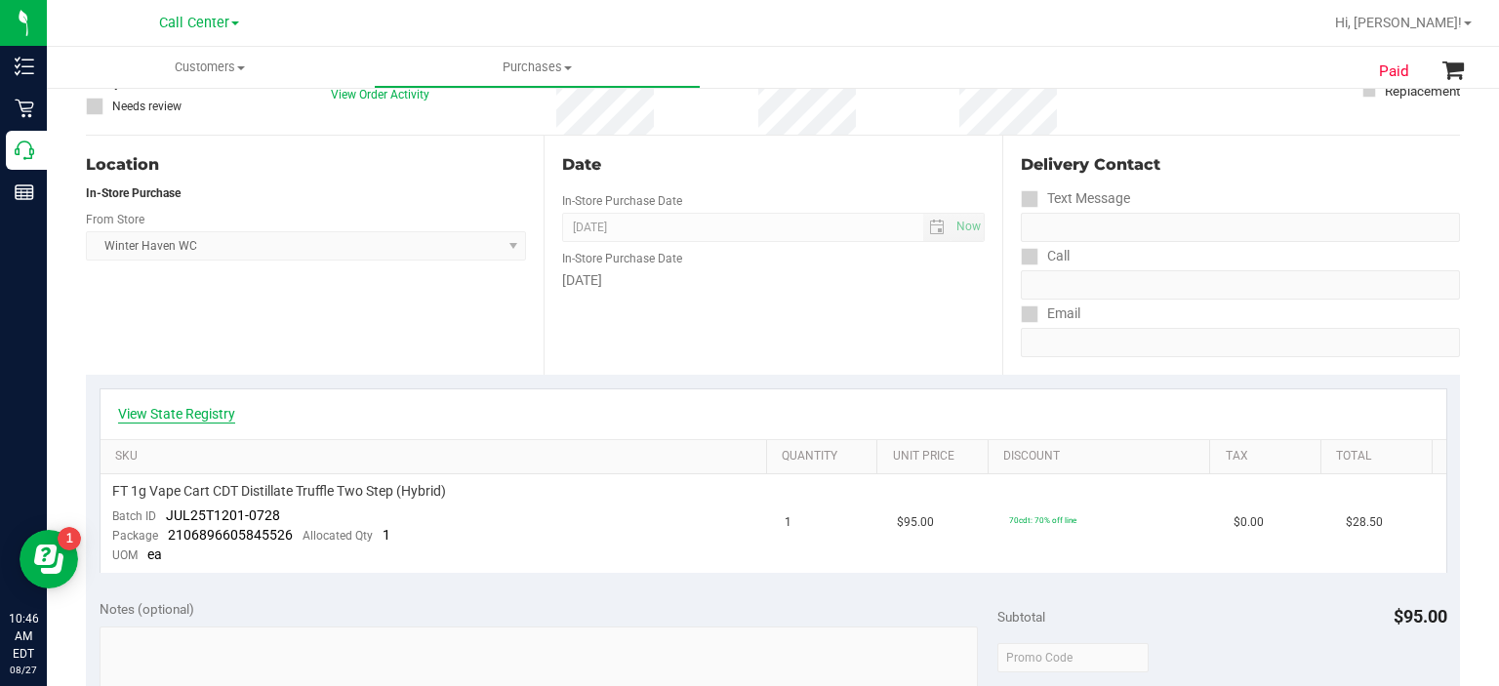
click at [189, 406] on link "View State Registry" at bounding box center [176, 414] width 117 height 20
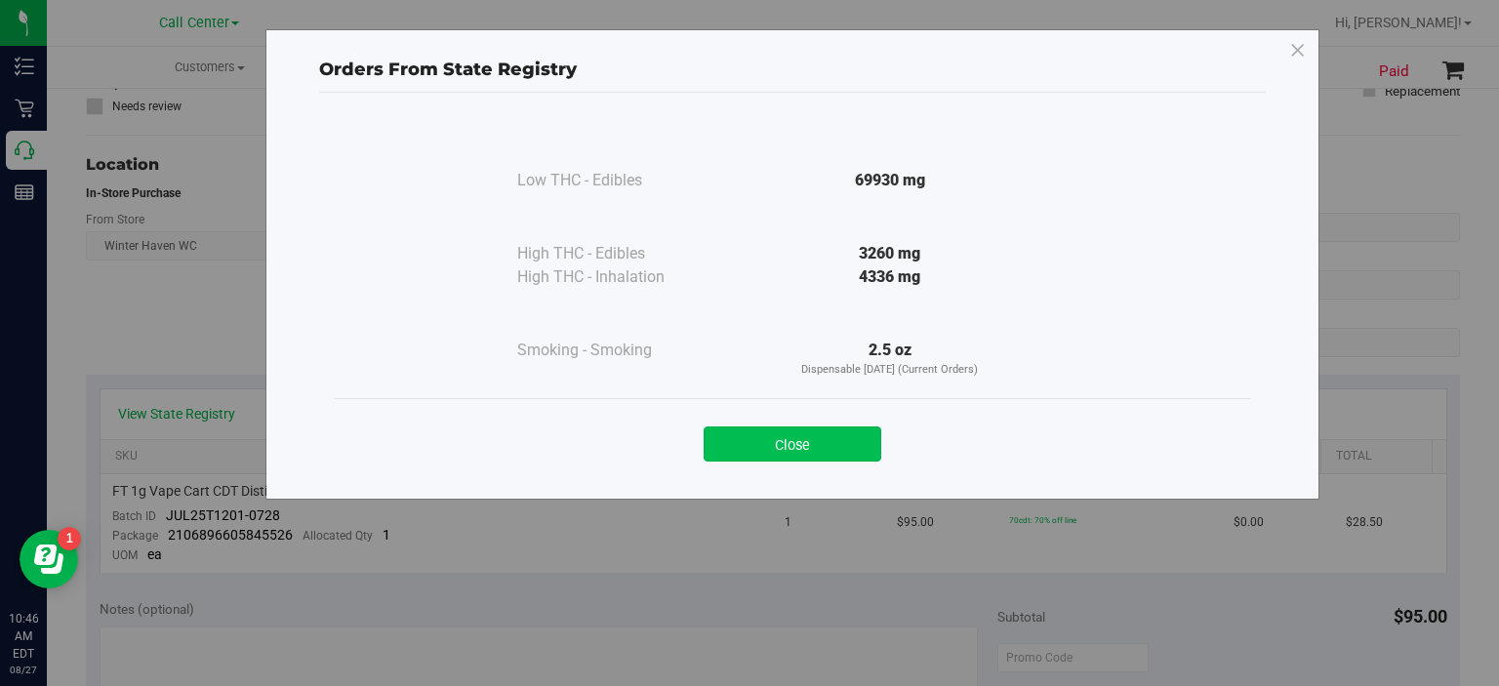
click at [788, 448] on button "Close" at bounding box center [793, 443] width 178 height 35
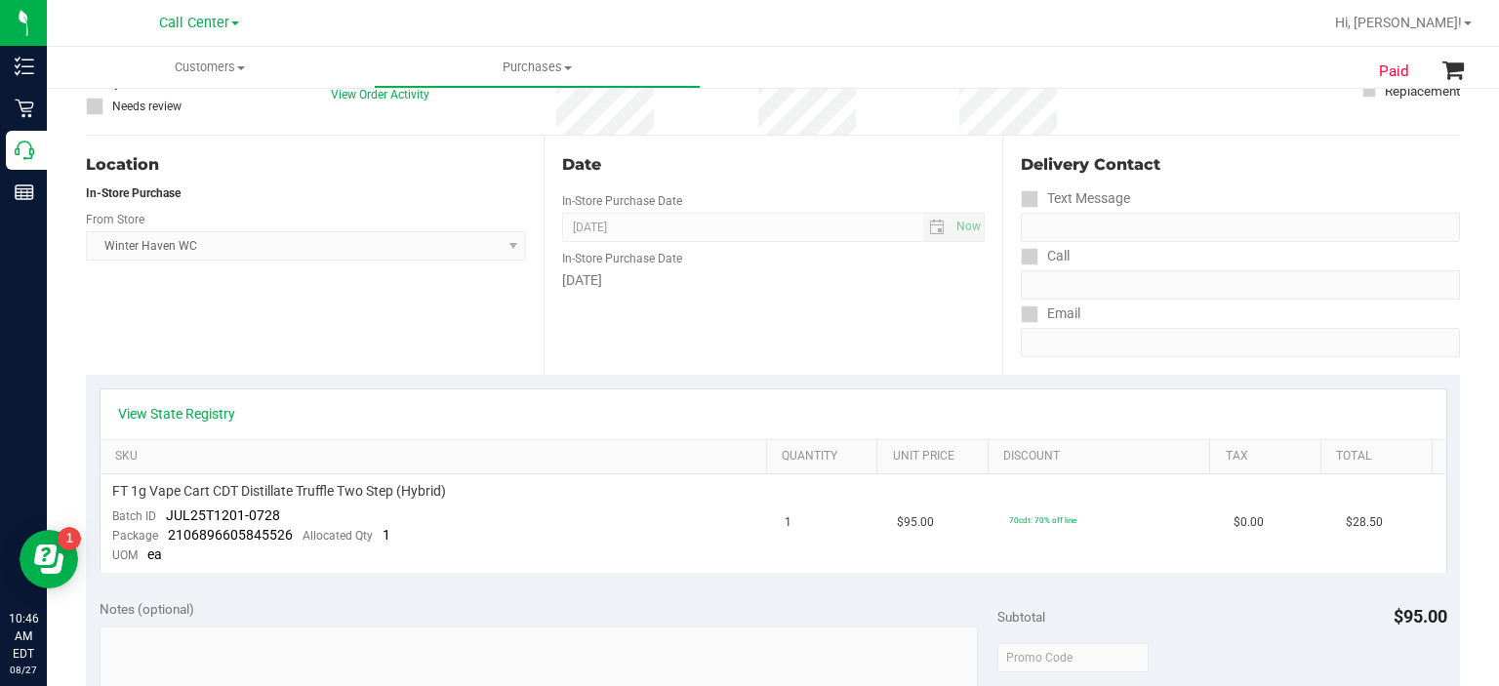
drag, startPoint x: 648, startPoint y: 3, endPoint x: 582, endPoint y: -118, distance: 138.0
click at [582, 0] on html "Inventory Retail Call Center Reports 10:46 AM EDT [DATE] 08/27 Call Center Hi, …" at bounding box center [749, 343] width 1499 height 686
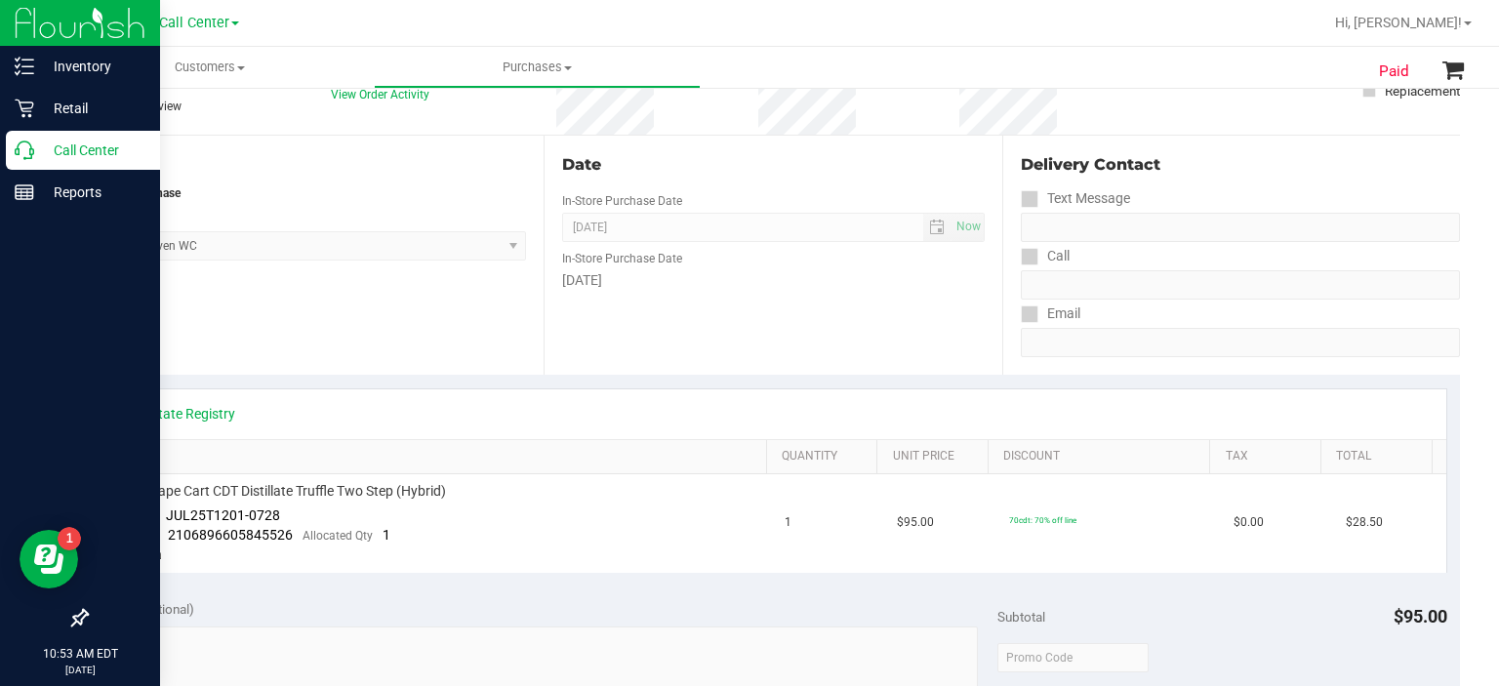
click at [18, 143] on icon at bounding box center [25, 151] width 20 height 20
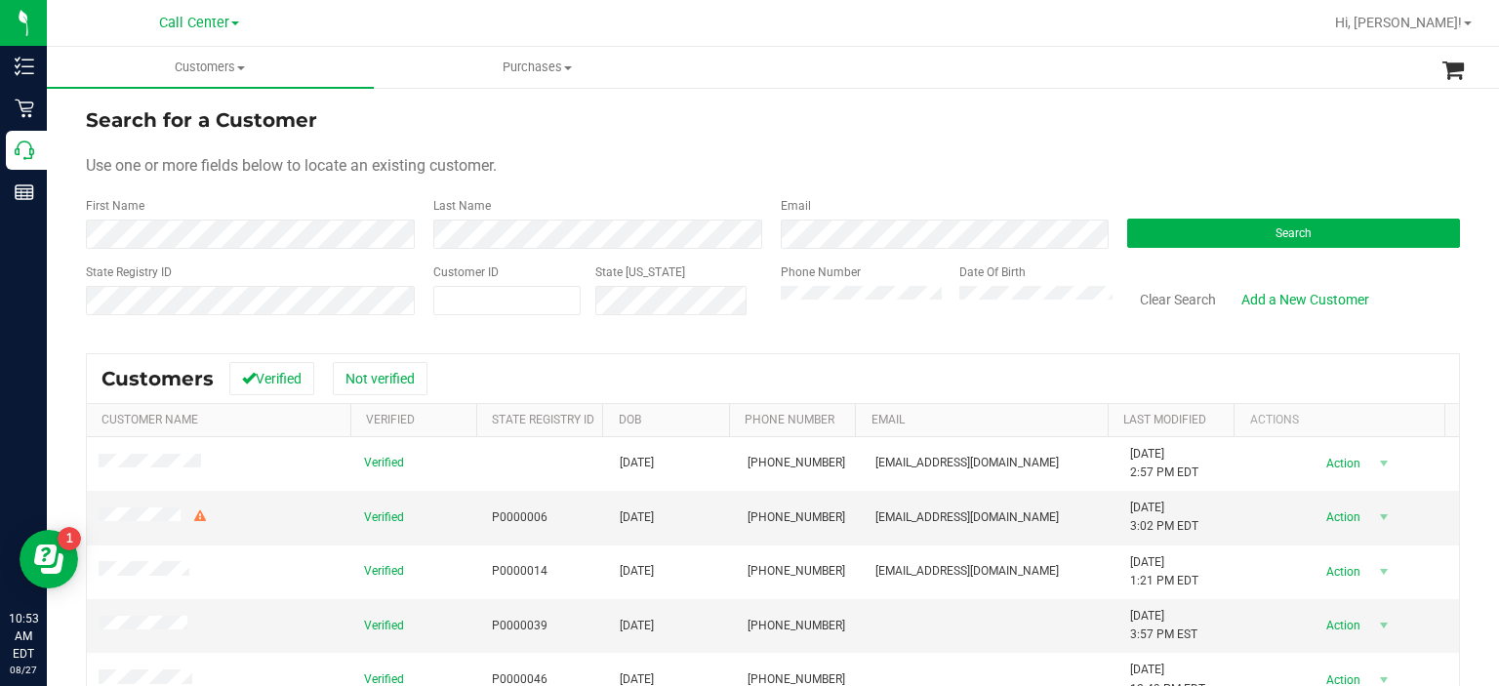
click at [859, 284] on div "Phone Number" at bounding box center [863, 297] width 165 height 69
click at [1212, 219] on button "Search" at bounding box center [1293, 233] width 333 height 29
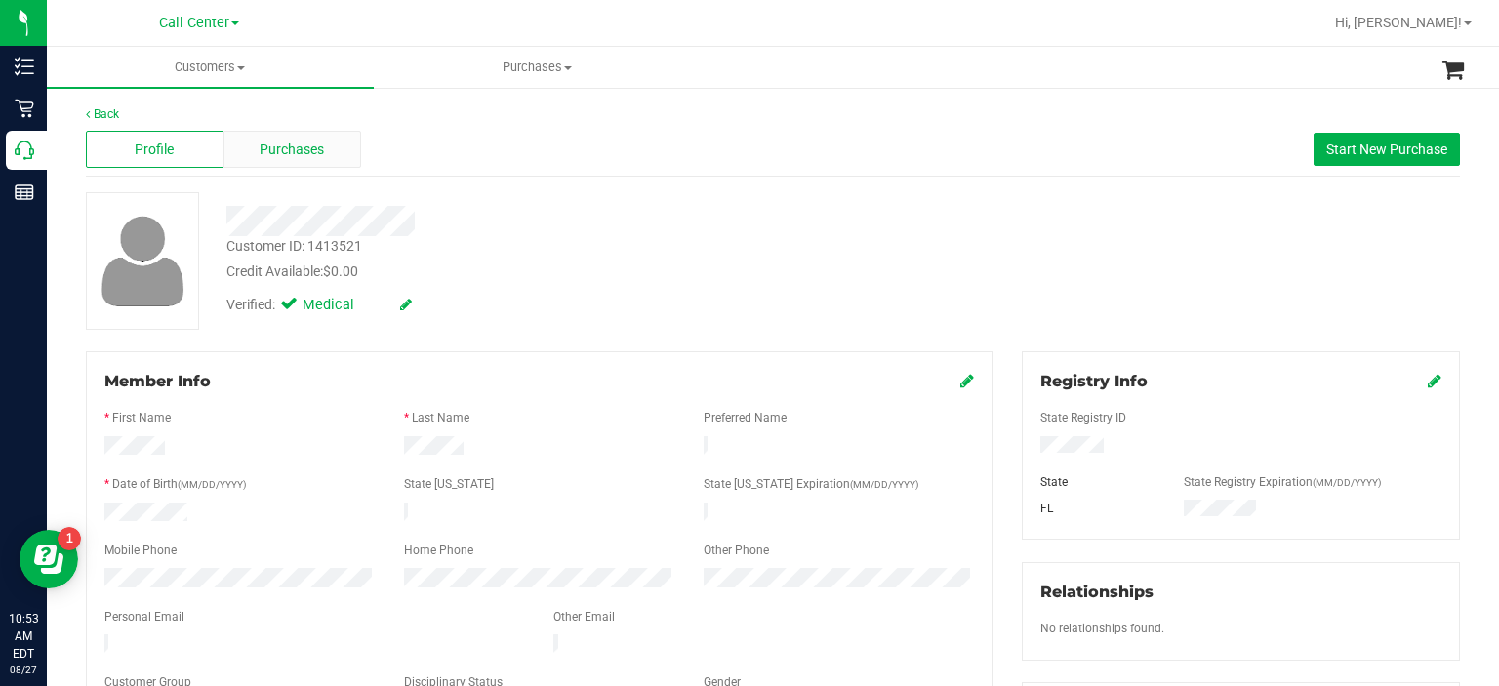
click at [320, 137] on div "Purchases" at bounding box center [292, 149] width 138 height 37
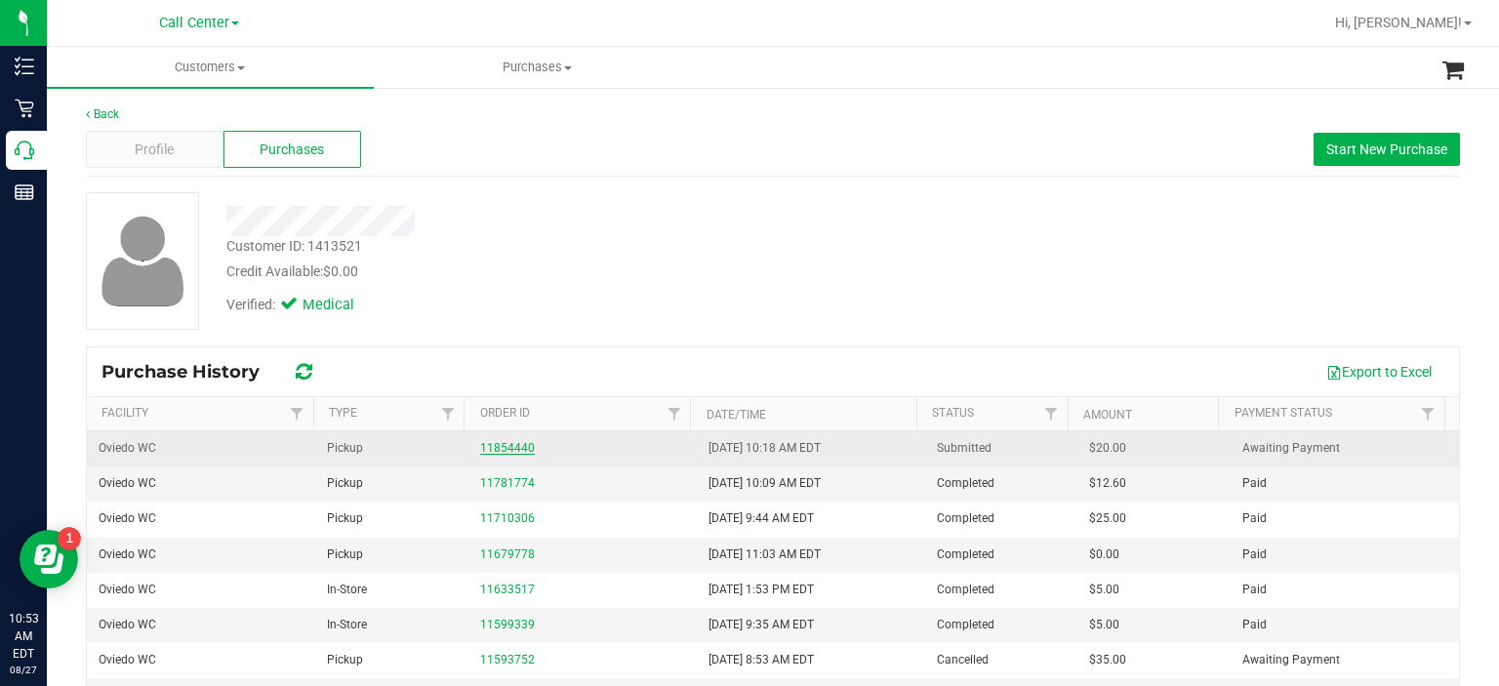
click at [484, 447] on link "11854440" at bounding box center [507, 448] width 55 height 14
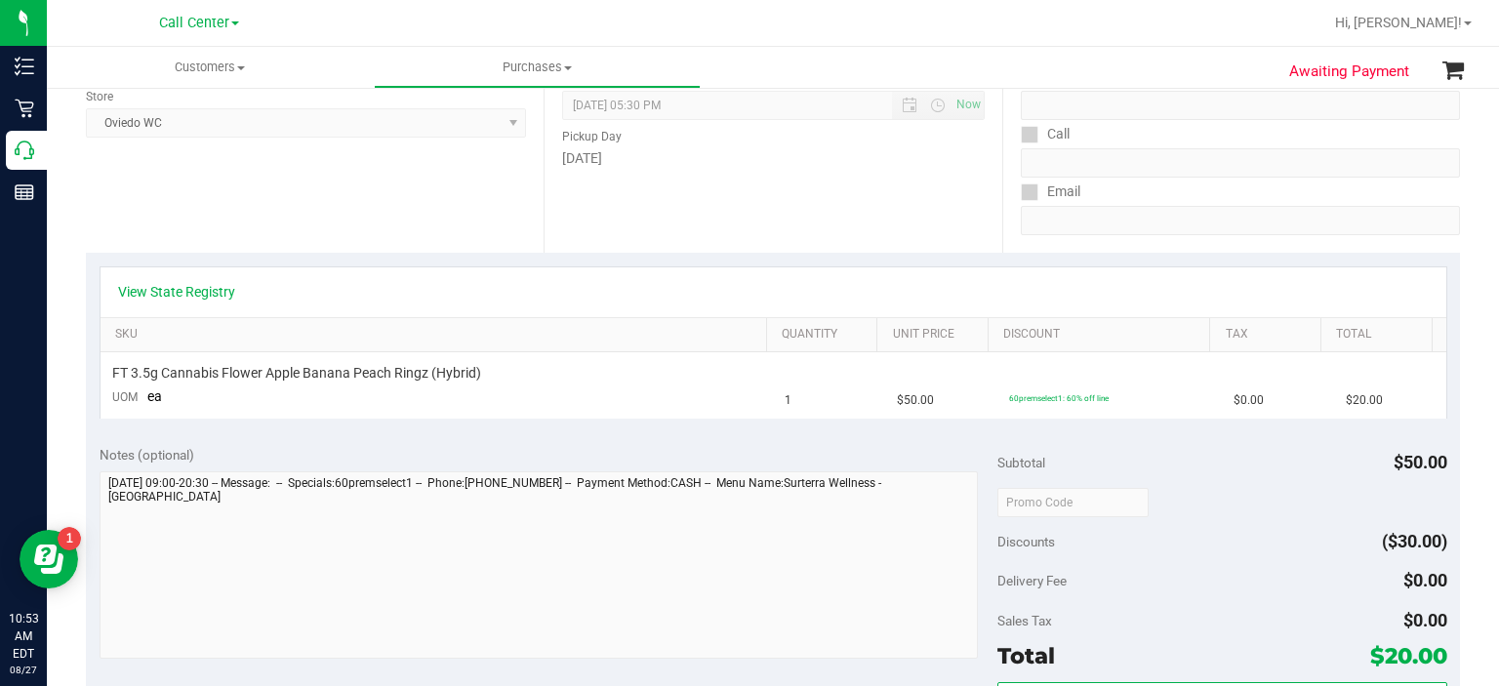
scroll to position [269, 0]
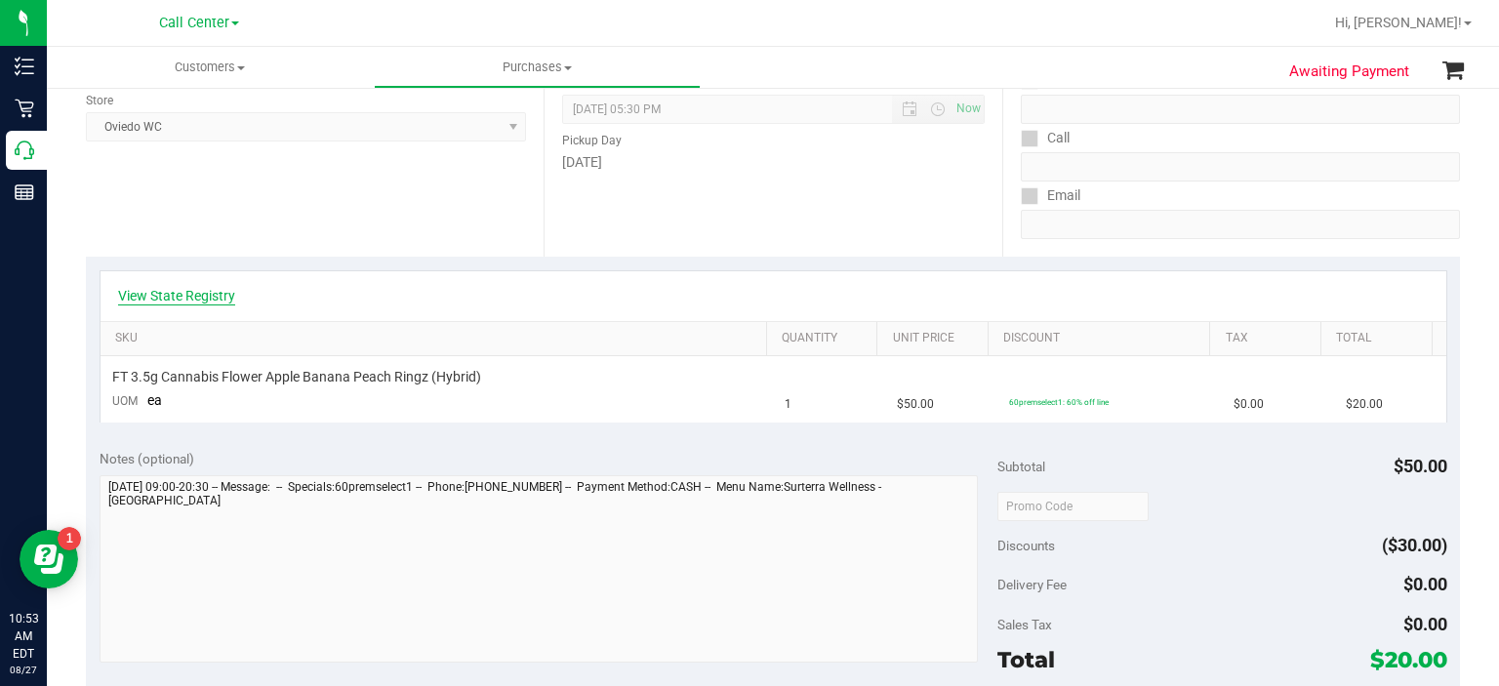
click at [177, 288] on link "View State Registry" at bounding box center [176, 296] width 117 height 20
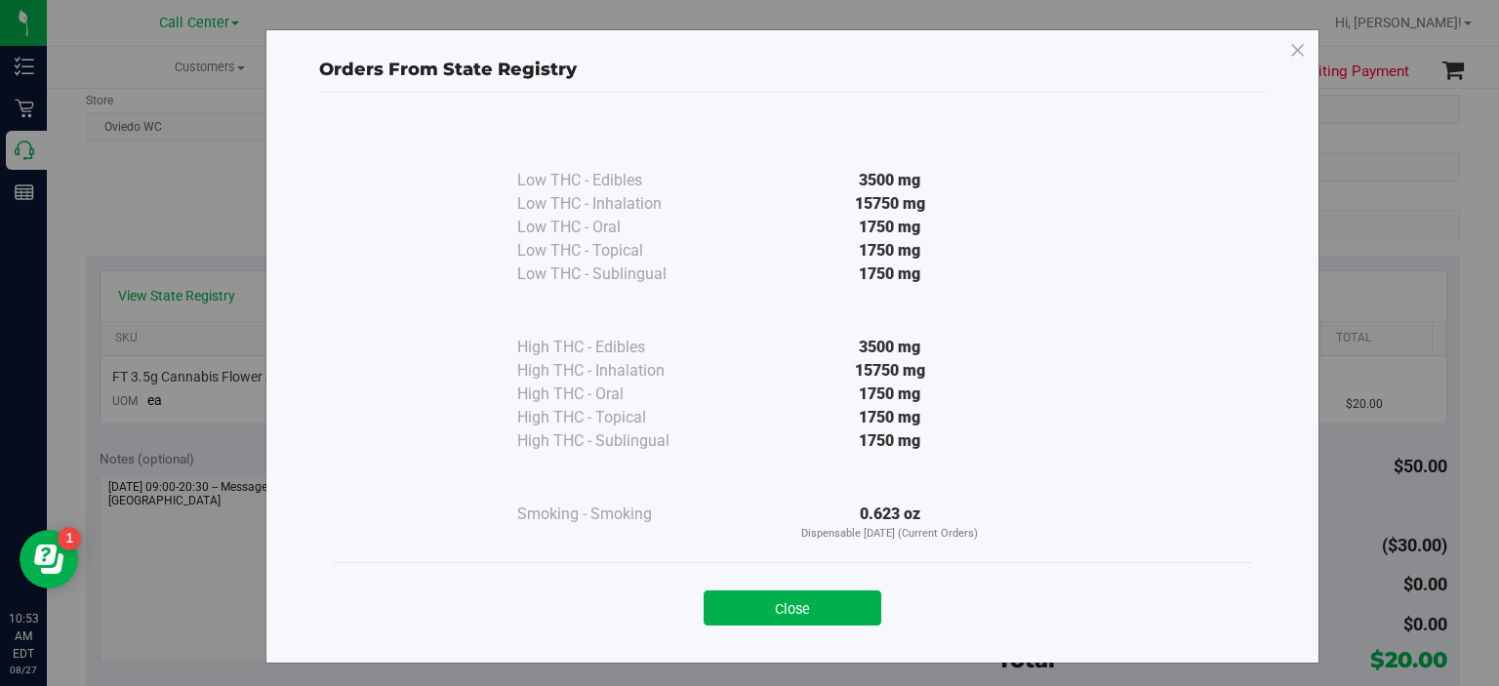
click at [730, 627] on div "Close" at bounding box center [792, 601] width 917 height 79
click at [731, 623] on button "Close" at bounding box center [793, 607] width 178 height 35
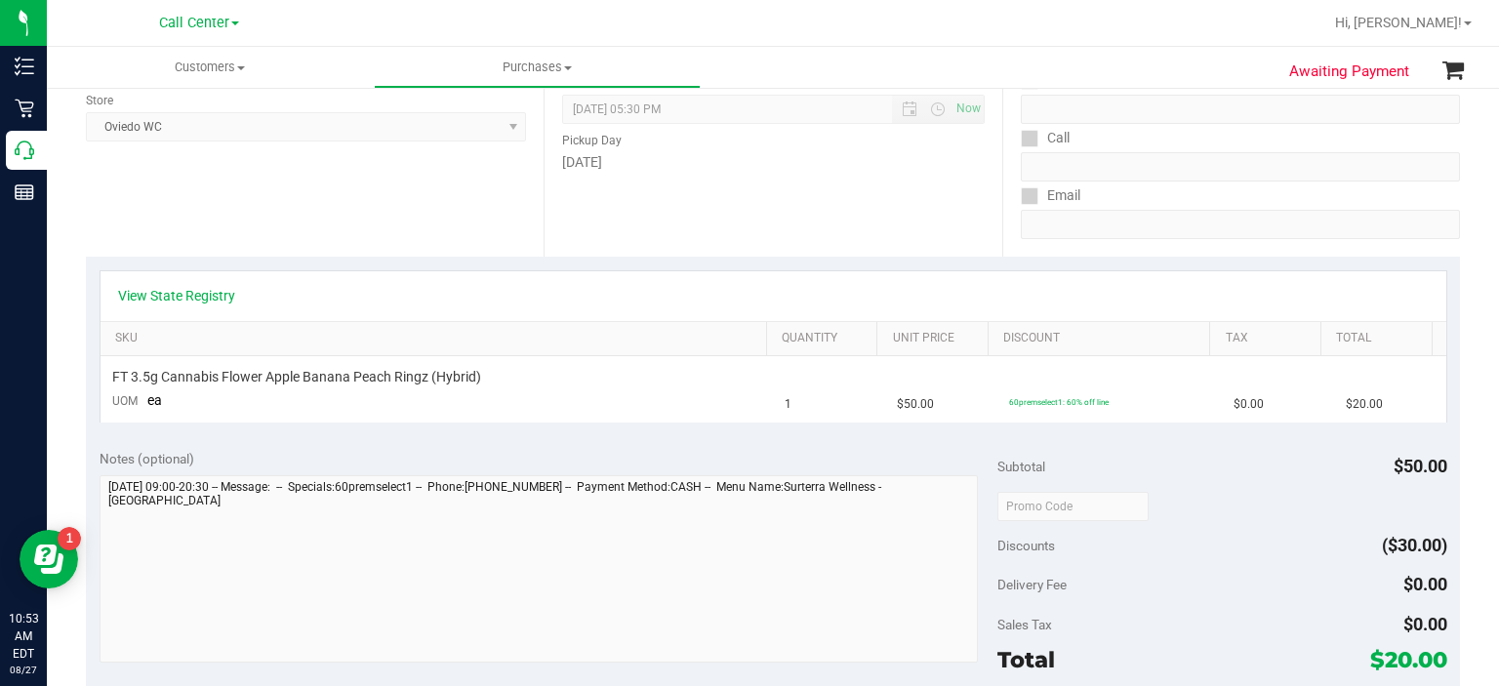
scroll to position [0, 0]
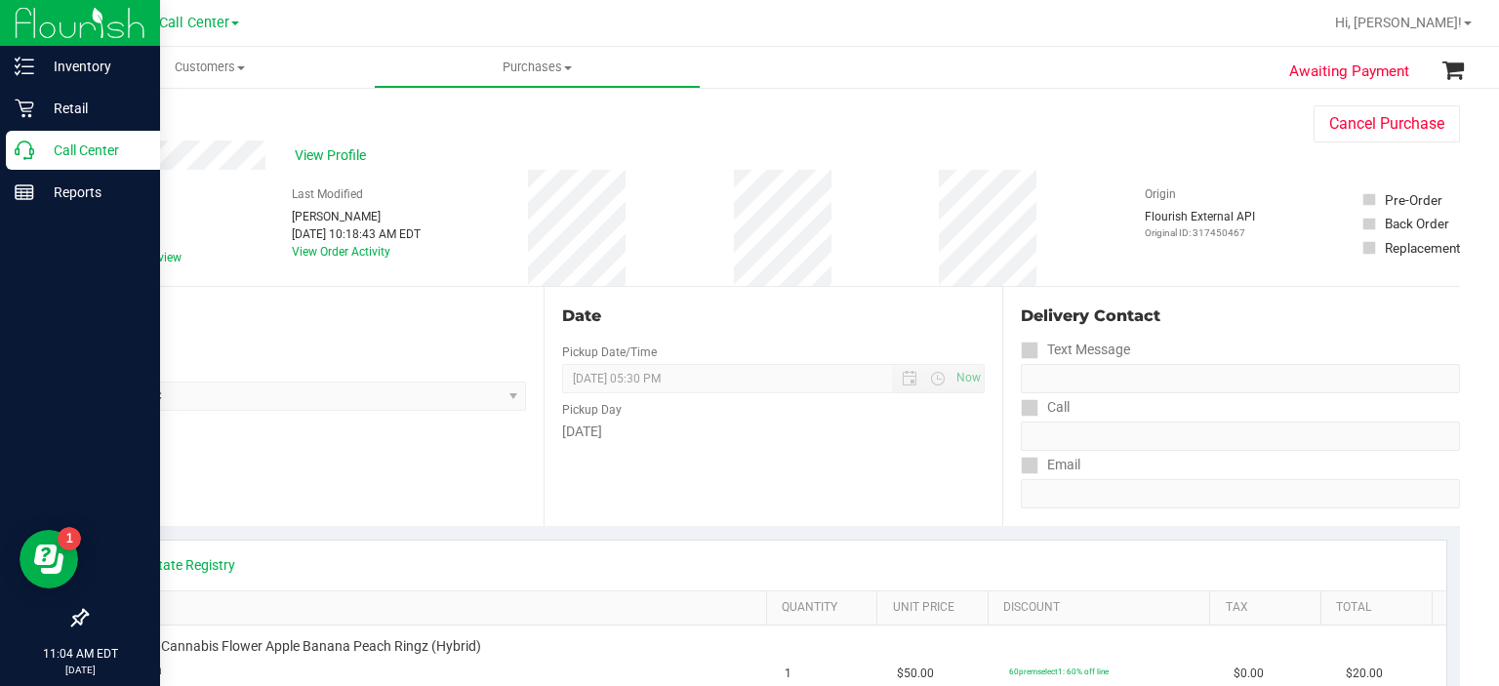
click at [43, 149] on p "Call Center" at bounding box center [92, 150] width 117 height 23
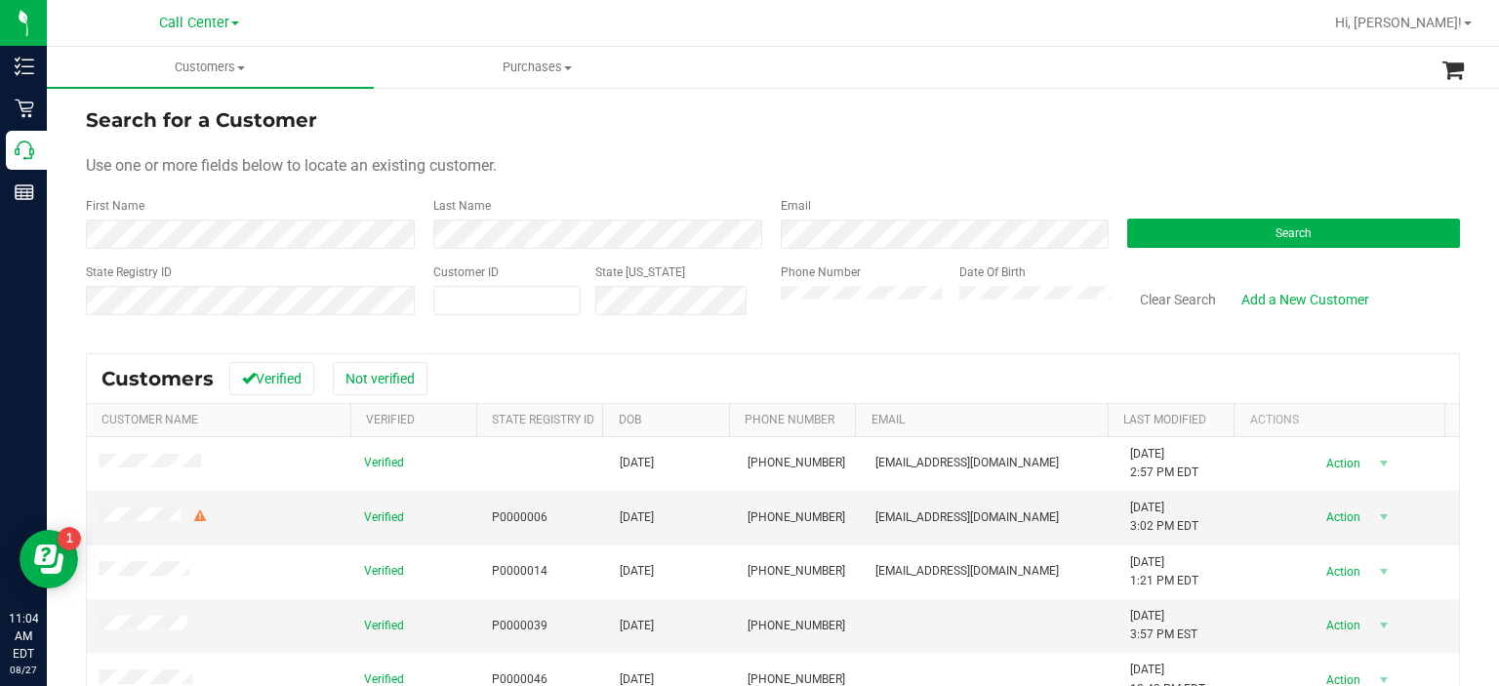
drag, startPoint x: 1226, startPoint y: 228, endPoint x: 1222, endPoint y: 212, distance: 17.0
click at [1222, 212] on div "Search" at bounding box center [1285, 223] width 347 height 52
click at [1204, 227] on button "Search" at bounding box center [1293, 233] width 333 height 29
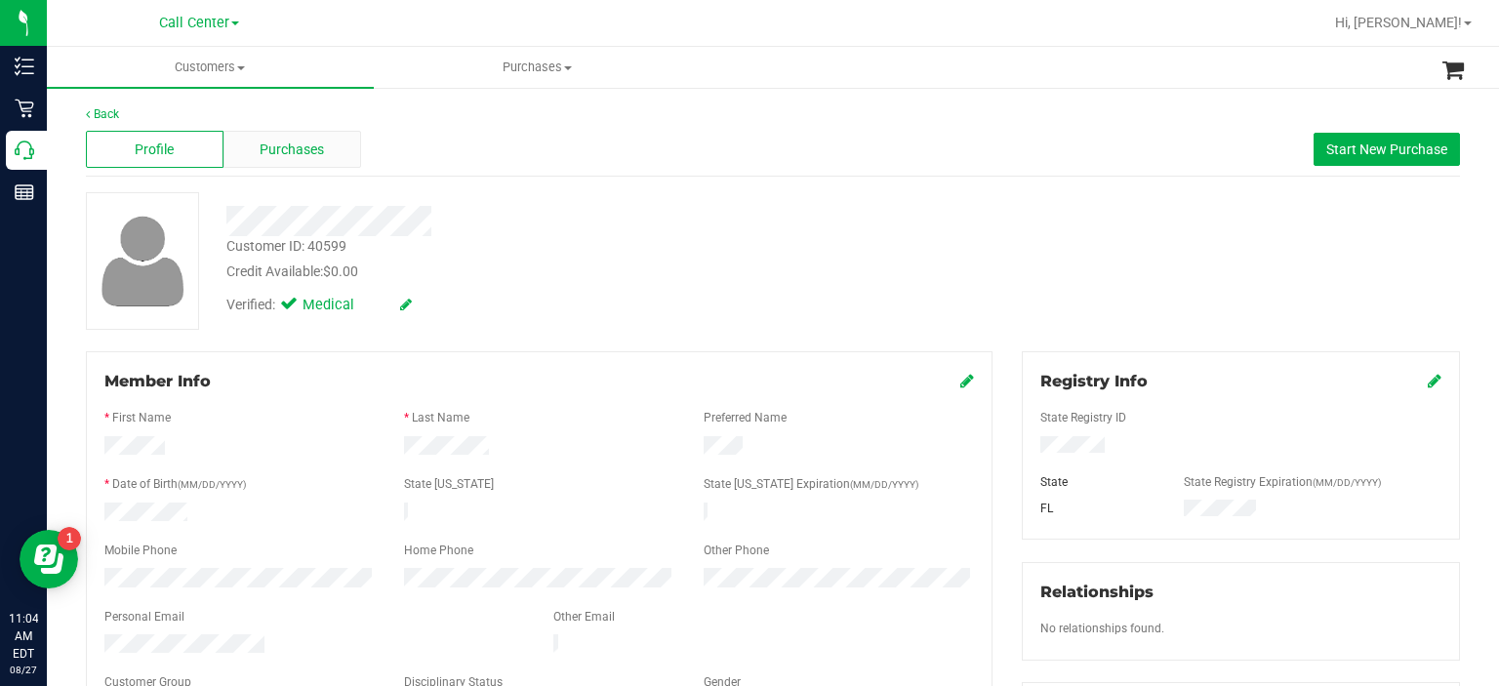
click at [314, 147] on span "Purchases" at bounding box center [292, 150] width 64 height 20
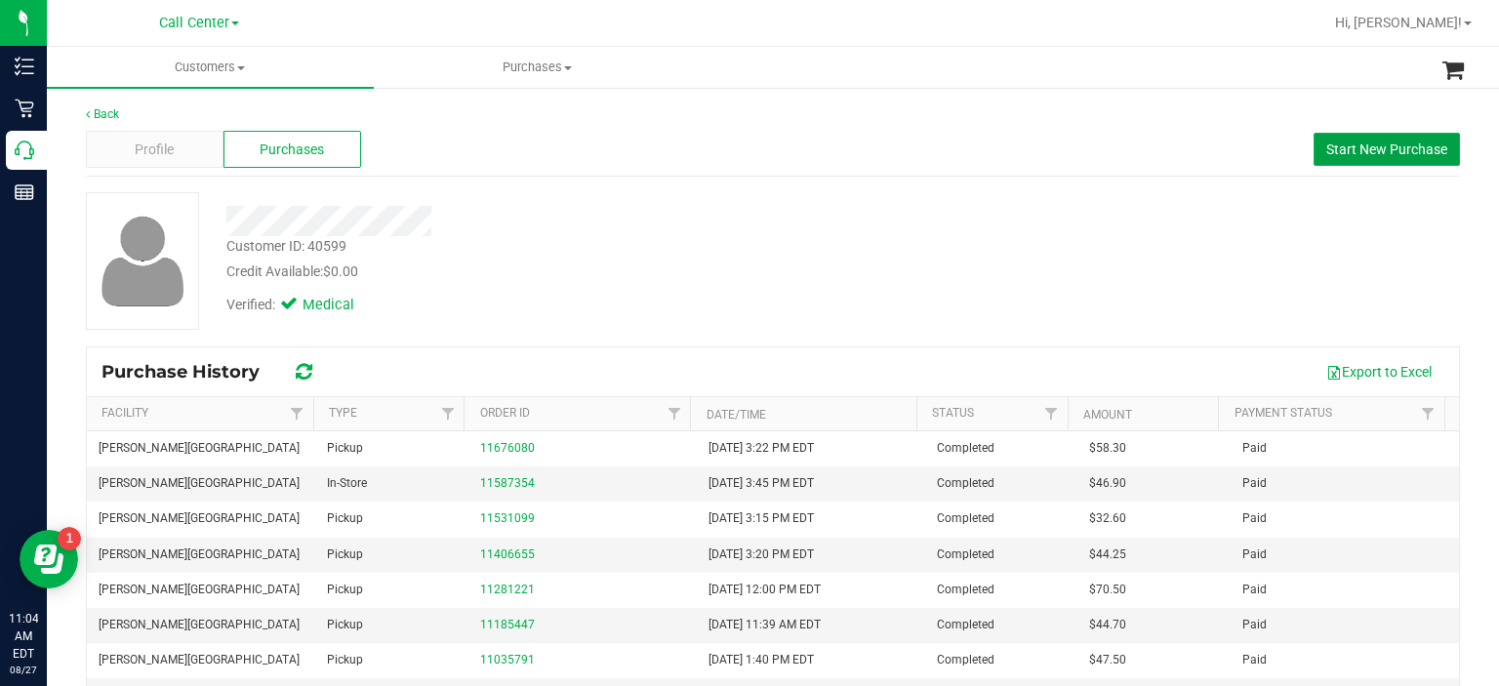
click at [1355, 153] on span "Start New Purchase" at bounding box center [1386, 149] width 121 height 16
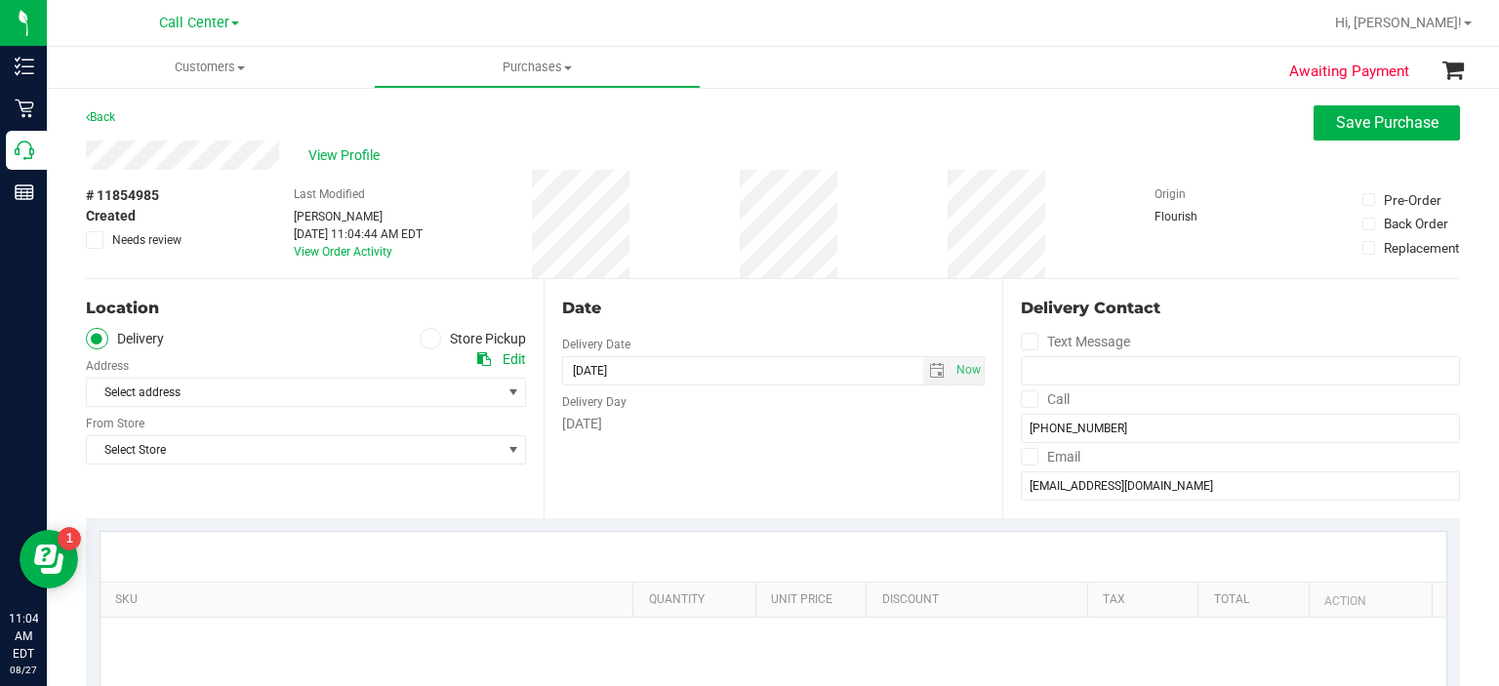
click at [433, 342] on span at bounding box center [431, 339] width 22 height 22
click at [0, 0] on input "Store Pickup" at bounding box center [0, 0] width 0 height 0
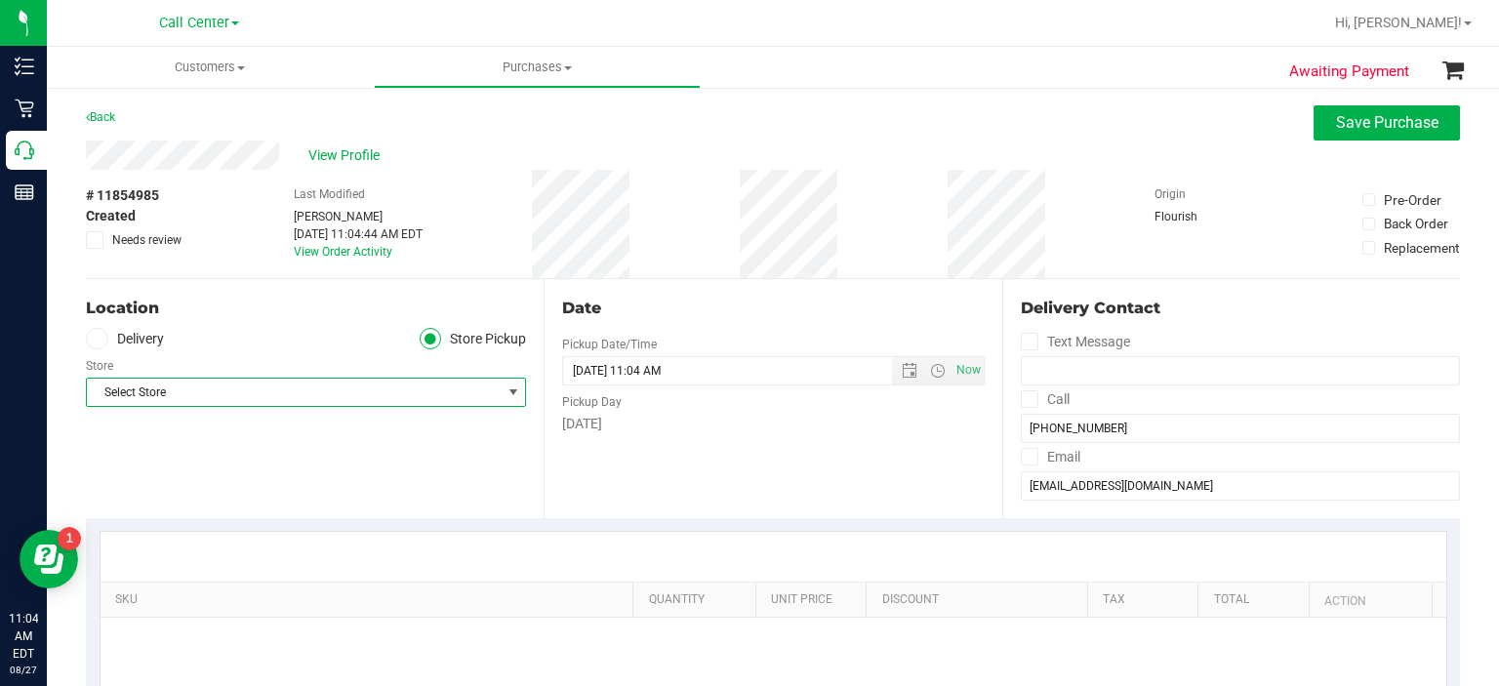
click at [391, 392] on span "Select Store" at bounding box center [294, 392] width 414 height 27
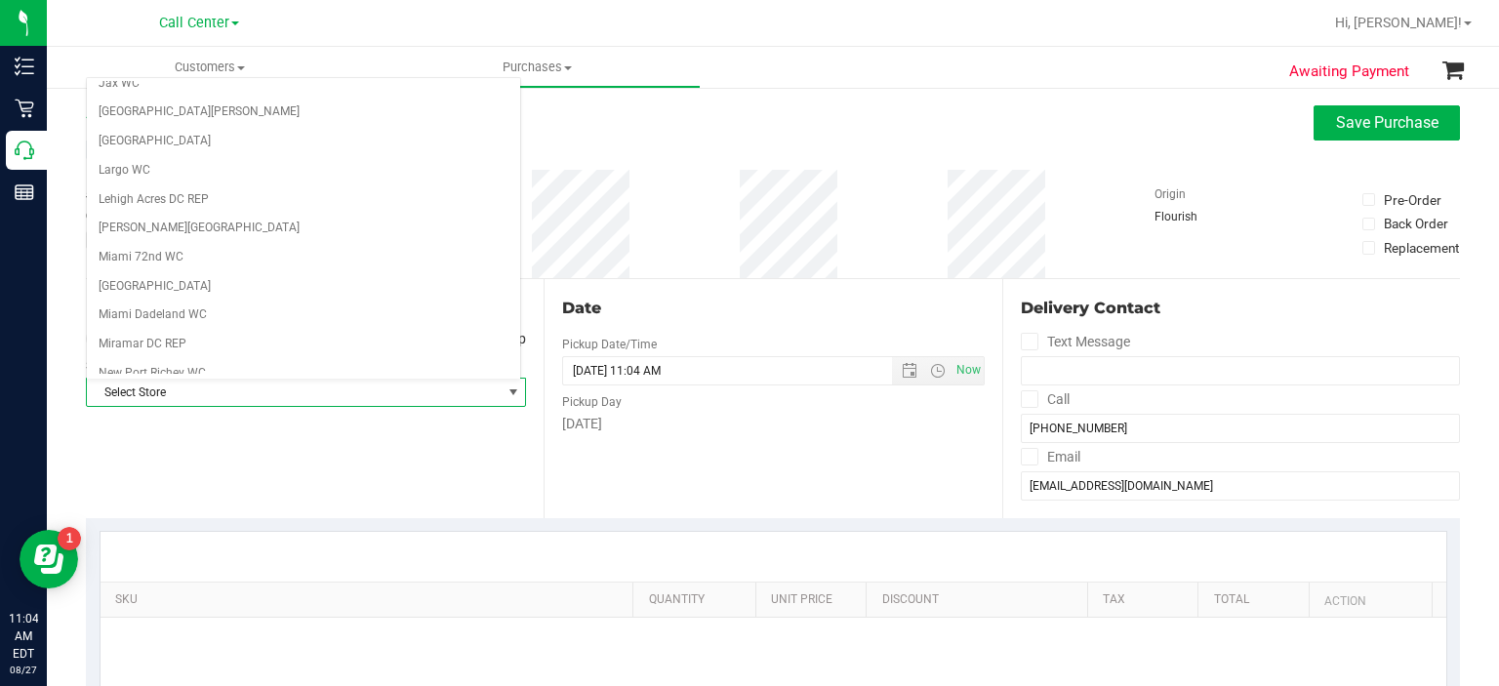
scroll to position [503, 0]
click at [242, 216] on li "[PERSON_NAME][GEOGRAPHIC_DATA]" at bounding box center [303, 230] width 433 height 29
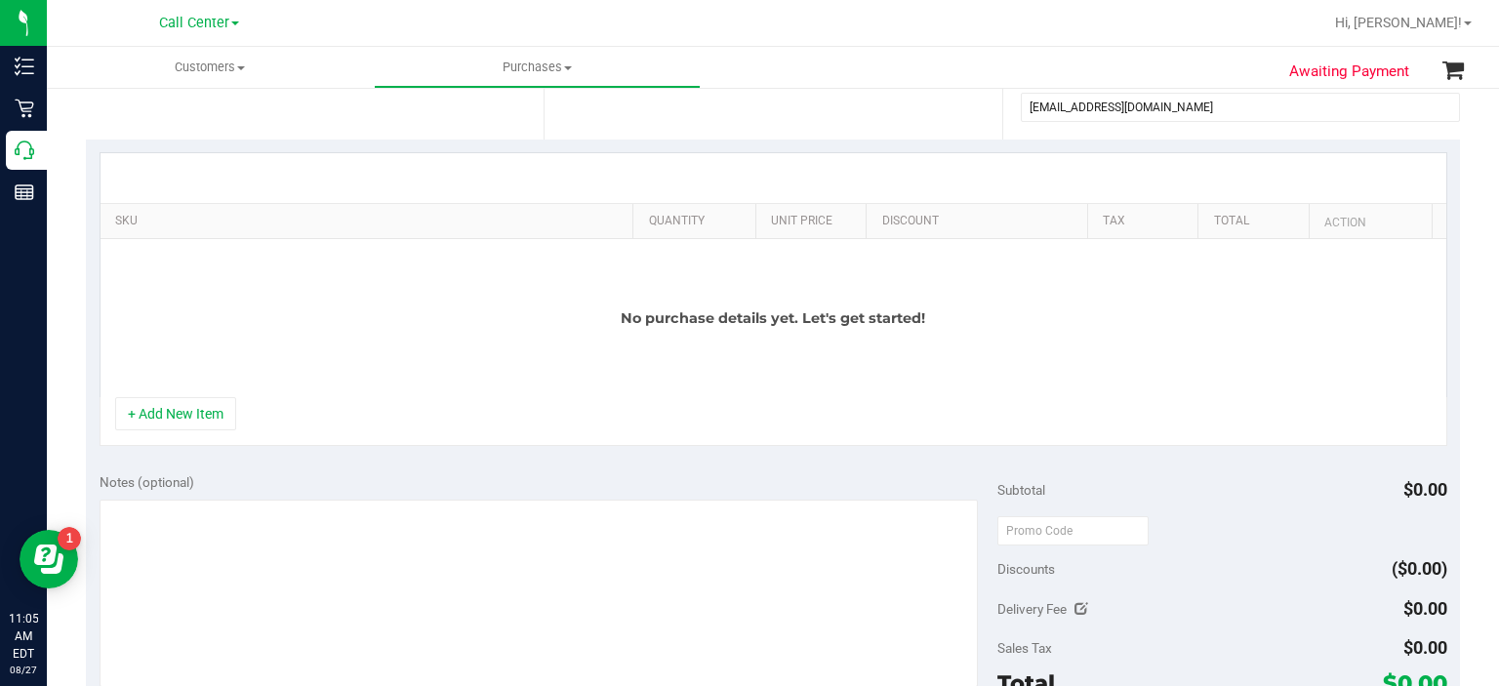
scroll to position [382, 0]
click at [196, 417] on button "+ Add New Item" at bounding box center [175, 410] width 121 height 33
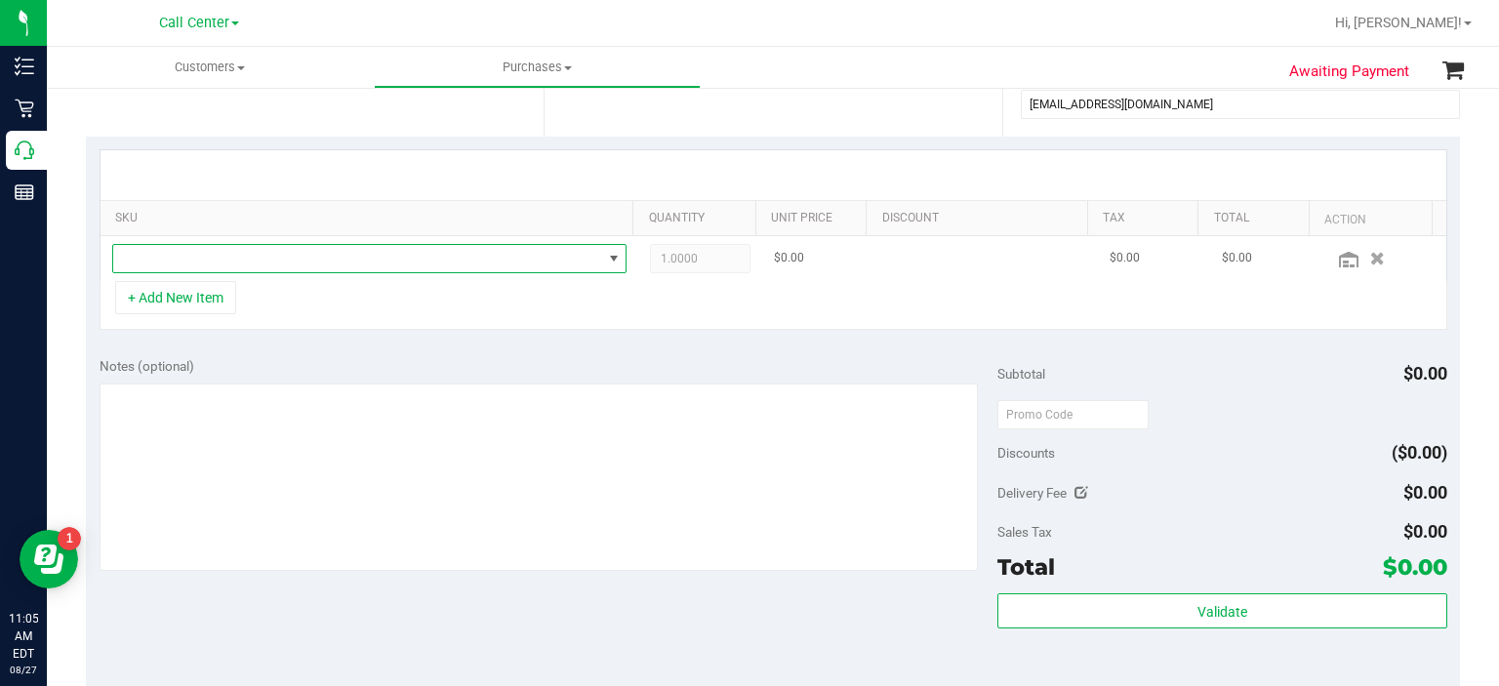
click at [332, 244] on span "NO DATA FOUND" at bounding box center [369, 258] width 515 height 29
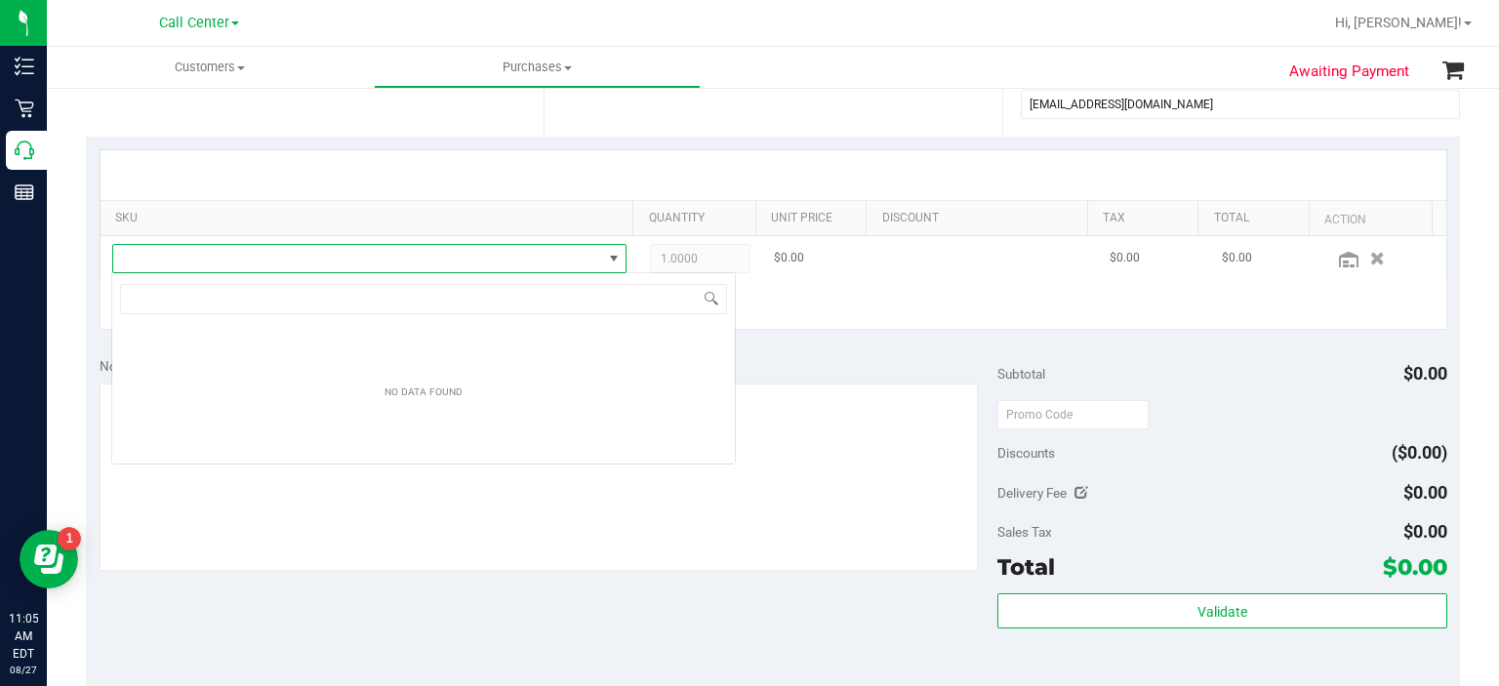
scroll to position [28, 503]
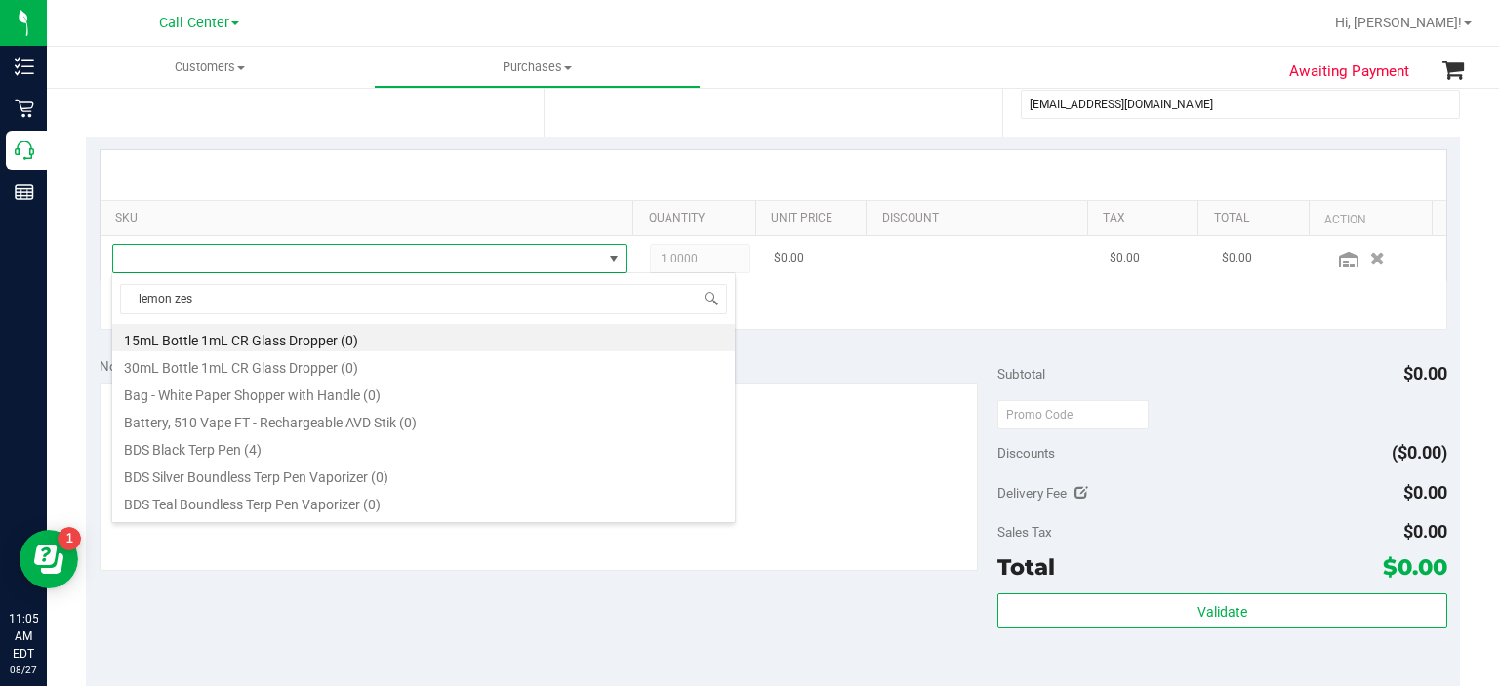
type input "lemon zest"
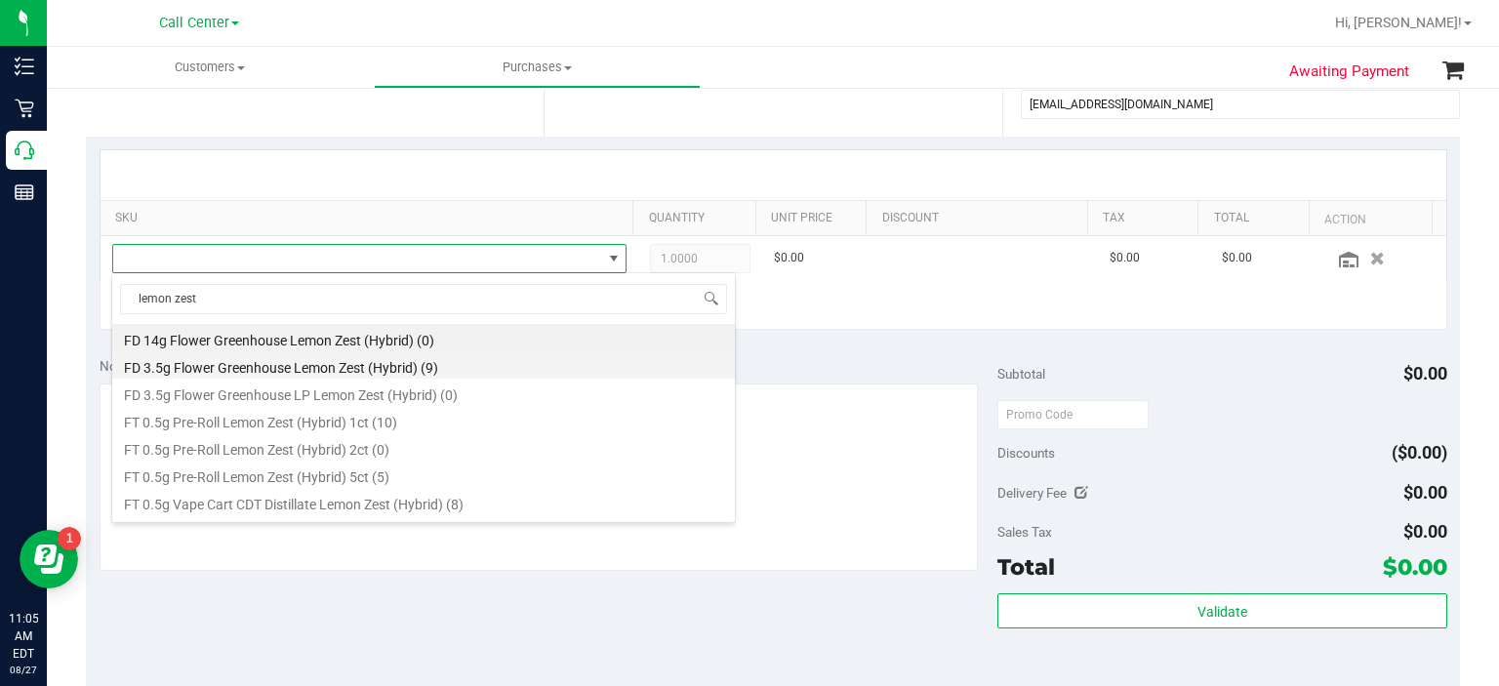
click at [325, 372] on li "FD 3.5g Flower Greenhouse Lemon Zest (Hybrid) (9)" at bounding box center [423, 364] width 623 height 27
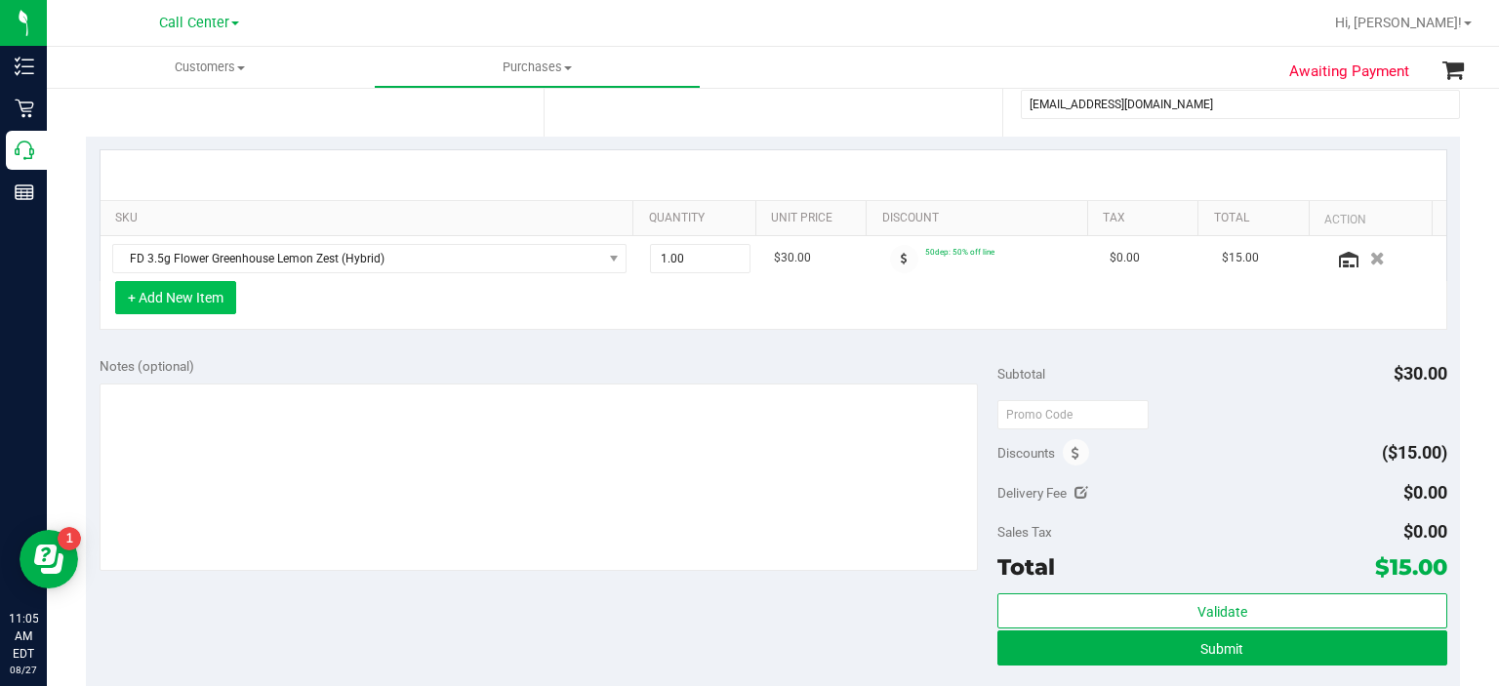
click at [207, 299] on button "+ Add New Item" at bounding box center [175, 297] width 121 height 33
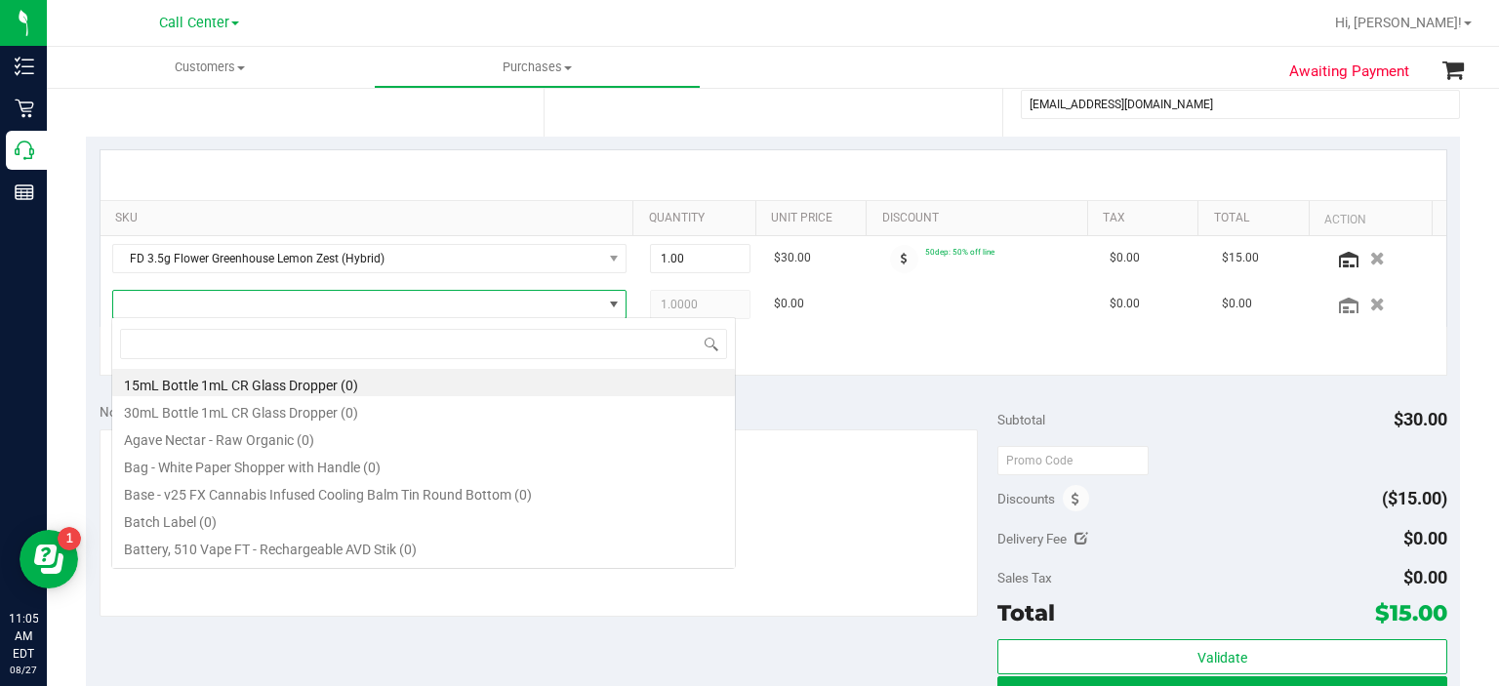
scroll to position [28, 497]
click at [208, 305] on span at bounding box center [357, 304] width 489 height 27
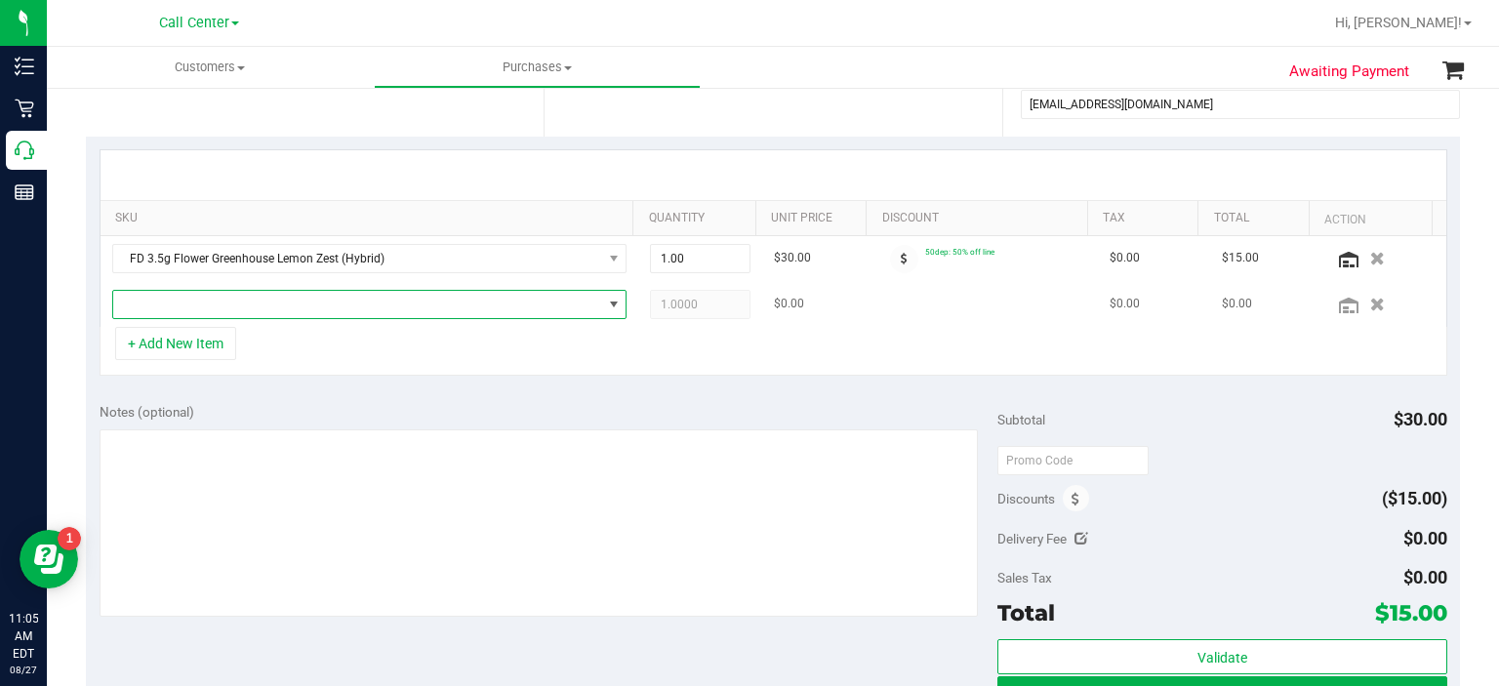
click at [208, 305] on span "NO DATA FOUND" at bounding box center [357, 304] width 489 height 27
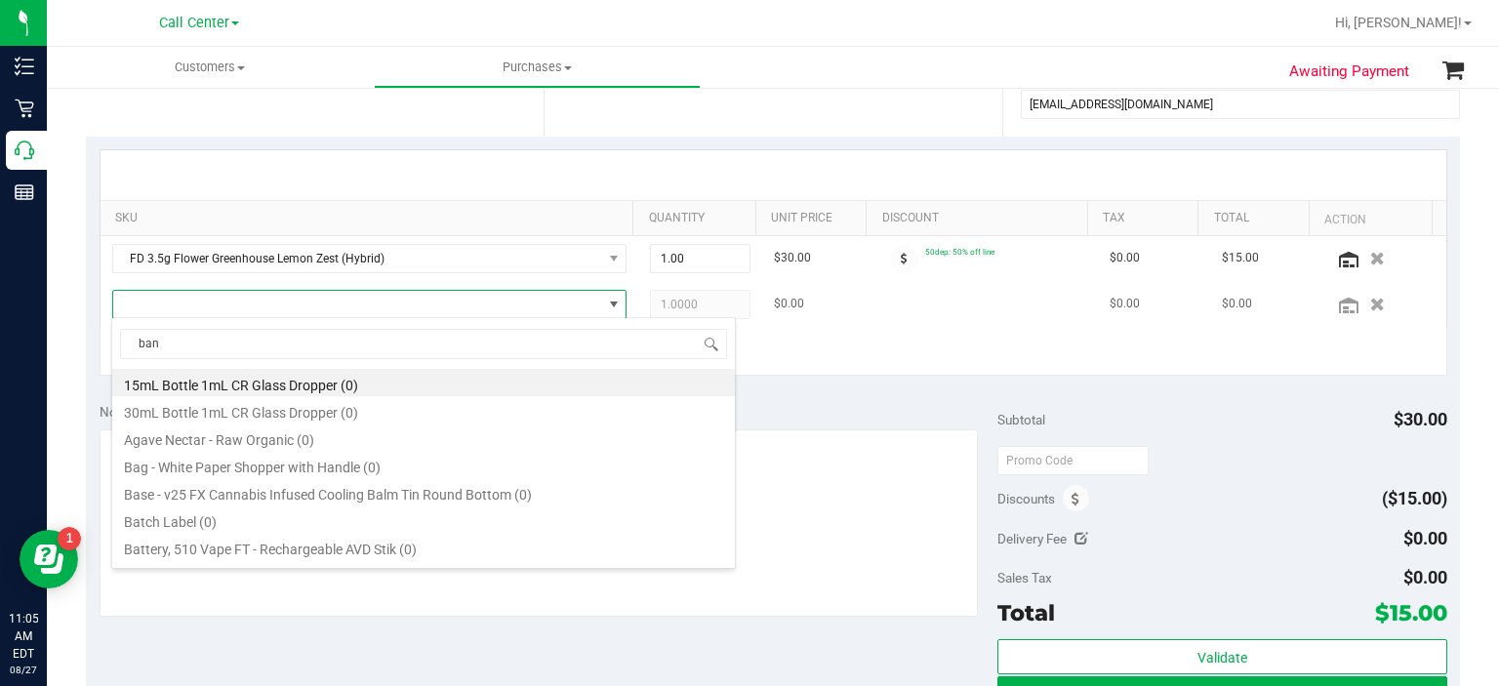
type input "bana"
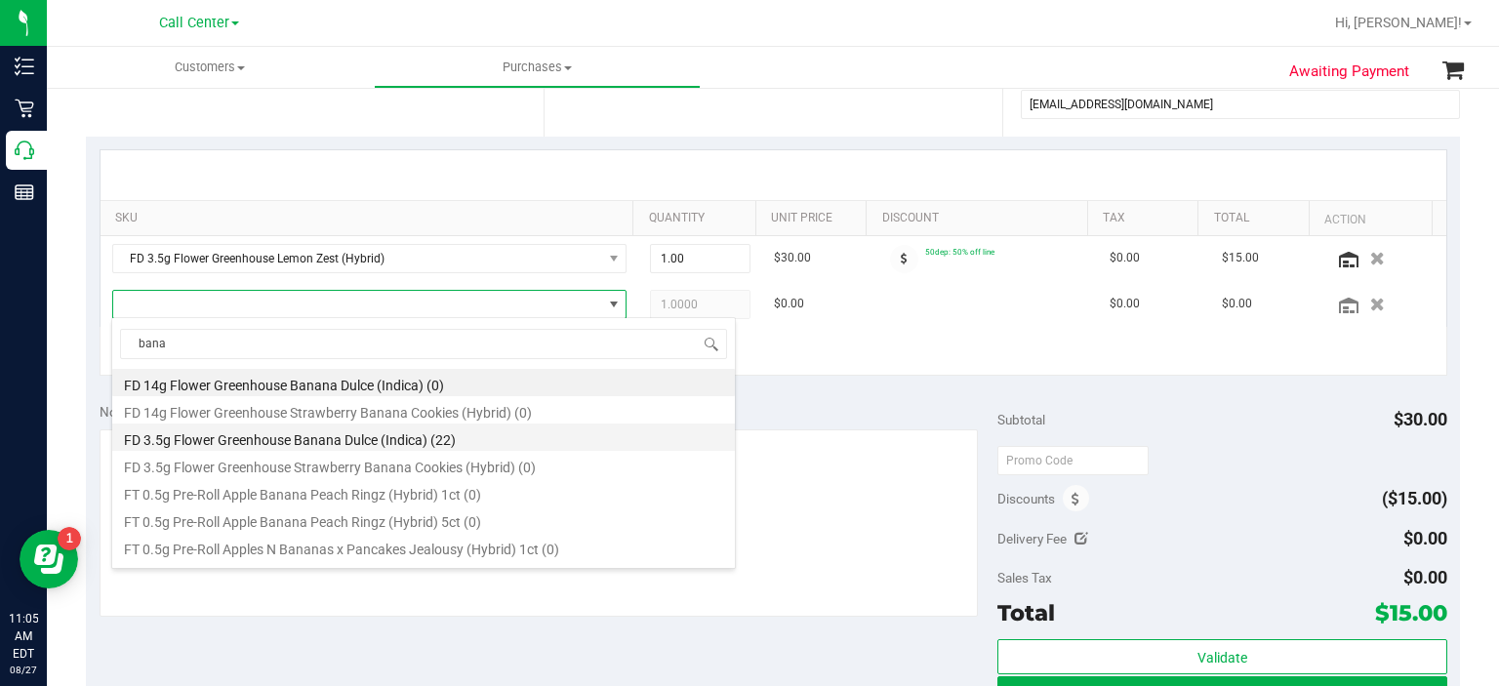
click at [236, 439] on li "FD 3.5g Flower Greenhouse Banana Dulce (Indica) (22)" at bounding box center [423, 436] width 623 height 27
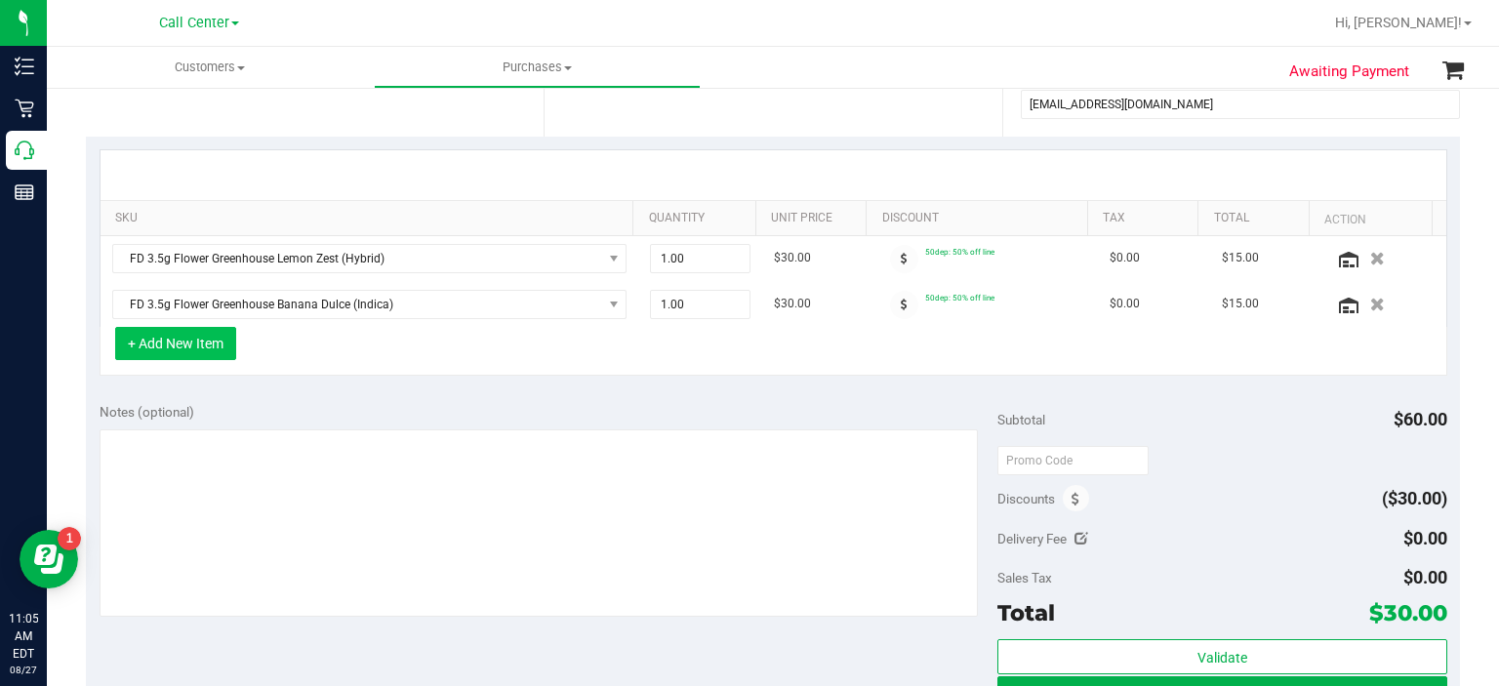
click at [178, 345] on button "+ Add New Item" at bounding box center [175, 343] width 121 height 33
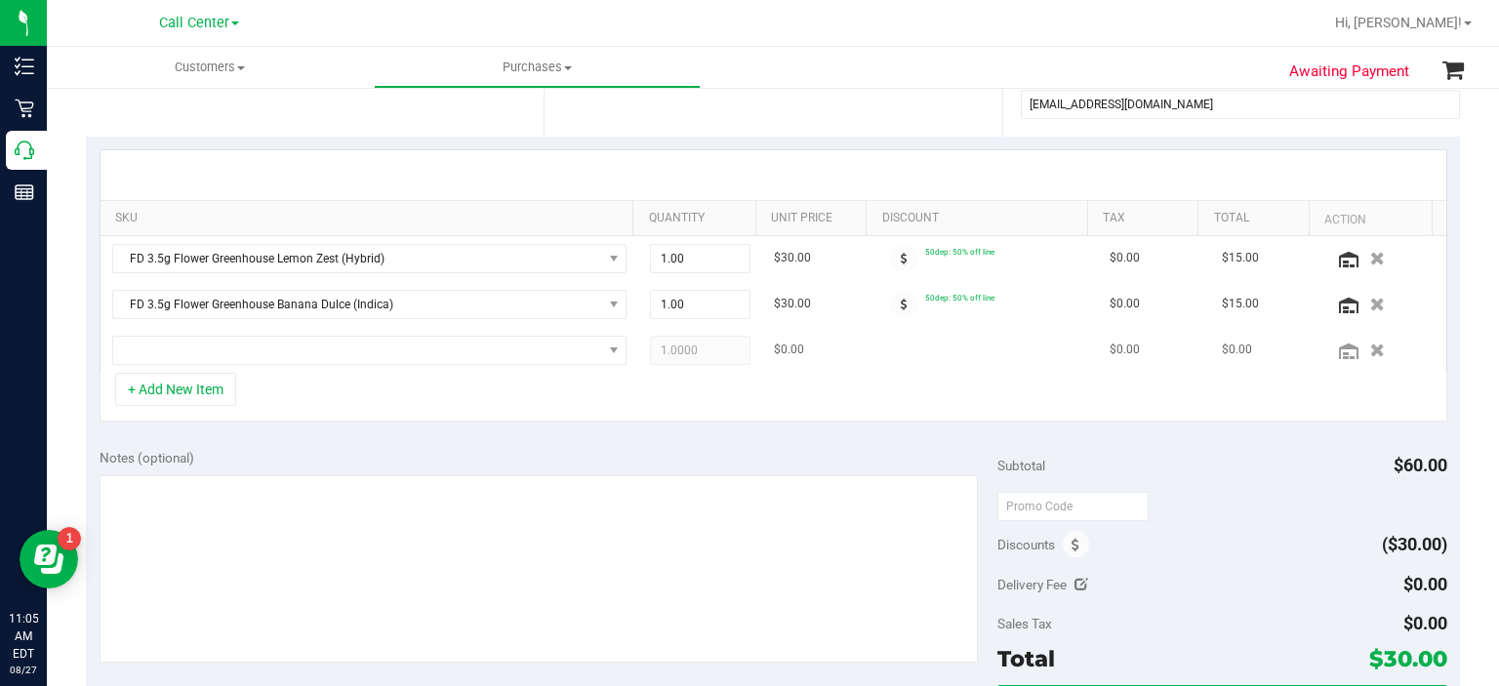
click at [205, 369] on td at bounding box center [370, 350] width 539 height 45
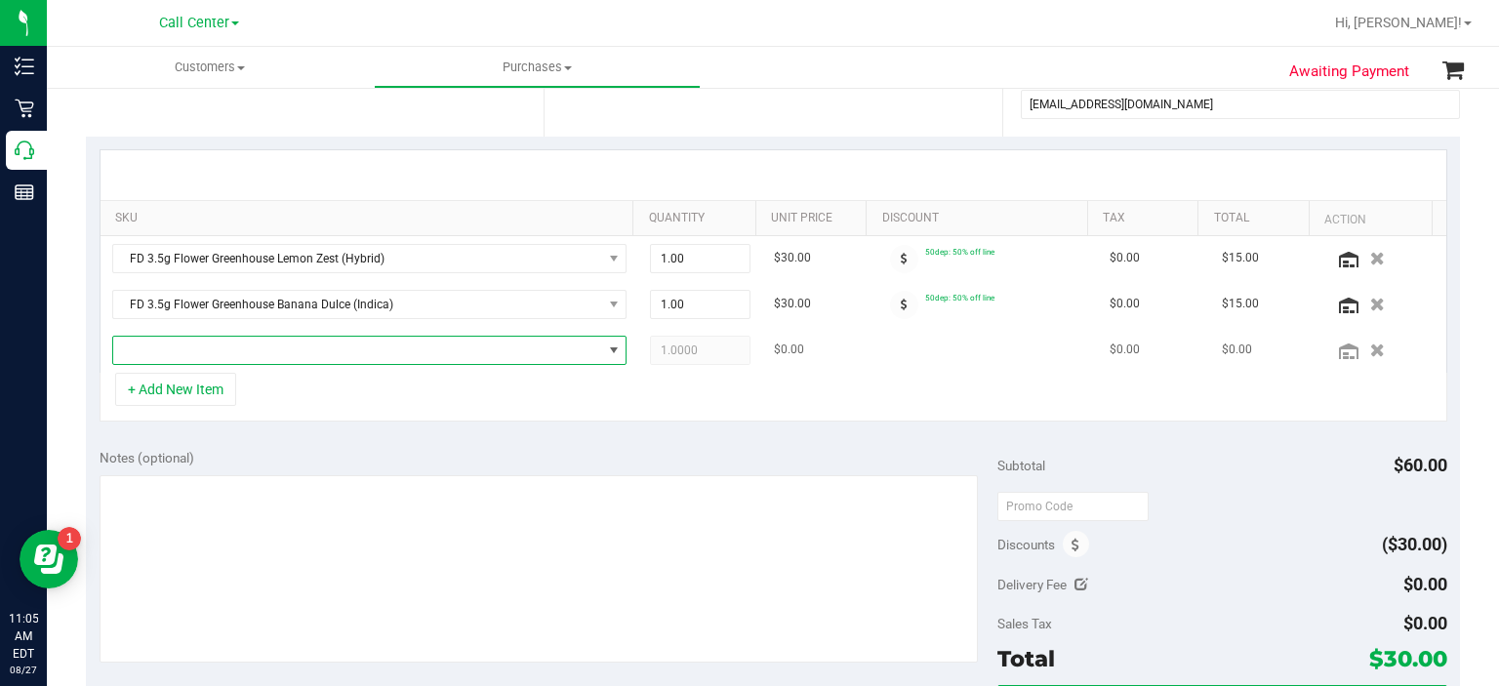
click at [230, 345] on span "NO DATA FOUND" at bounding box center [357, 350] width 489 height 27
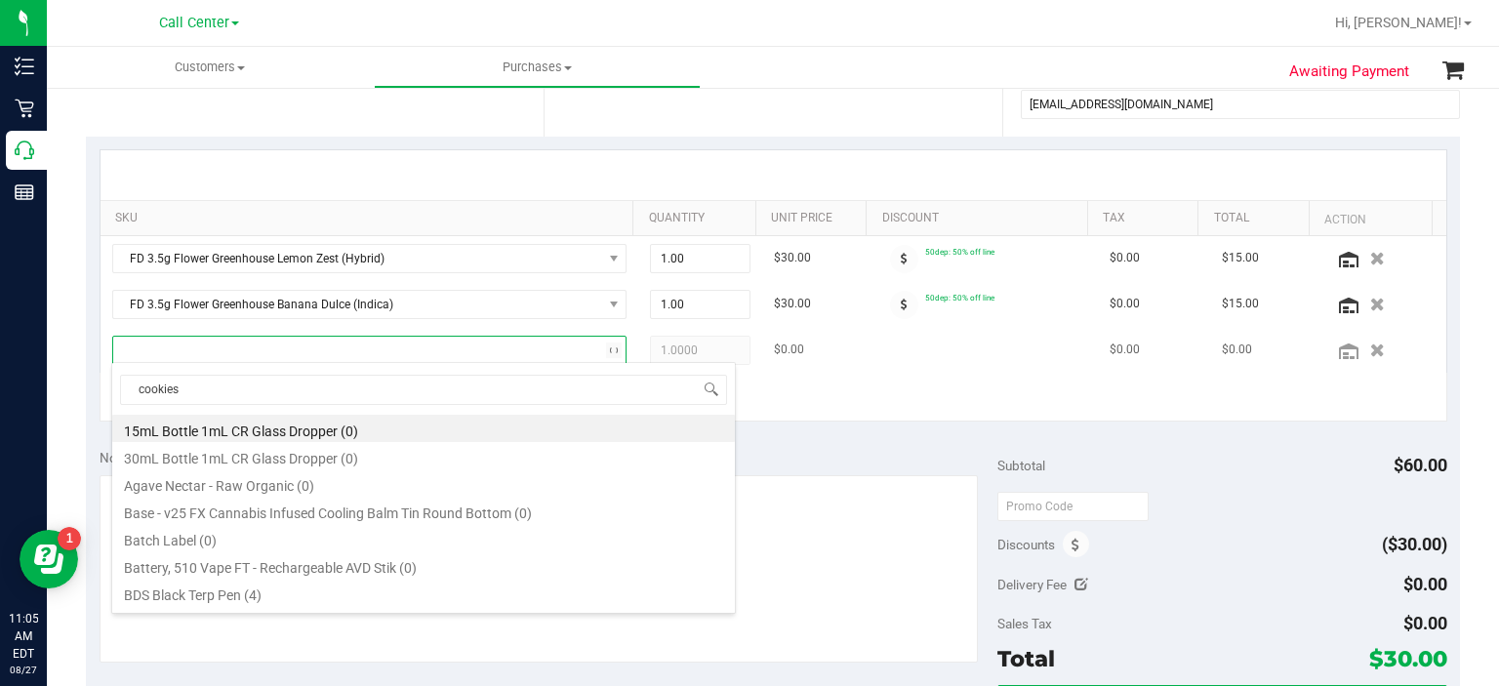
type input "cookies"
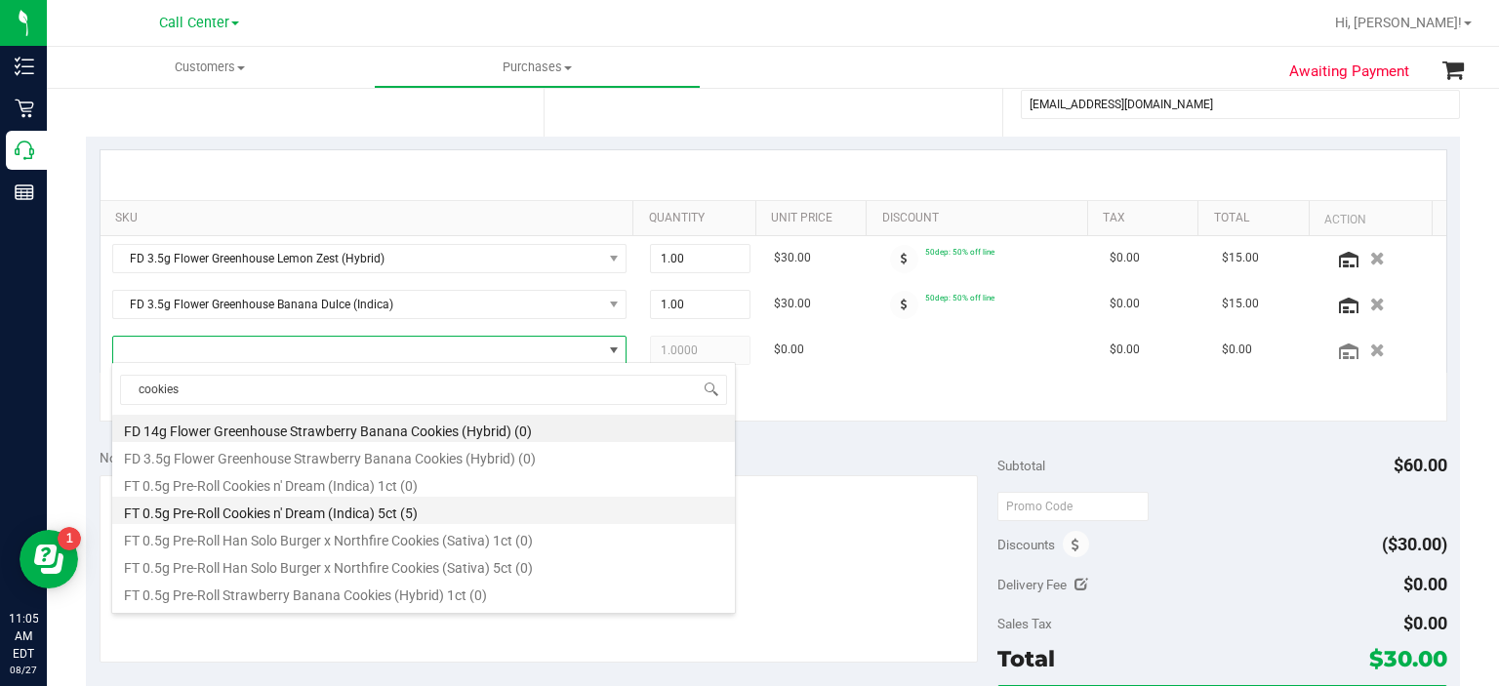
click at [168, 514] on li "FT 0.5g Pre-Roll Cookies n' Dream (Indica) 5ct (5)" at bounding box center [423, 510] width 623 height 27
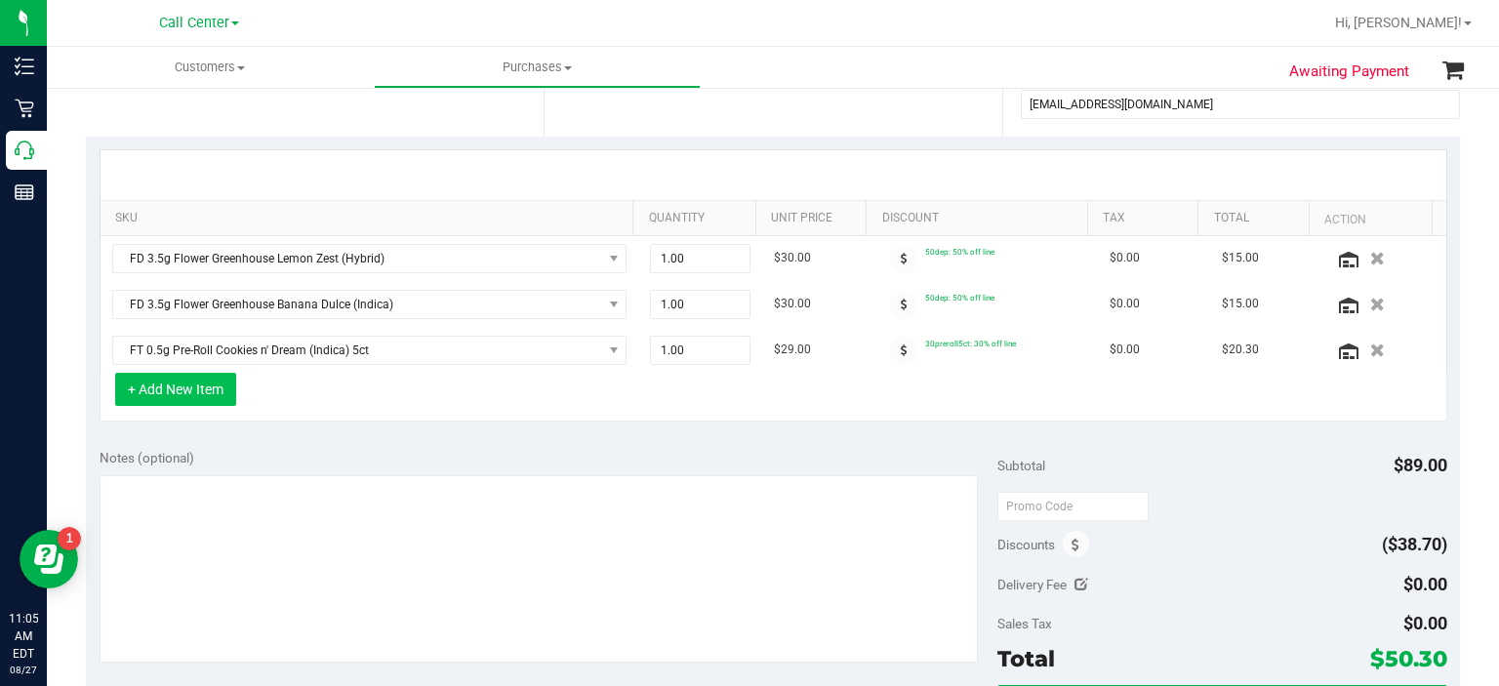
click at [155, 384] on button "+ Add New Item" at bounding box center [175, 389] width 121 height 33
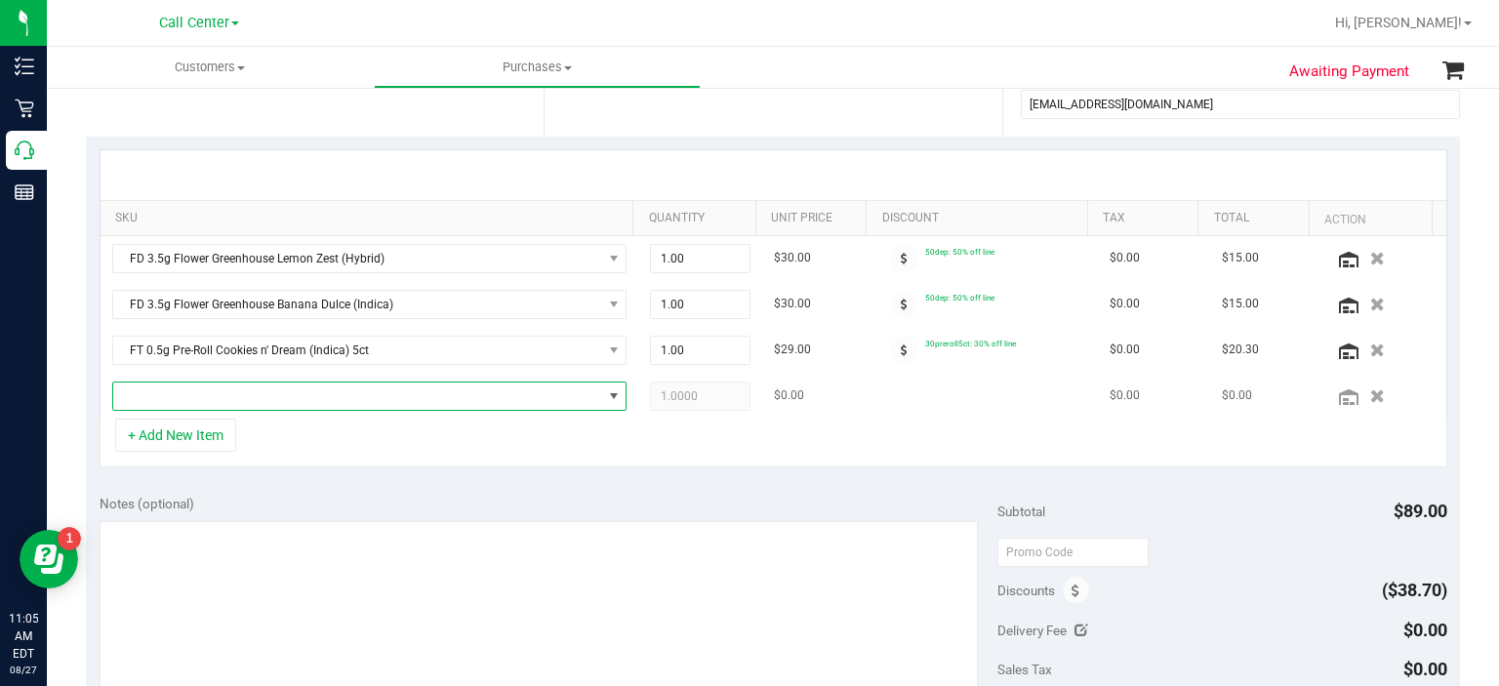
click at [156, 407] on span "NO DATA FOUND" at bounding box center [369, 396] width 515 height 29
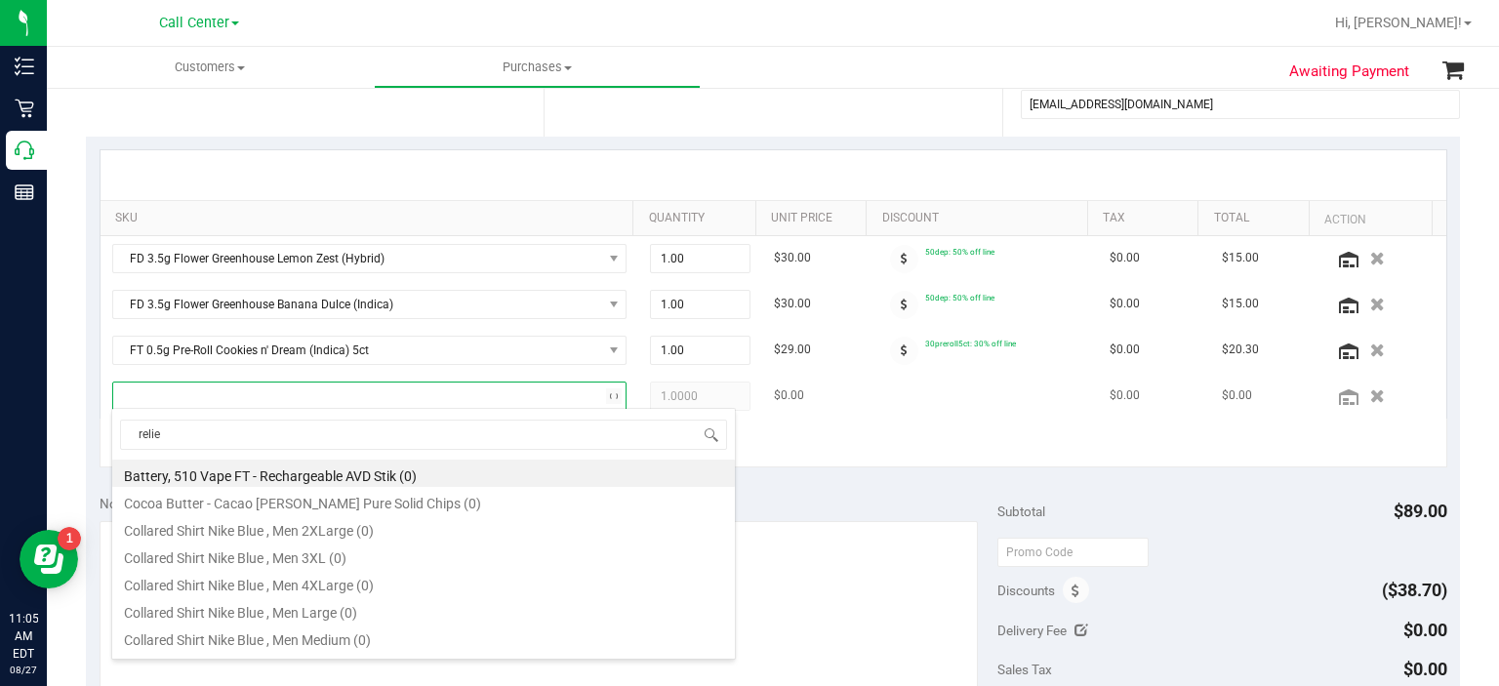
type input "relief"
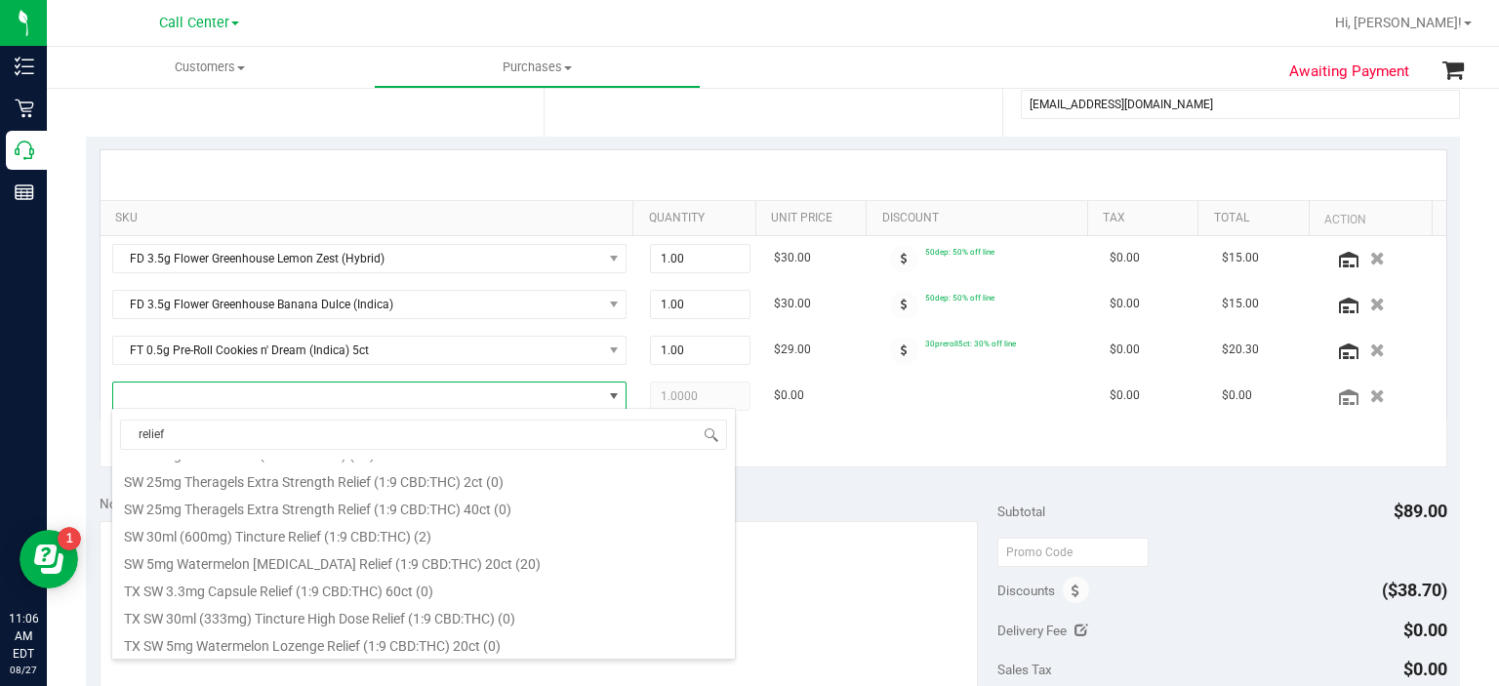
scroll to position [788, 0]
click at [315, 523] on li "SW 30ml (600mg) Tincture Relief (1:9 CBD:THC) (2)" at bounding box center [423, 531] width 623 height 27
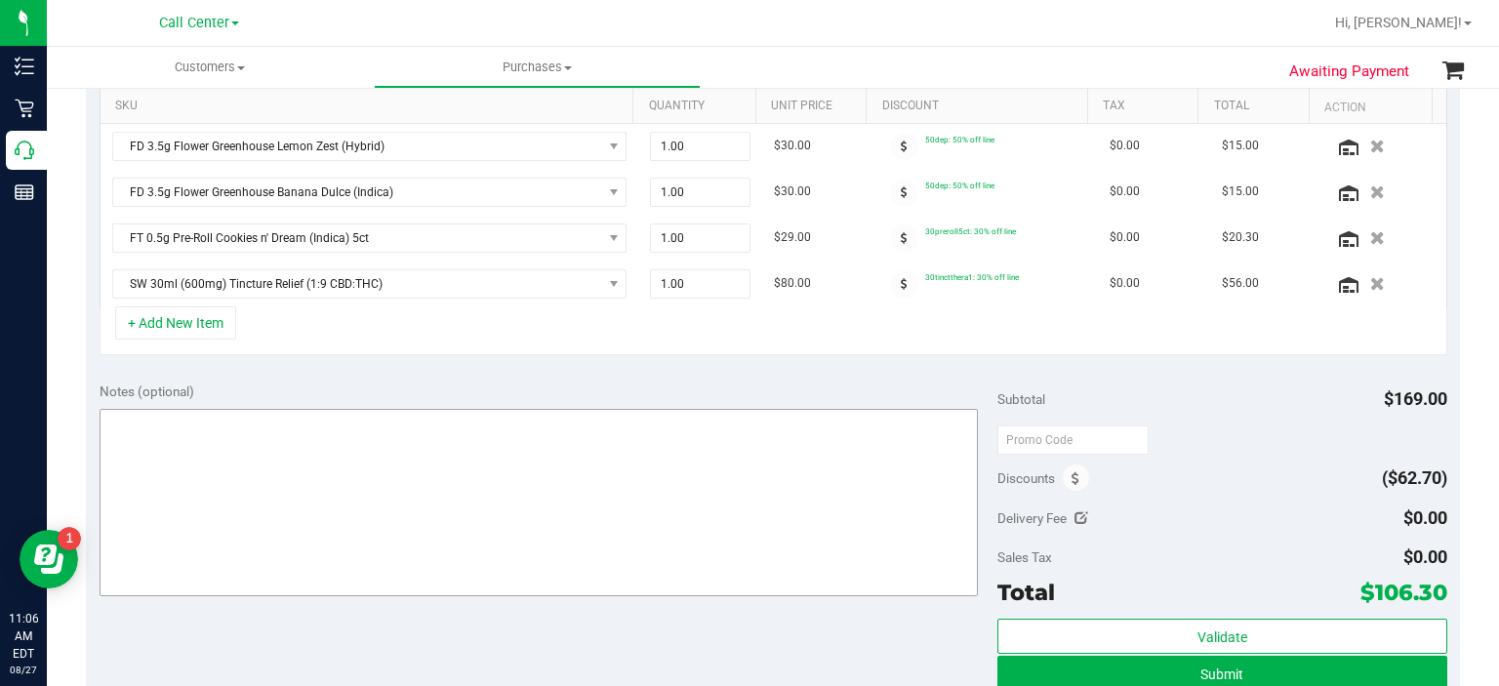
scroll to position [499, 0]
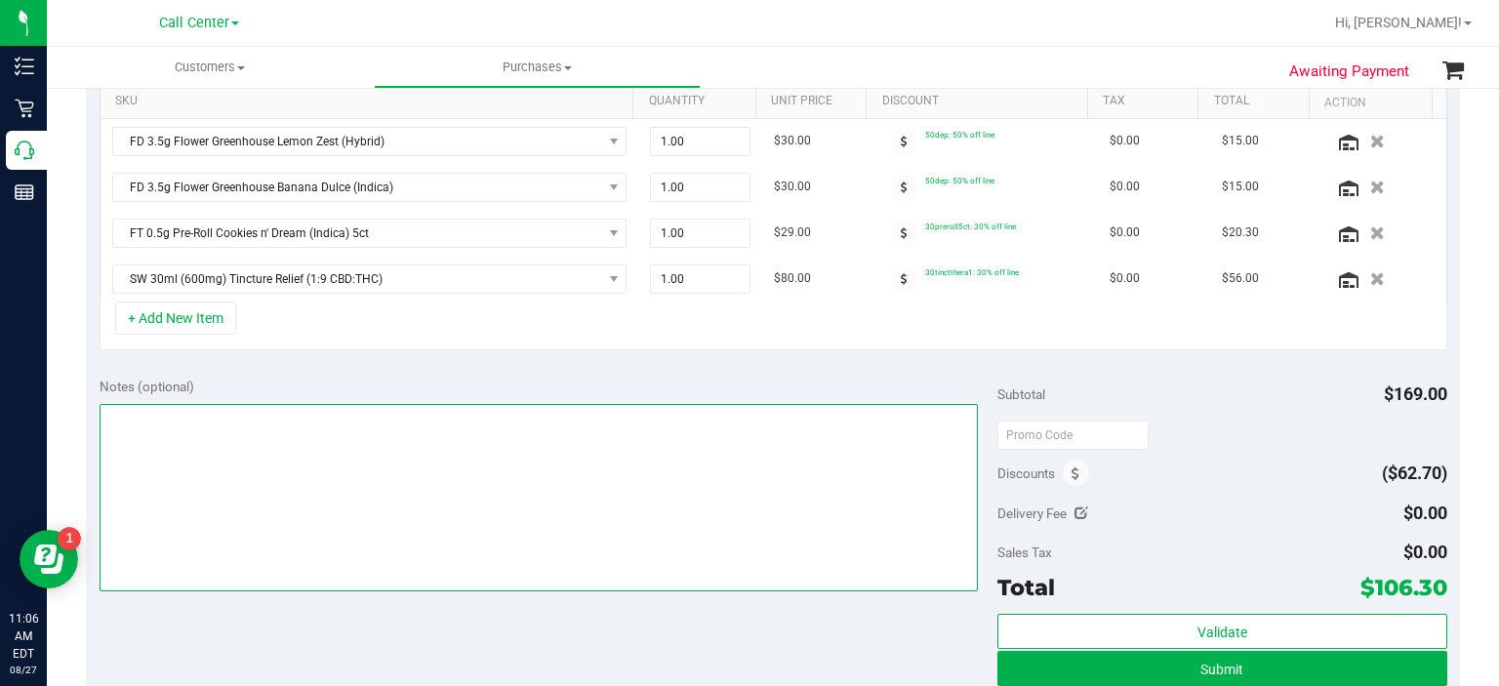
click at [318, 529] on textarea at bounding box center [539, 497] width 879 height 187
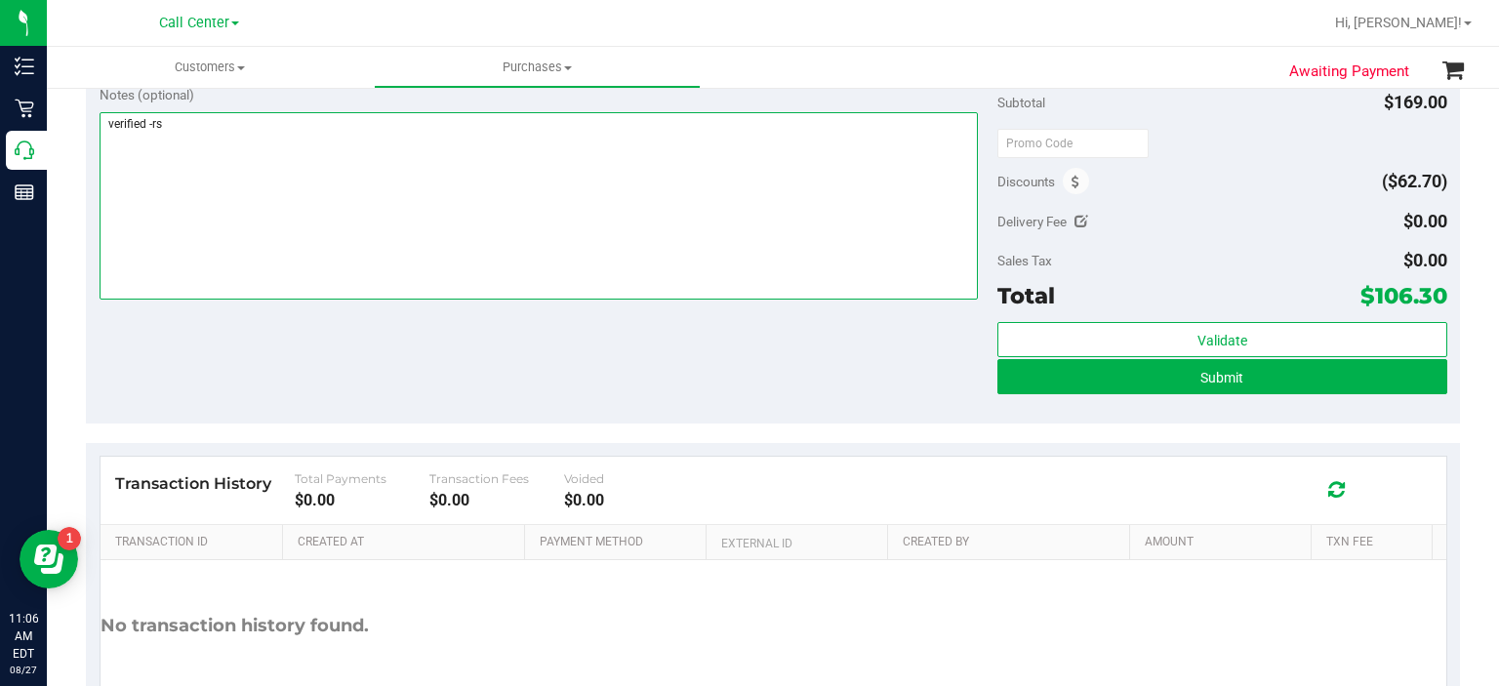
scroll to position [908, 0]
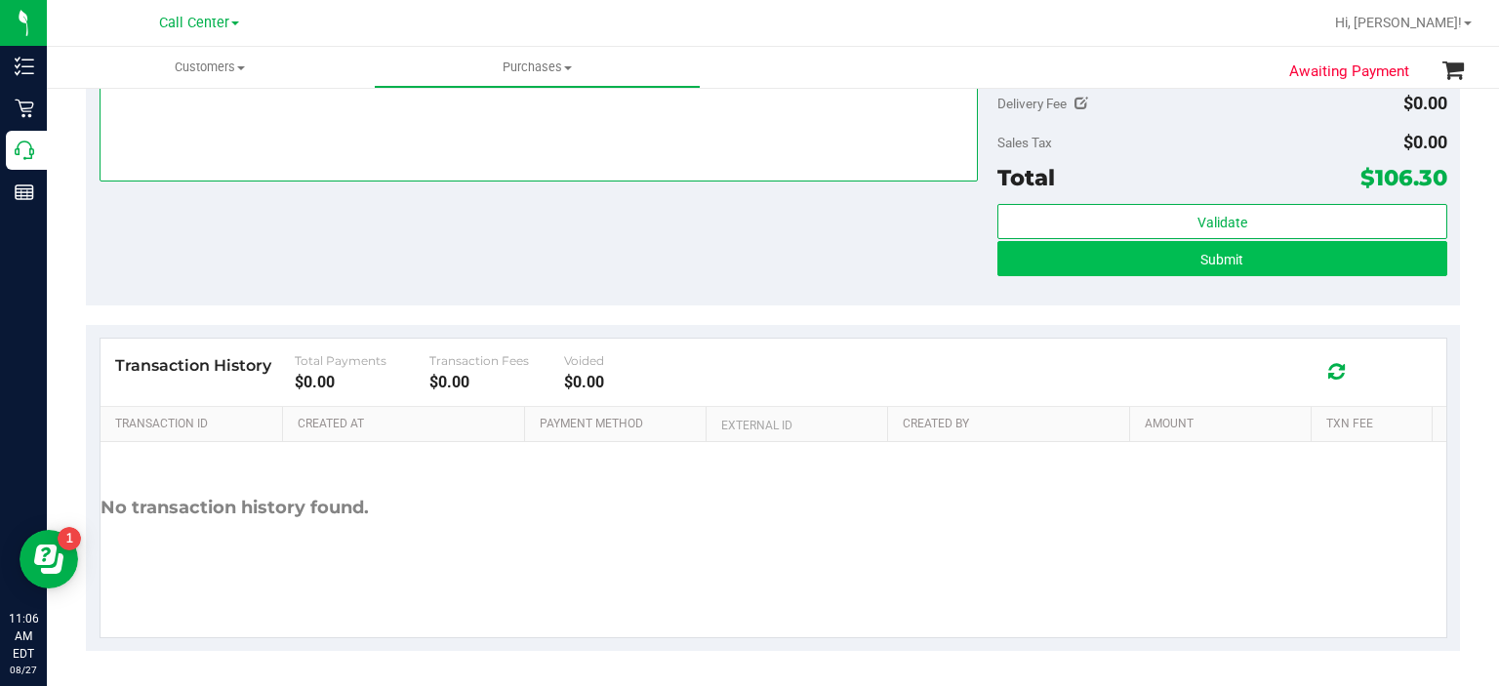
type textarea "verified -rs"
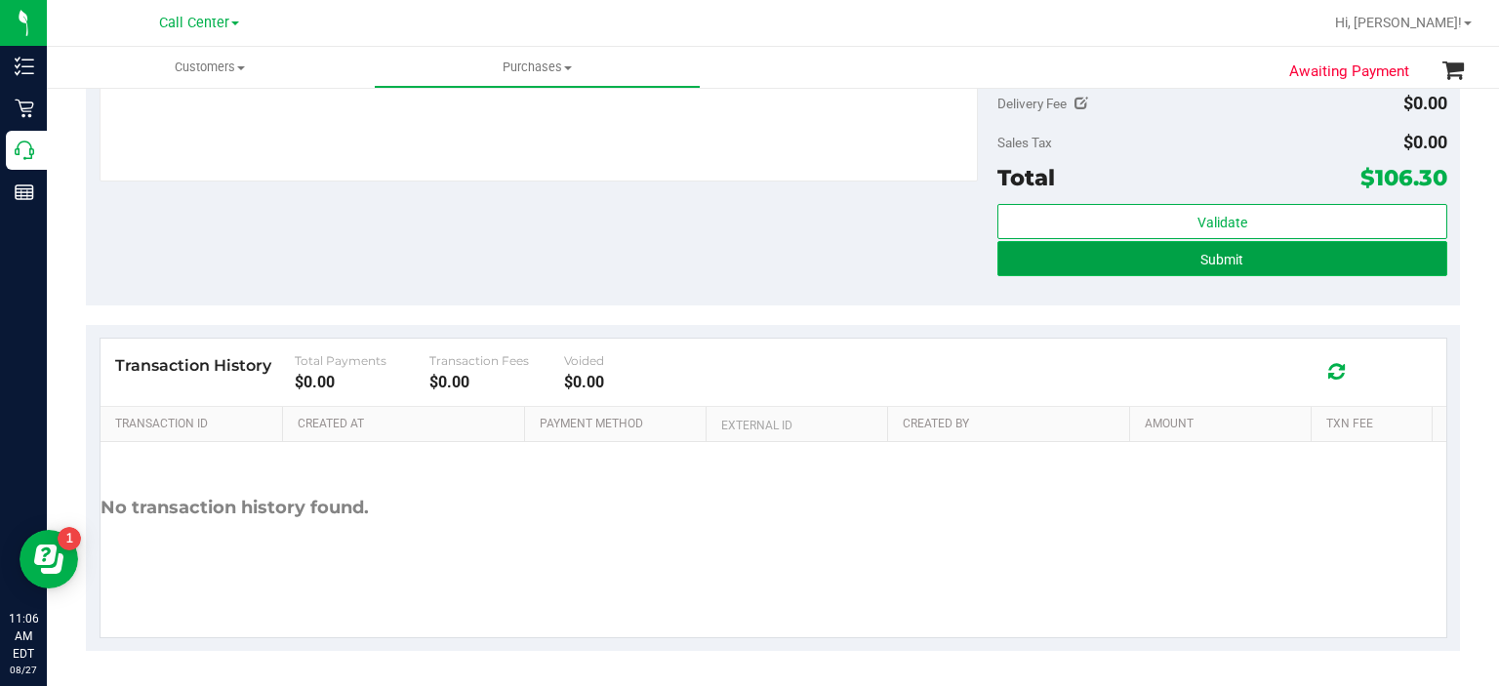
click at [1081, 257] on button "Submit" at bounding box center [1221, 258] width 449 height 35
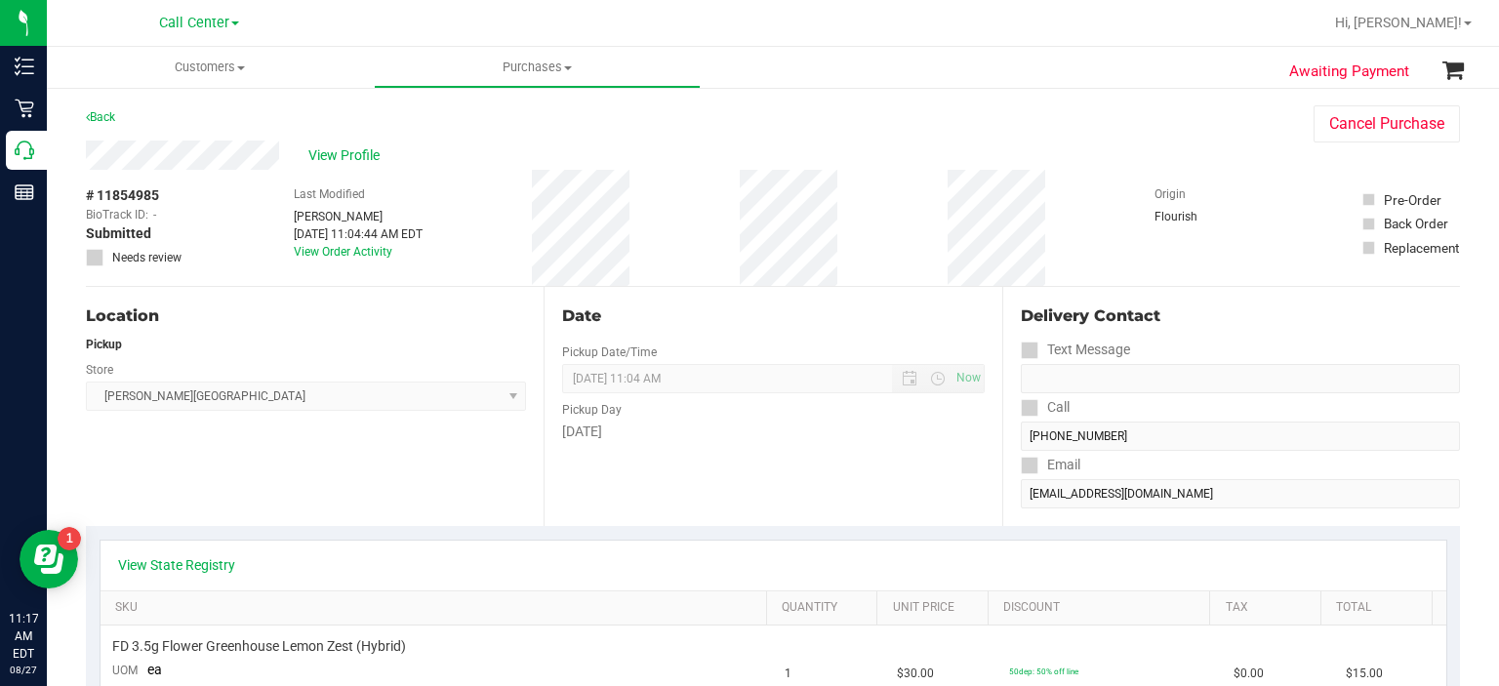
click at [196, 10] on div "Call Center" at bounding box center [199, 23] width 285 height 30
click at [193, 30] on span "Call Center" at bounding box center [194, 24] width 70 height 18
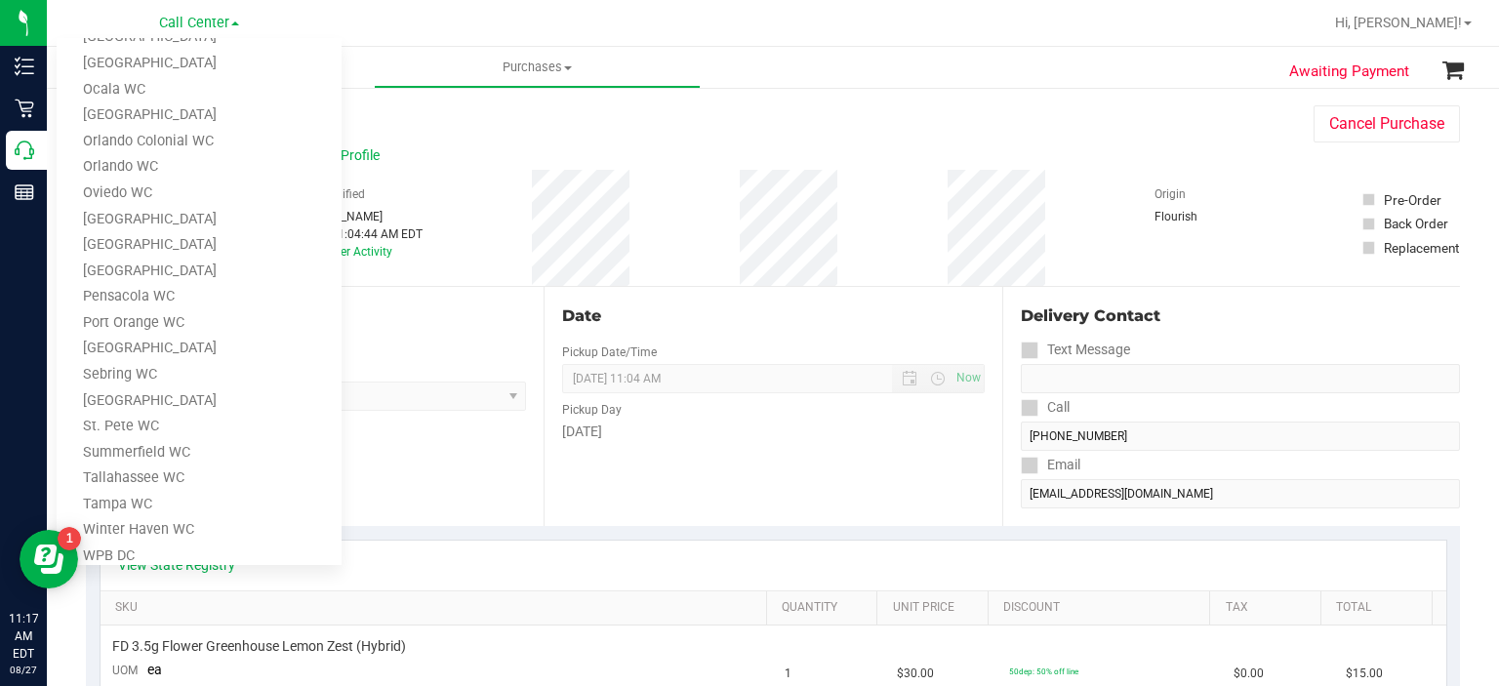
scroll to position [675, 0]
click at [154, 272] on link "[GEOGRAPHIC_DATA]" at bounding box center [199, 275] width 285 height 26
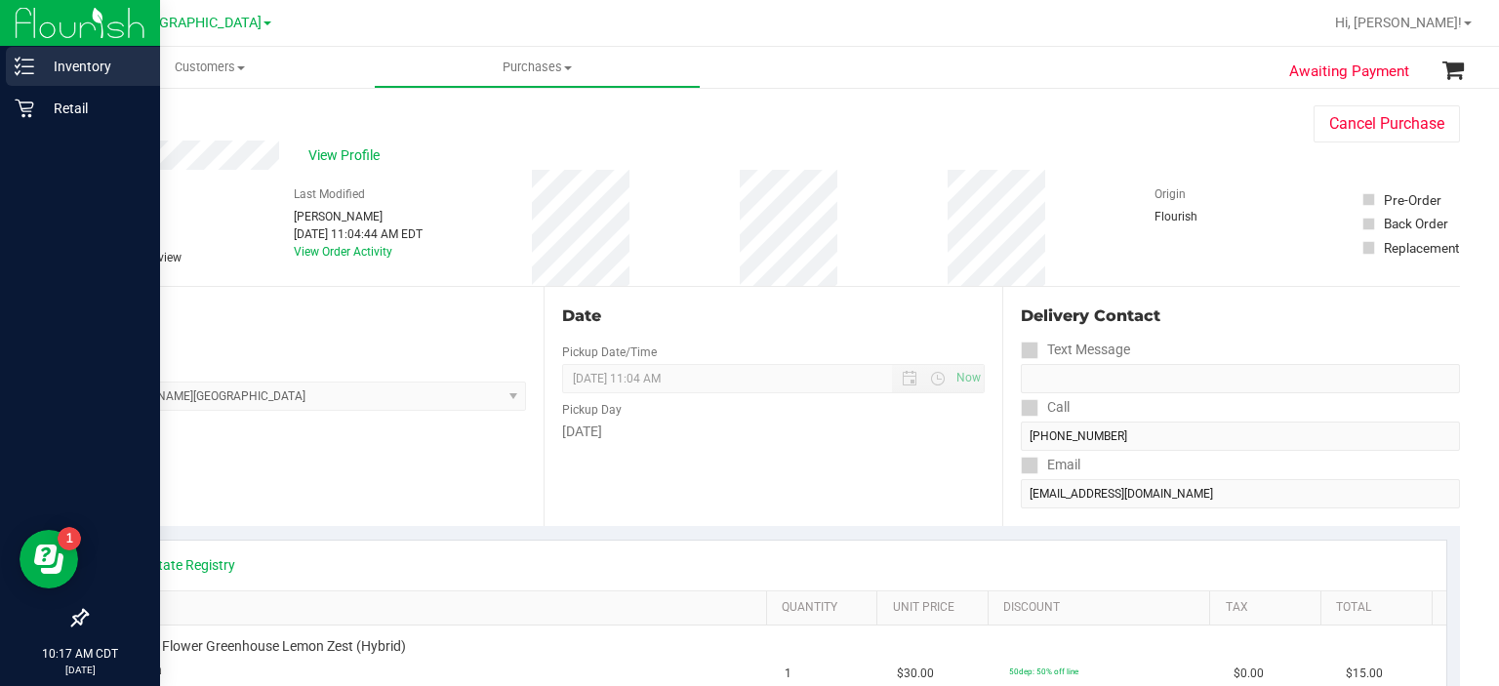
click at [23, 58] on icon at bounding box center [25, 67] width 20 height 20
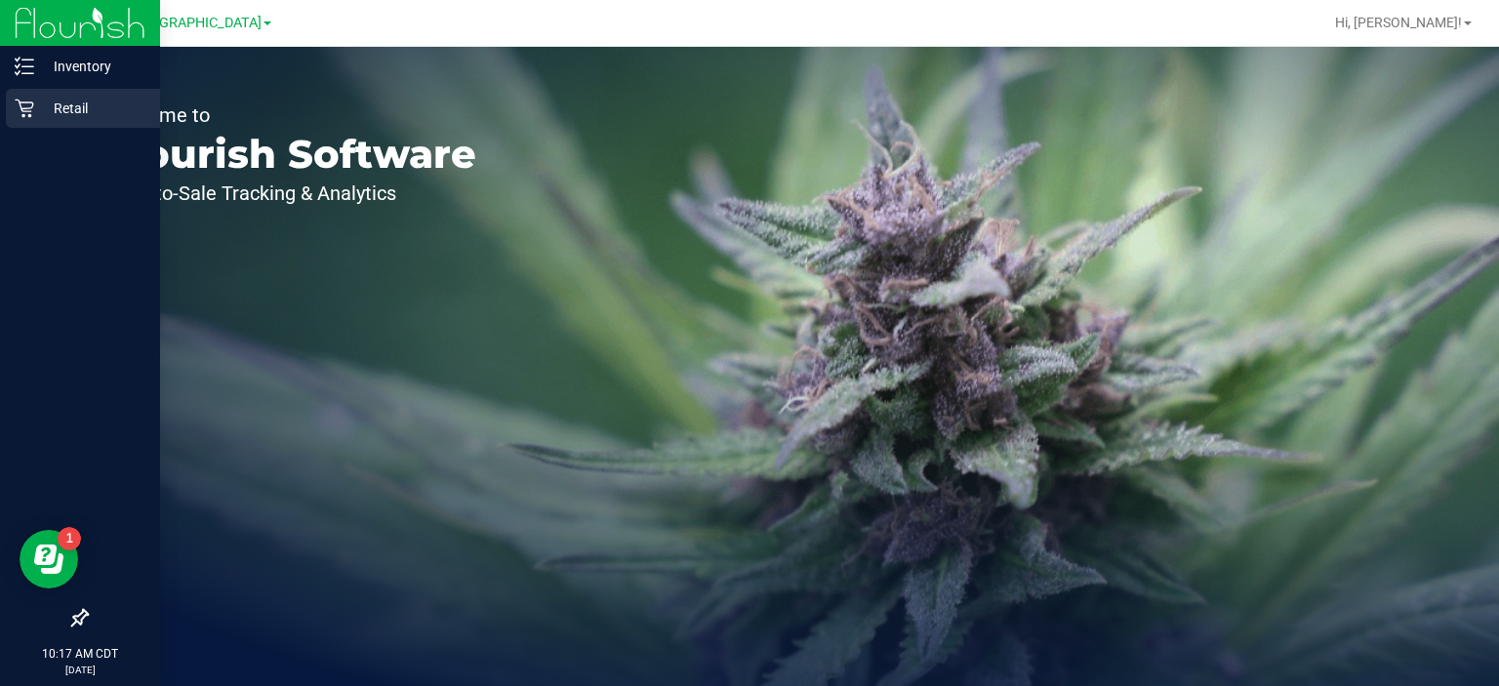
click at [24, 101] on icon at bounding box center [25, 109] width 20 height 20
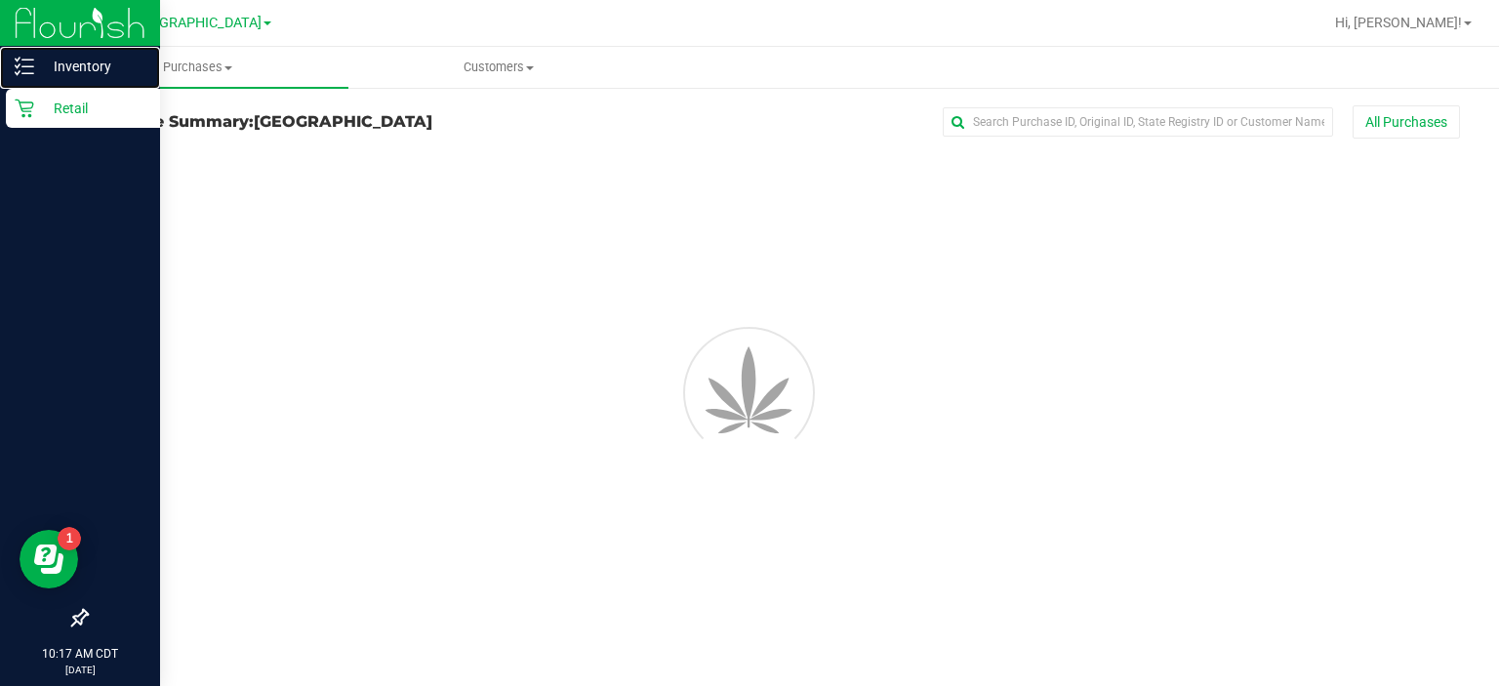
click at [22, 60] on line at bounding box center [27, 60] width 11 height 0
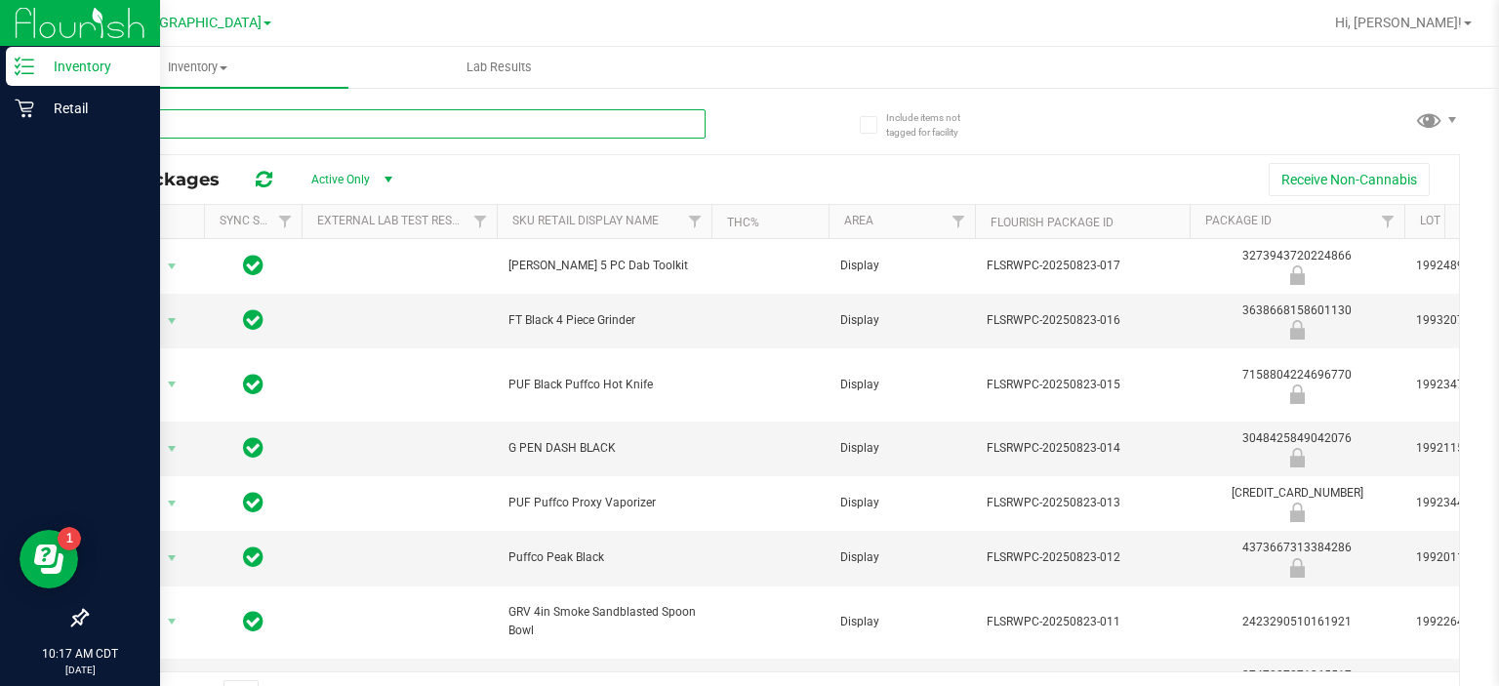
click at [272, 129] on input "text" at bounding box center [396, 123] width 620 height 29
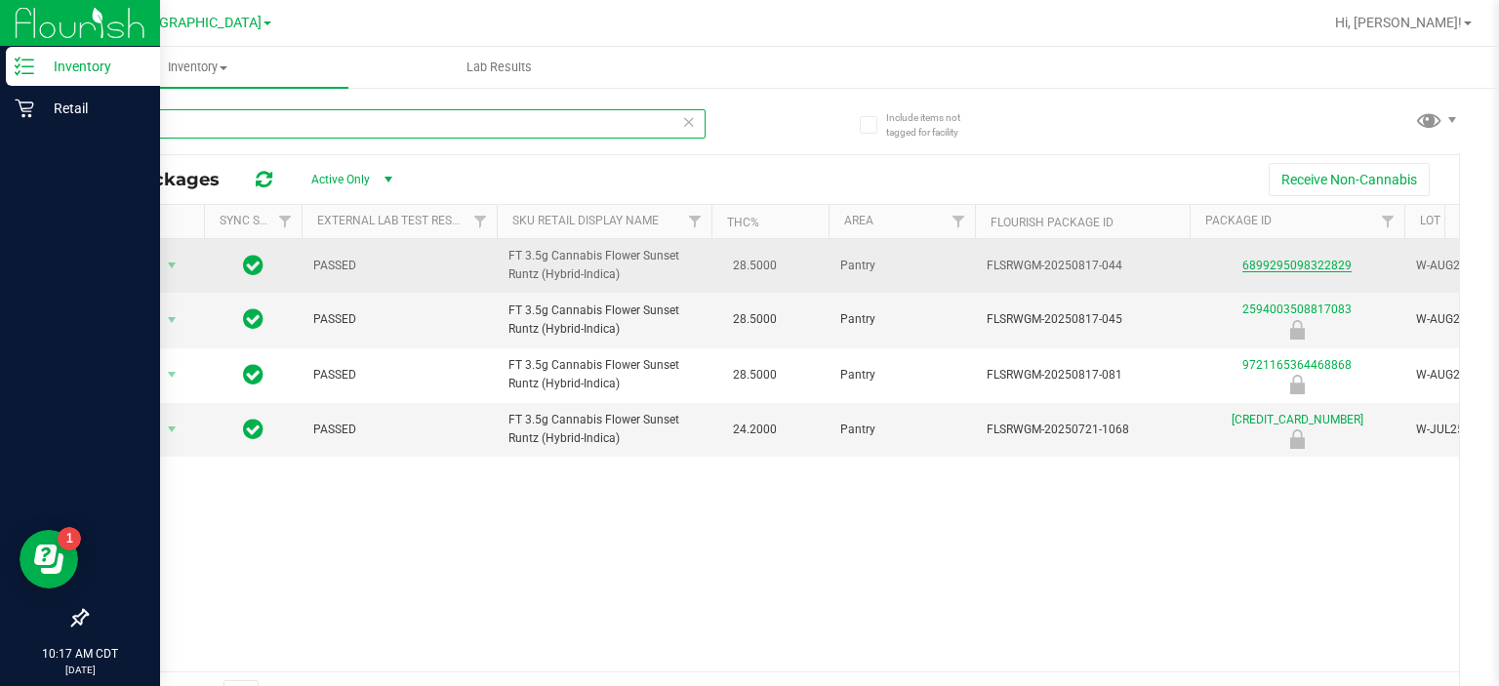
type input "sunset r"
click at [1271, 261] on link "6899295098322829" at bounding box center [1296, 266] width 109 height 14
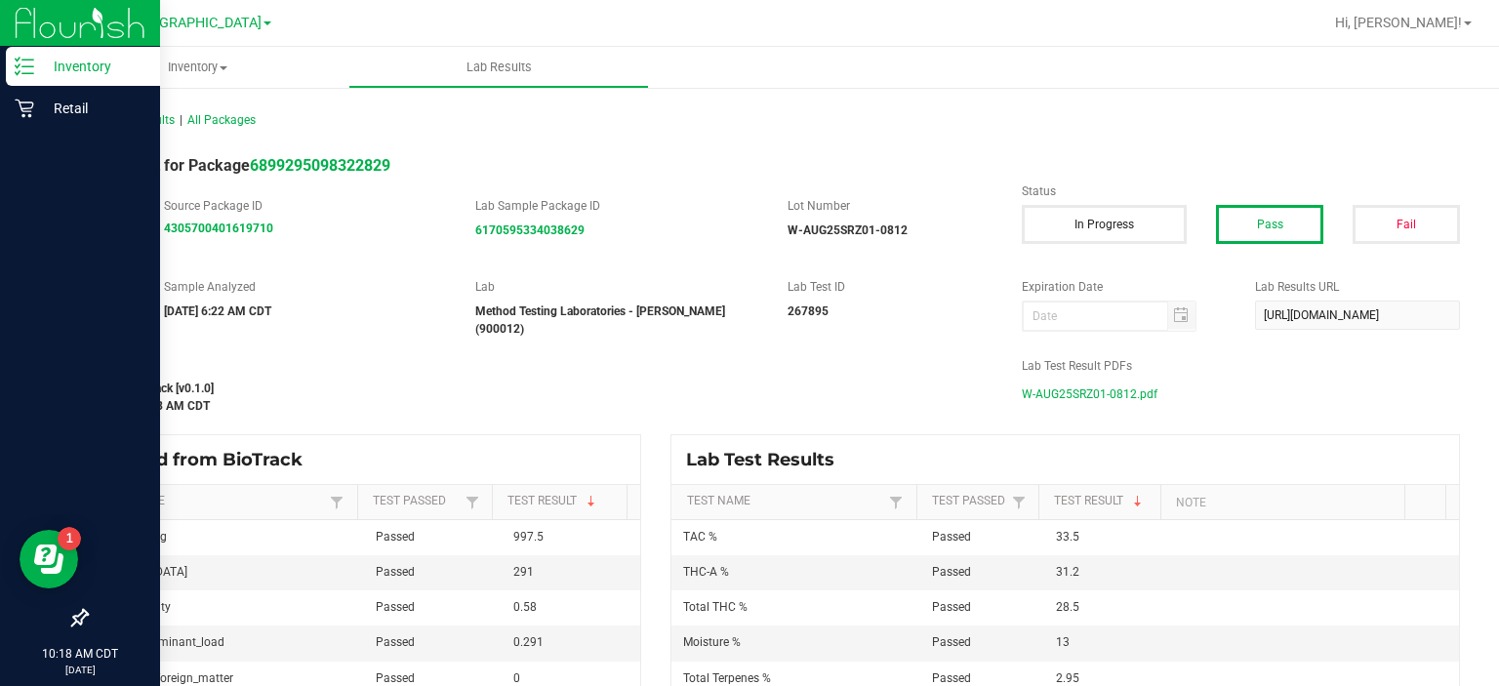
click at [1030, 386] on span "W-AUG25SRZ01-0812.pdf" at bounding box center [1090, 394] width 136 height 29
click at [132, 118] on span "All Lab Results" at bounding box center [130, 120] width 89 height 14
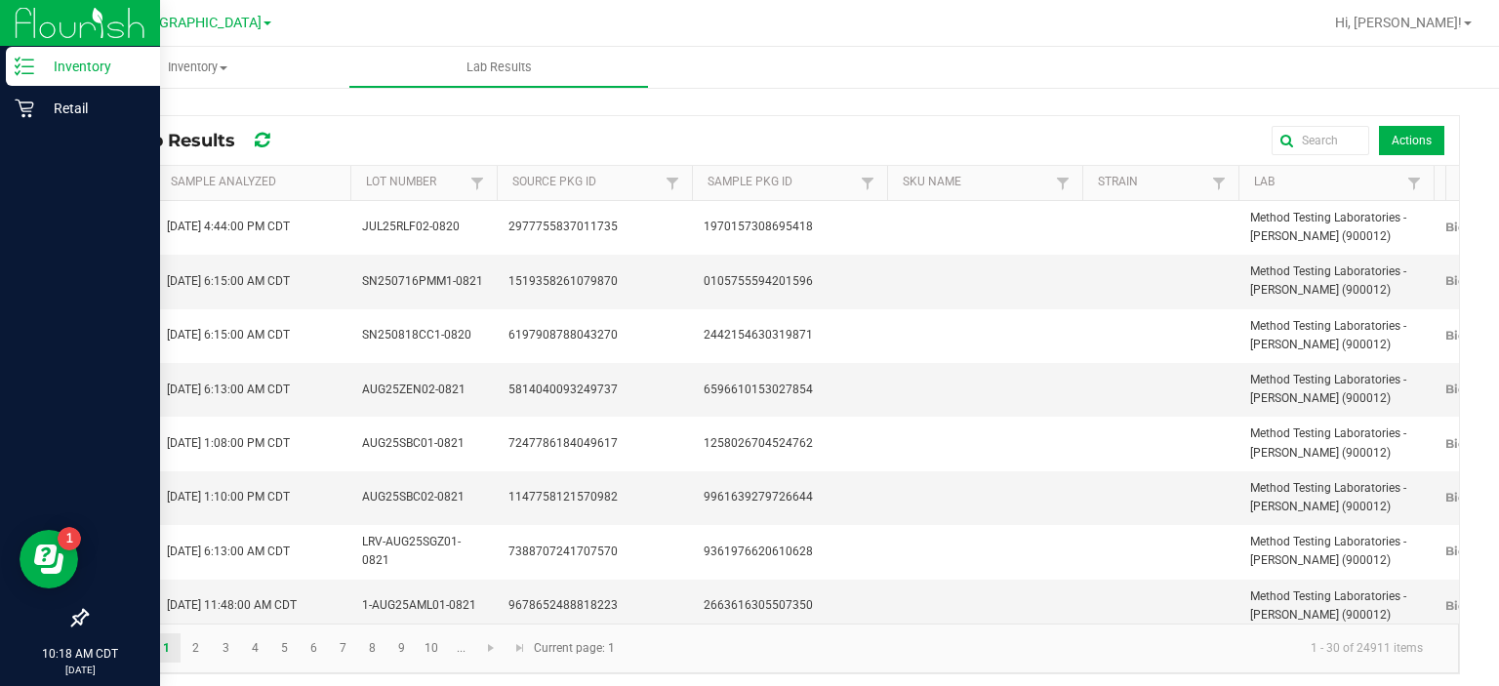
click at [8, 71] on div "Inventory" at bounding box center [83, 66] width 154 height 39
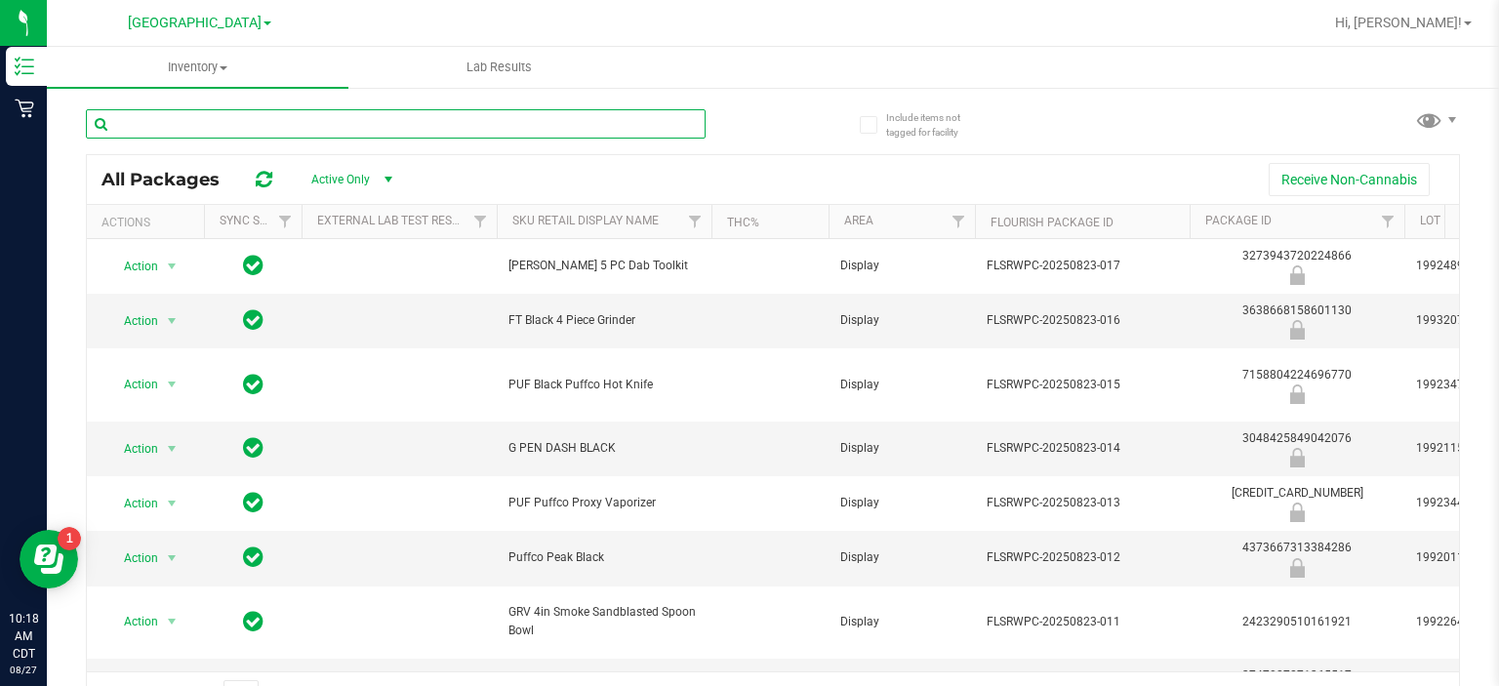
click at [223, 128] on input "text" at bounding box center [396, 123] width 620 height 29
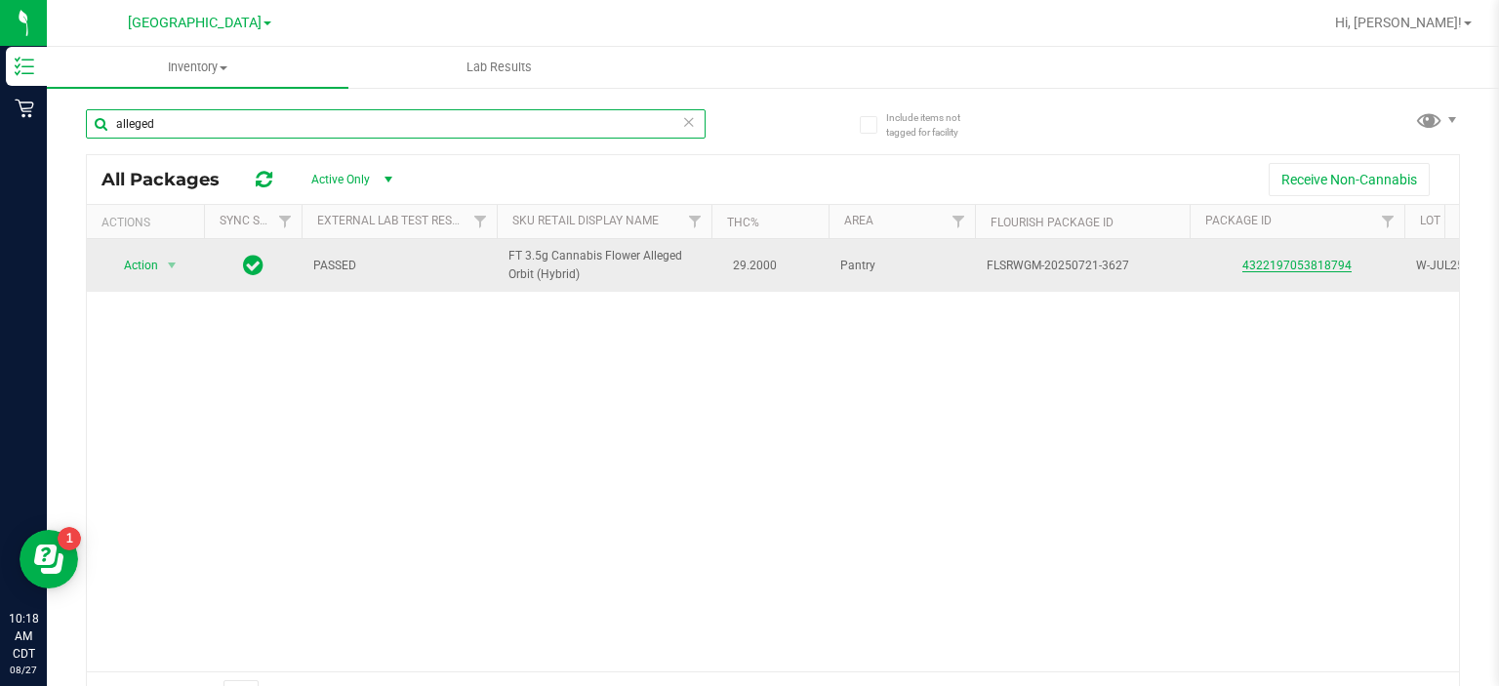
type input "alleged"
click at [1268, 262] on link "4322197053818794" at bounding box center [1296, 266] width 109 height 14
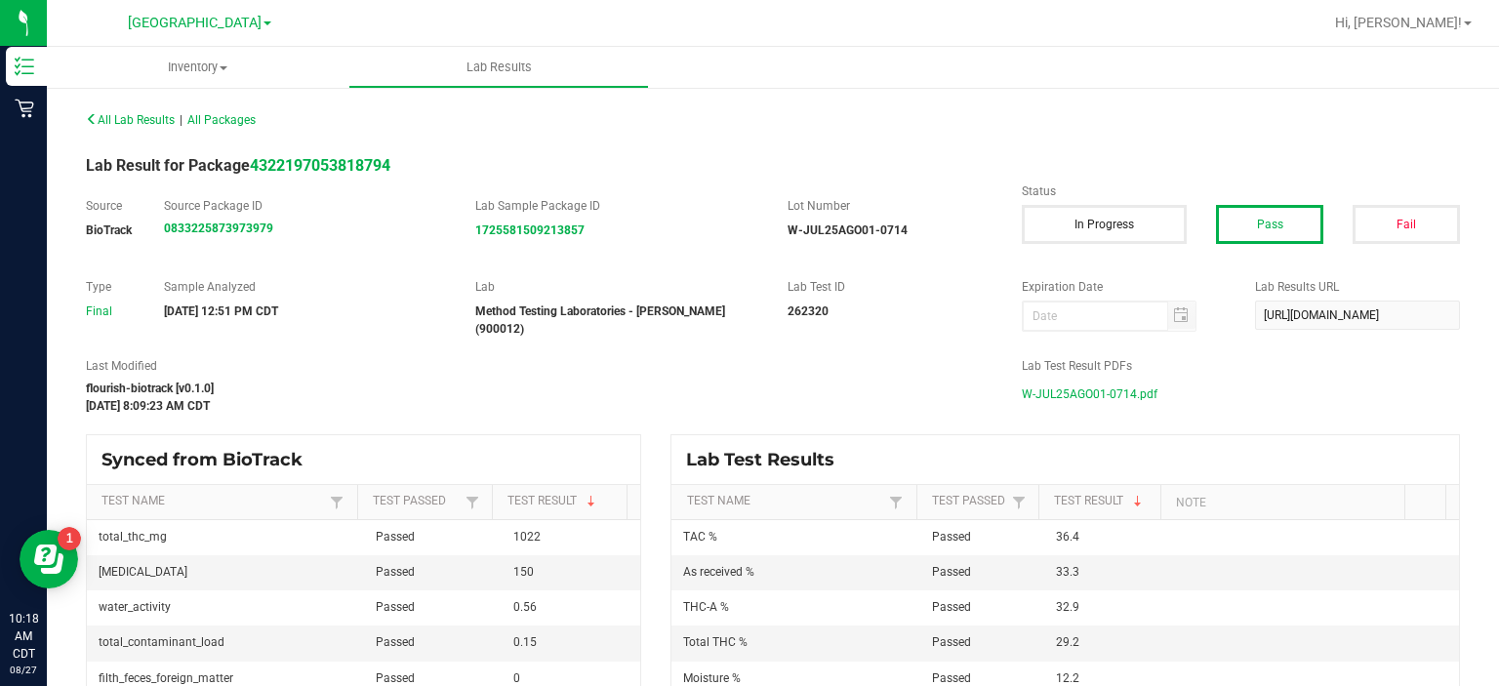
click at [1072, 380] on span "W-JUL25AGO01-0714.pdf" at bounding box center [1090, 394] width 136 height 29
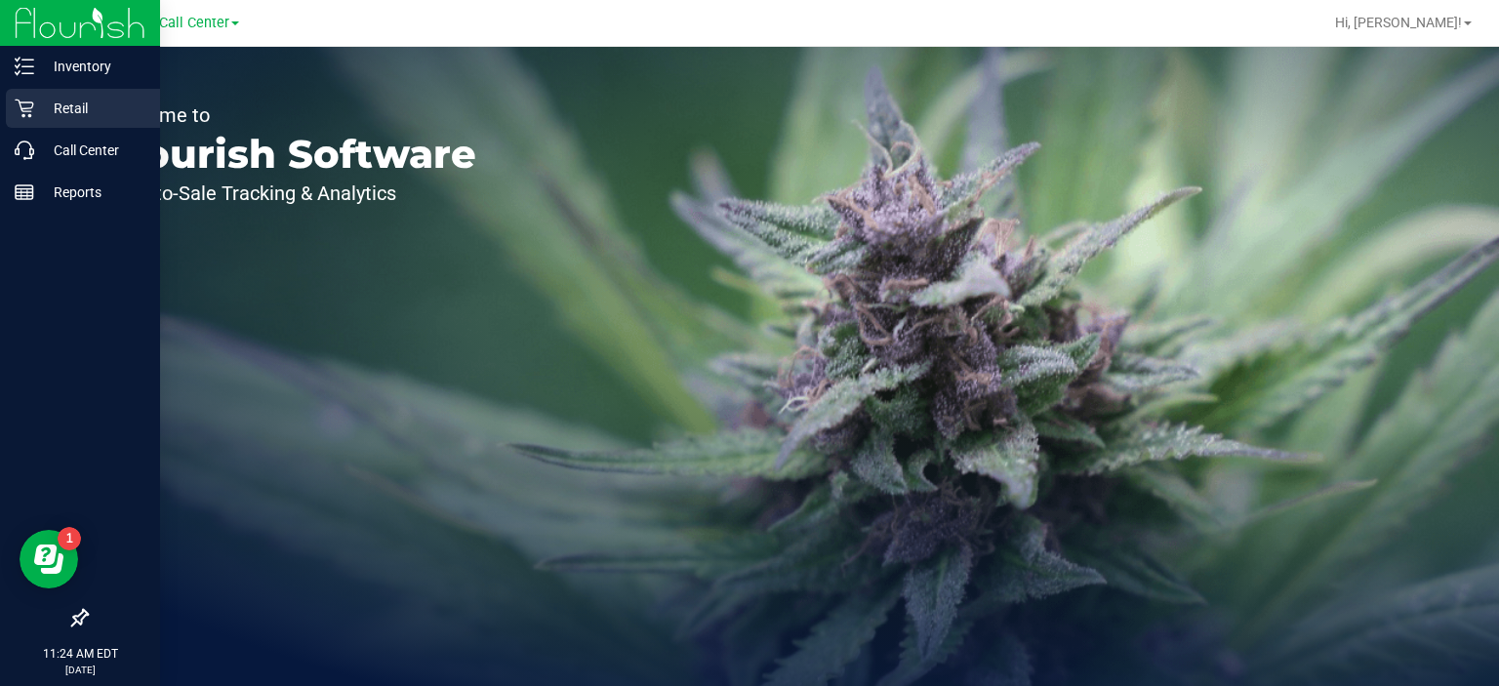
click at [66, 104] on p "Retail" at bounding box center [92, 108] width 117 height 23
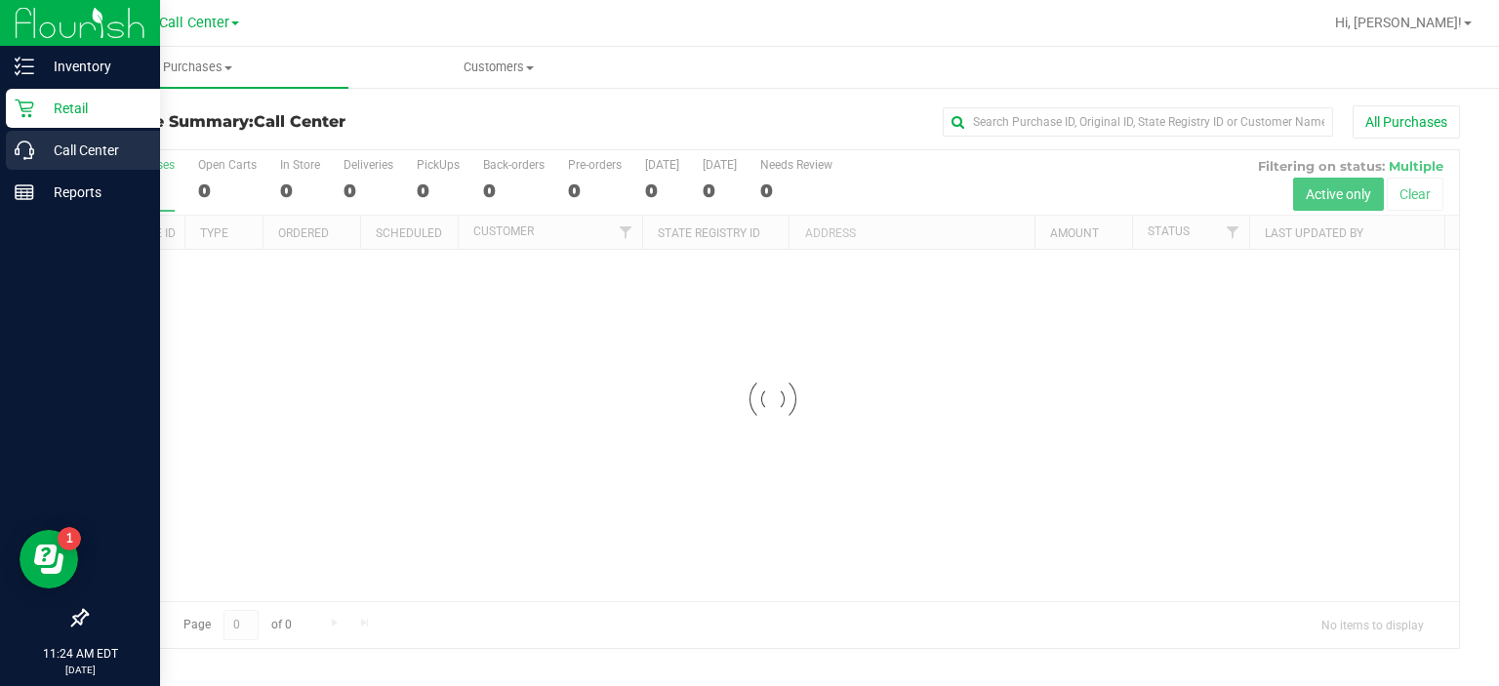
click at [68, 154] on p "Call Center" at bounding box center [92, 150] width 117 height 23
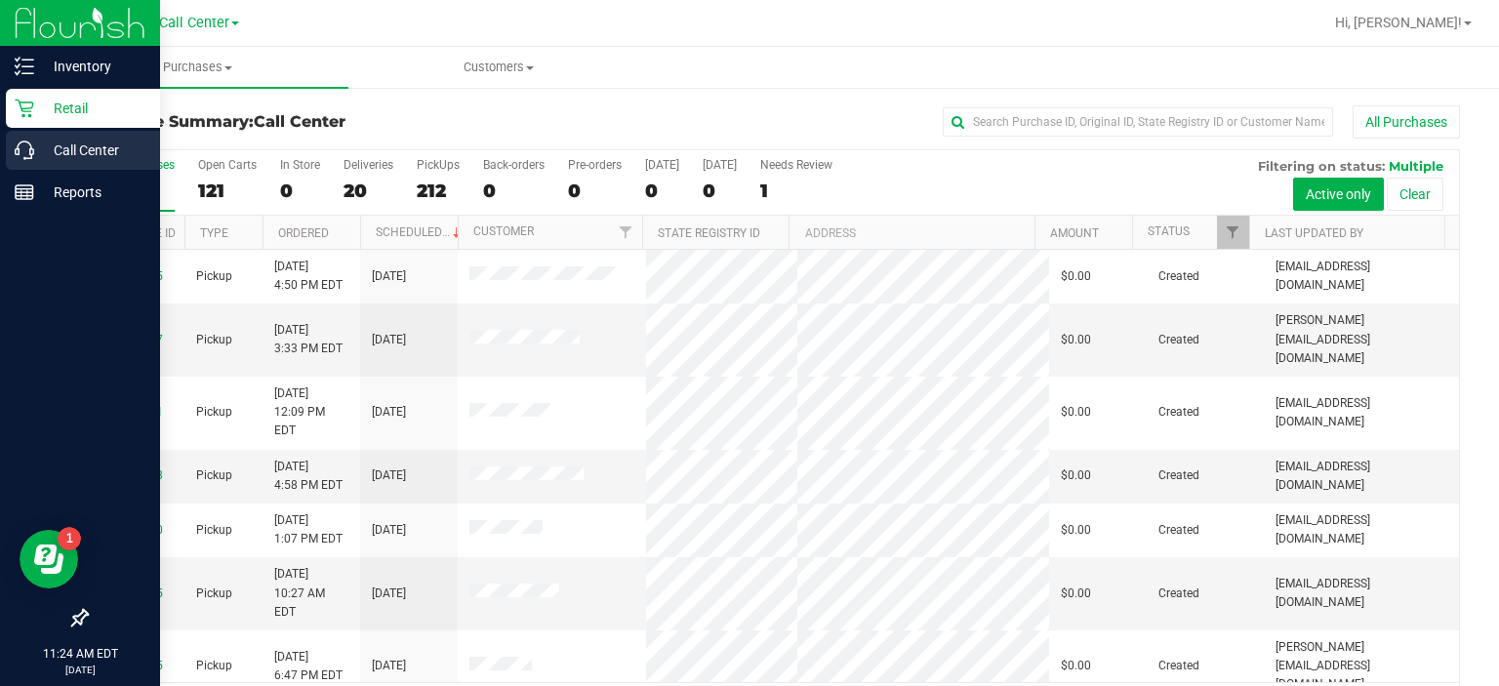
click at [20, 147] on icon at bounding box center [25, 151] width 20 height 20
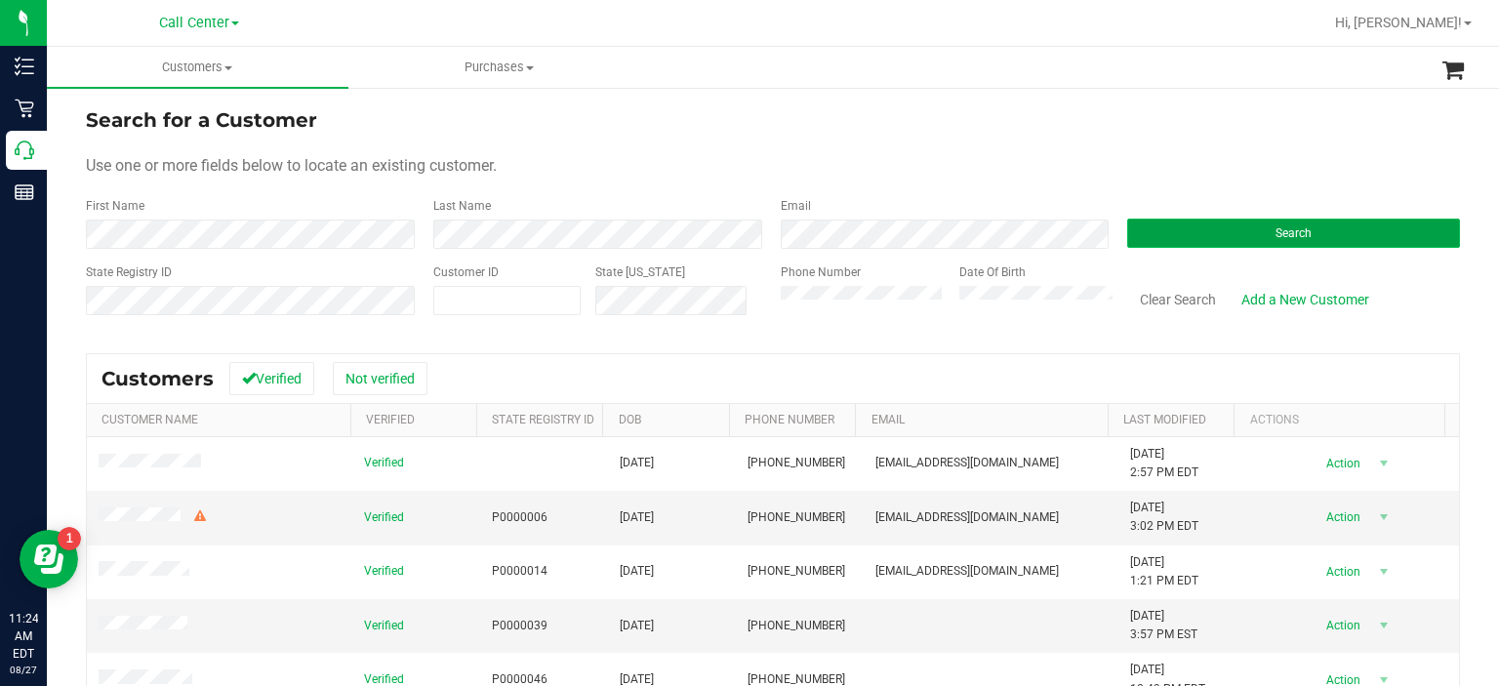
click at [1180, 221] on button "Search" at bounding box center [1293, 233] width 333 height 29
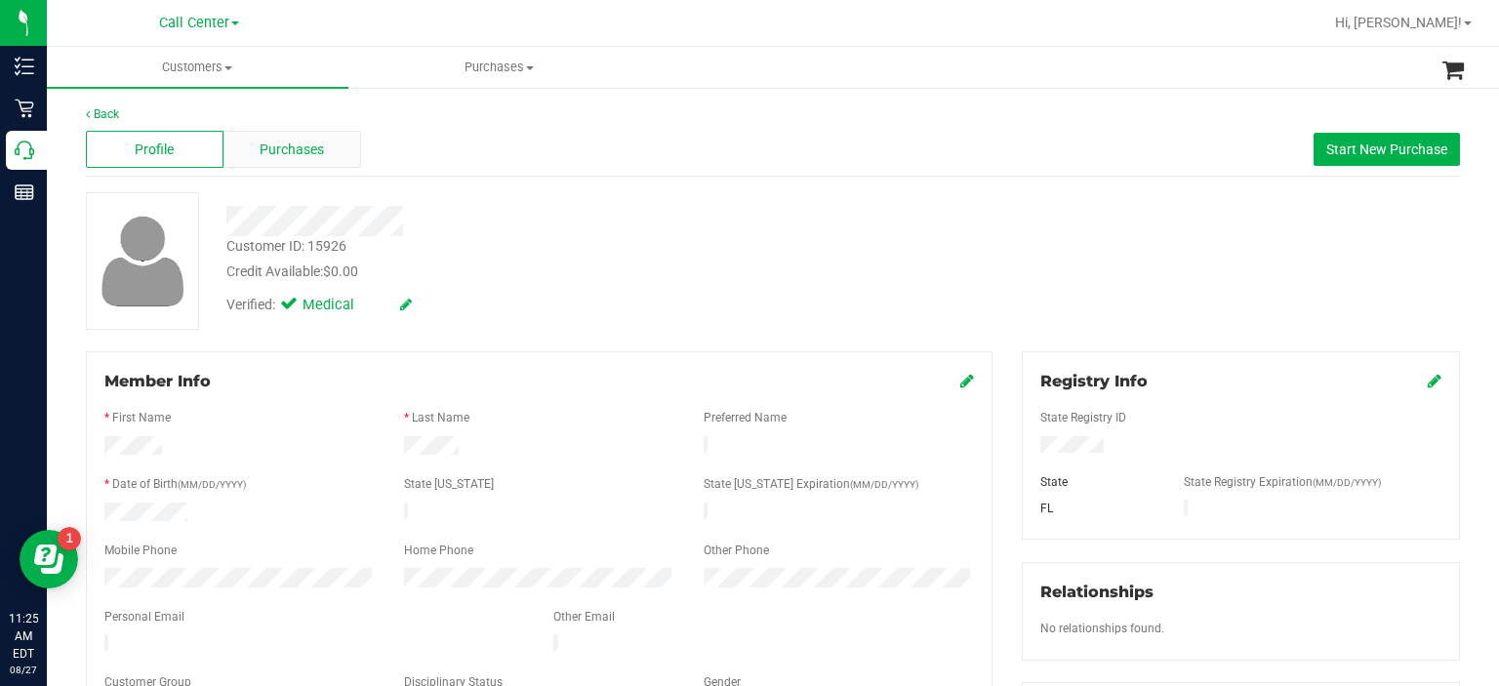
click at [302, 157] on span "Purchases" at bounding box center [292, 150] width 64 height 20
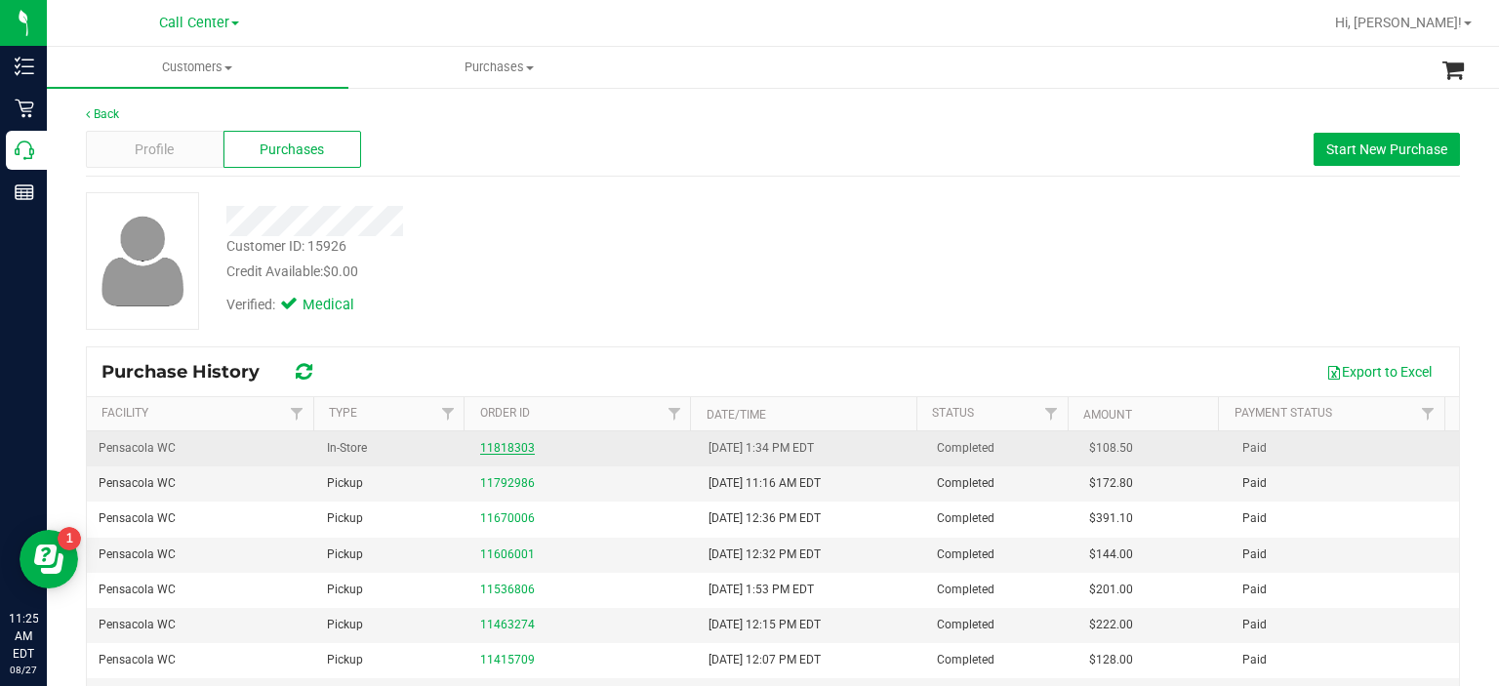
click at [492, 448] on link "11818303" at bounding box center [507, 448] width 55 height 14
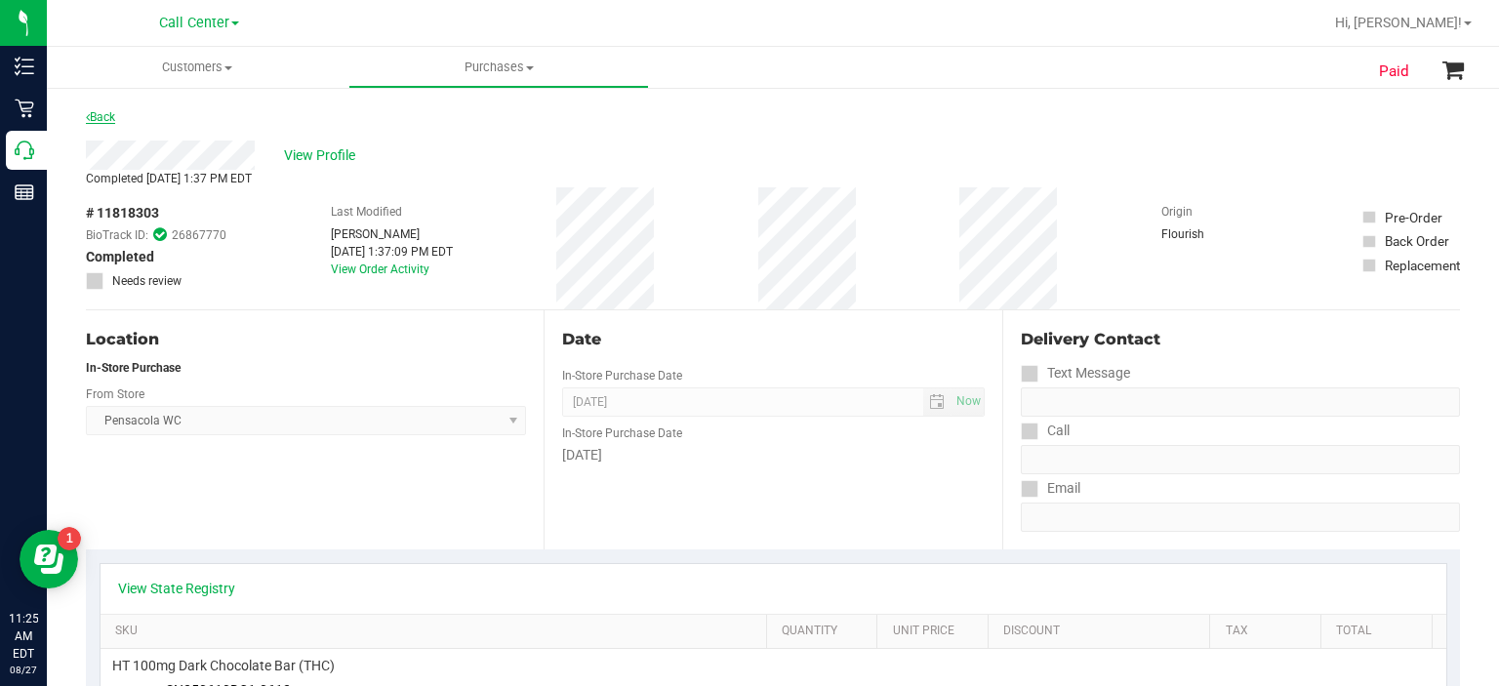
click at [101, 114] on link "Back" at bounding box center [100, 117] width 29 height 14
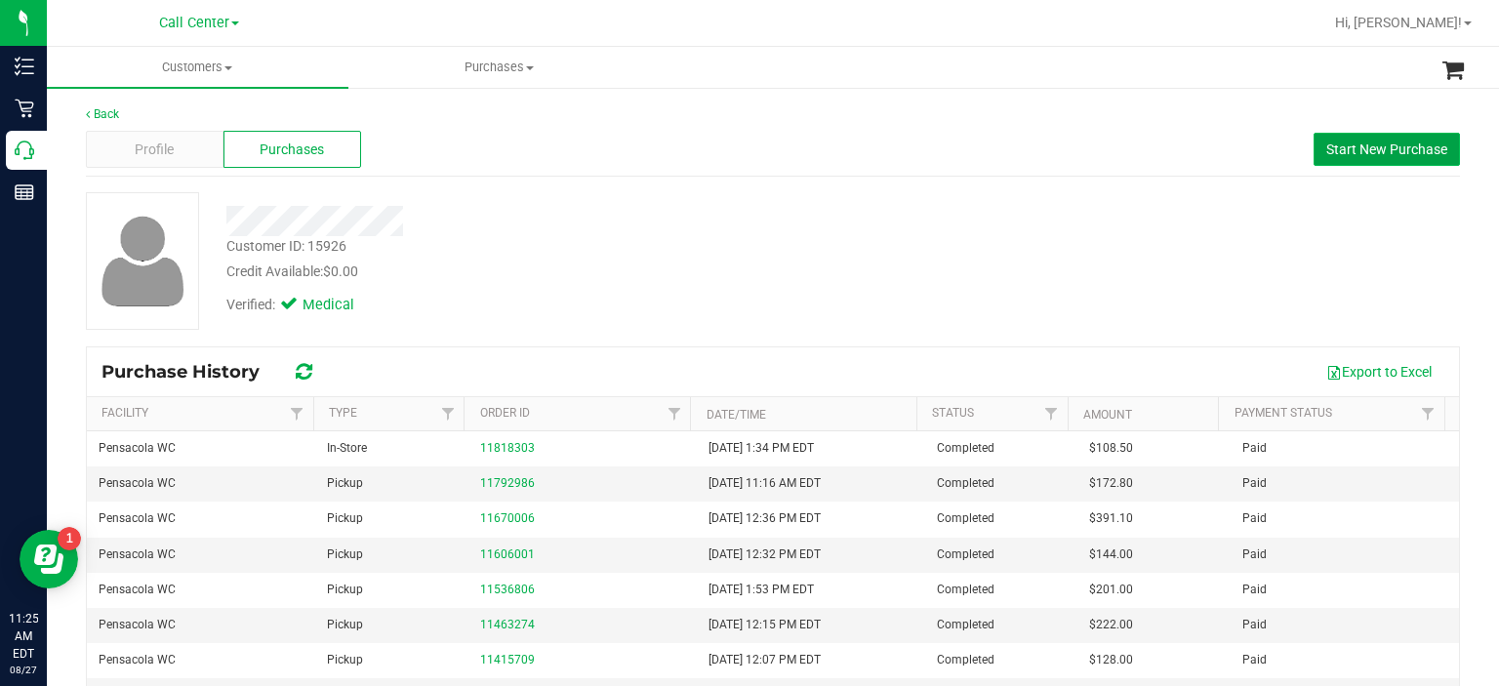
click at [1388, 142] on span "Start New Purchase" at bounding box center [1386, 149] width 121 height 16
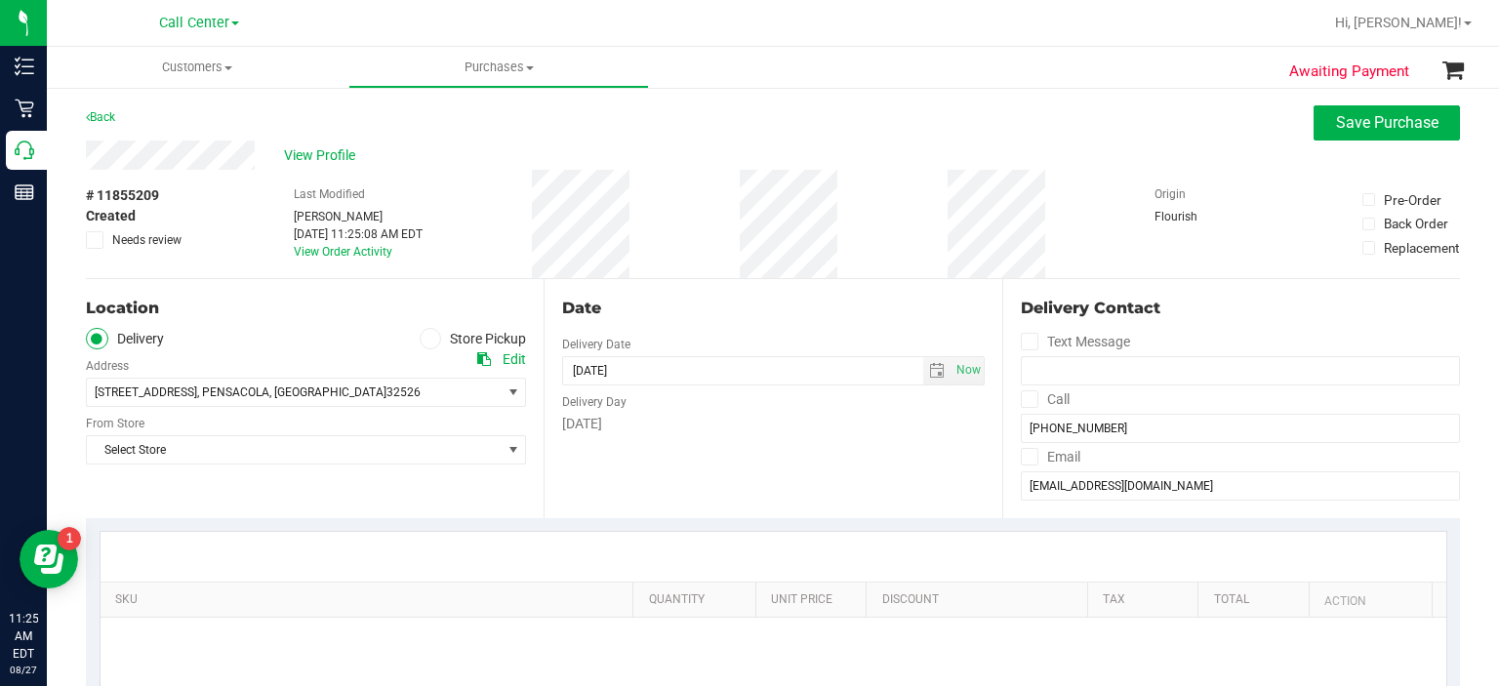
click at [420, 339] on span at bounding box center [431, 339] width 22 height 22
click at [0, 0] on input "Store Pickup" at bounding box center [0, 0] width 0 height 0
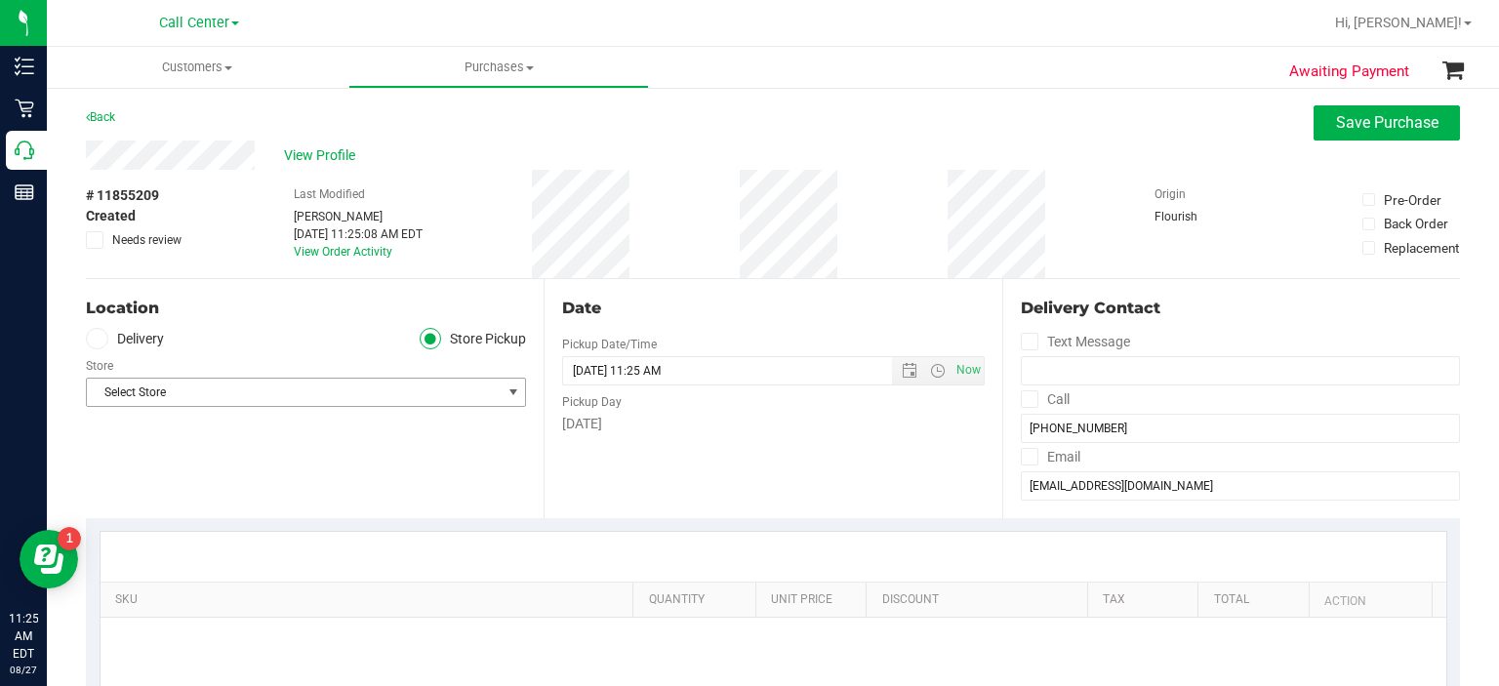
click at [396, 387] on span "Select Store" at bounding box center [294, 392] width 414 height 27
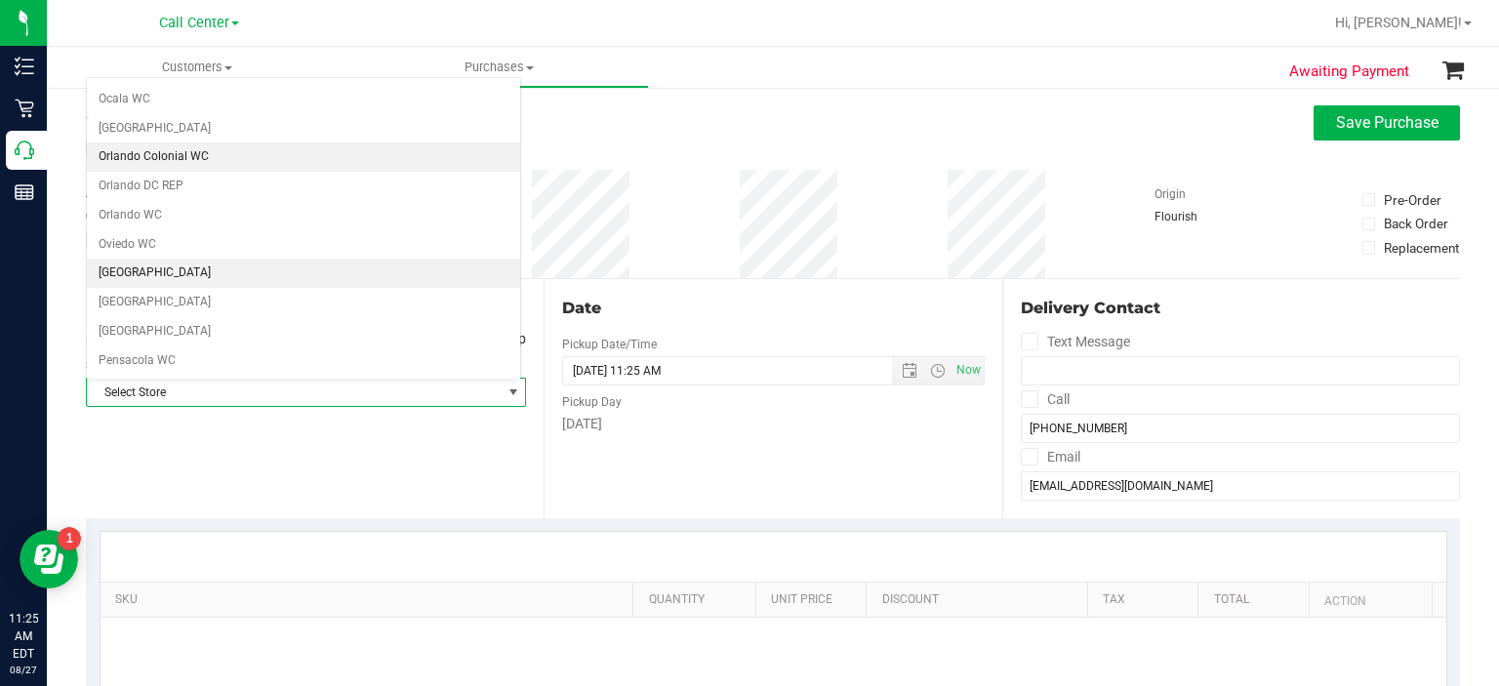
scroll to position [886, 0]
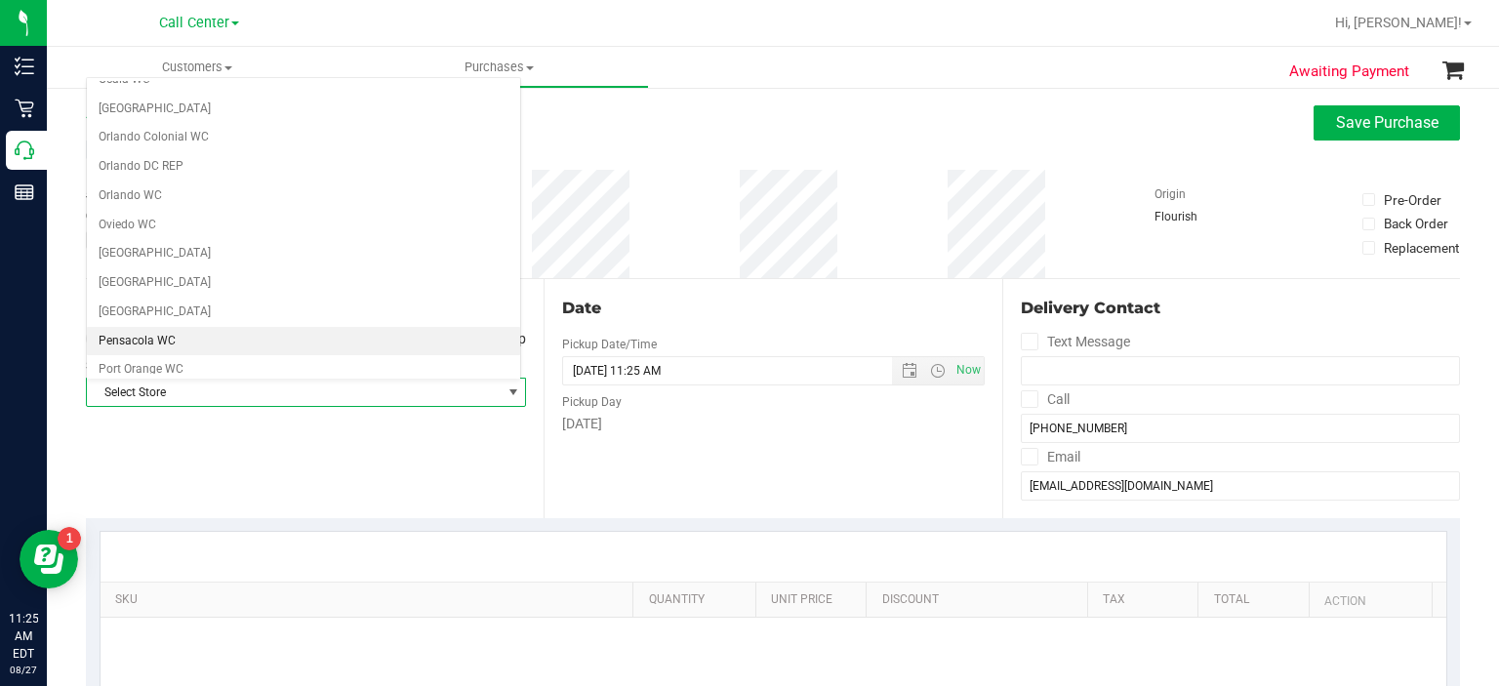
click at [242, 330] on li "Pensacola WC" at bounding box center [303, 341] width 433 height 29
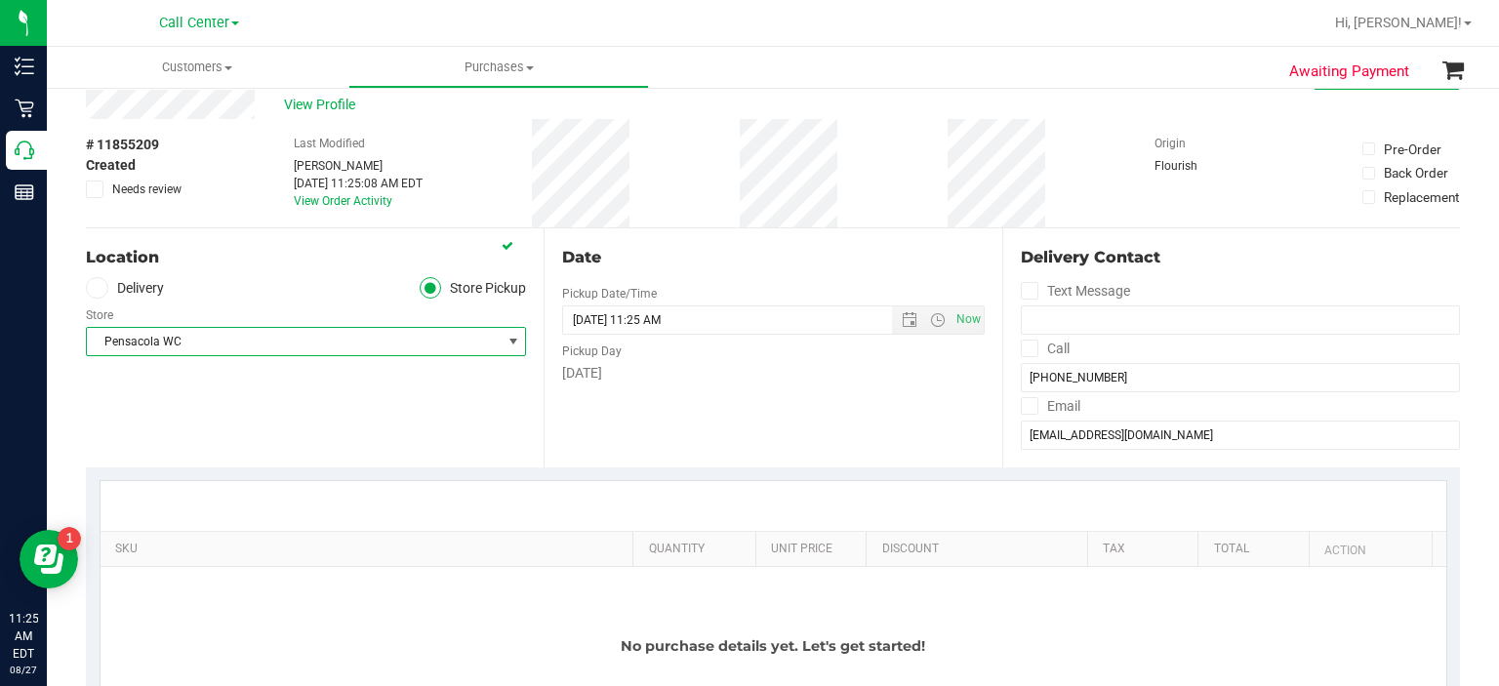
scroll to position [43, 0]
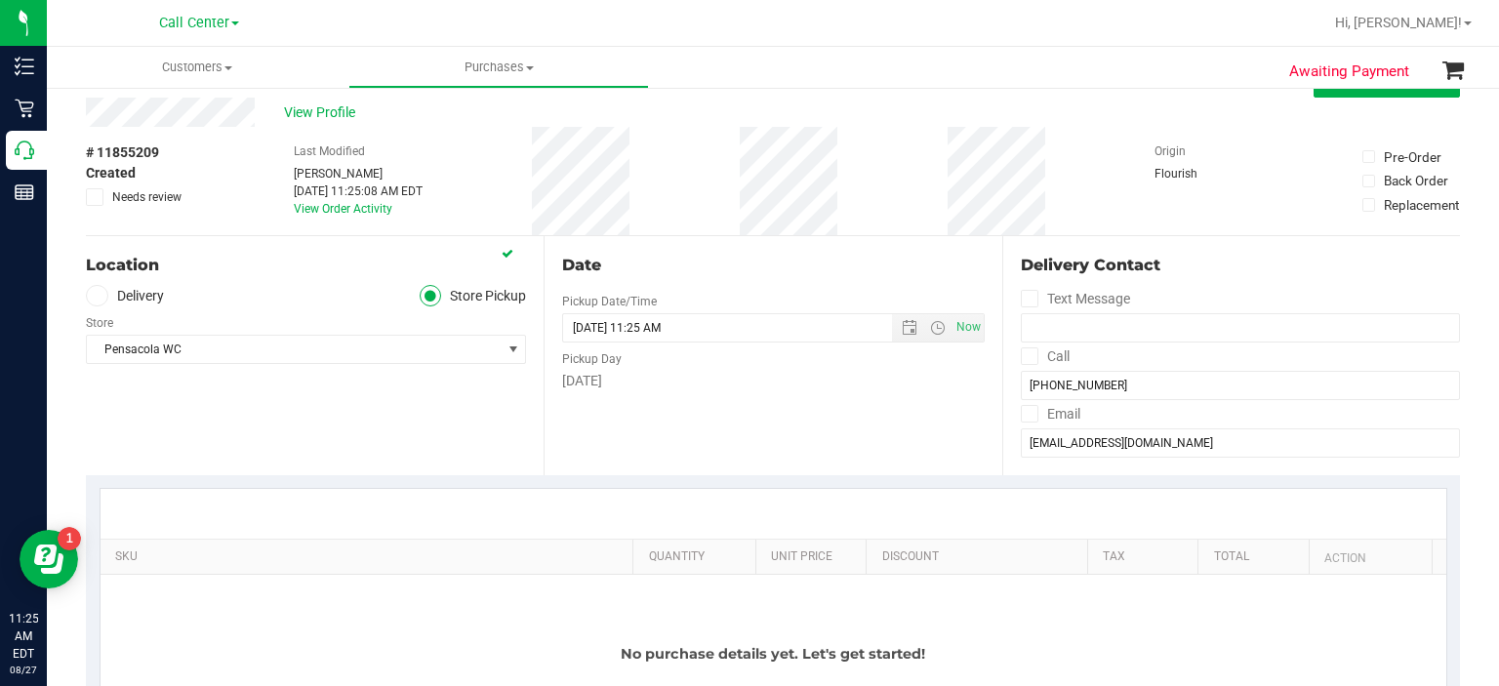
click at [726, 167] on div "# 11855209 Created Needs review Last Modified Jennifer Spaulding Aug 27, 2025 1…" at bounding box center [773, 181] width 1374 height 108
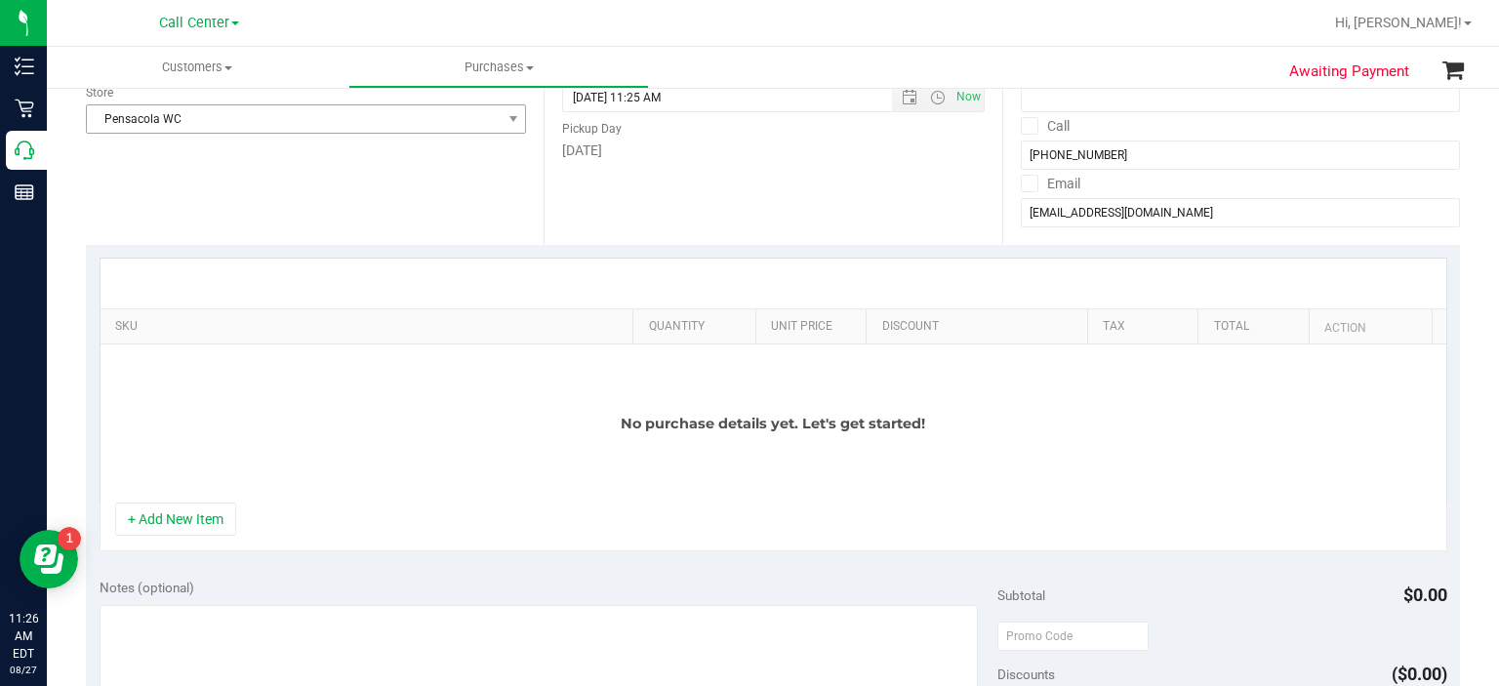
scroll to position [275, 0]
click at [142, 524] on button "+ Add New Item" at bounding box center [175, 517] width 121 height 33
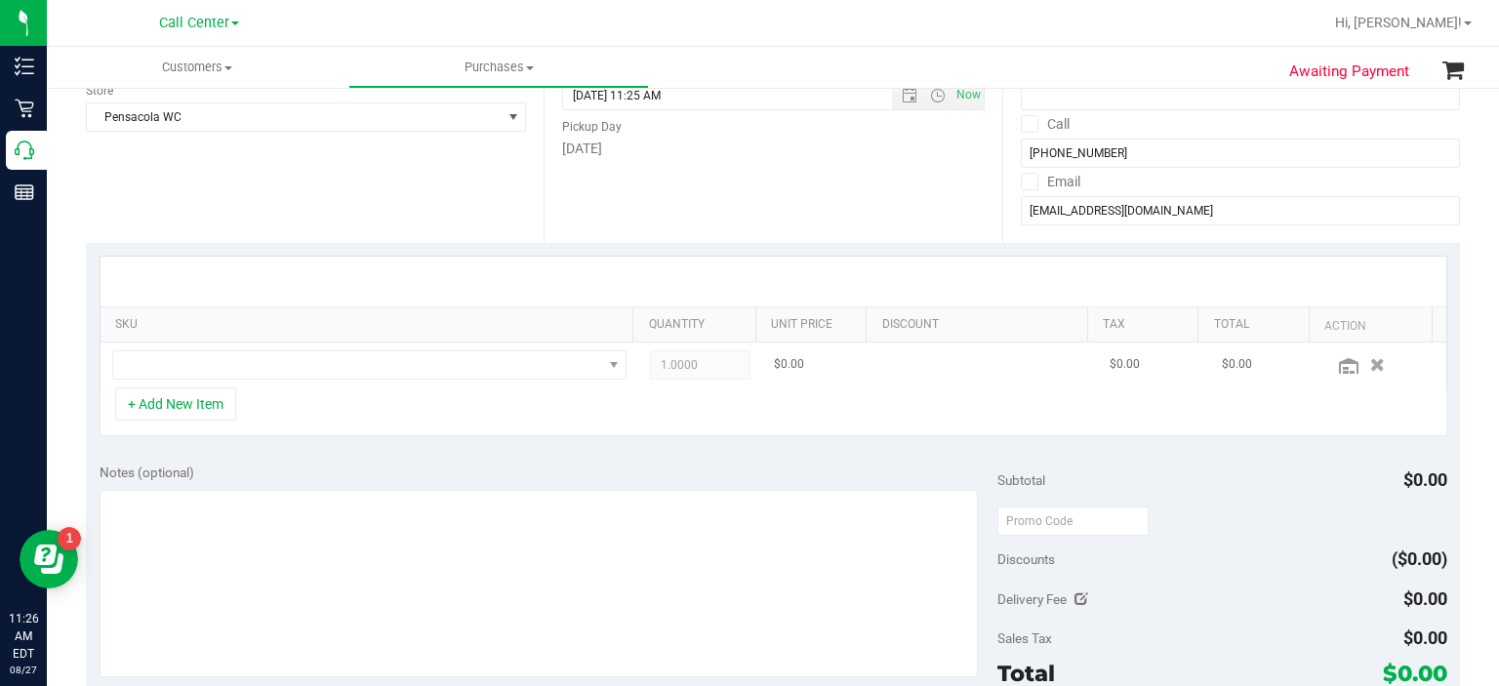
click at [238, 382] on td at bounding box center [370, 364] width 539 height 45
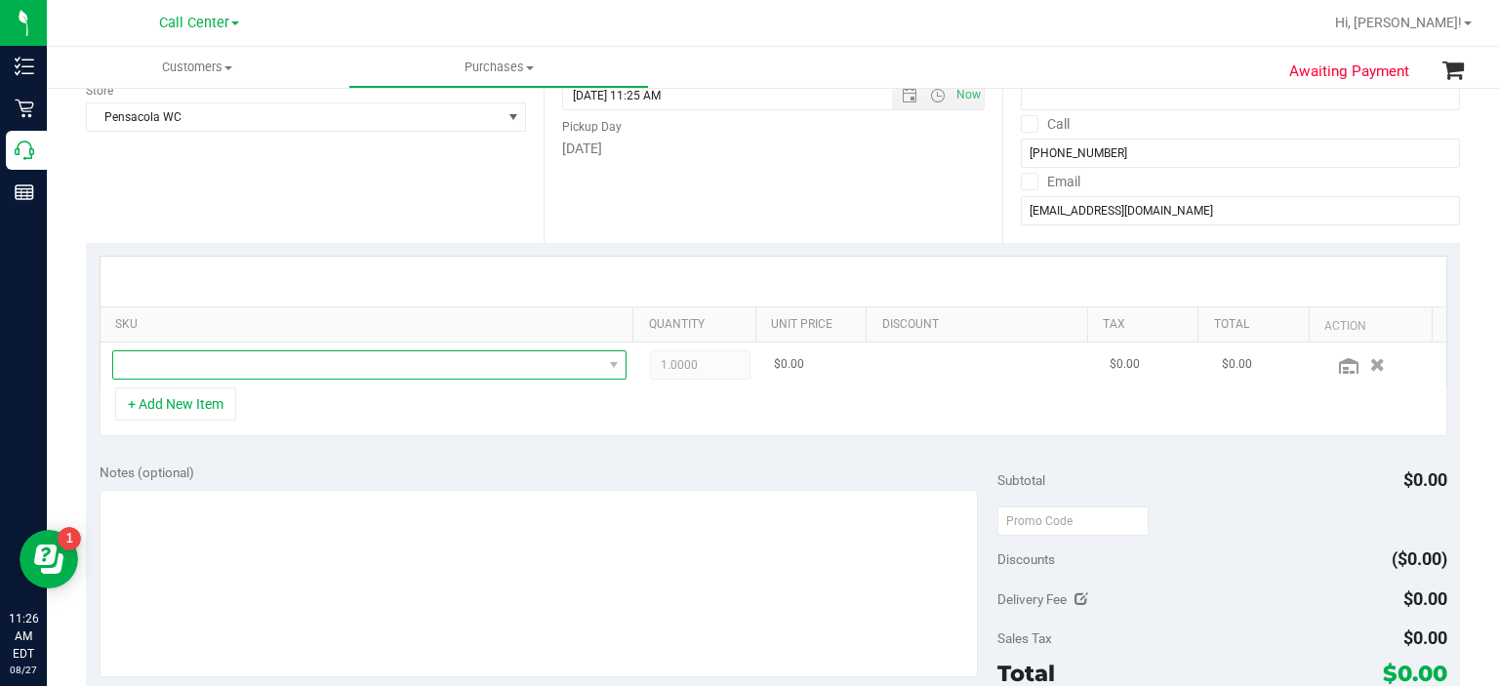
click at [281, 366] on span "NO DATA FOUND" at bounding box center [357, 364] width 489 height 27
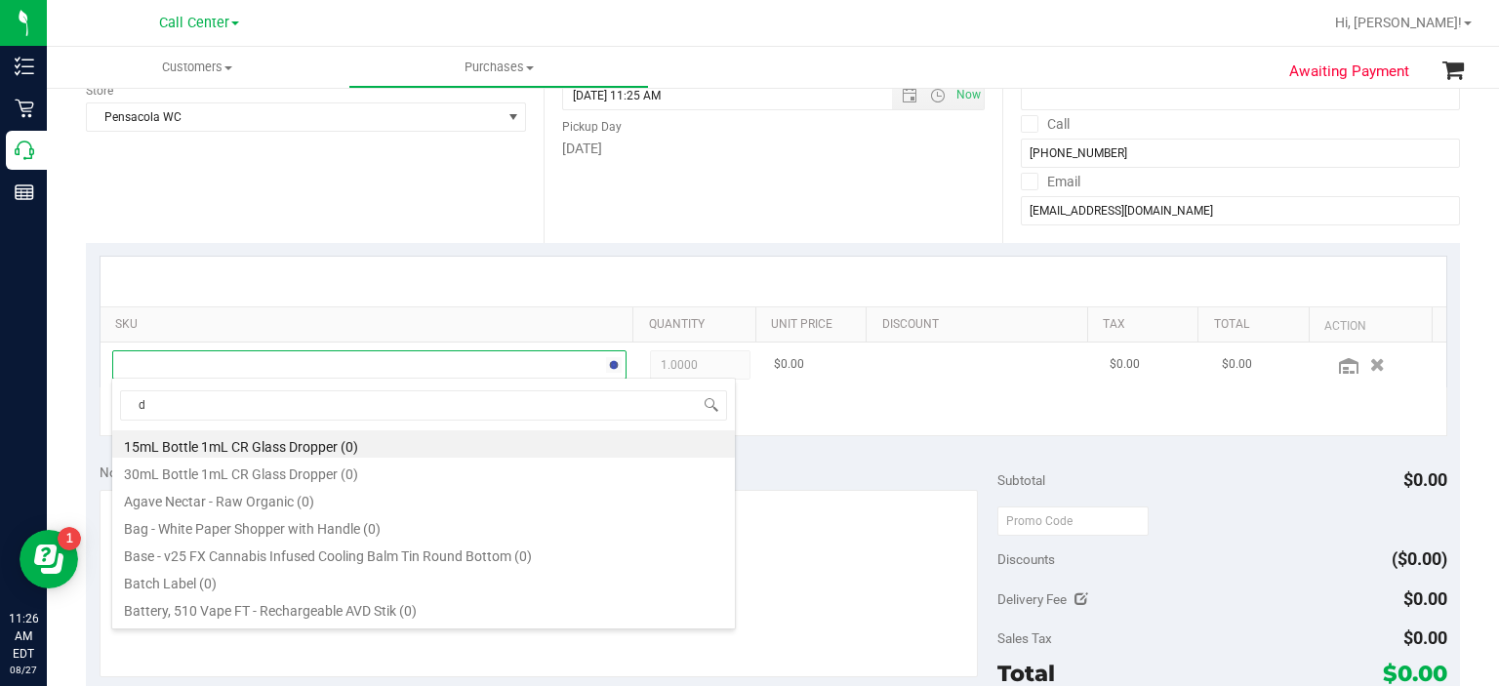
scroll to position [28, 497]
type input "don"
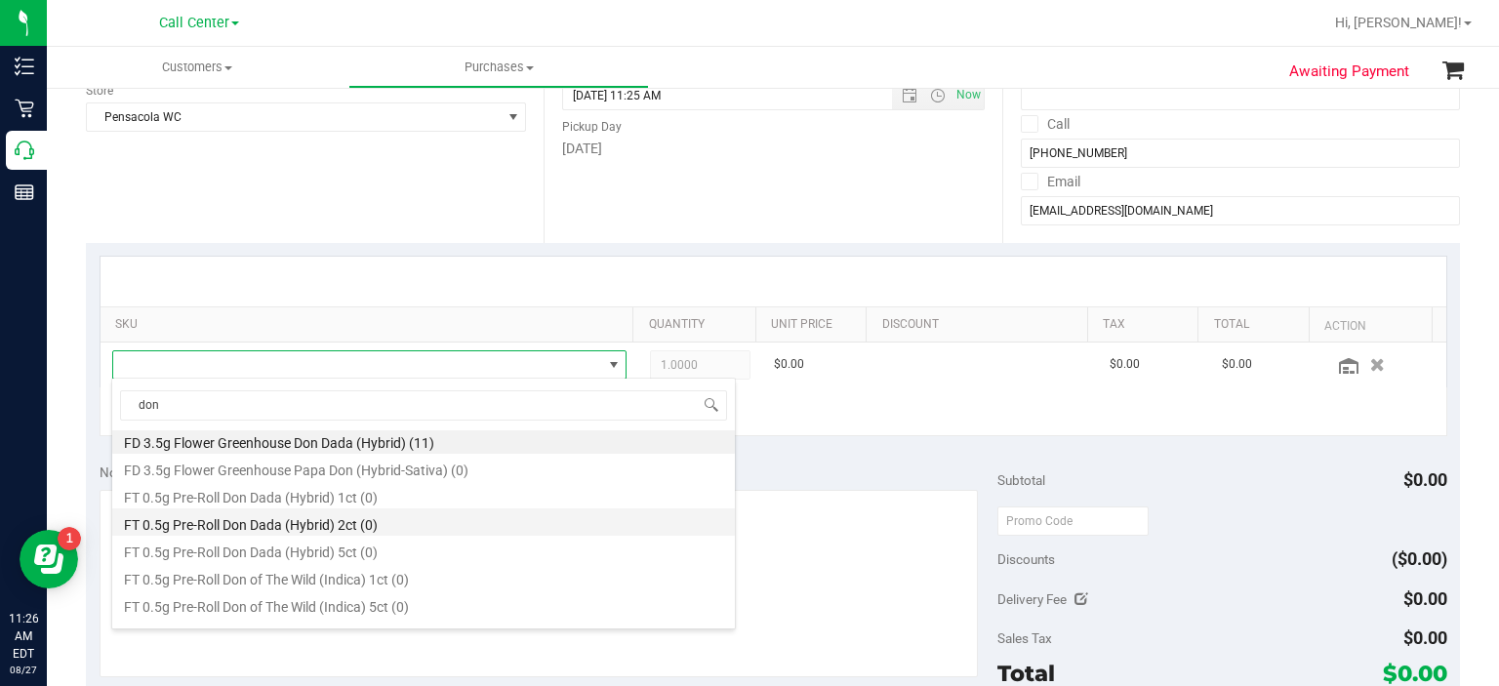
scroll to position [0, 0]
click at [371, 455] on li "FD 3.5g Flower Greenhouse Don Dada (Hybrid) (11)" at bounding box center [423, 443] width 623 height 27
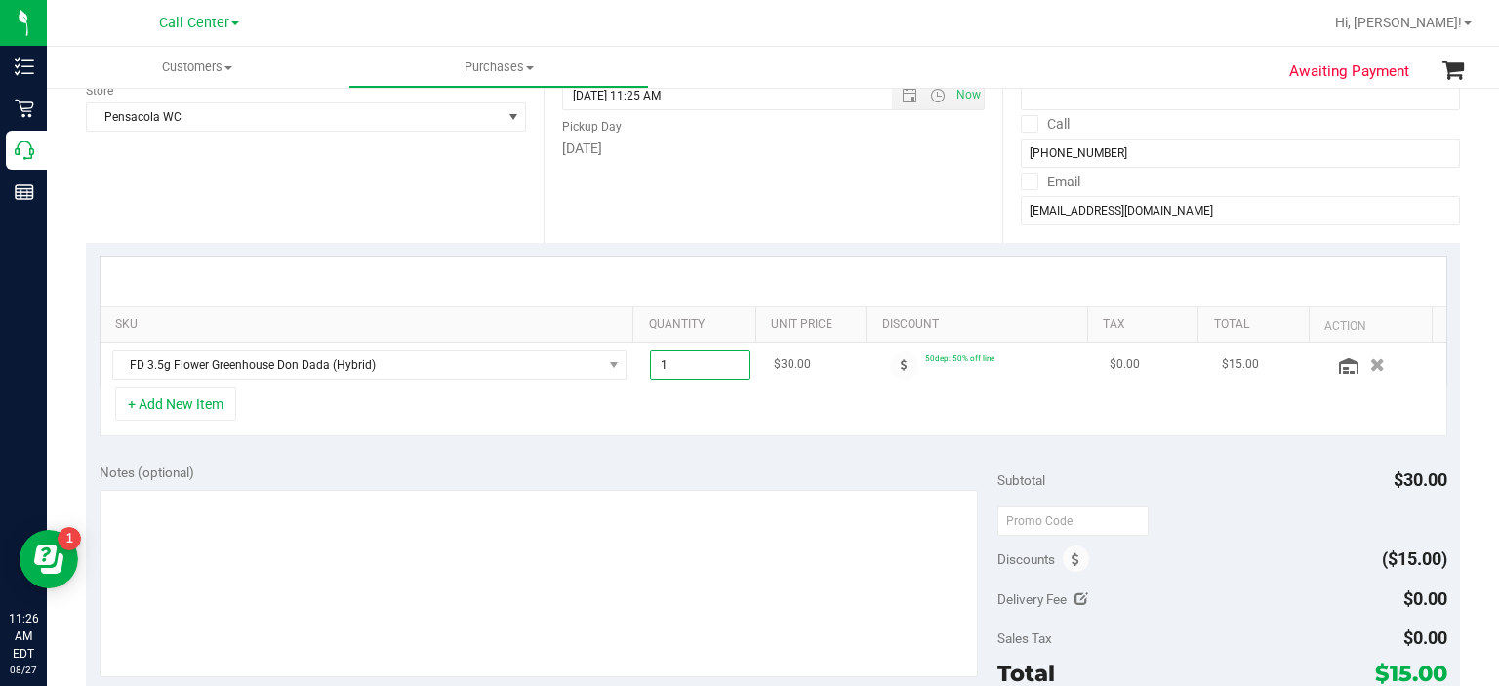
click at [667, 372] on span "1.00 1" at bounding box center [700, 364] width 101 height 29
type input "4"
type input "4.00"
click at [610, 438] on div "SKU Quantity Unit Price Discount Tax Total Action FD 3.5g Flower Greenhouse Don…" at bounding box center [773, 346] width 1374 height 207
click at [209, 409] on button "+ Add New Item" at bounding box center [175, 403] width 121 height 33
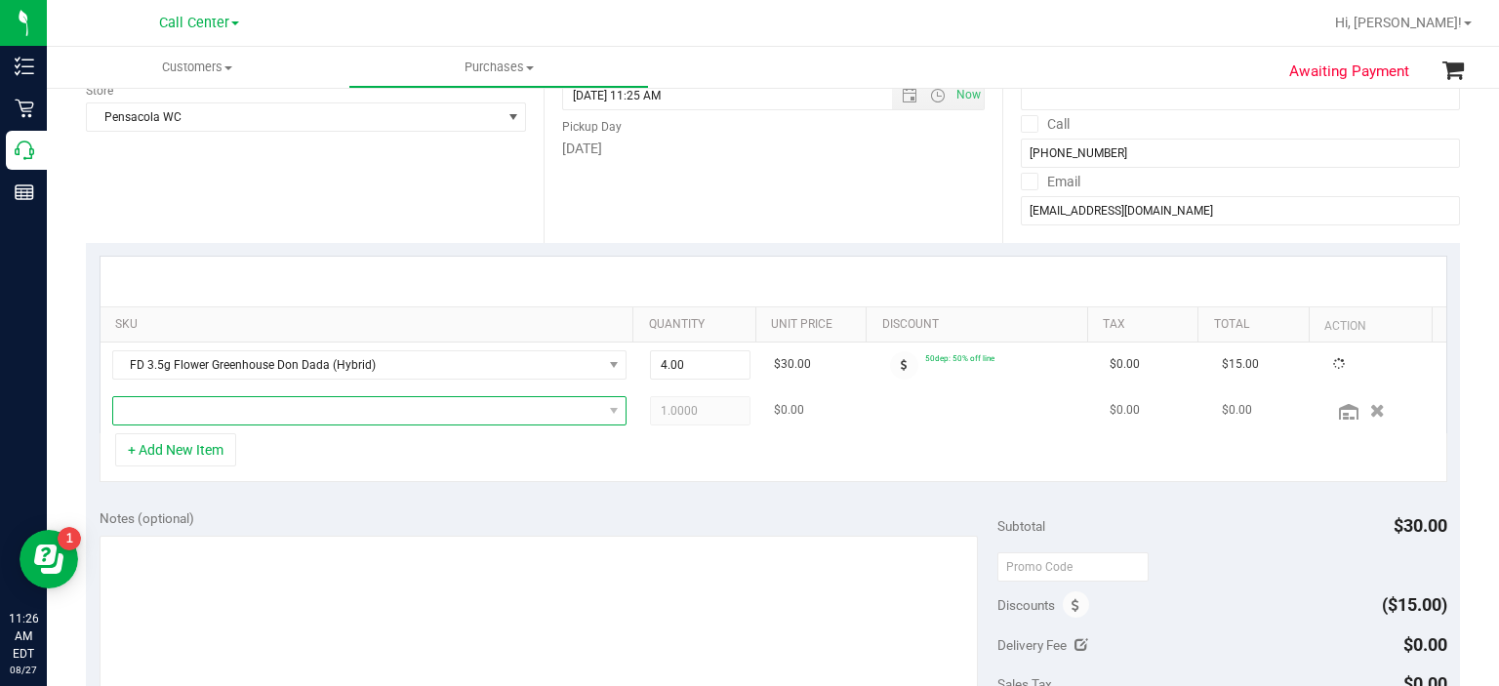
click at [222, 416] on span "NO DATA FOUND" at bounding box center [357, 410] width 489 height 27
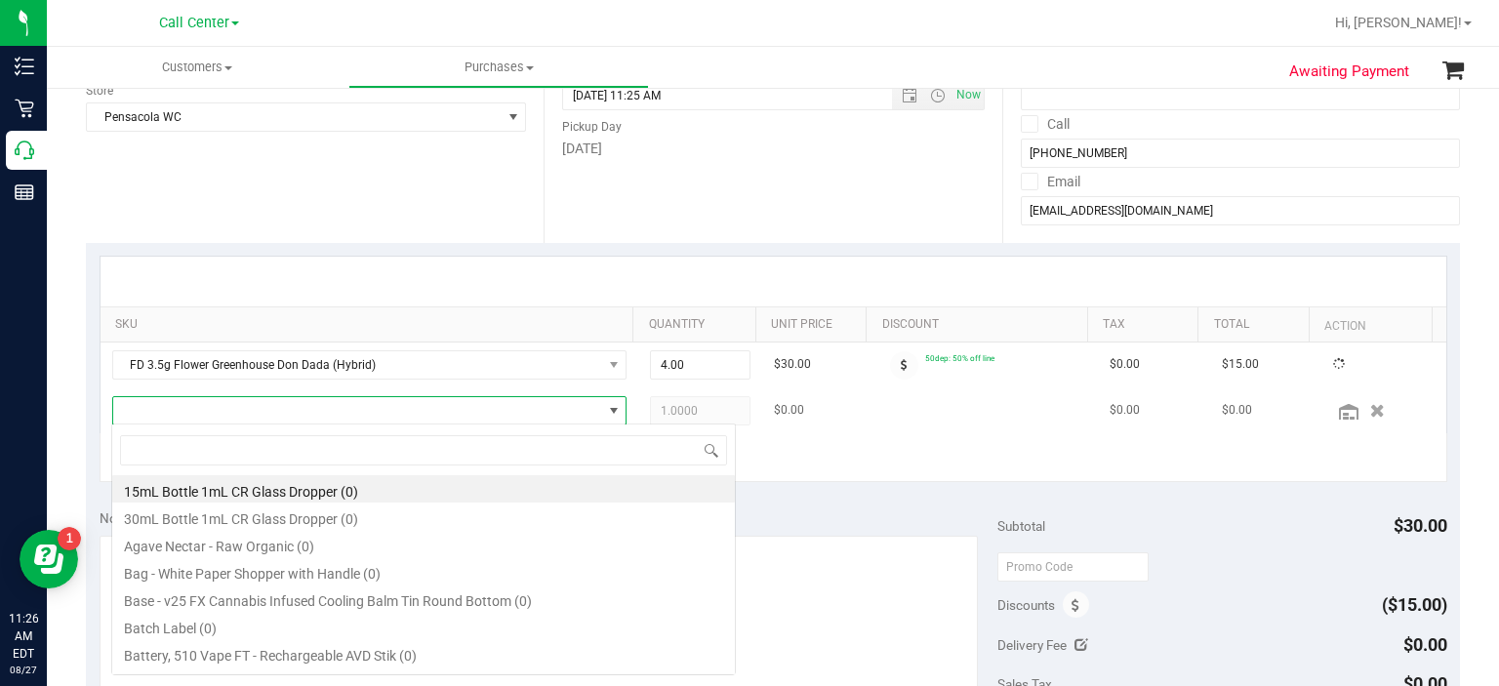
scroll to position [28, 497]
type input "l"
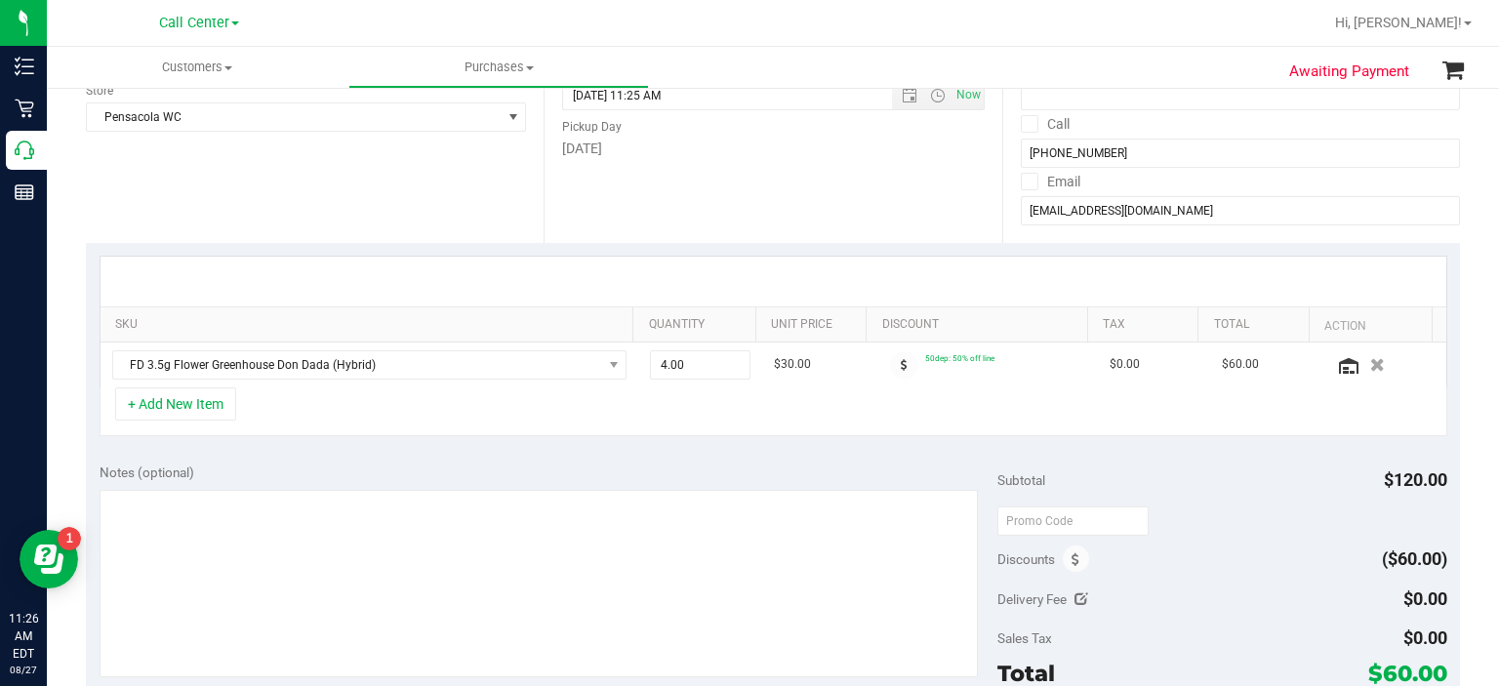
click at [222, 416] on button "+ Add New Item" at bounding box center [175, 403] width 121 height 33
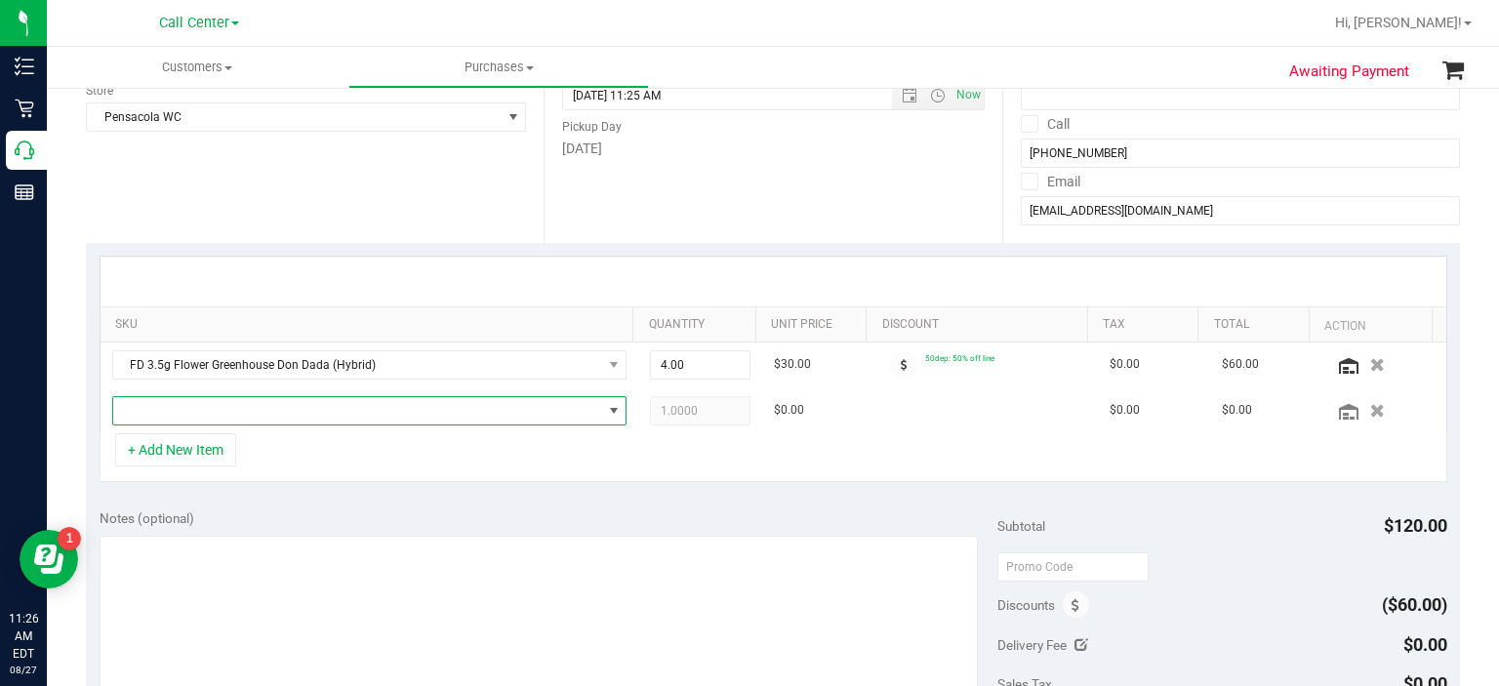
click at [222, 416] on span "NO DATA FOUND" at bounding box center [357, 410] width 489 height 27
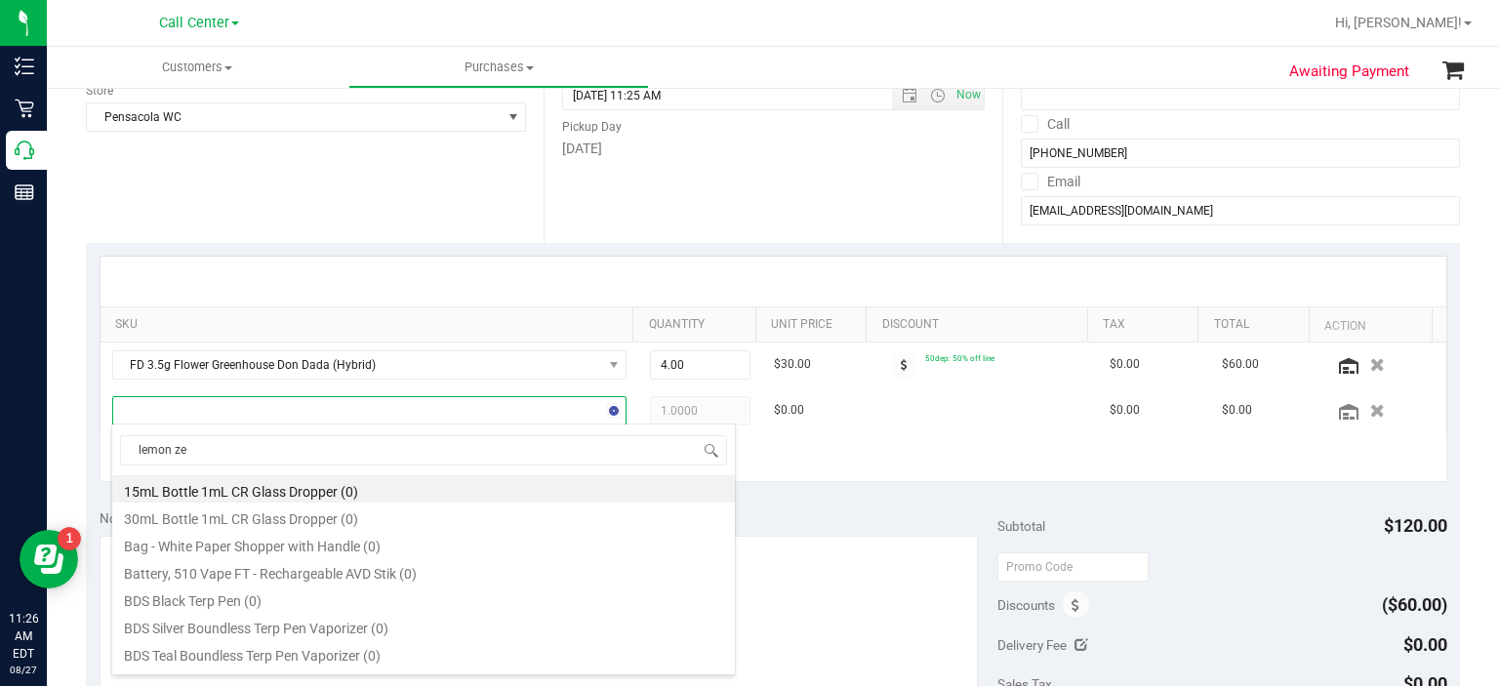
type input "lemon zes"
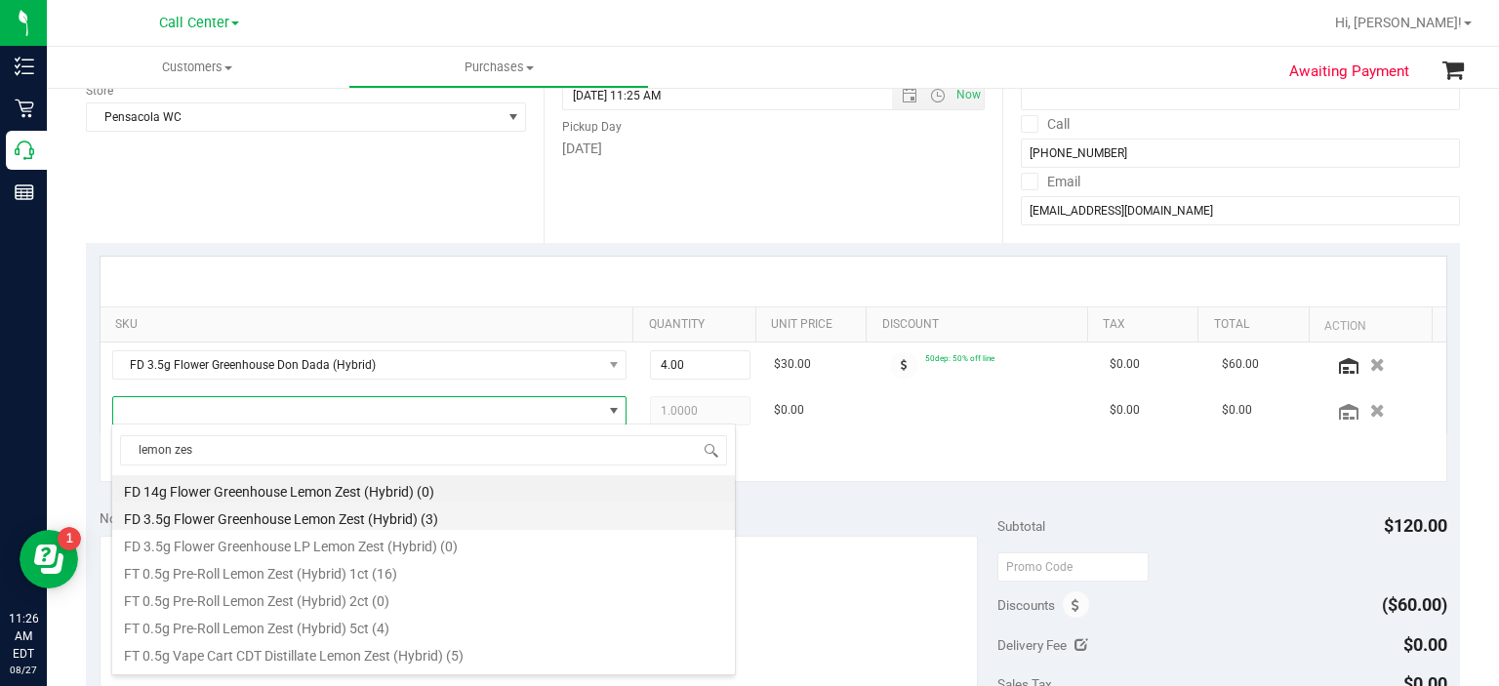
click at [347, 475] on ul "FD 14g Flower Greenhouse Lemon Zest (Hybrid) (0) FD 3.5g Flower Greenhouse Lemo…" at bounding box center [423, 475] width 623 height 0
click at [347, 525] on li "FD 3.5g Flower Greenhouse Lemon Zest (Hybrid) (3)" at bounding box center [423, 516] width 623 height 27
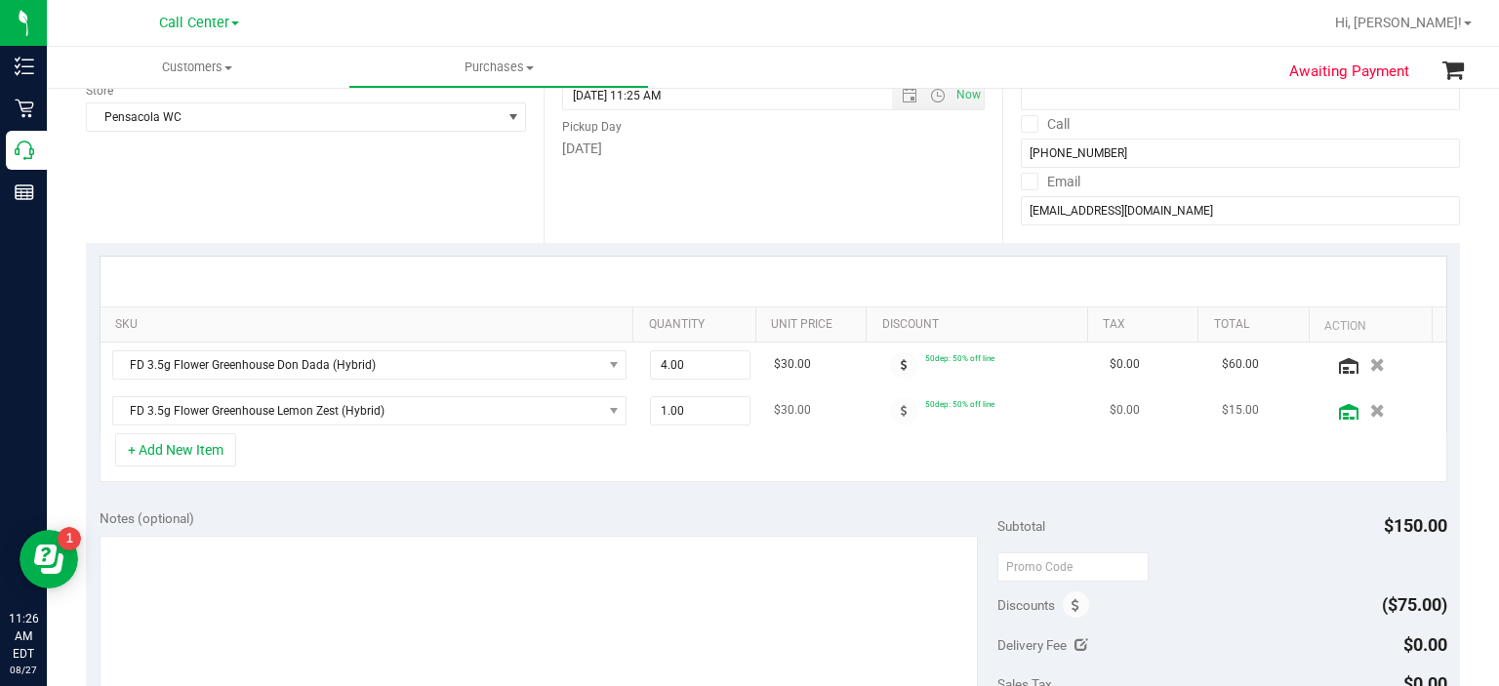
click at [1338, 418] on link at bounding box center [1348, 412] width 21 height 18
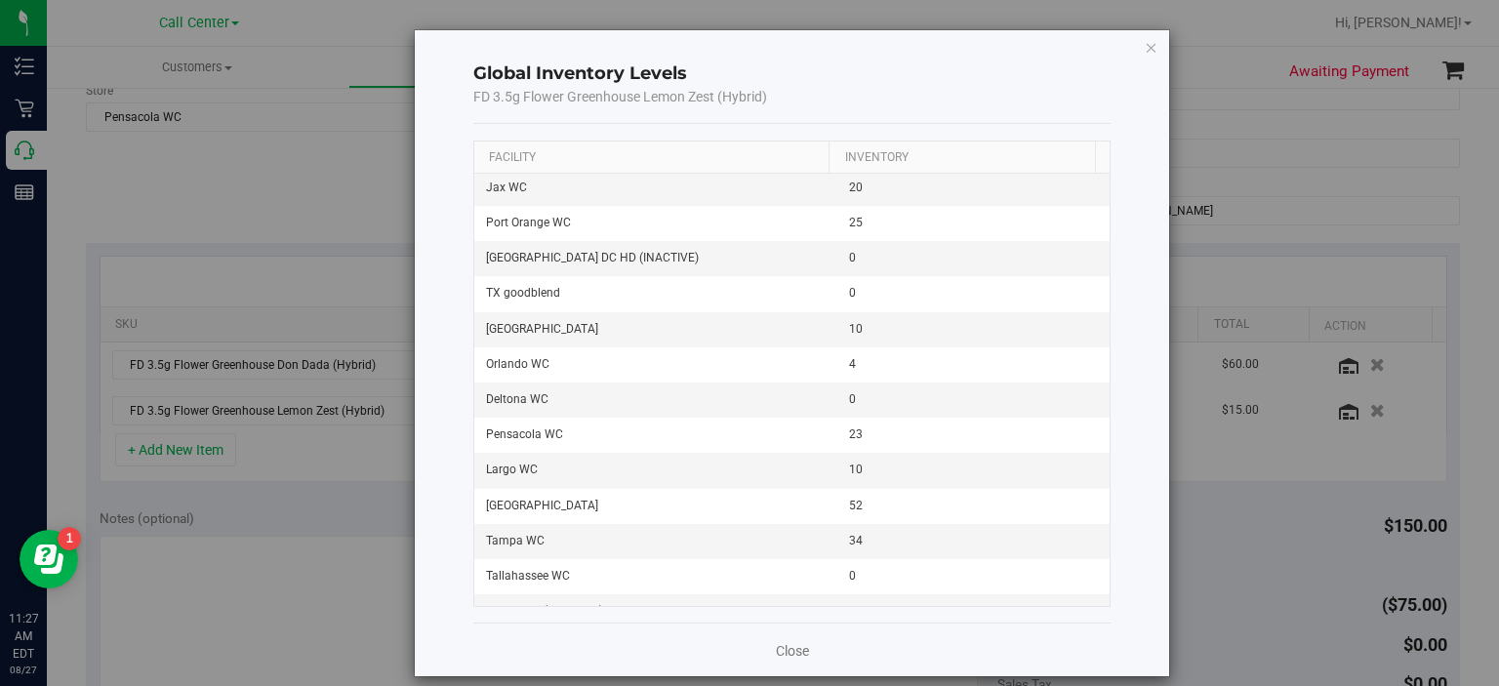
scroll to position [1836, 0]
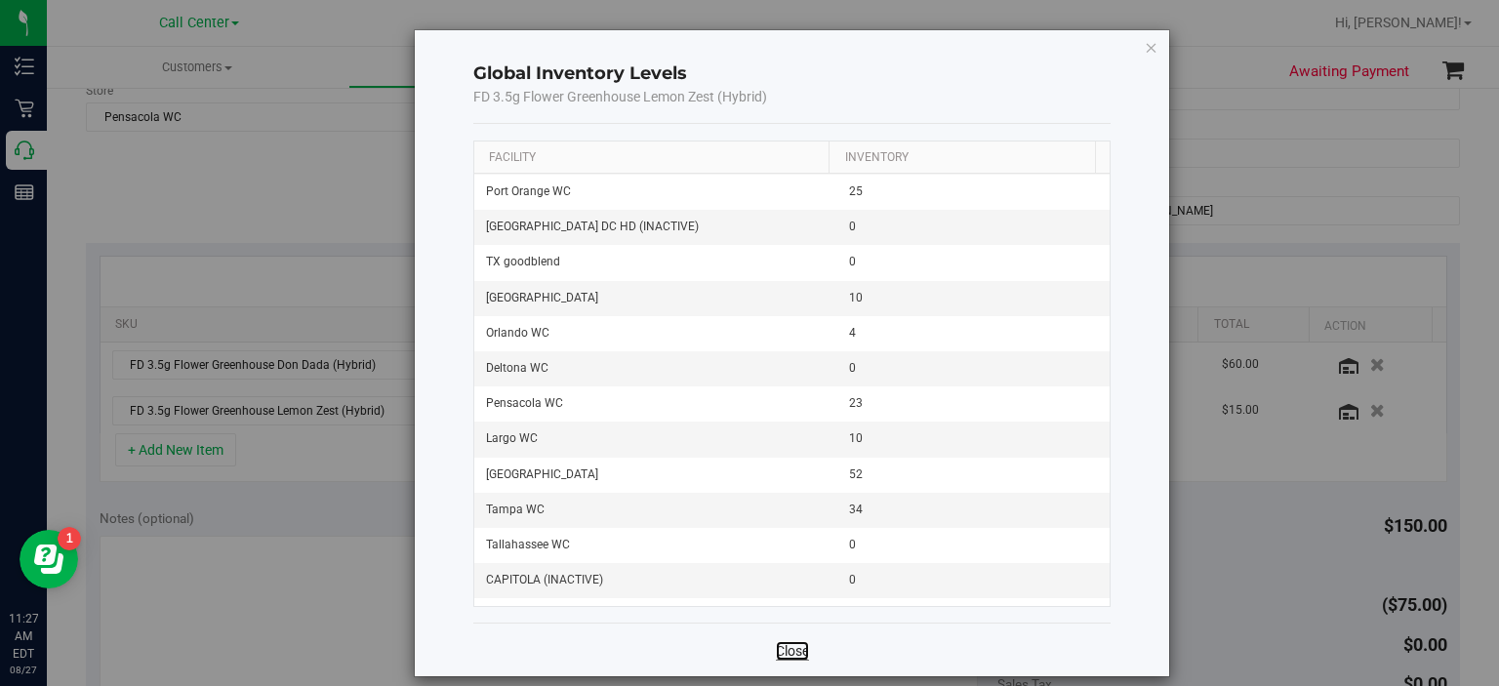
click at [784, 653] on link "Close" at bounding box center [792, 651] width 33 height 20
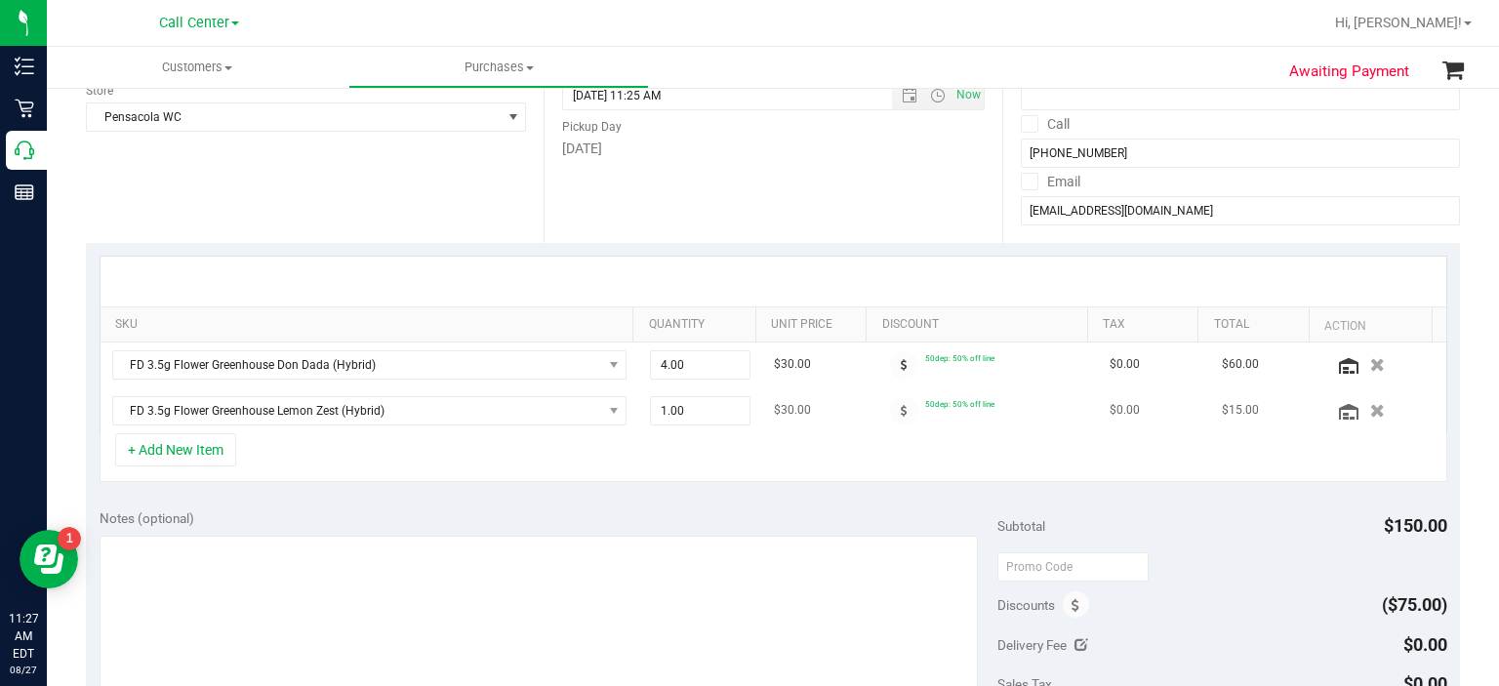
click at [706, 425] on td "1.00 1" at bounding box center [700, 410] width 124 height 45
click at [700, 407] on span "1.00 1" at bounding box center [700, 410] width 101 height 29
type input "4"
type input "4.00"
click at [631, 518] on div "Notes (optional)" at bounding box center [549, 518] width 899 height 20
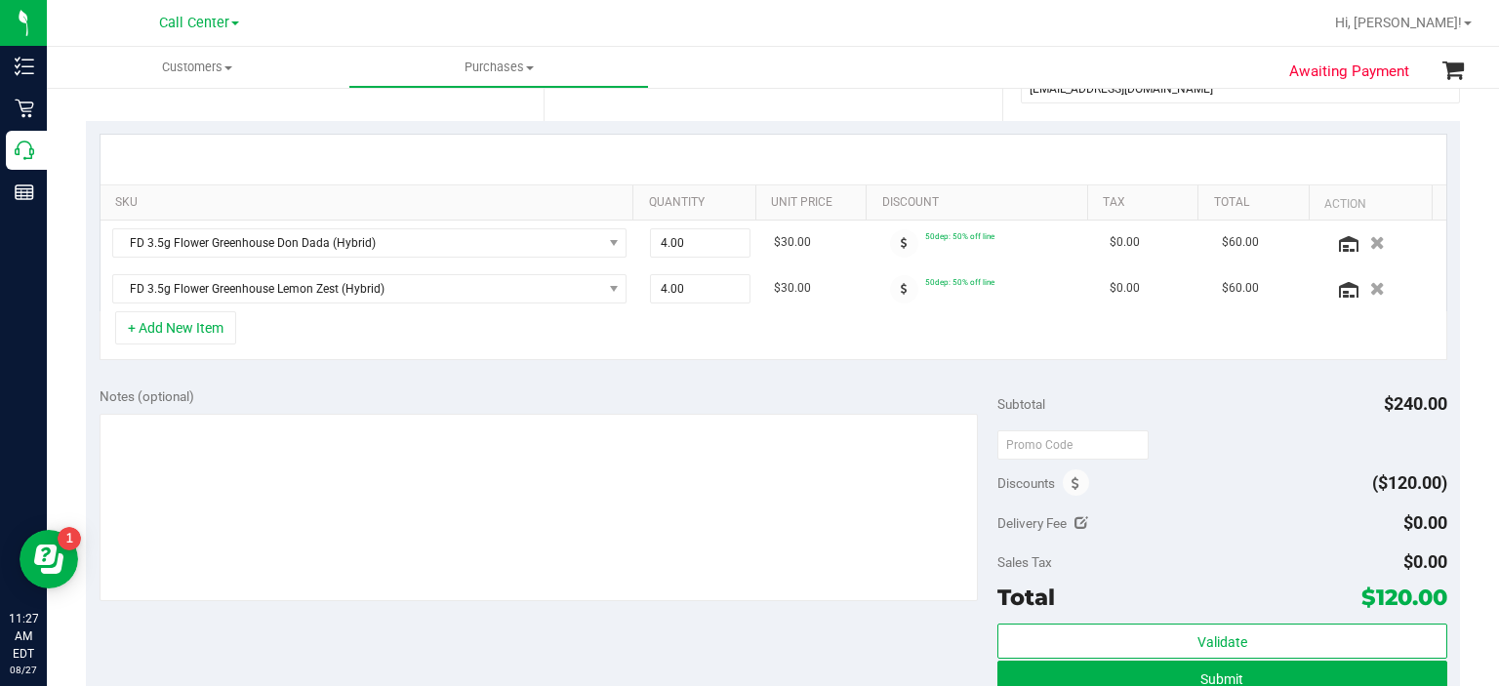
scroll to position [400, 0]
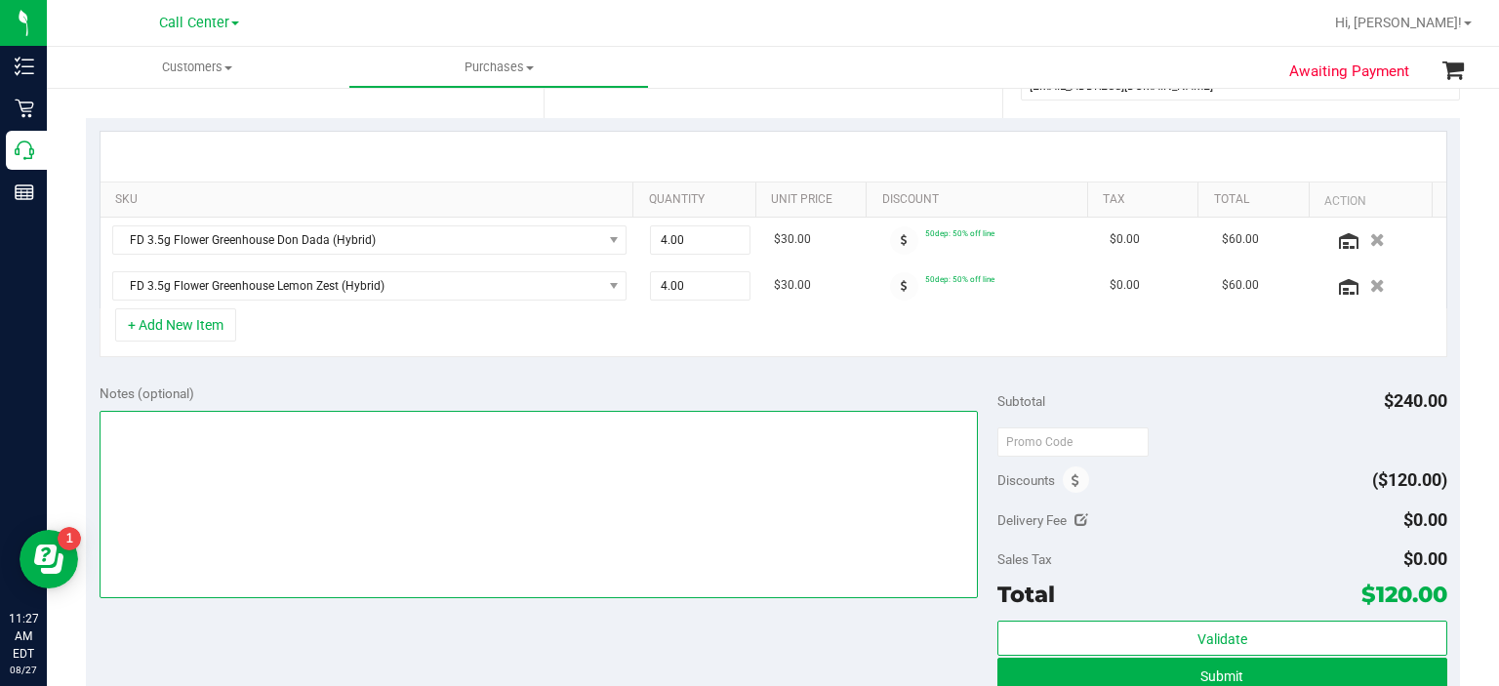
click at [425, 491] on textarea at bounding box center [539, 504] width 879 height 187
click at [404, 561] on textarea at bounding box center [539, 504] width 879 height 187
type textarea "verified-rs"
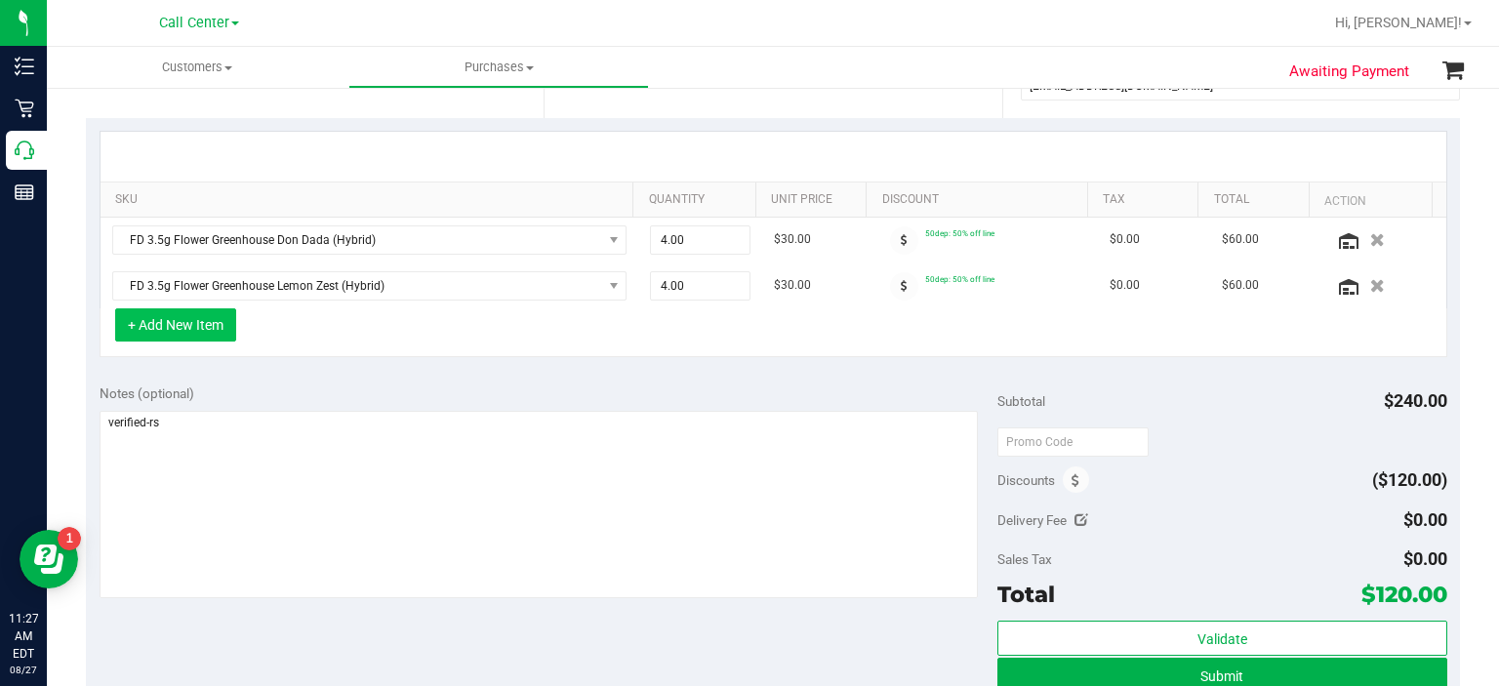
click at [198, 327] on button "+ Add New Item" at bounding box center [175, 324] width 121 height 33
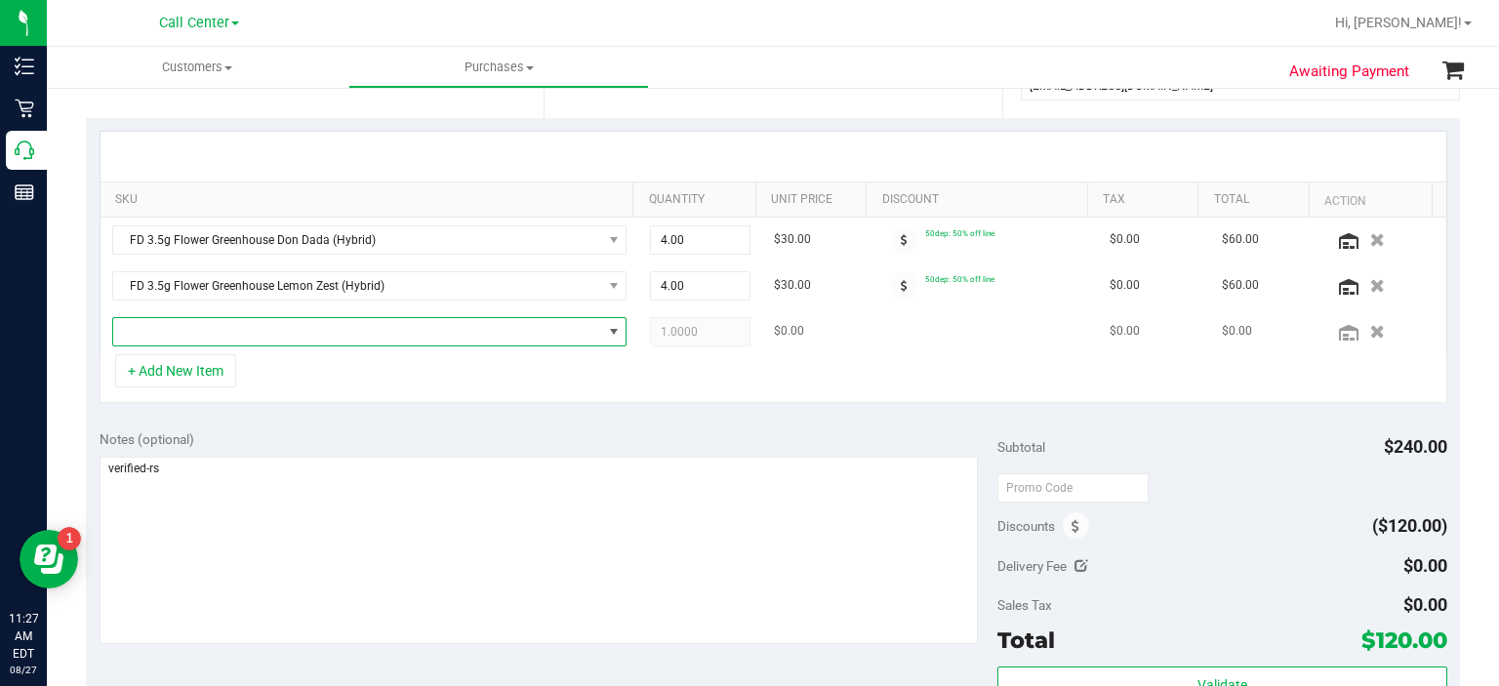
click at [249, 327] on span "NO DATA FOUND" at bounding box center [357, 331] width 489 height 27
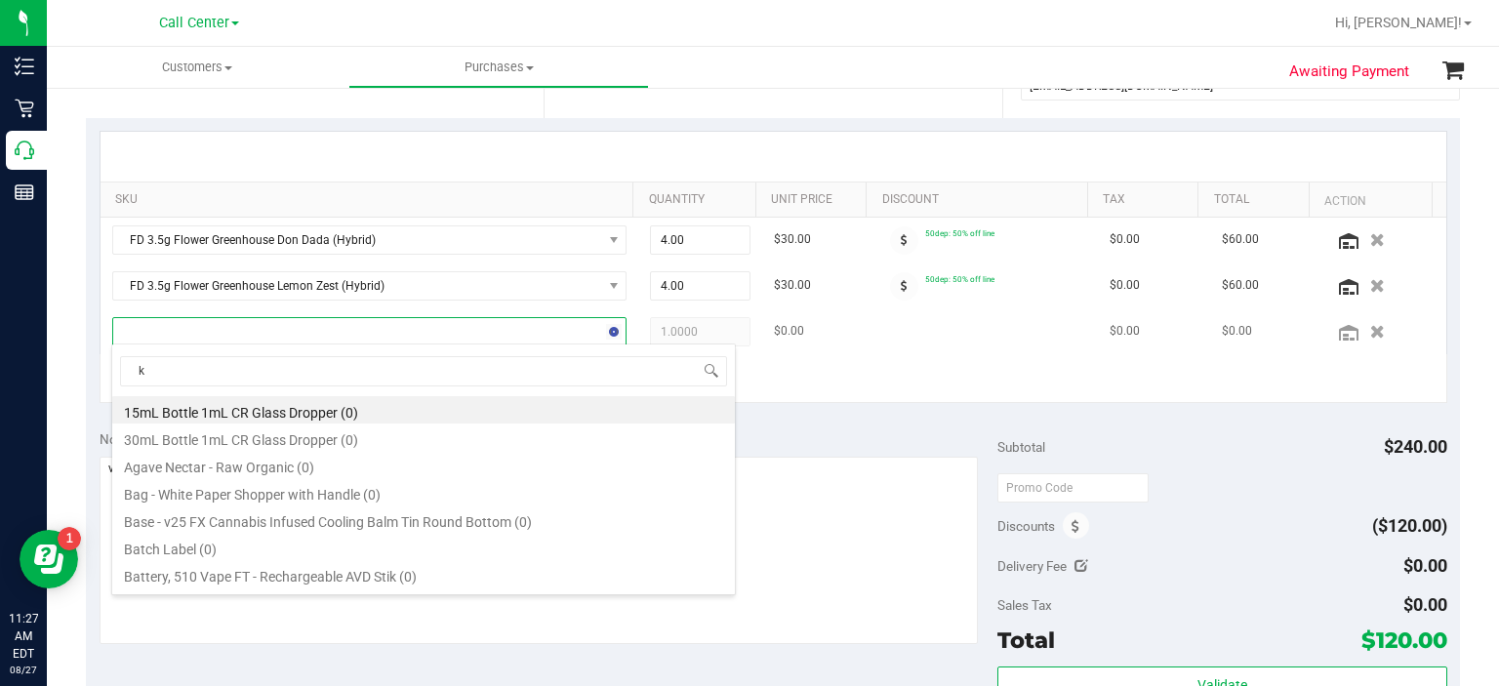
scroll to position [28, 497]
type input "kief"
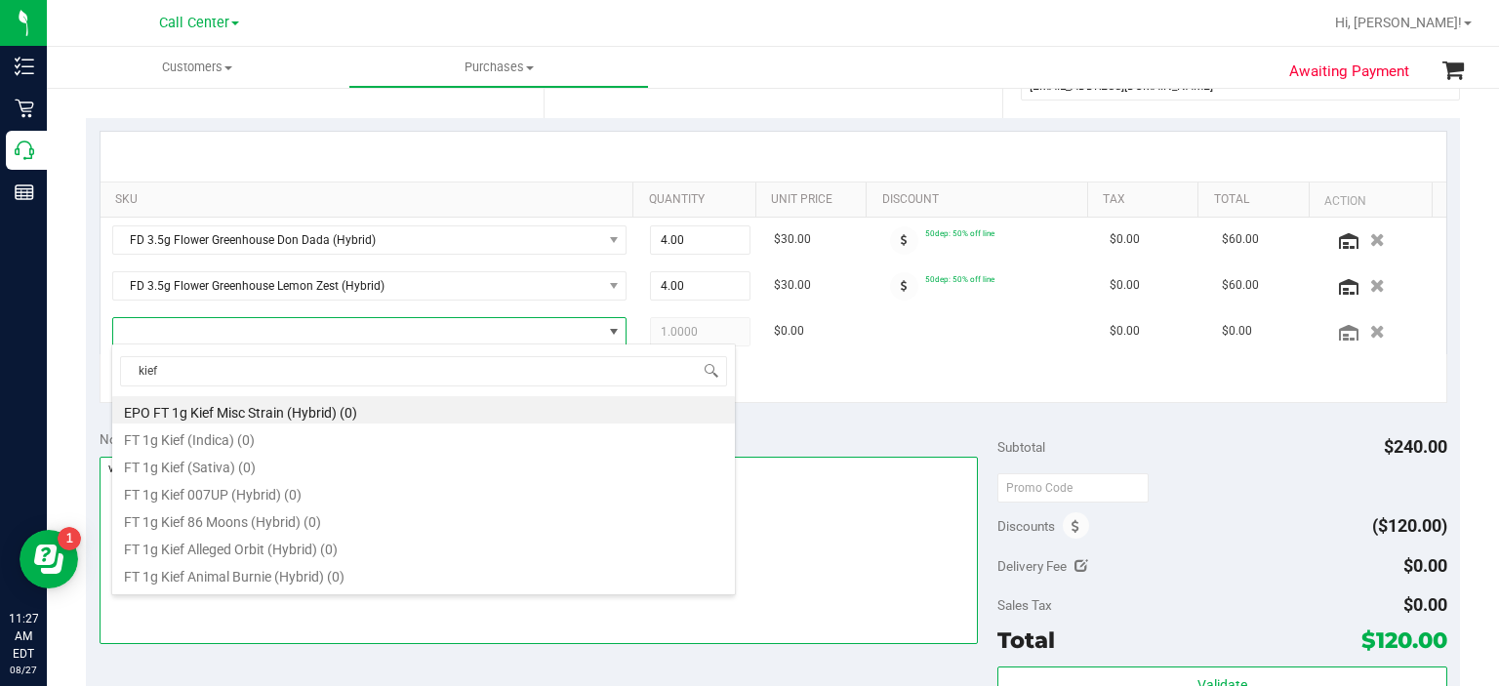
click at [913, 467] on textarea at bounding box center [539, 550] width 879 height 187
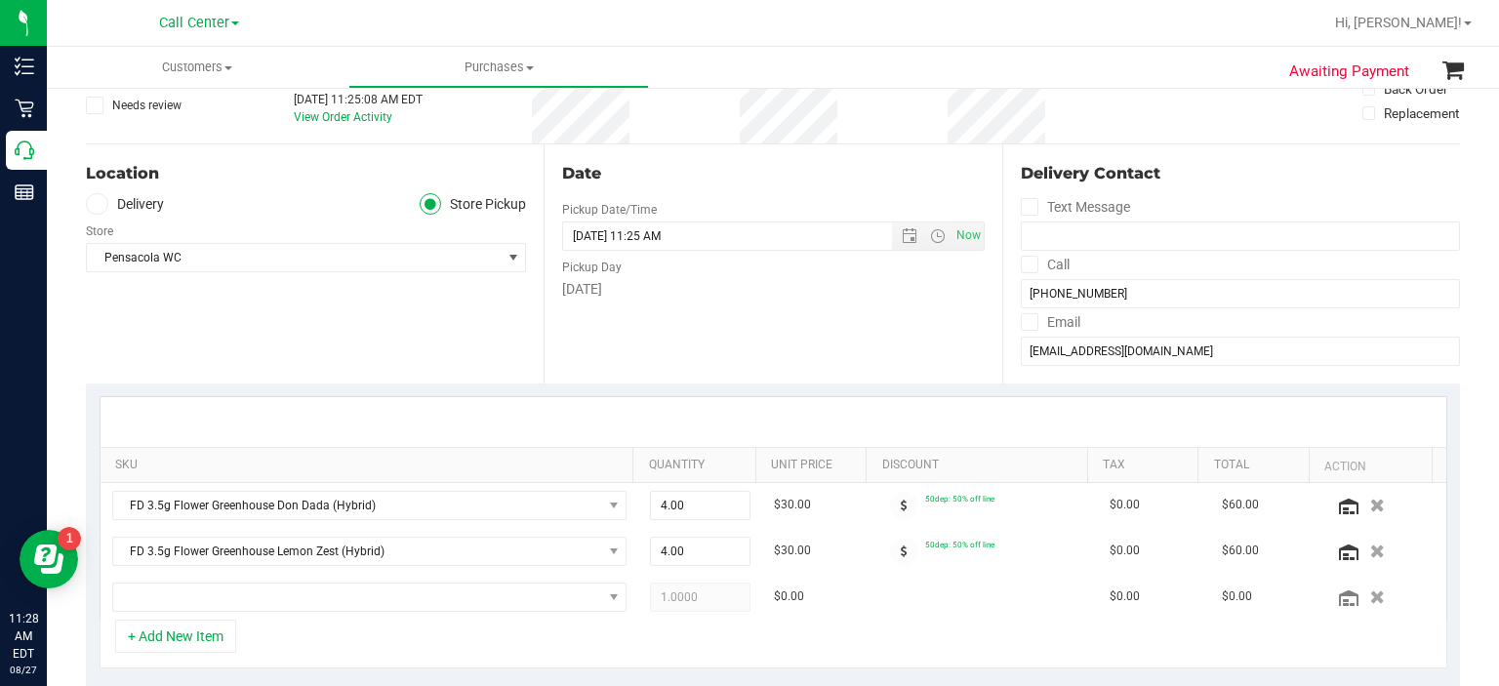
scroll to position [272, 0]
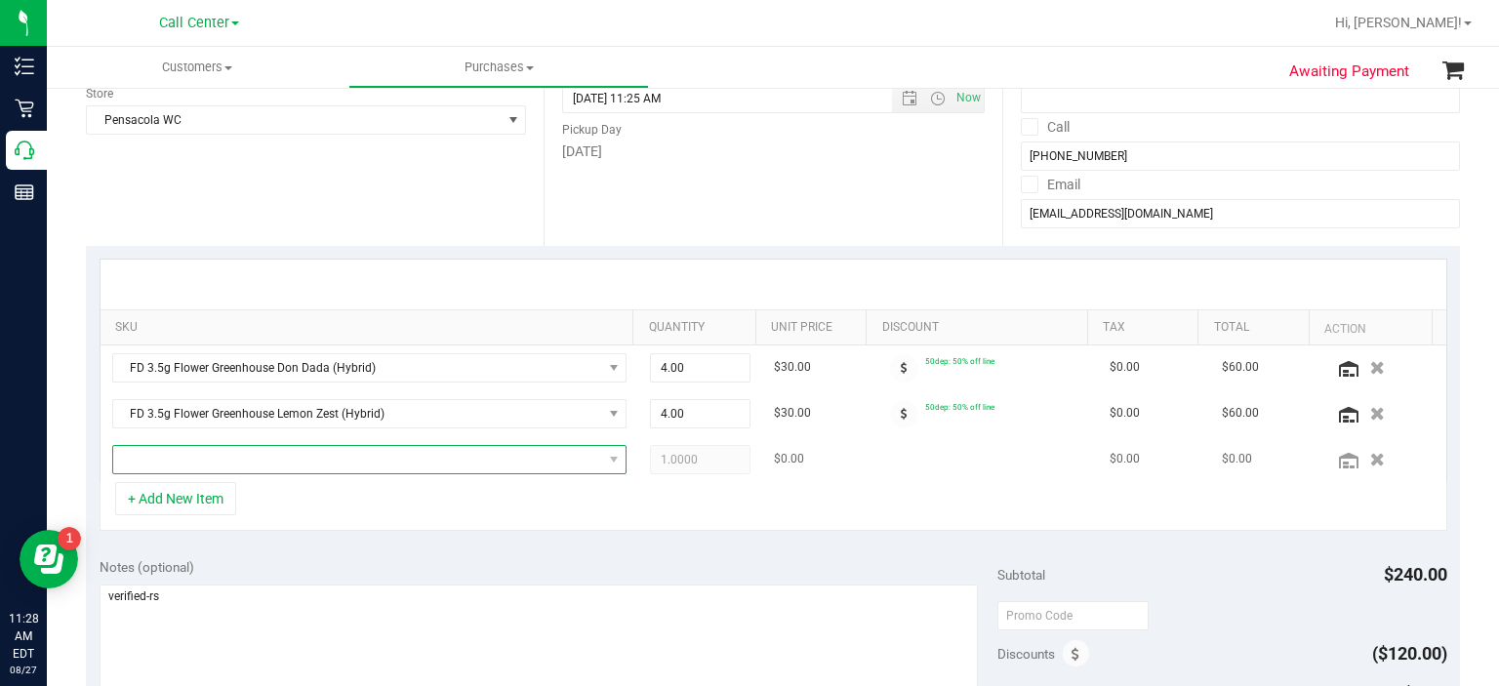
click at [180, 457] on span "NO DATA FOUND" at bounding box center [357, 459] width 489 height 27
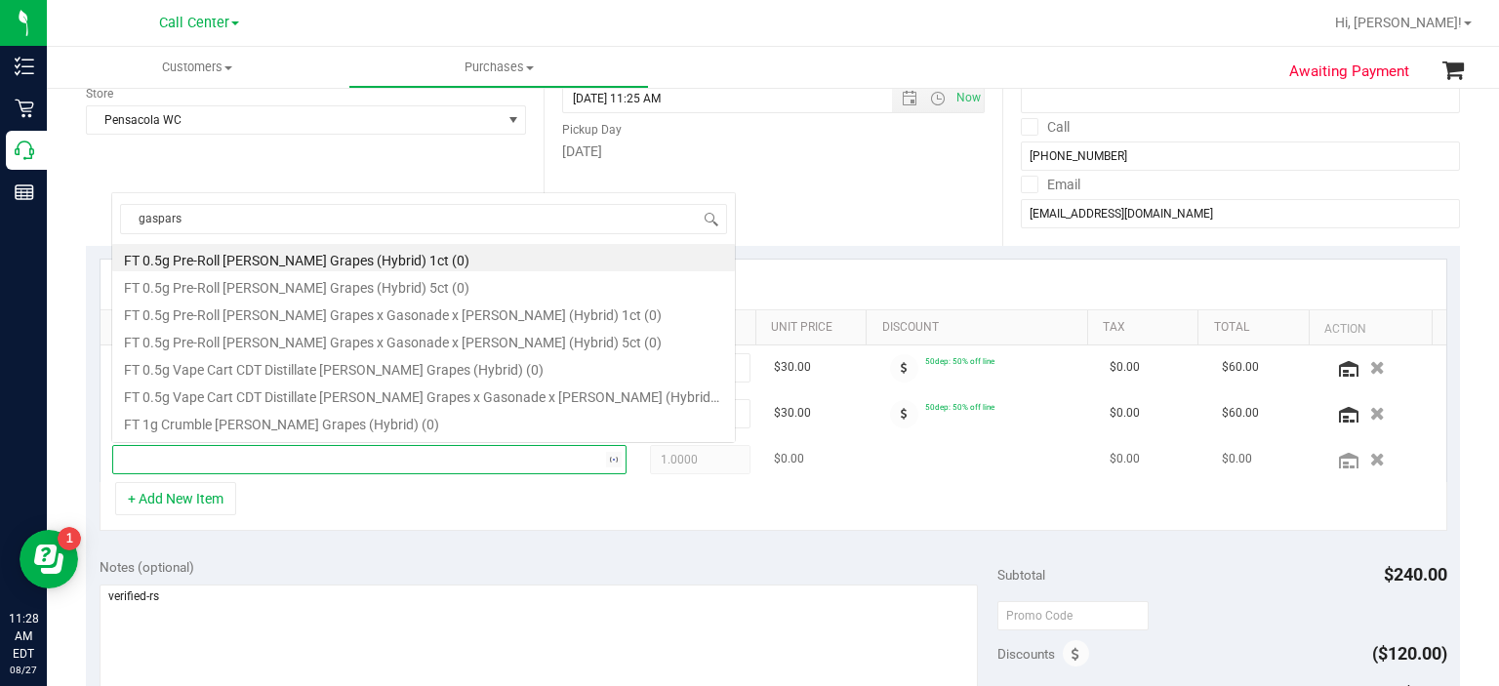
scroll to position [0, 0]
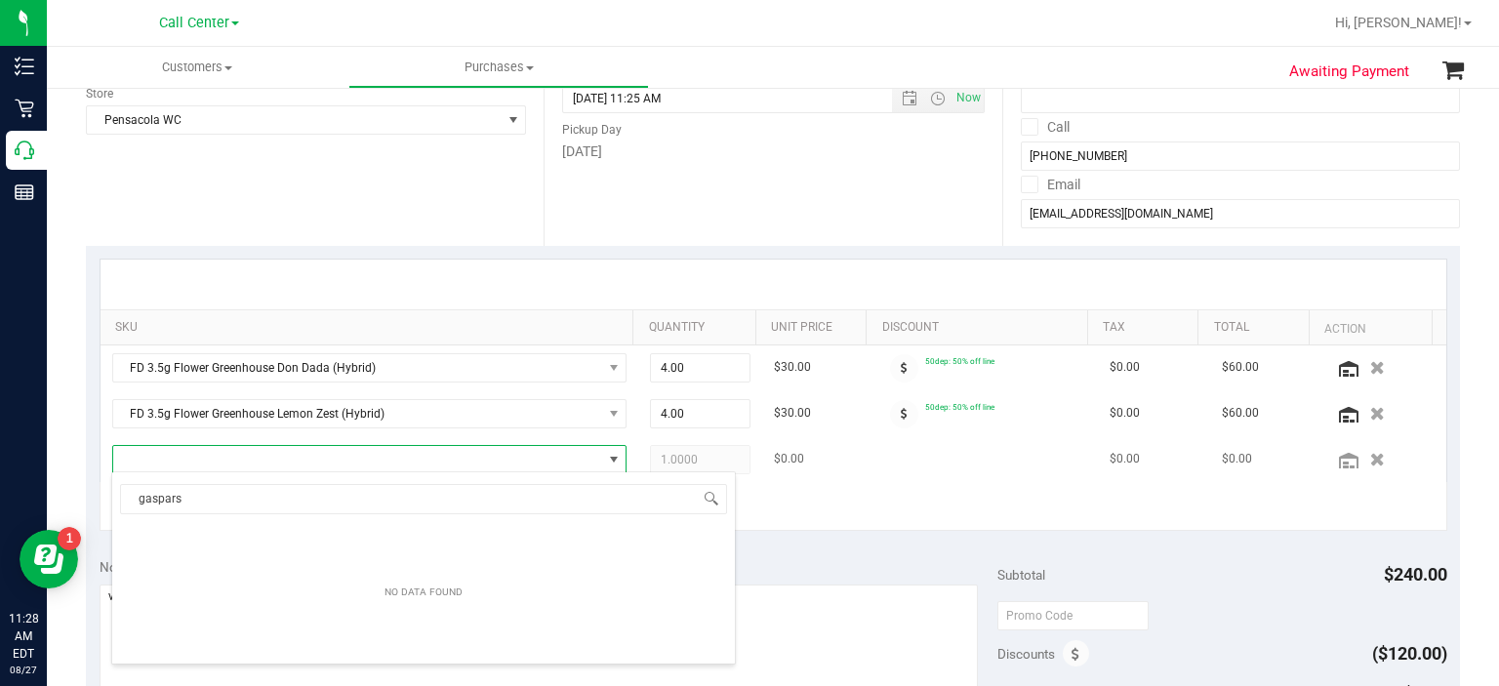
type input "gaspar"
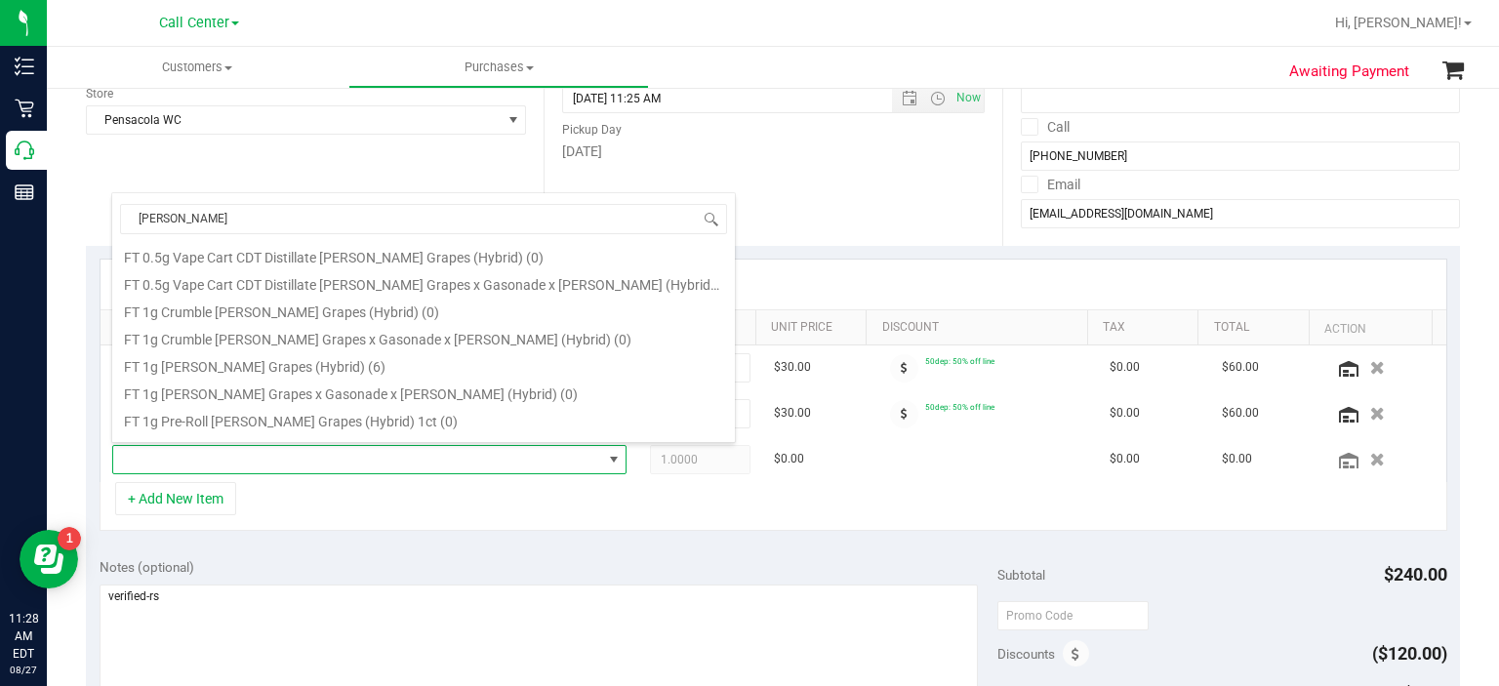
scroll to position [117, 0]
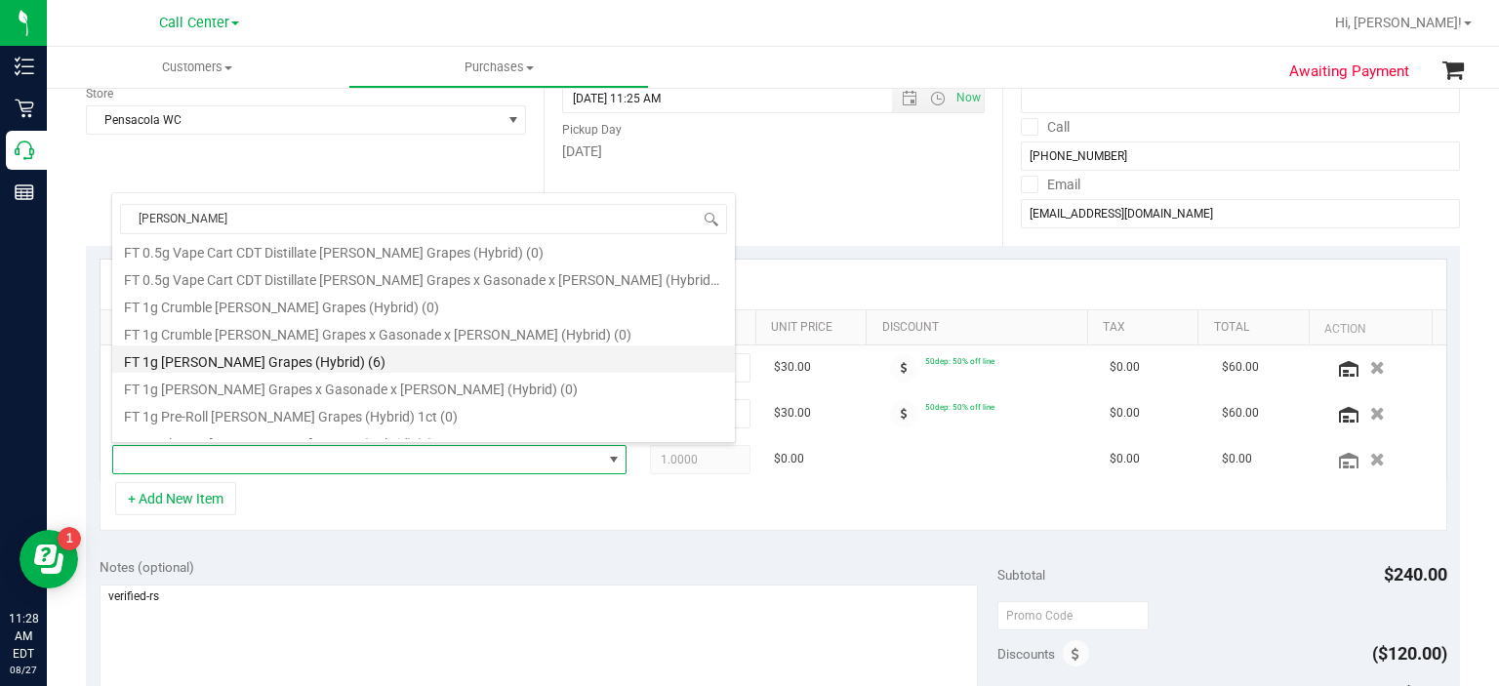
click at [252, 350] on li "FT 1g Kief Gaspar's Grapes (Hybrid) (6)" at bounding box center [423, 358] width 623 height 27
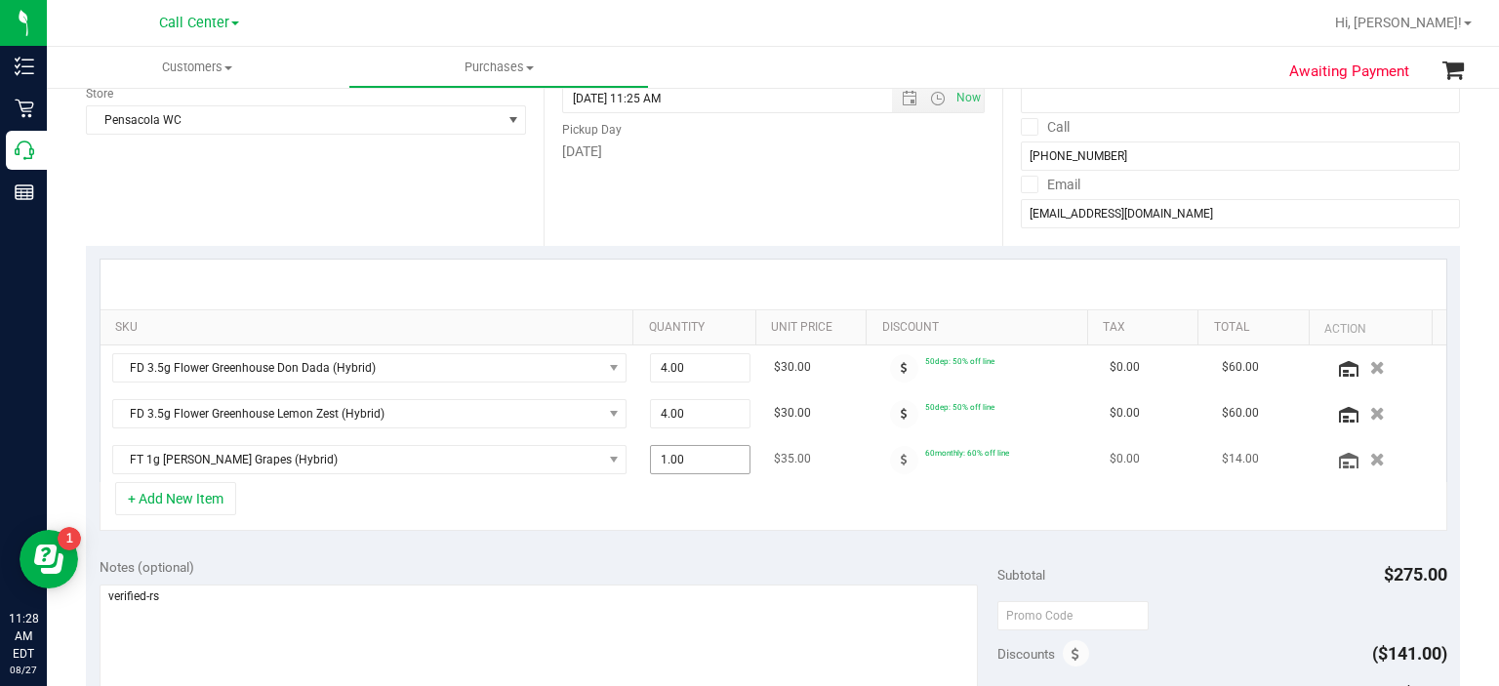
click at [707, 463] on span "1.00 1" at bounding box center [700, 459] width 101 height 29
type input "4"
type input "4.00"
click at [219, 499] on button "+ Add New Item" at bounding box center [175, 498] width 121 height 33
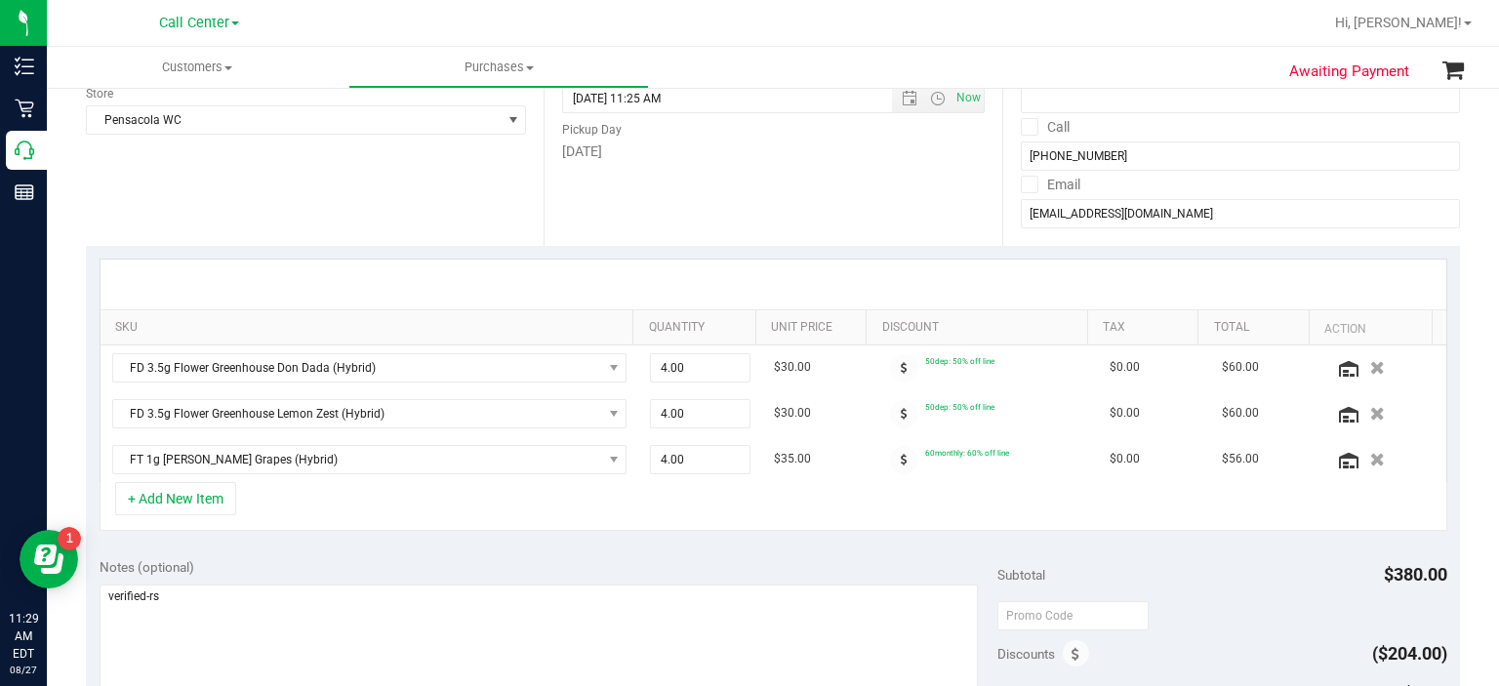
click at [222, 506] on button "+ Add New Item" at bounding box center [175, 498] width 121 height 33
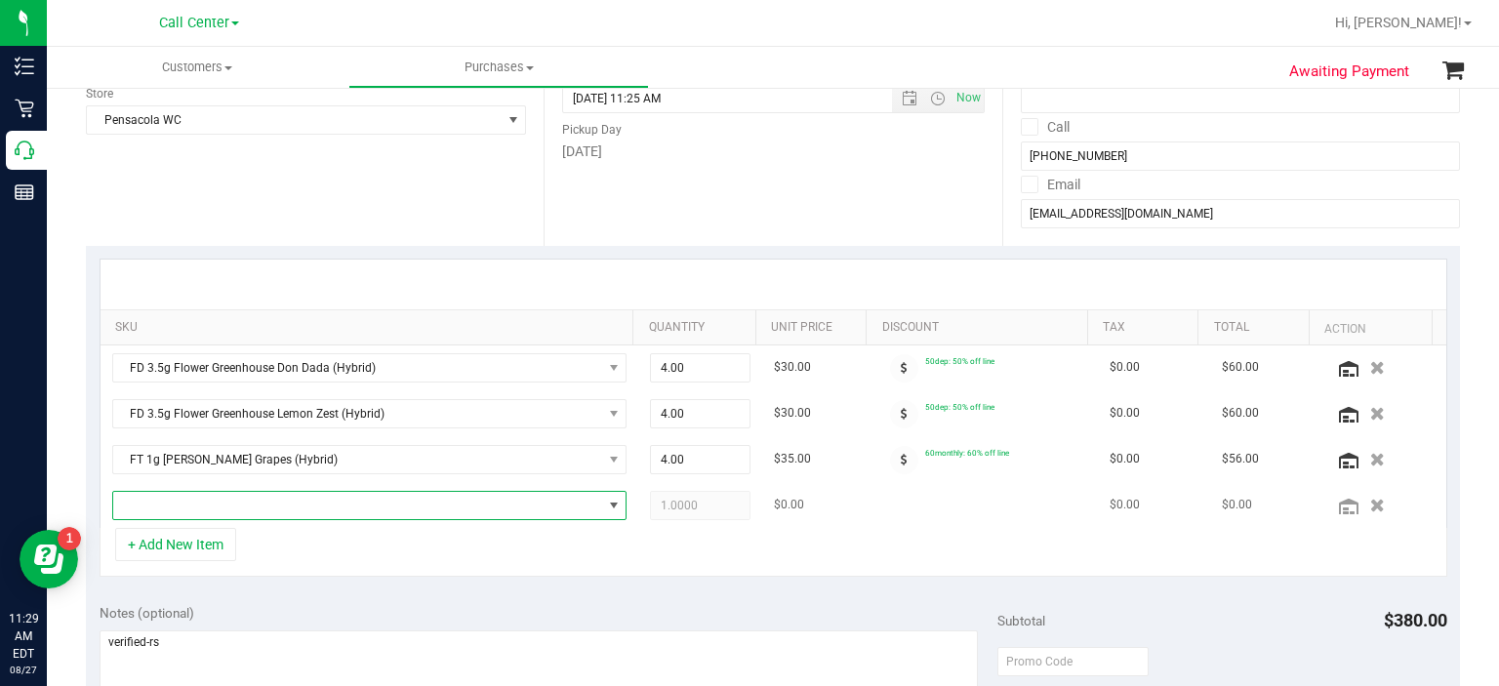
click at [223, 496] on span "NO DATA FOUND" at bounding box center [357, 505] width 489 height 27
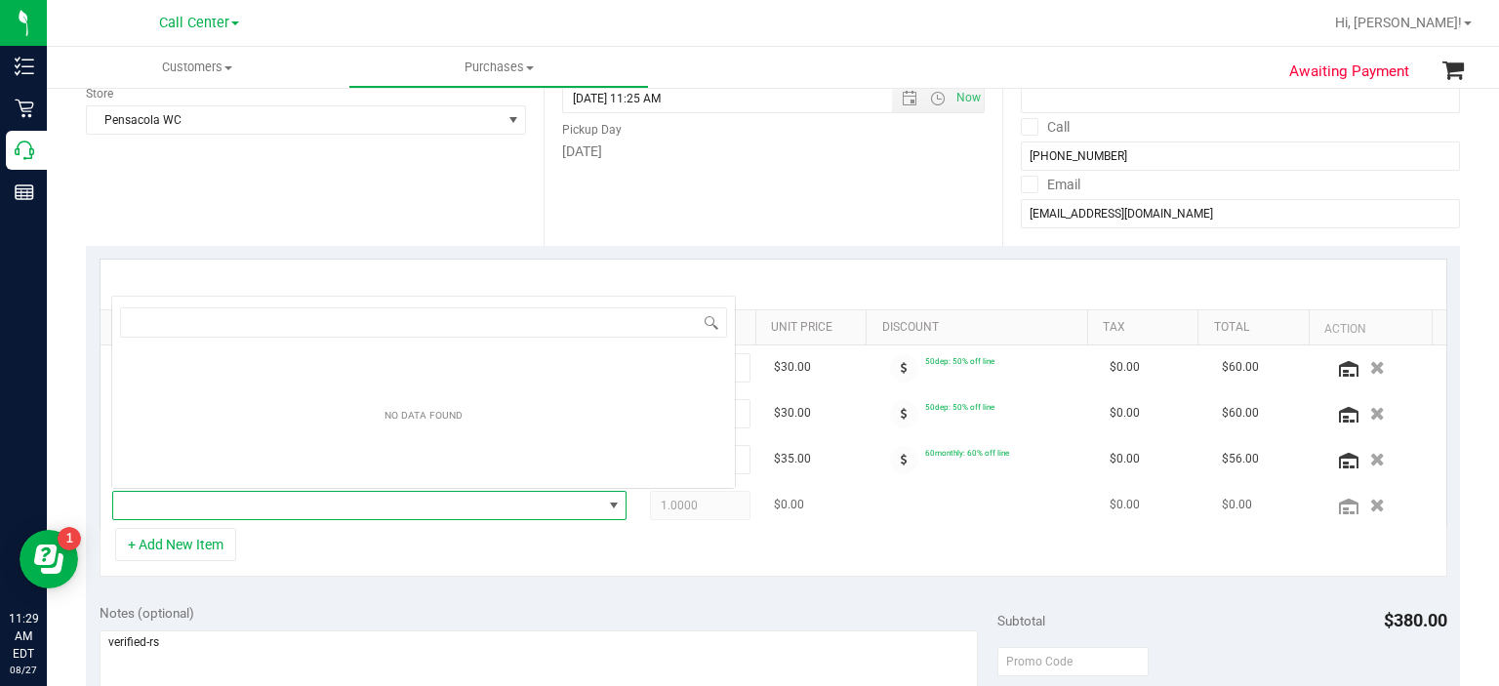
scroll to position [28, 497]
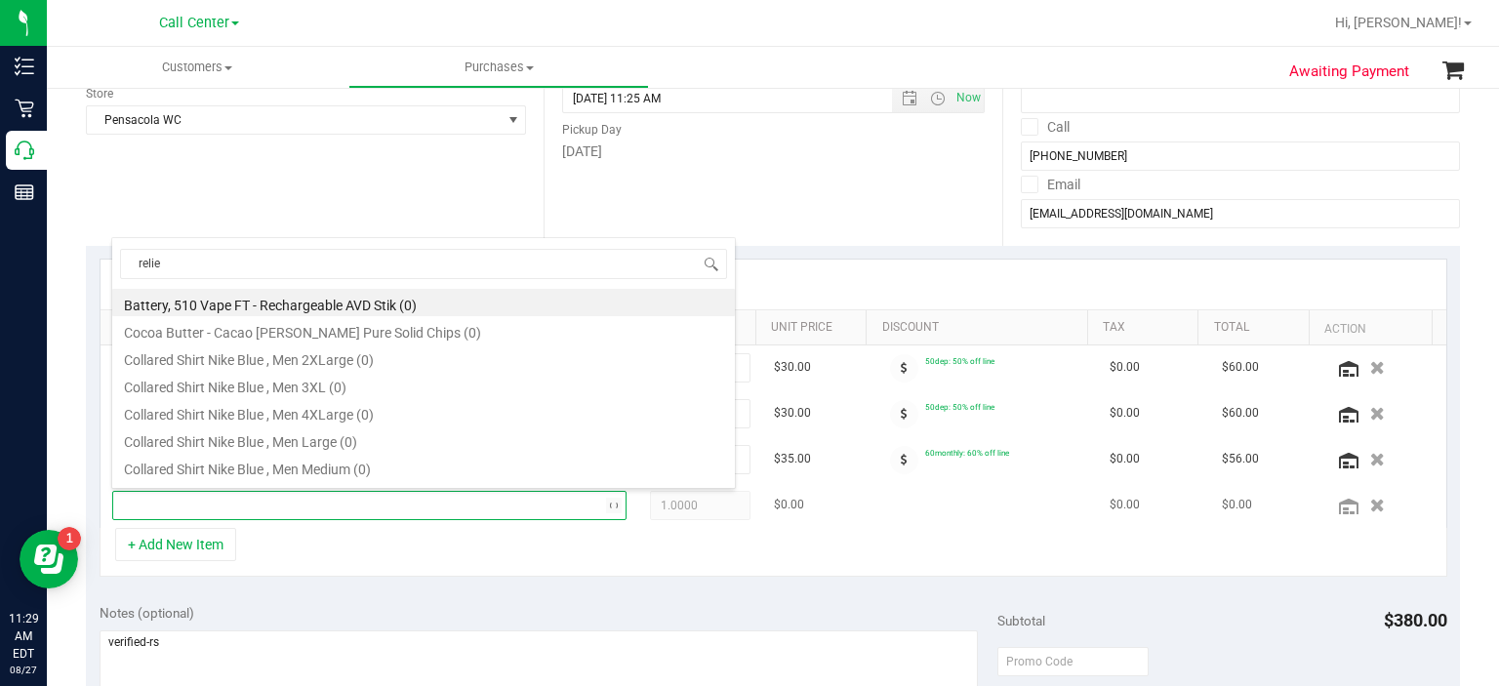
type input "relief"
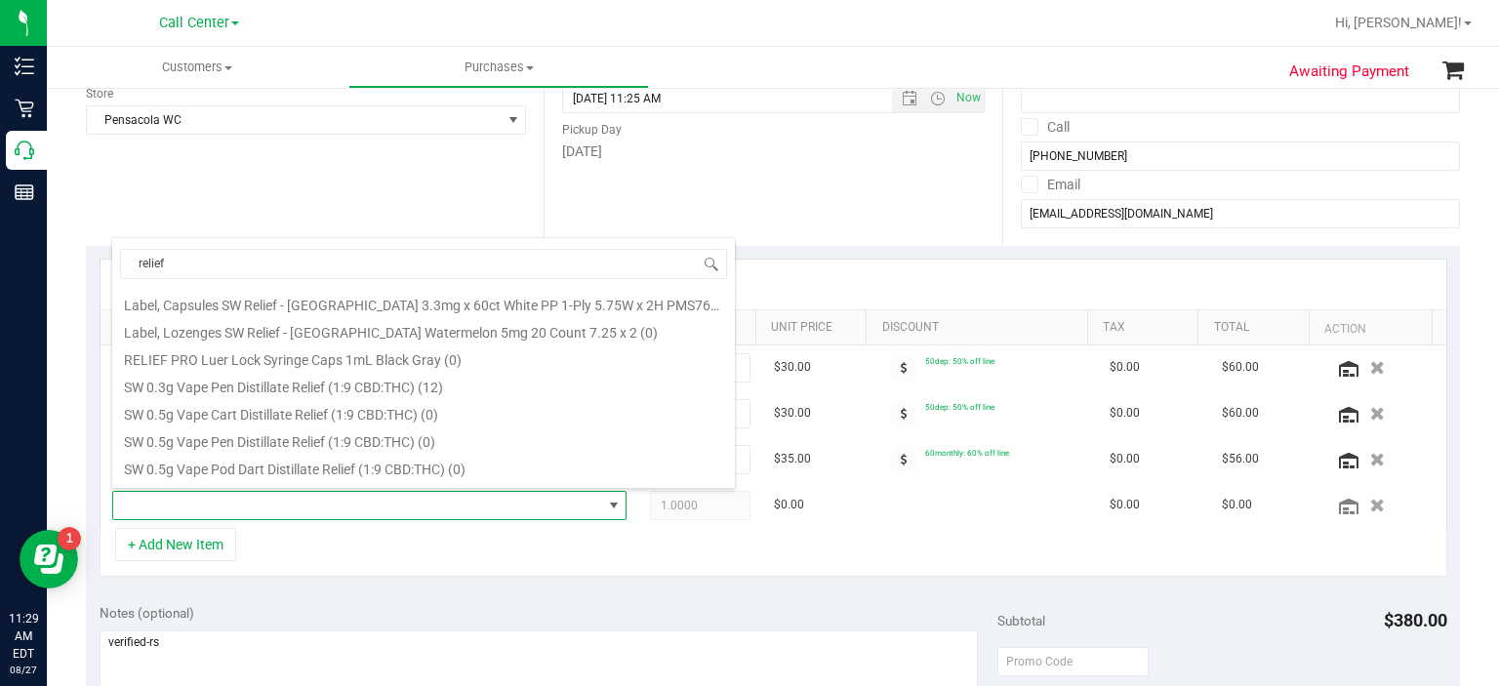
scroll to position [455, 0]
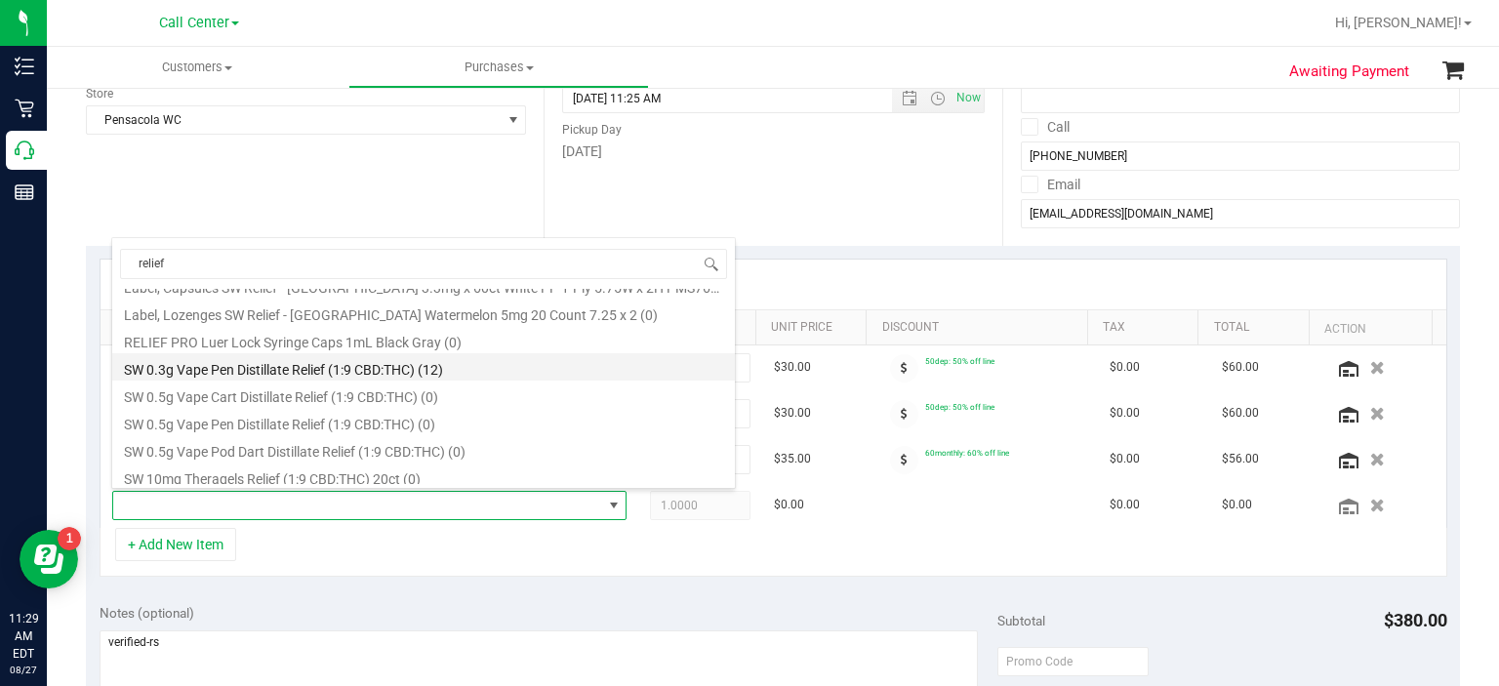
click at [324, 354] on li "SW 0.3g Vape Pen Distillate Relief (1:9 CBD:THC) (12)" at bounding box center [423, 366] width 623 height 27
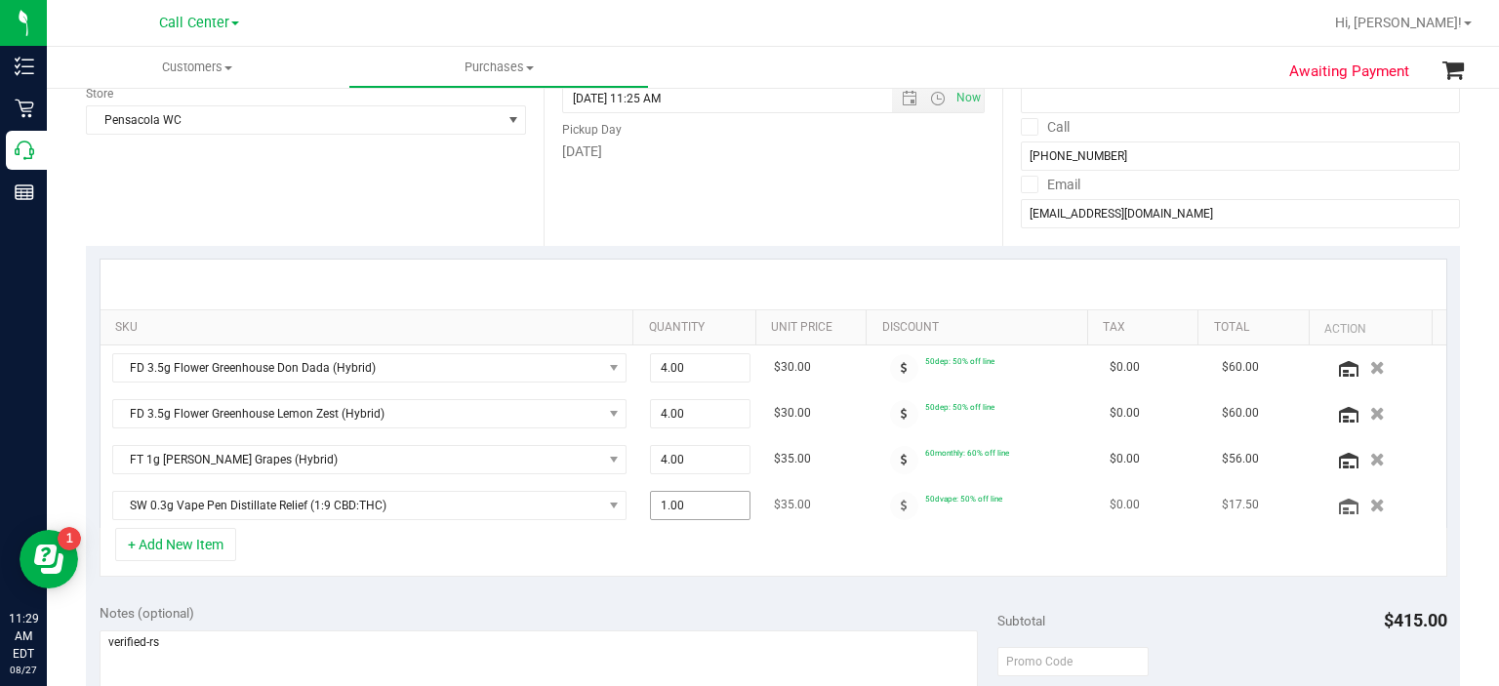
click at [699, 506] on span "1.00 1" at bounding box center [700, 505] width 101 height 29
type input "2"
type input "2.00"
click at [395, 165] on div "Location Delivery Store Pickup Store Pensacola WC Select Store Bonita Springs W…" at bounding box center [315, 126] width 458 height 239
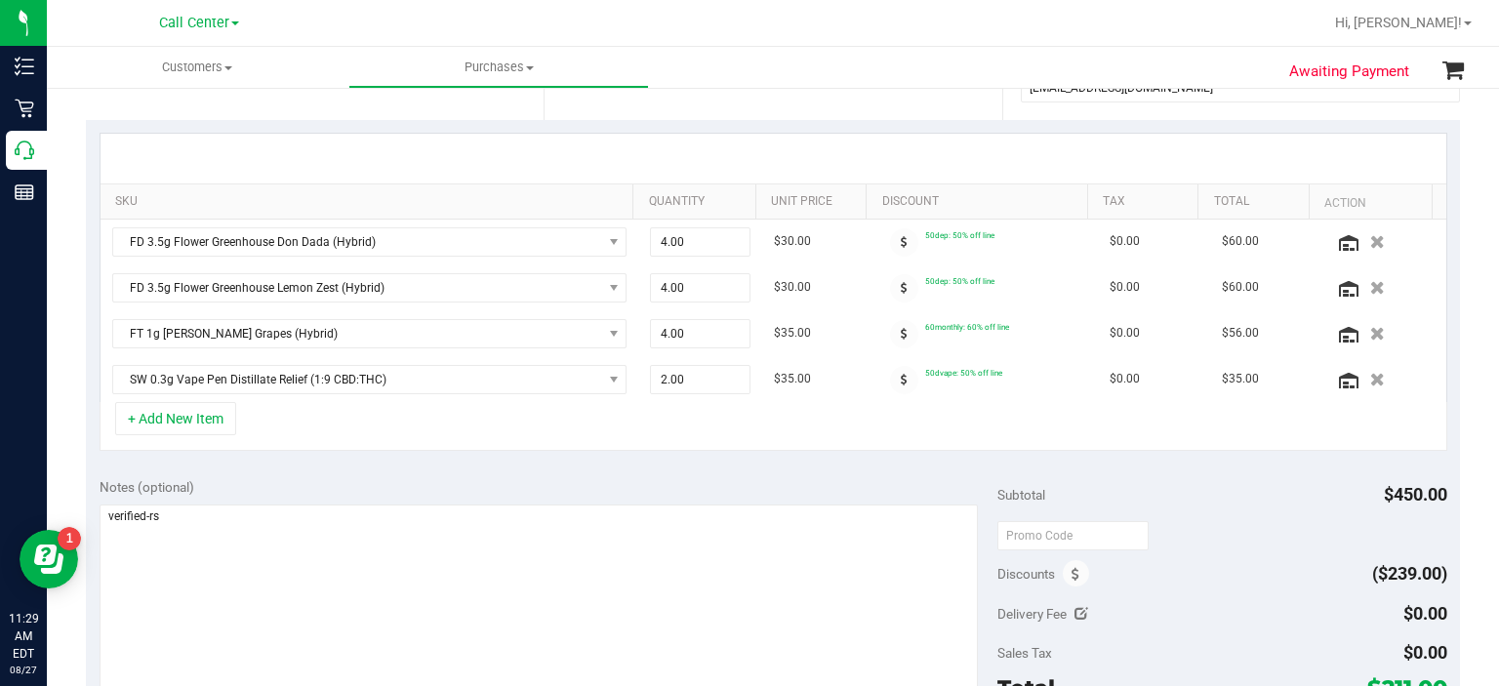
scroll to position [398, 0]
click at [185, 414] on button "+ Add New Item" at bounding box center [175, 418] width 121 height 33
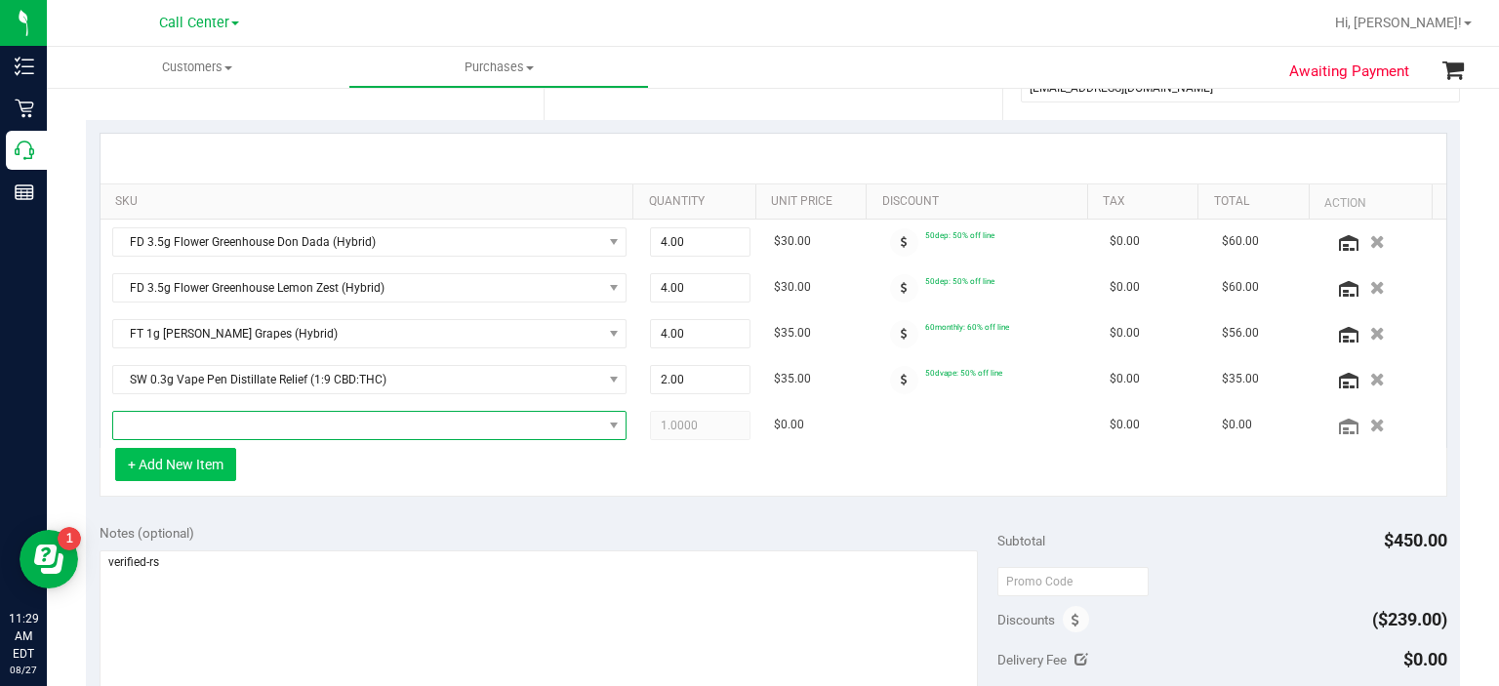
click at [185, 414] on span "NO DATA FOUND" at bounding box center [357, 425] width 489 height 27
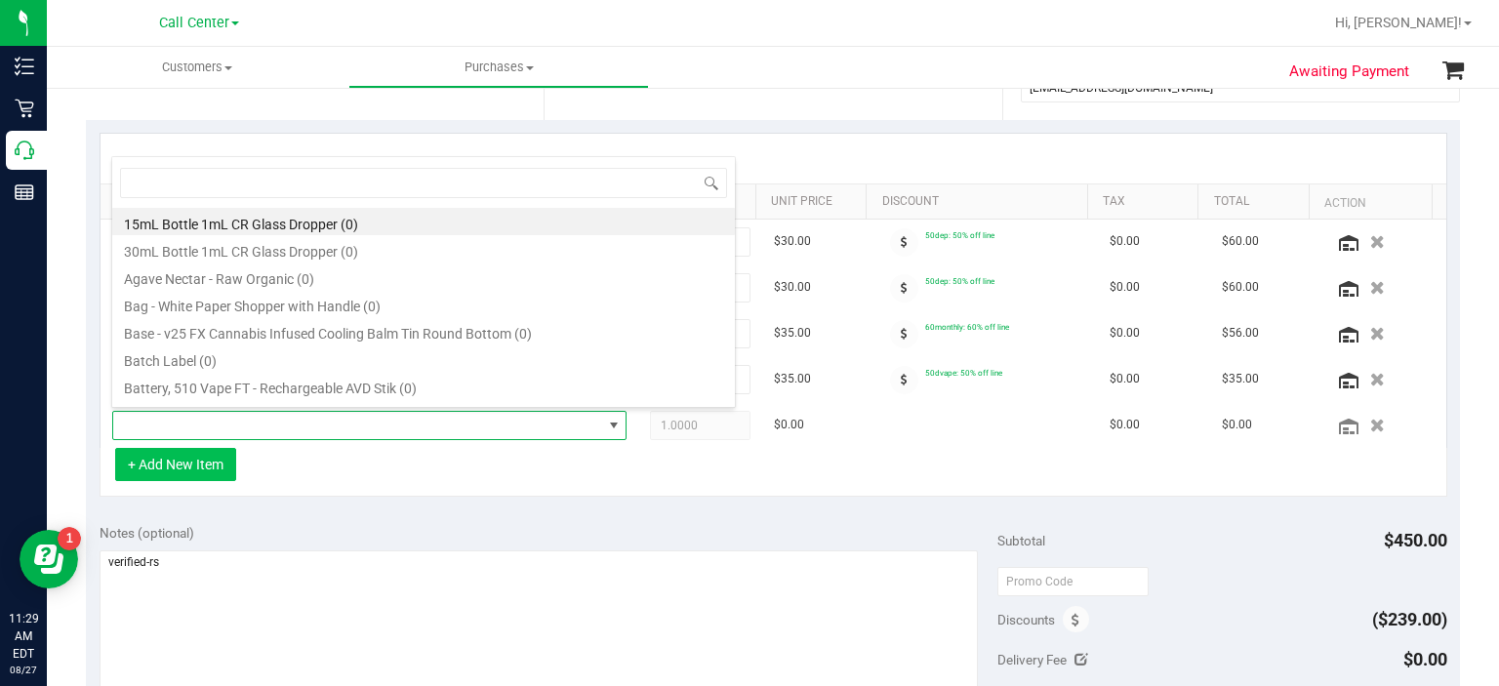
scroll to position [28, 497]
type input "dark"
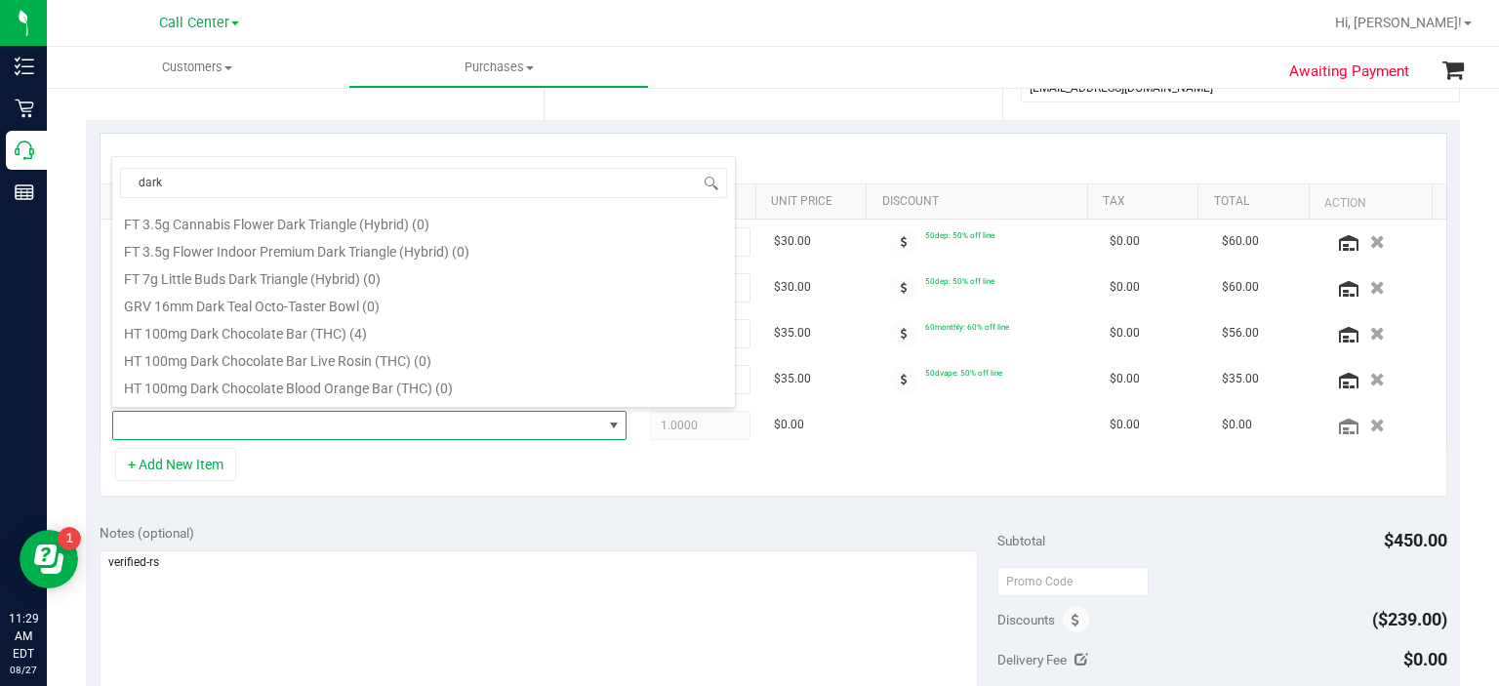
scroll to position [582, 0]
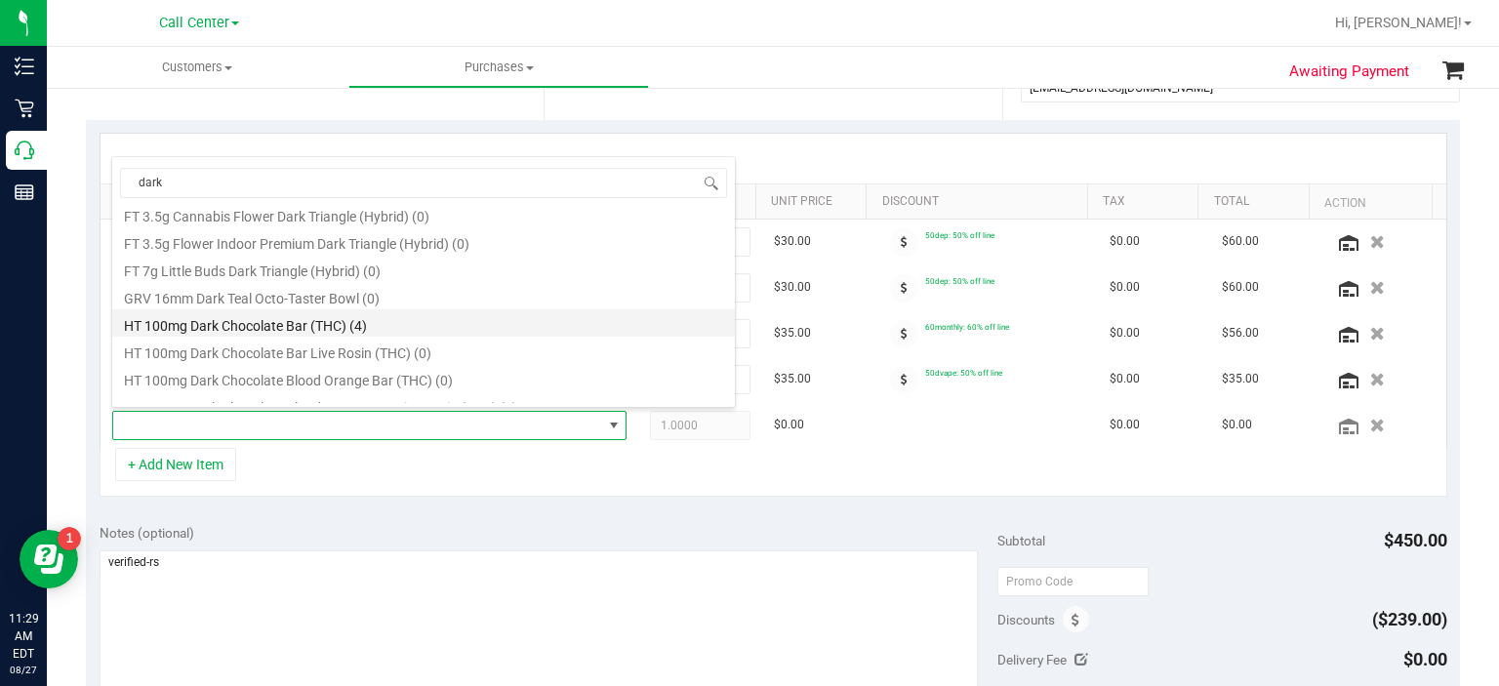
click at [375, 312] on li "HT 100mg Dark Chocolate Bar (THC) (4)" at bounding box center [423, 322] width 623 height 27
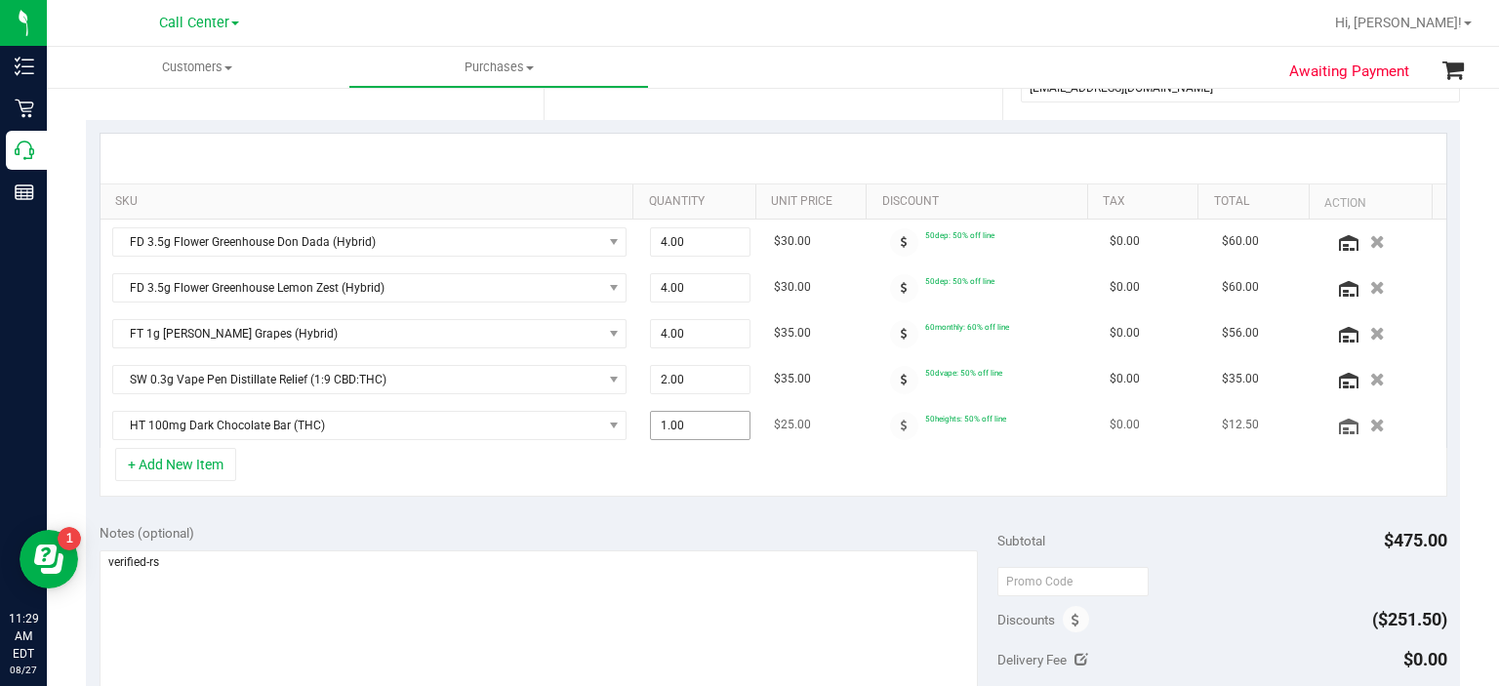
click at [685, 431] on span "1.00 1" at bounding box center [700, 425] width 101 height 29
type input "2"
type input "2.00"
click at [703, 510] on div "Notes (optional) Subtotal $475.00 Discounts ($251.50) Delivery Fee $0.00 Sales …" at bounding box center [773, 685] width 1374 height 351
click at [901, 422] on icon at bounding box center [904, 426] width 7 height 12
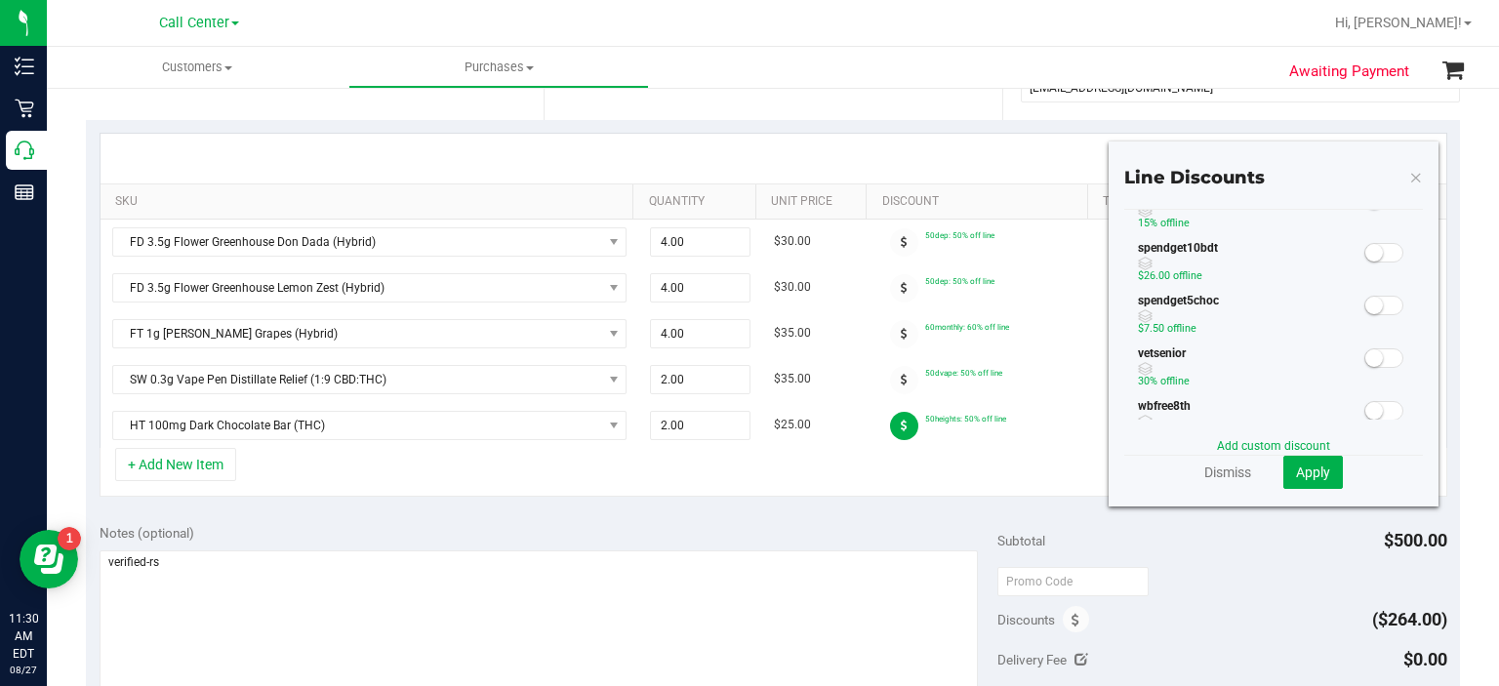
scroll to position [490, 0]
click at [1368, 306] on span at bounding box center [1383, 303] width 39 height 20
click at [1310, 471] on span "Apply" at bounding box center [1313, 472] width 34 height 16
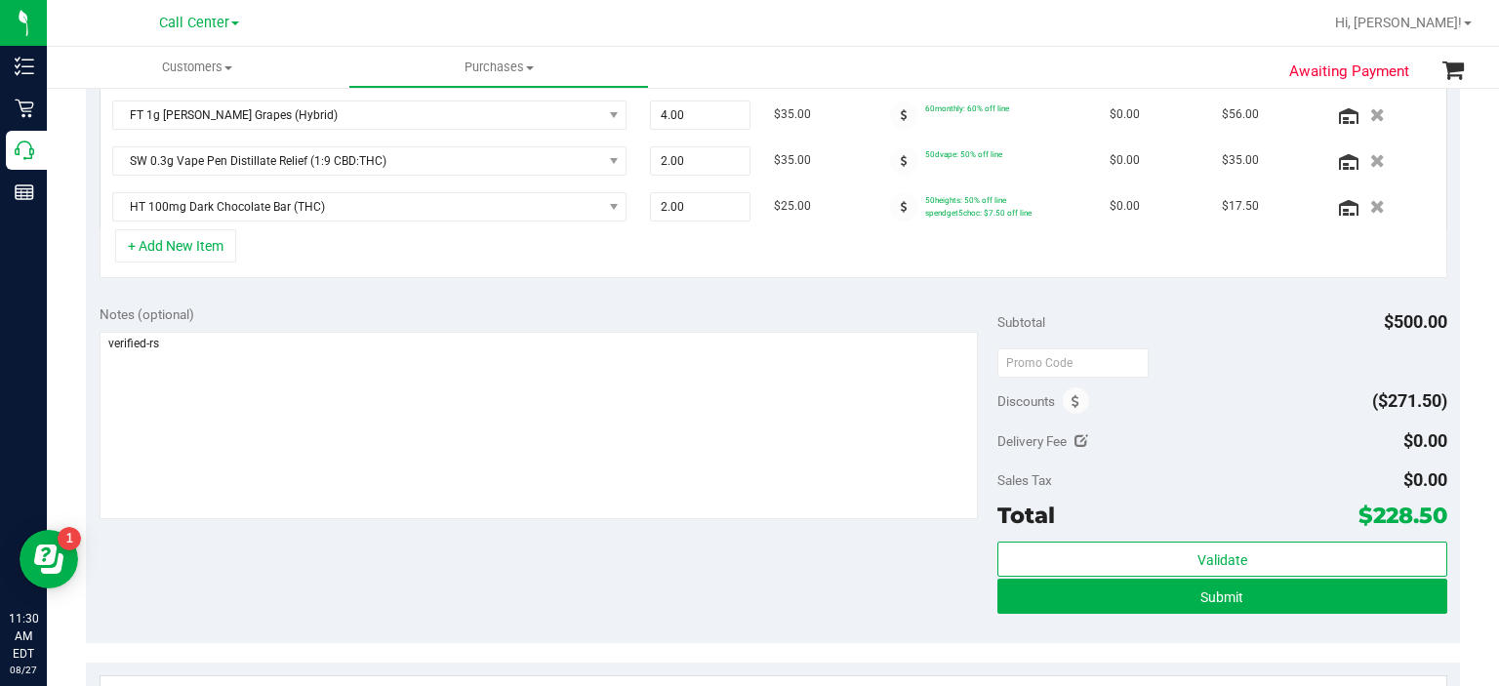
scroll to position [630, 0]
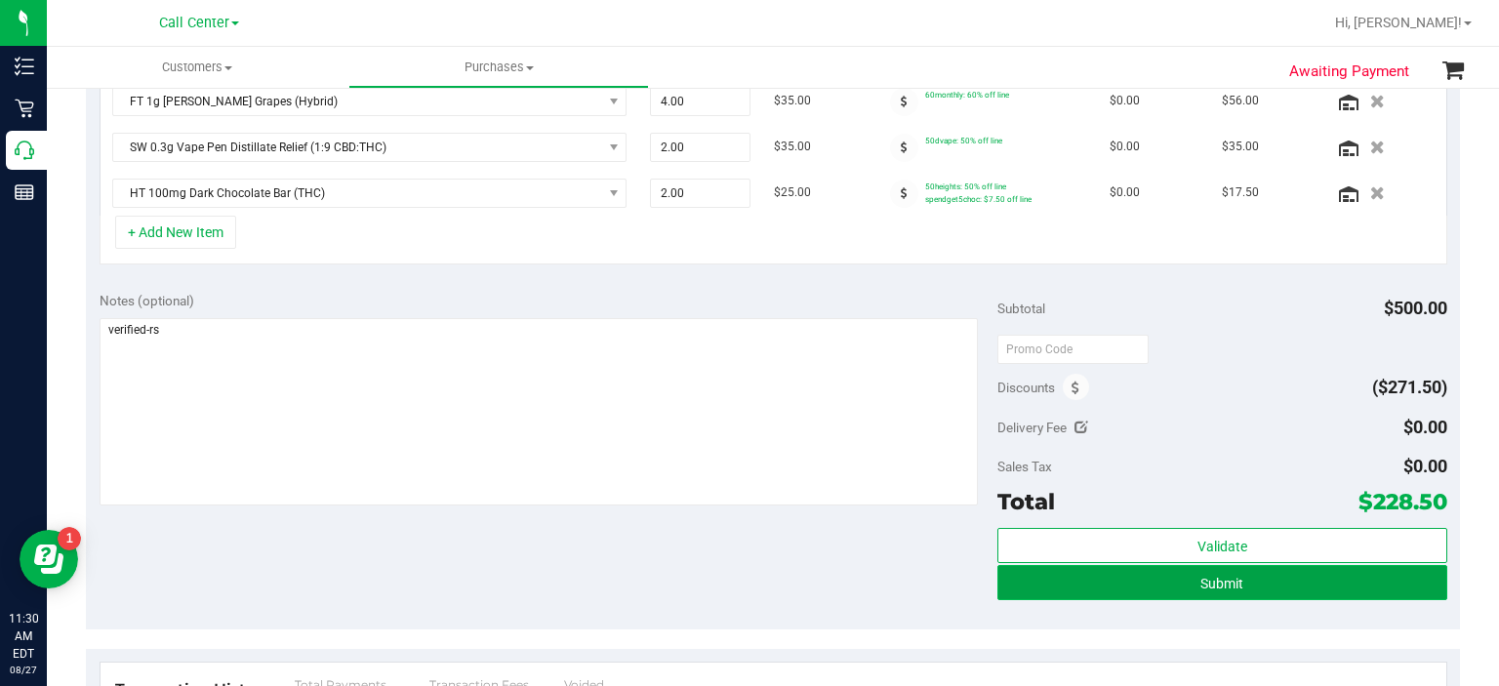
click at [1026, 592] on button "Submit" at bounding box center [1221, 582] width 449 height 35
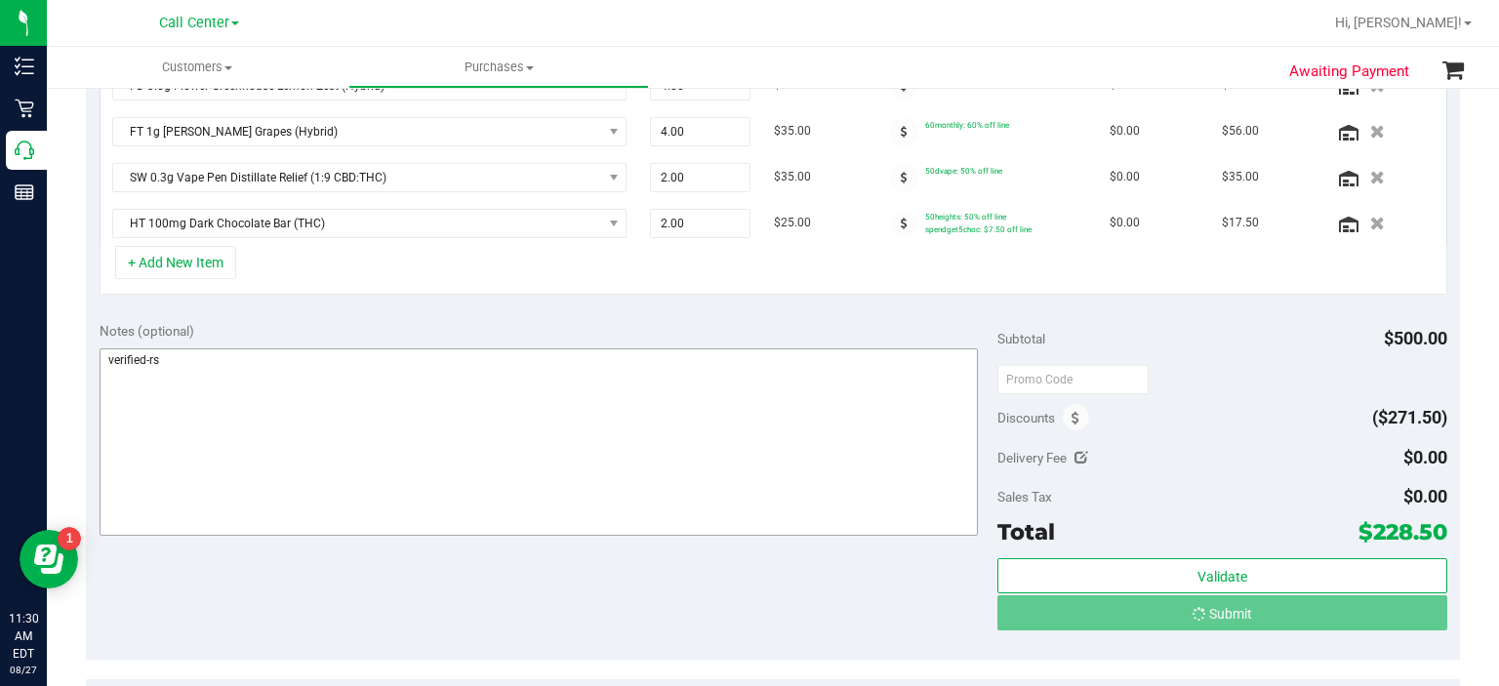
scroll to position [570, 0]
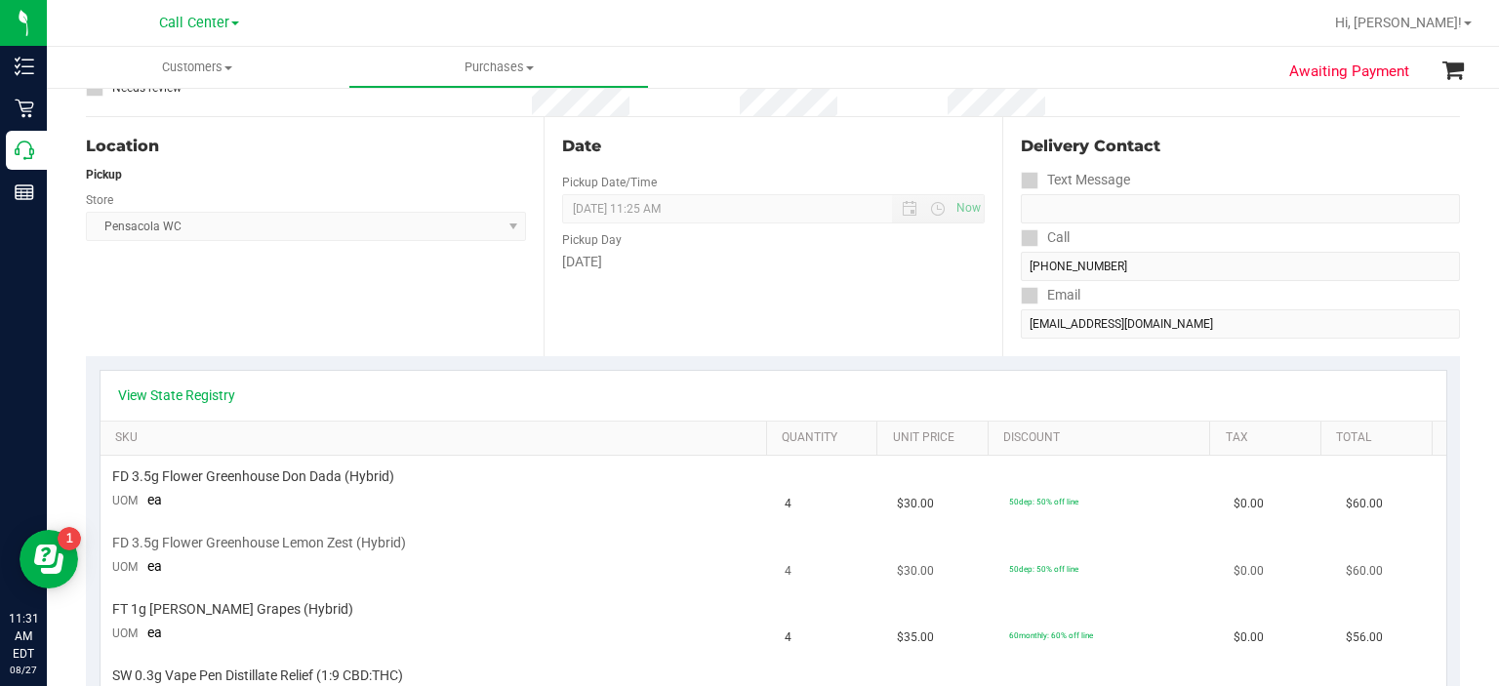
scroll to position [44, 0]
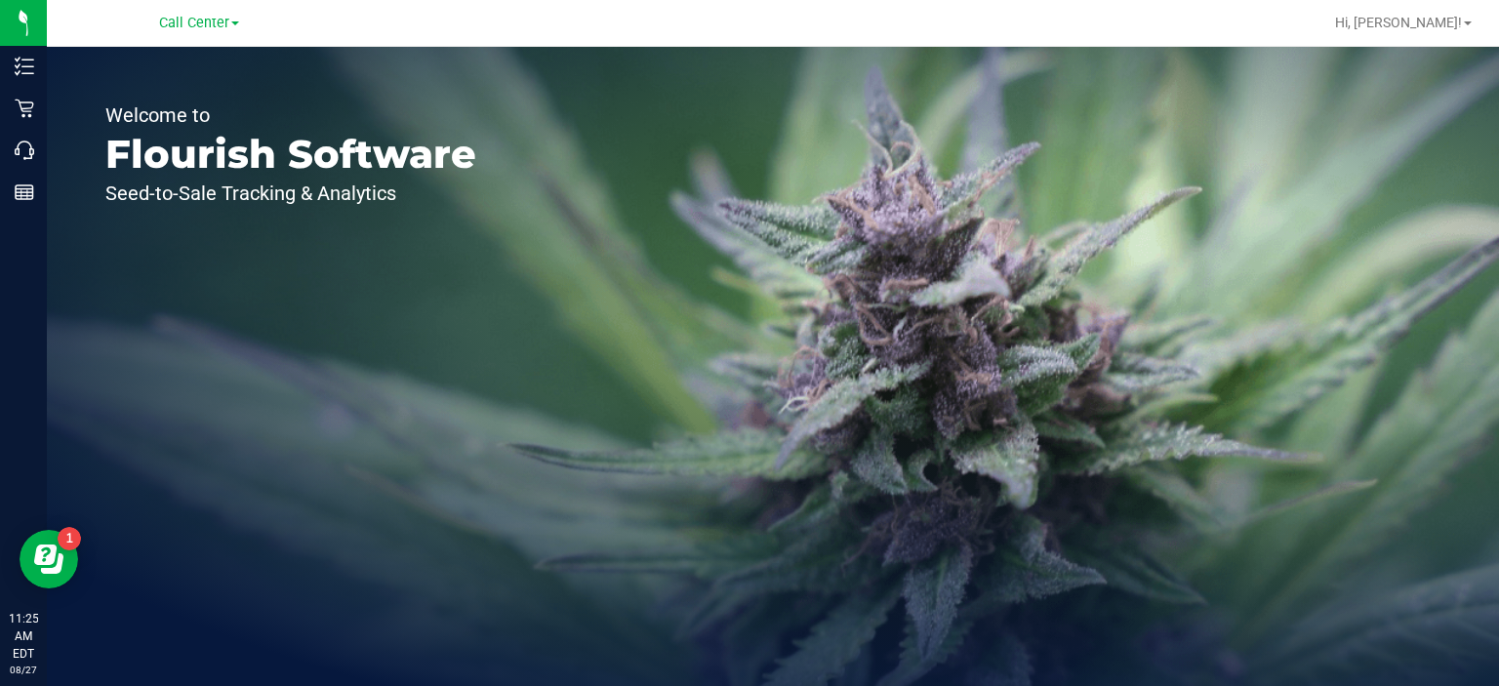
drag, startPoint x: 0, startPoint y: 0, endPoint x: 504, endPoint y: 128, distance: 520.4
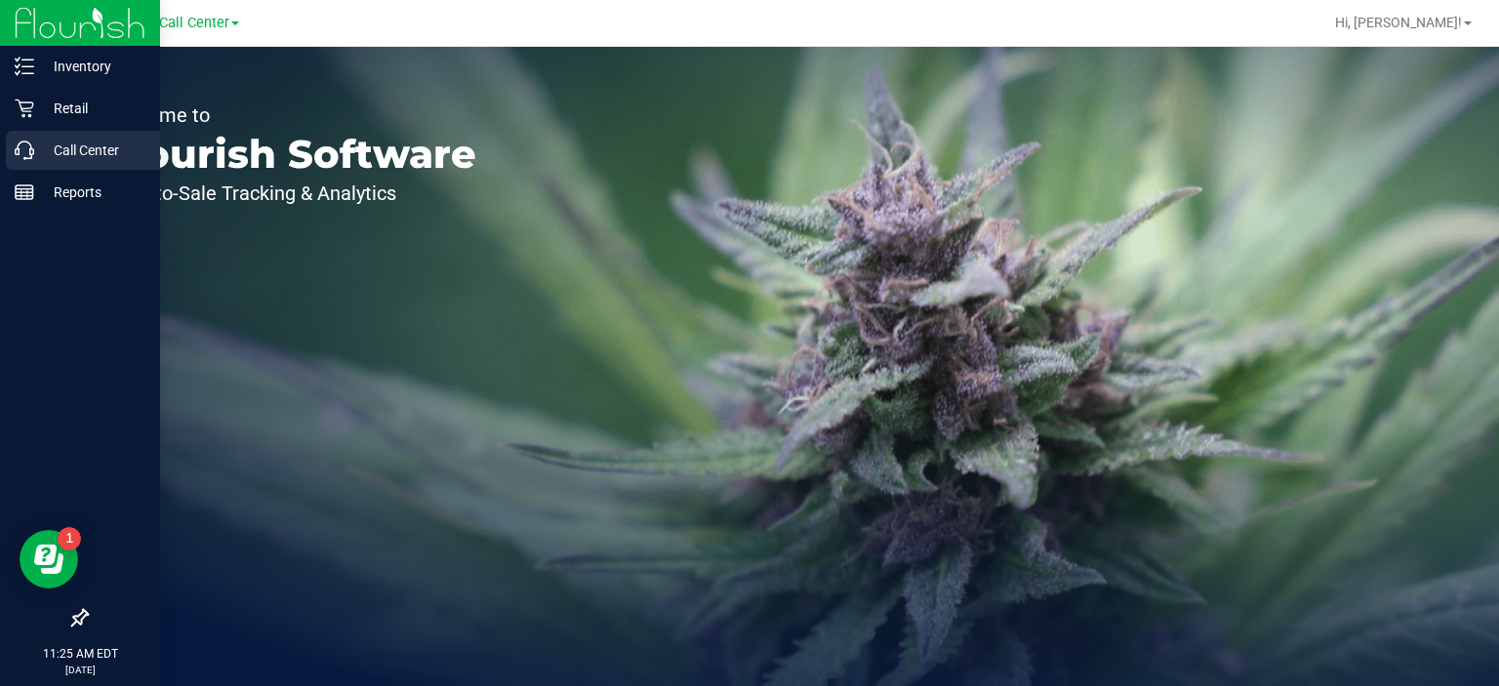
click at [41, 141] on p "Call Center" at bounding box center [92, 150] width 117 height 23
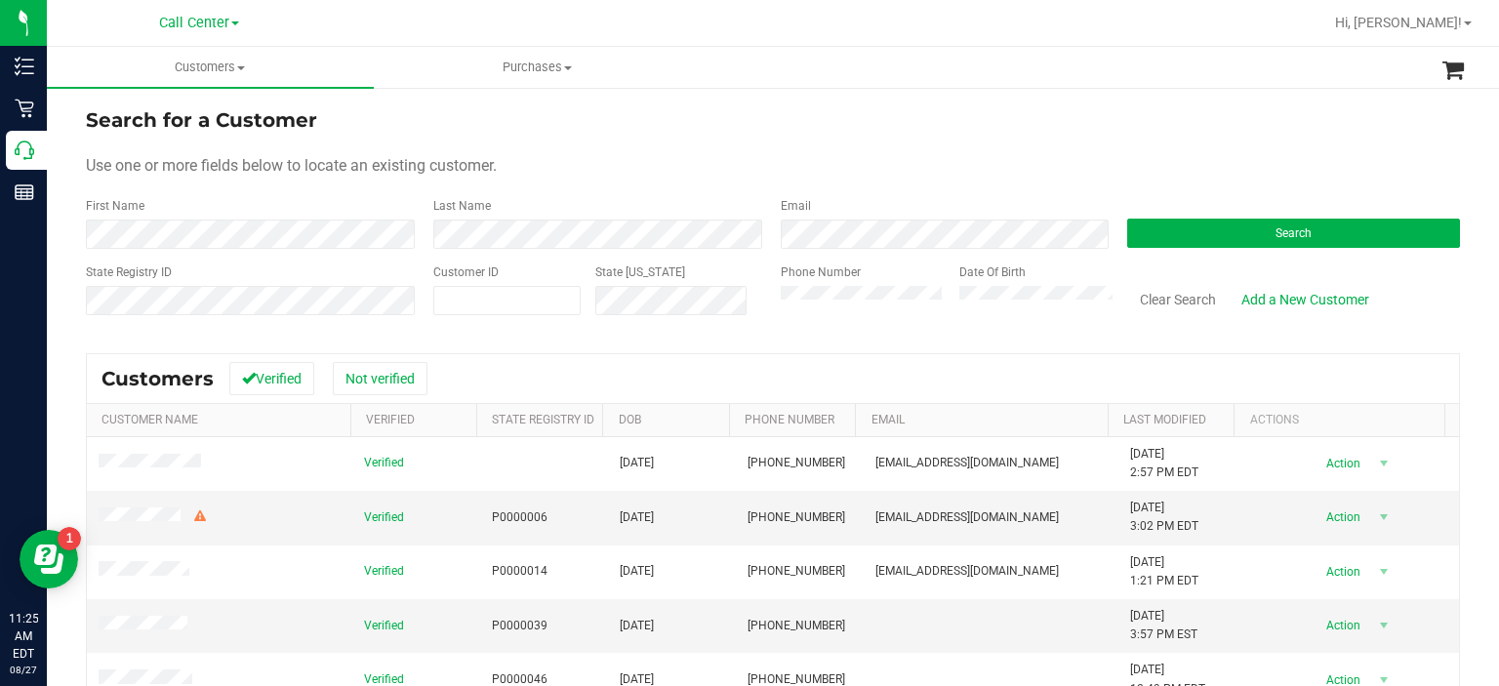
click at [730, 302] on div "State Registry ID Customer ID State ID Phone Number Date Of Birth Clear Search …" at bounding box center [773, 297] width 1374 height 69
click at [1154, 249] on form "Search for a Customer Use one or more fields below to locate an existing custom…" at bounding box center [773, 218] width 1374 height 227
click at [1157, 239] on button "Search" at bounding box center [1293, 233] width 333 height 29
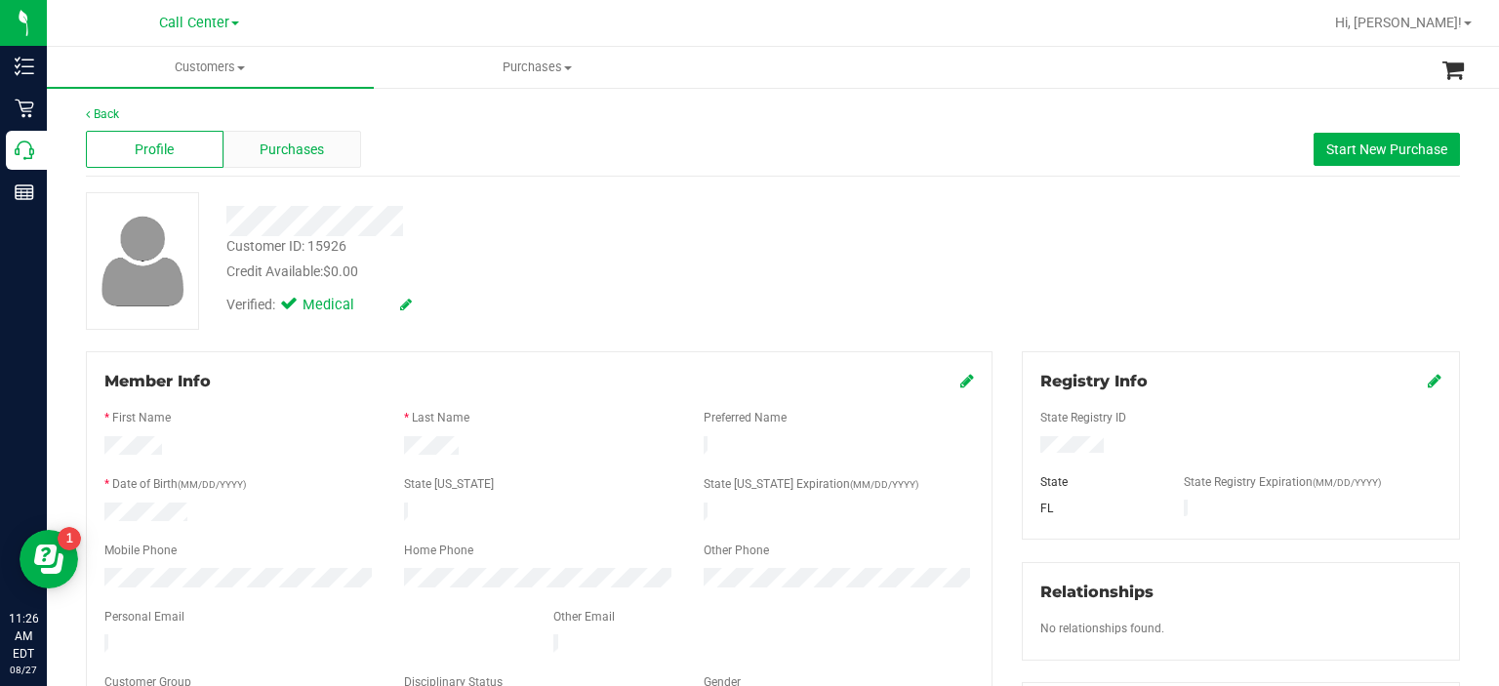
click at [316, 153] on span "Purchases" at bounding box center [292, 150] width 64 height 20
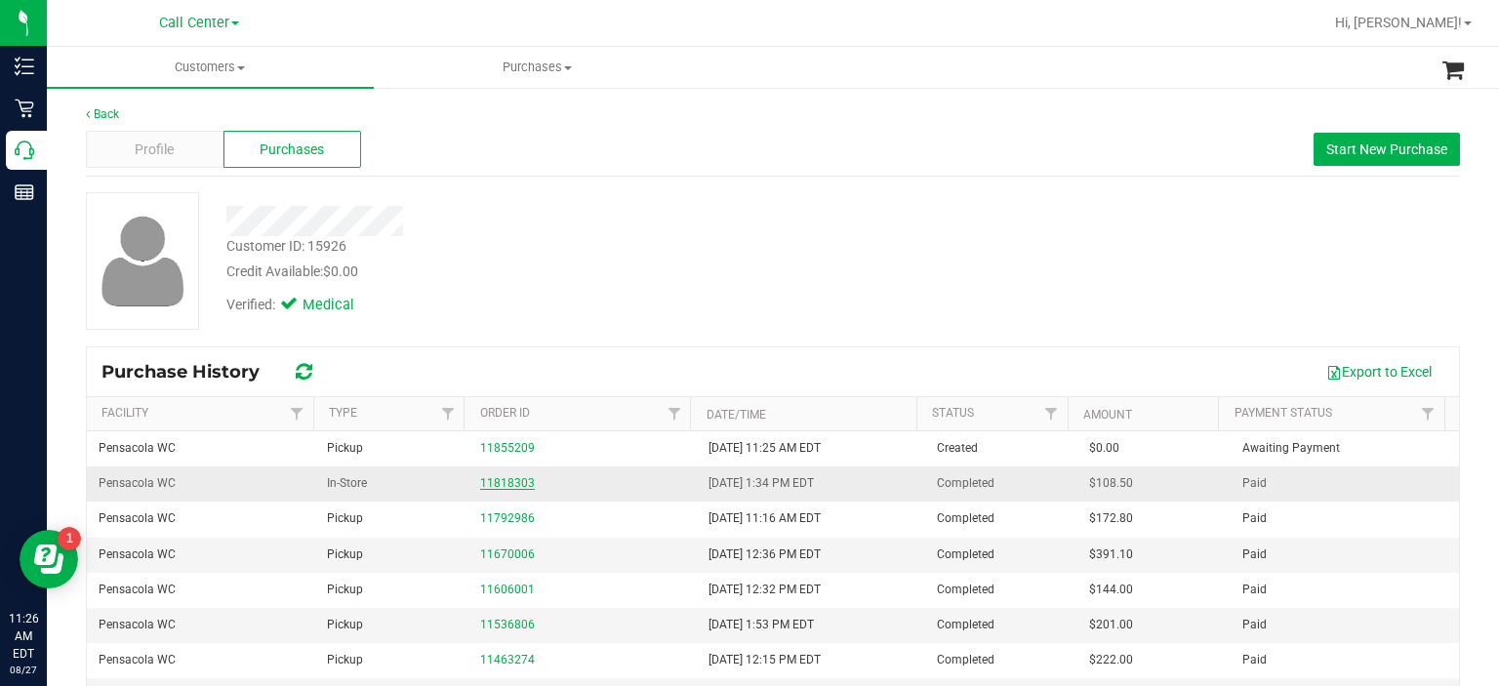
click at [480, 477] on link "11818303" at bounding box center [507, 483] width 55 height 14
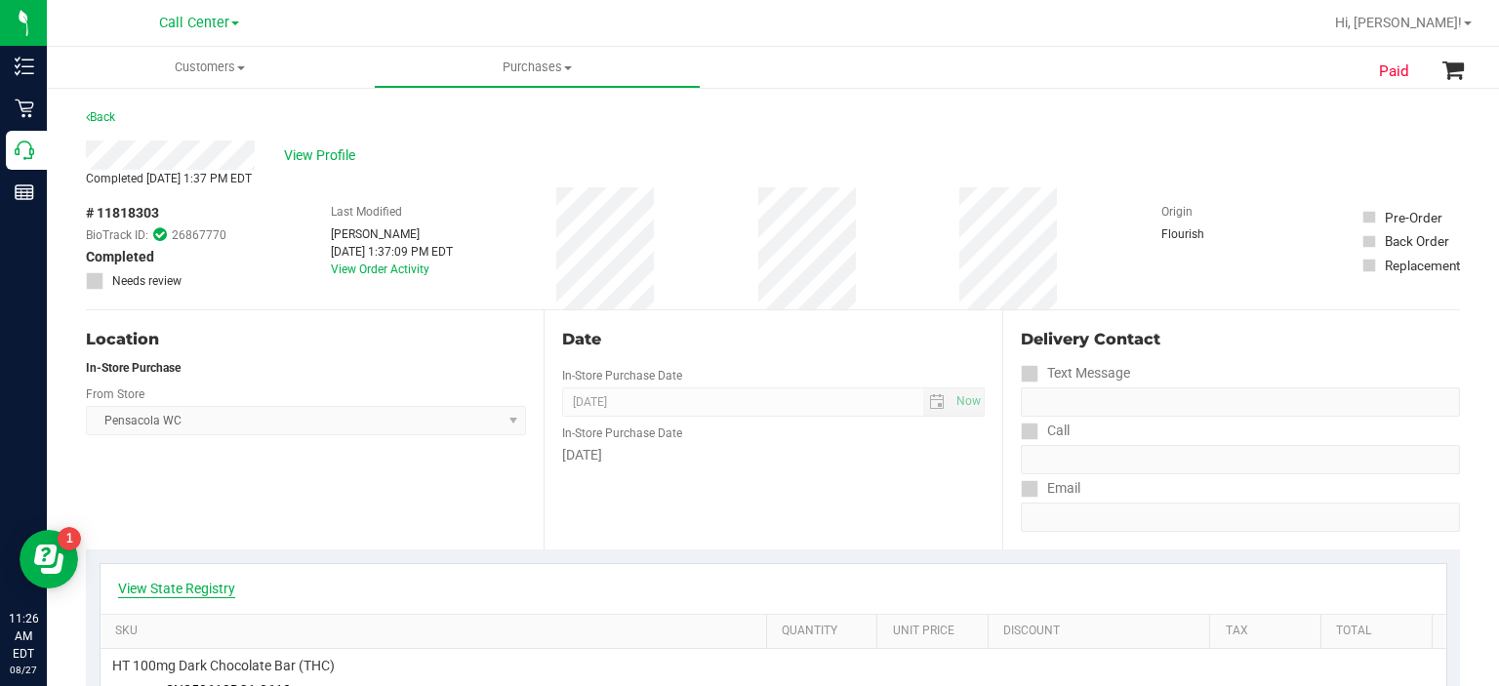
click at [229, 583] on link "View State Registry" at bounding box center [176, 589] width 117 height 20
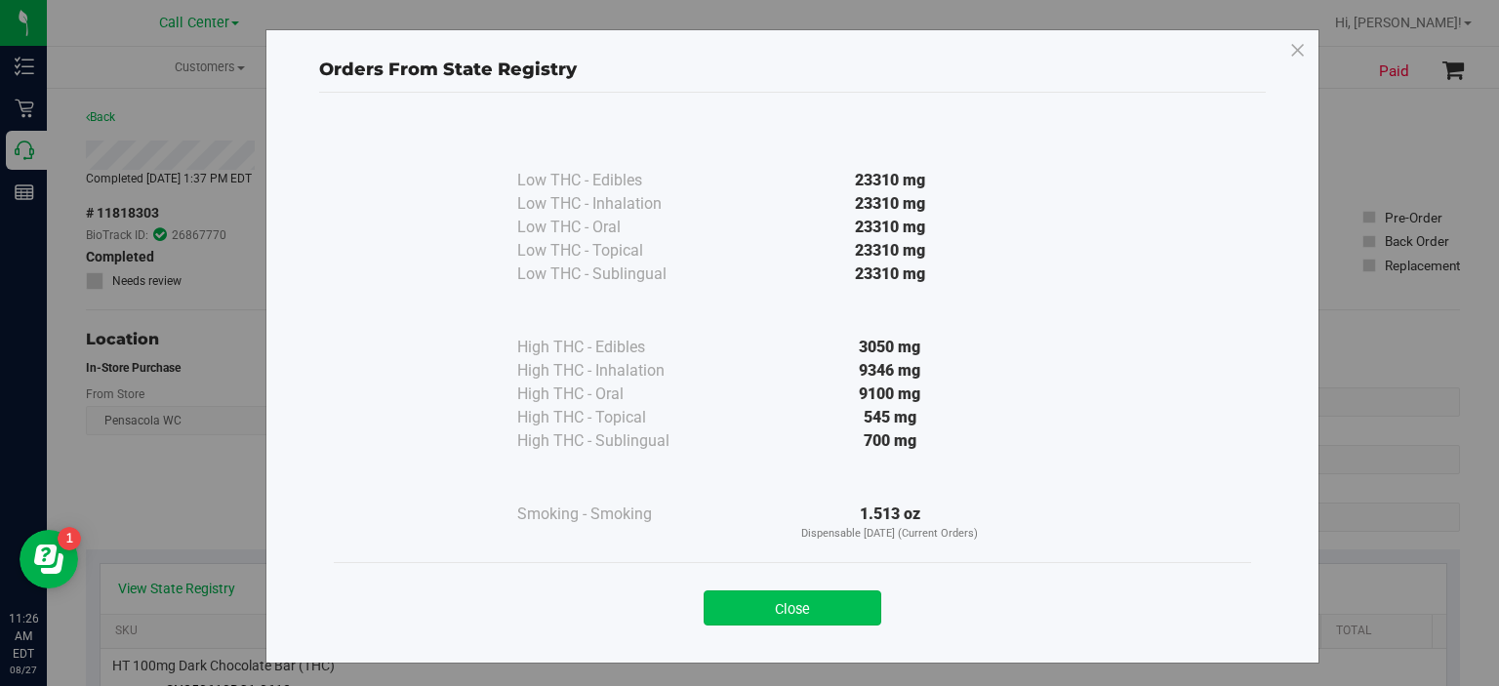
click at [788, 590] on button "Close" at bounding box center [793, 607] width 178 height 35
